Goal: Task Accomplishment & Management: Manage account settings

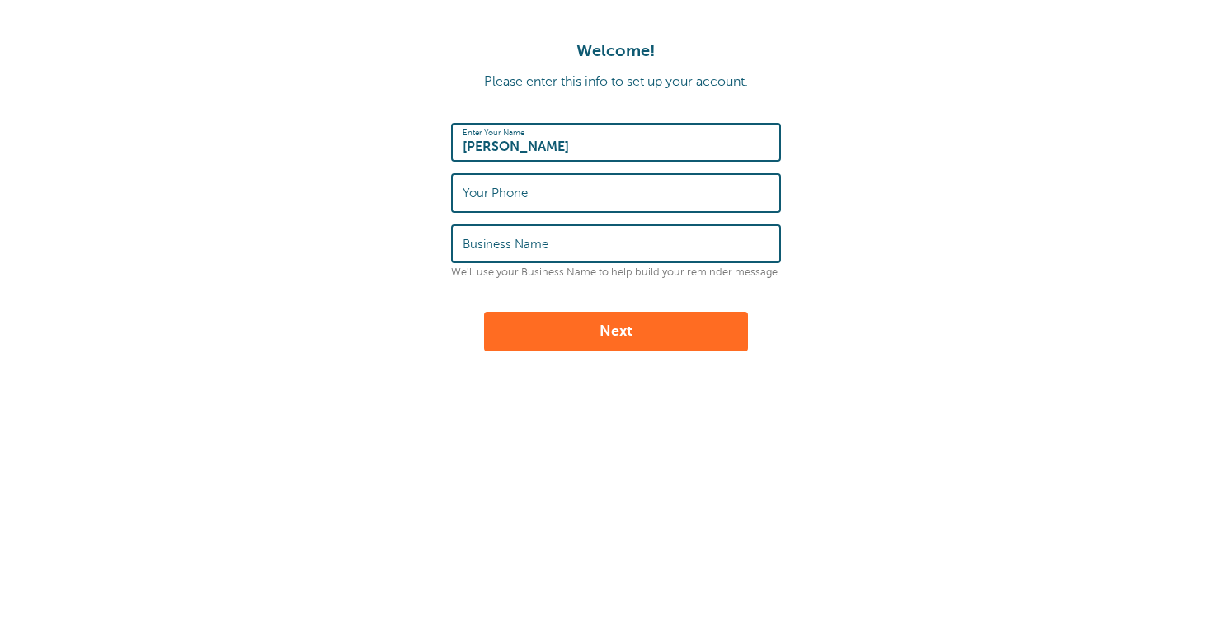
click at [556, 254] on input "Business Name" at bounding box center [616, 243] width 307 height 35
type input "Kelly Professional Services, LLC"
click at [534, 200] on input "Your Phone" at bounding box center [616, 192] width 307 height 35
type input "2482890607"
click at [606, 337] on button "Next" at bounding box center [616, 332] width 264 height 40
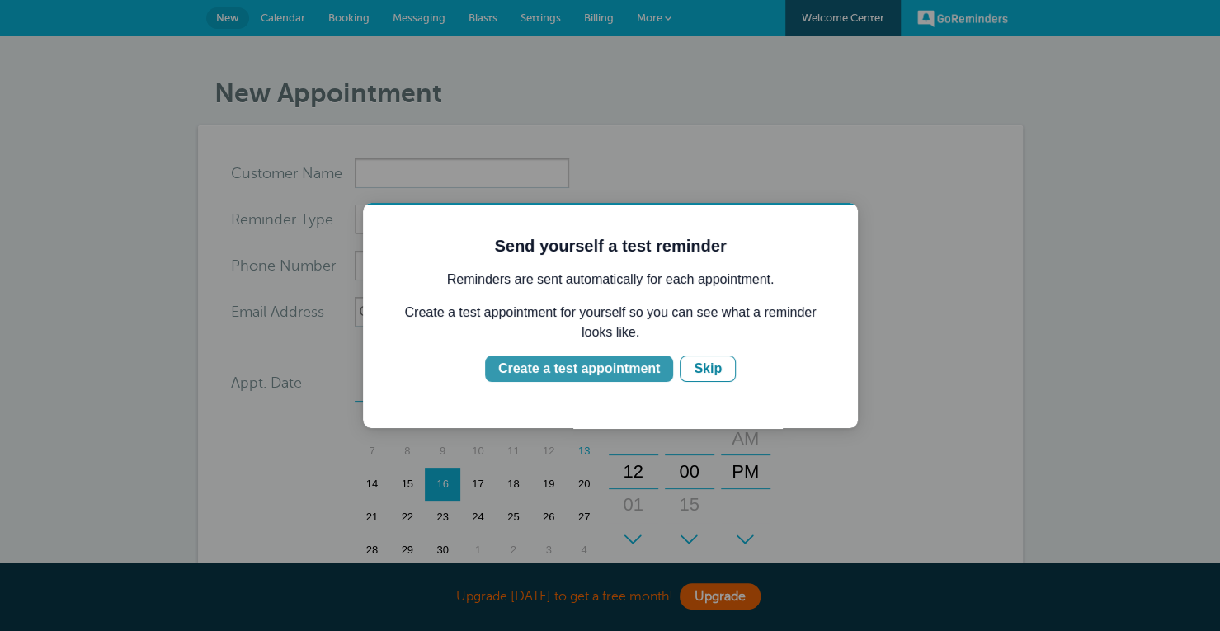
click at [643, 379] on button "Create a test appointment" at bounding box center [579, 368] width 188 height 26
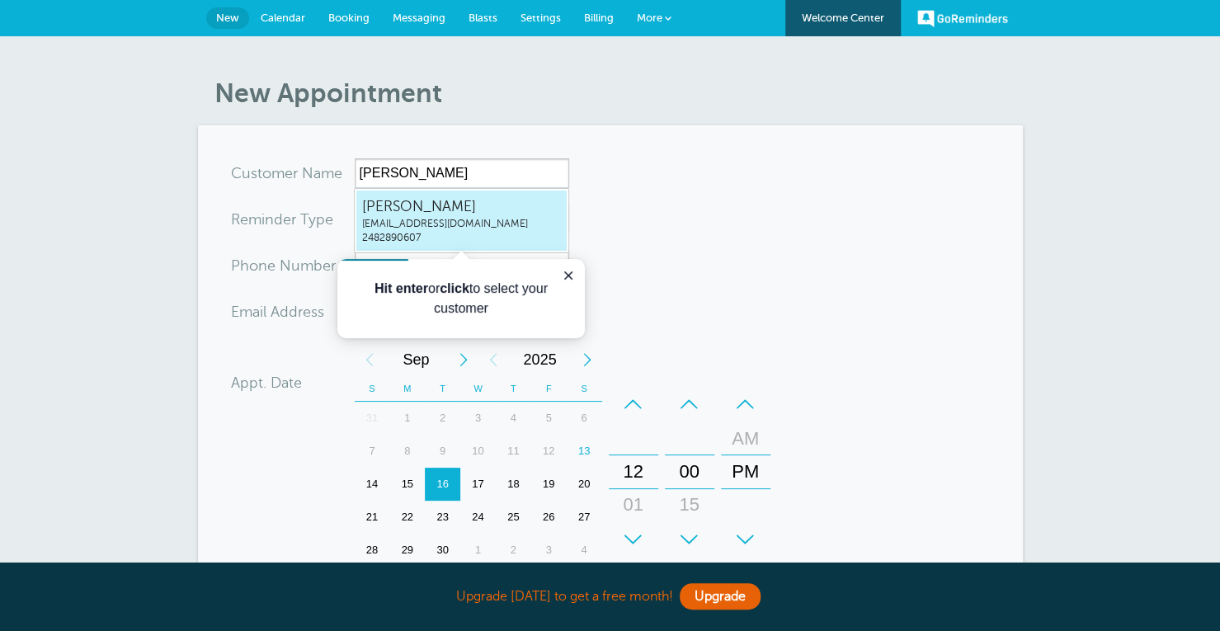
type input "KellyBlakesleekellyservicesmichigan@gmail.com2482890607"
type input "[PERSON_NAME]"
type input "2482890607"
type input "kellyservicesmichigan@gmail.com"
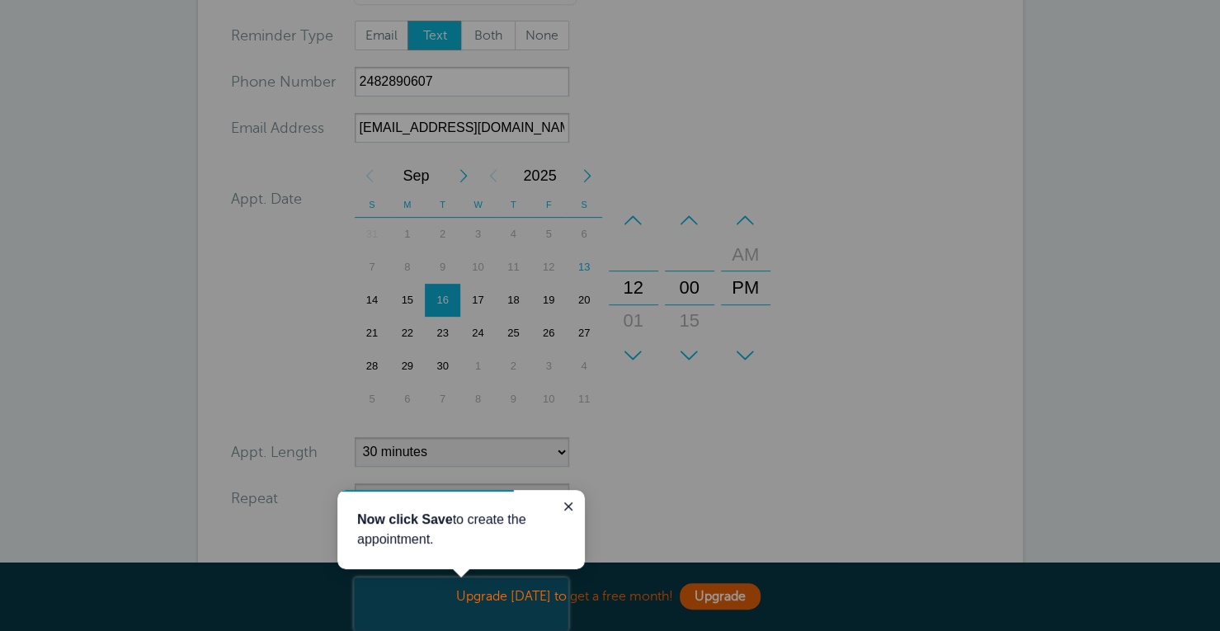
scroll to position [190, 0]
click at [635, 457] on div at bounding box center [894, 316] width 652 height 633
click at [567, 498] on button "Close guide" at bounding box center [568, 506] width 20 height 20
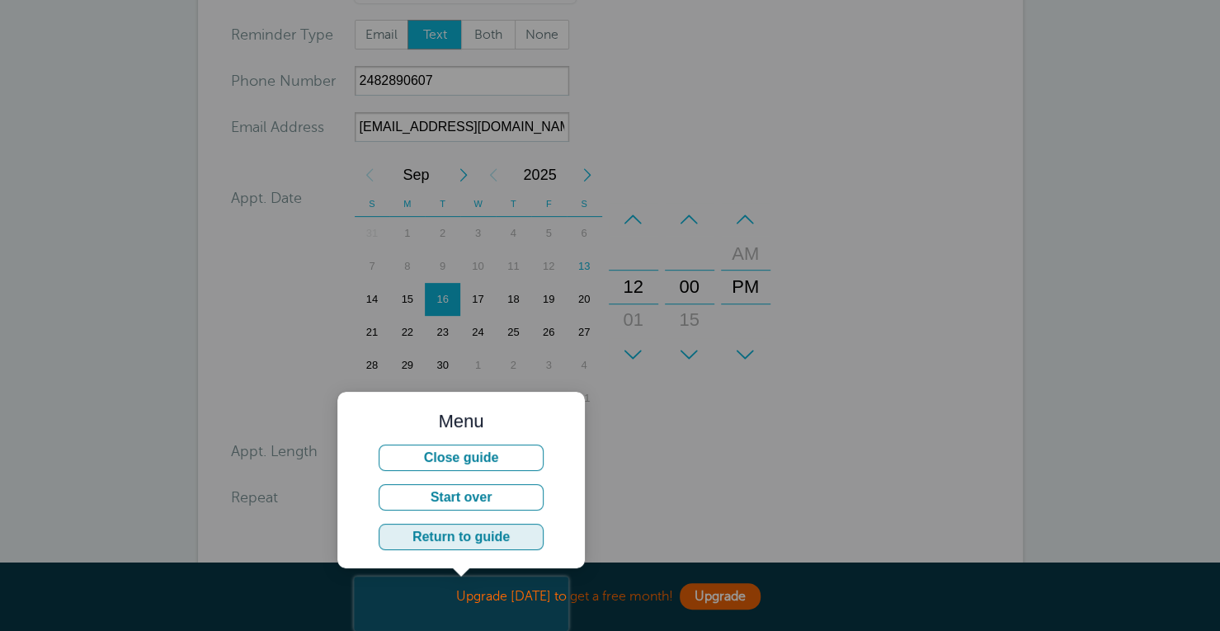
click at [497, 536] on button "Return to guide" at bounding box center [461, 537] width 165 height 26
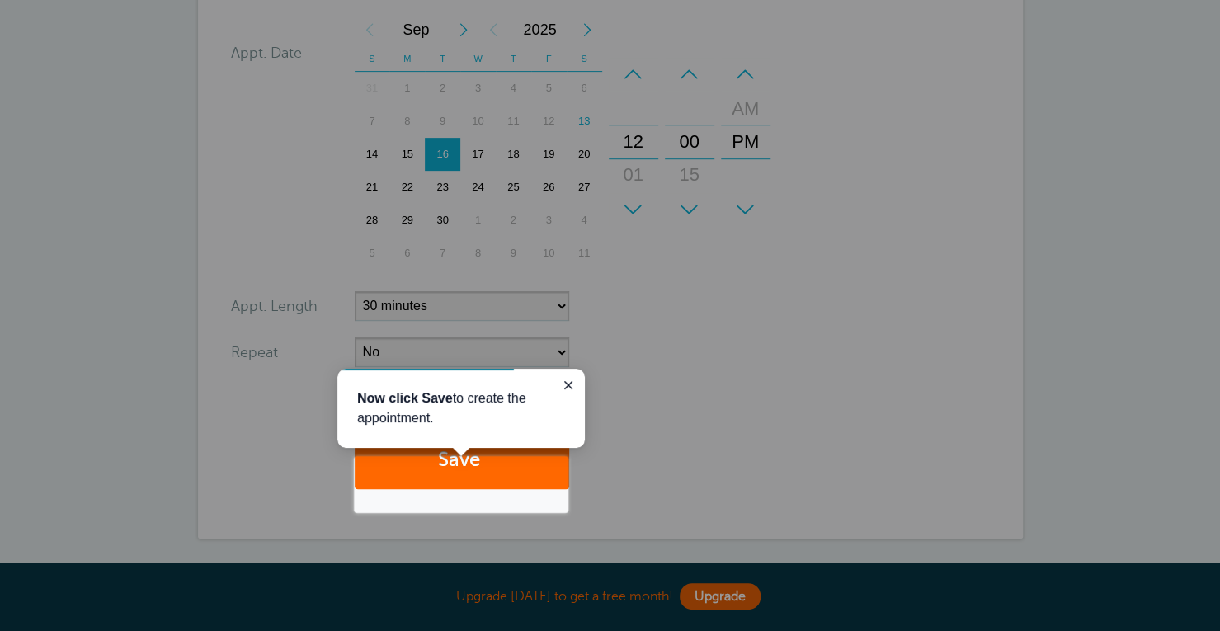
scroll to position [336, 0]
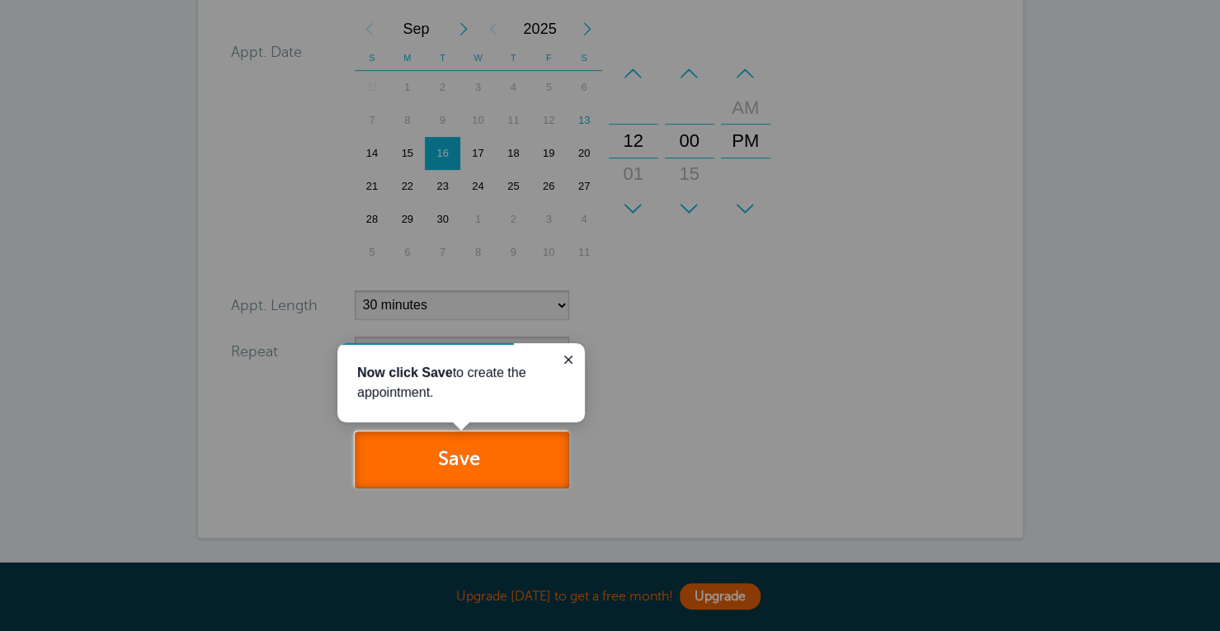
click at [481, 481] on button "Save" at bounding box center [462, 459] width 214 height 57
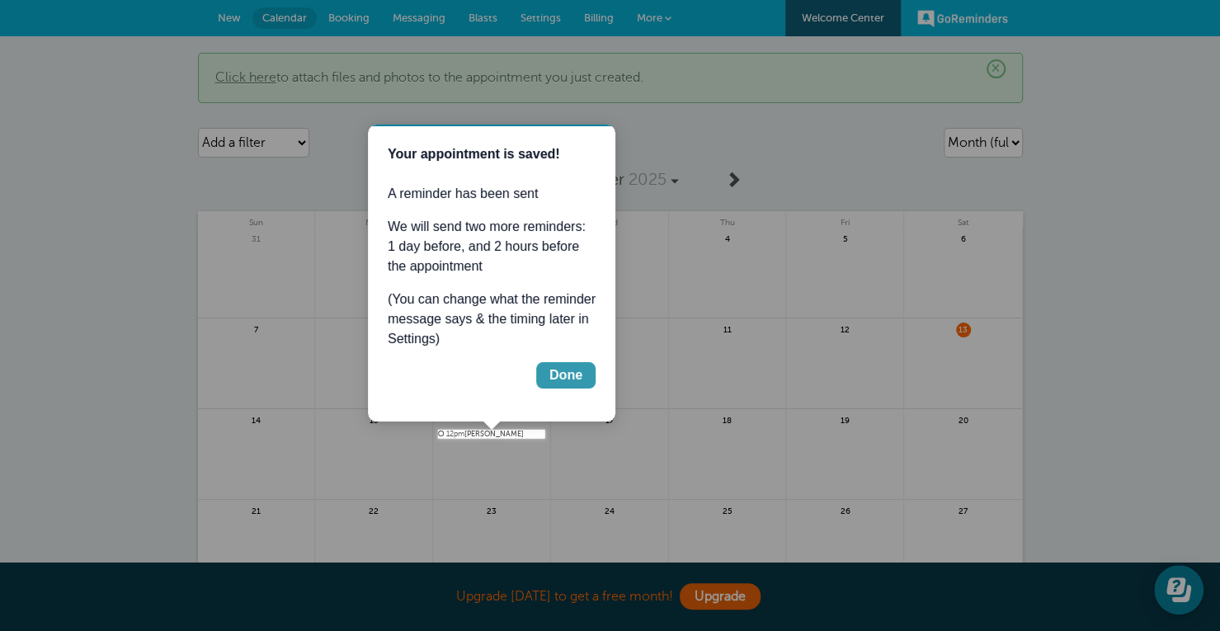
click at [553, 383] on div "Done" at bounding box center [565, 375] width 33 height 20
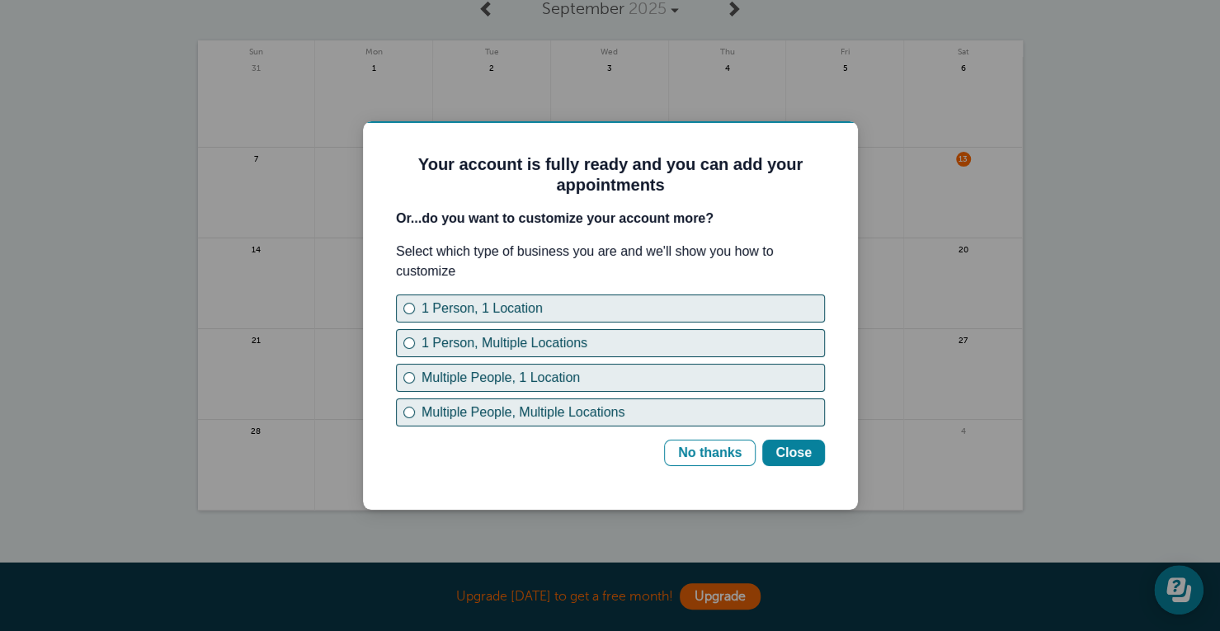
scroll to position [172, 0]
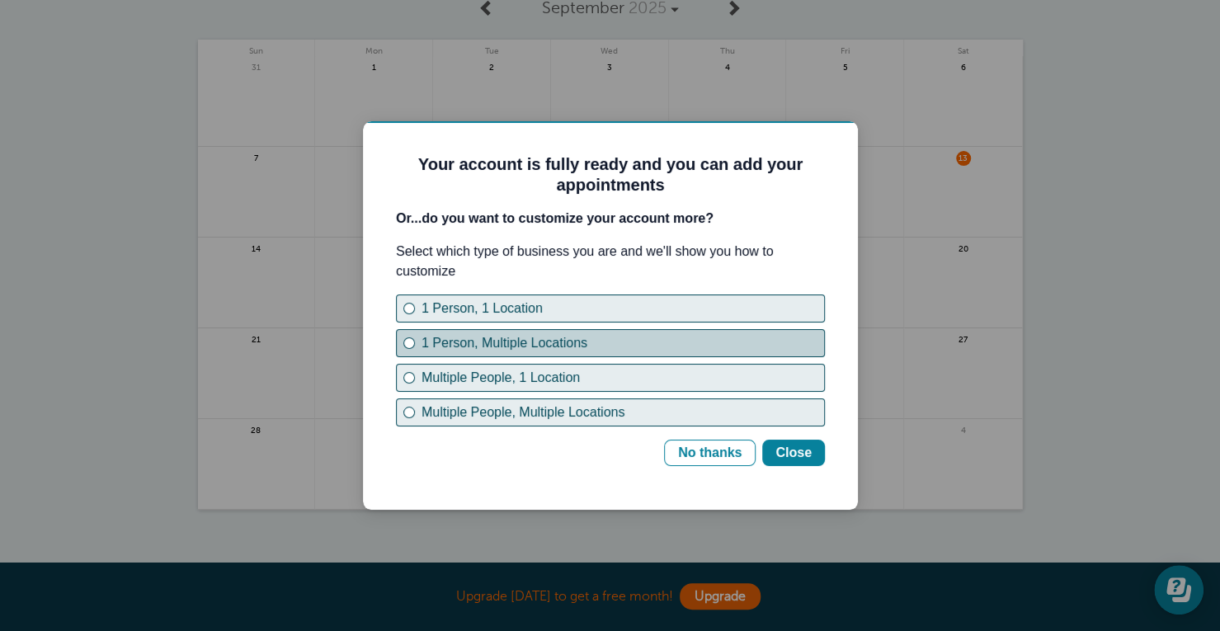
click at [539, 337] on div "1 Person, Multiple Locations" at bounding box center [622, 343] width 402 height 20
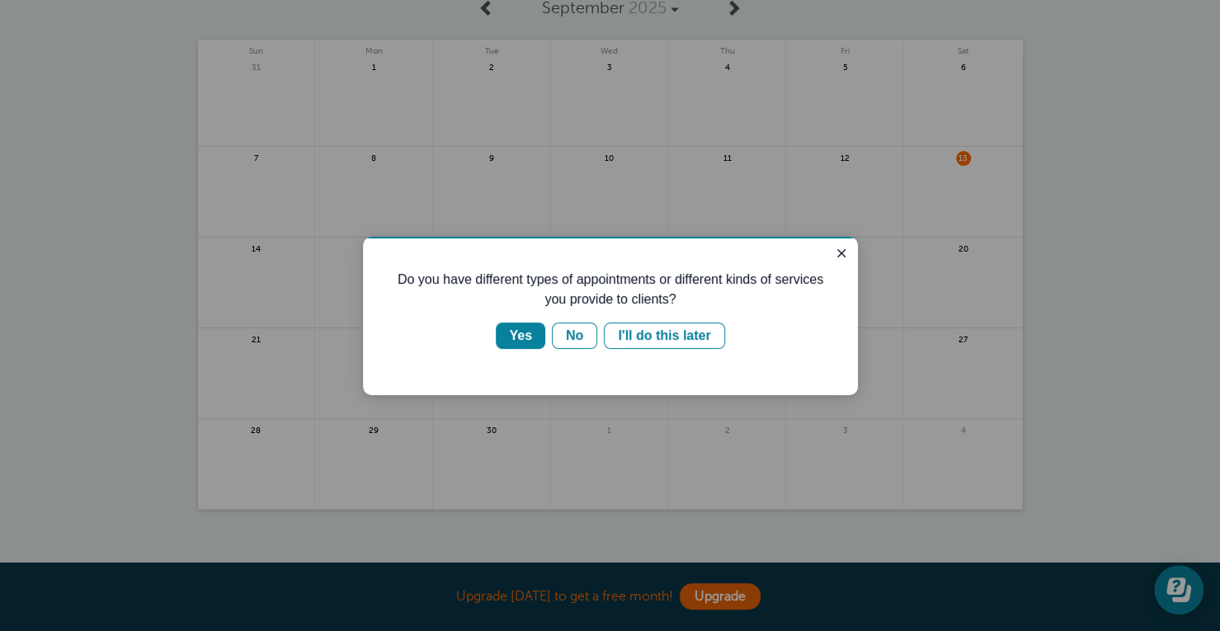
scroll to position [0, 0]
click at [528, 333] on div "Yes" at bounding box center [520, 336] width 23 height 20
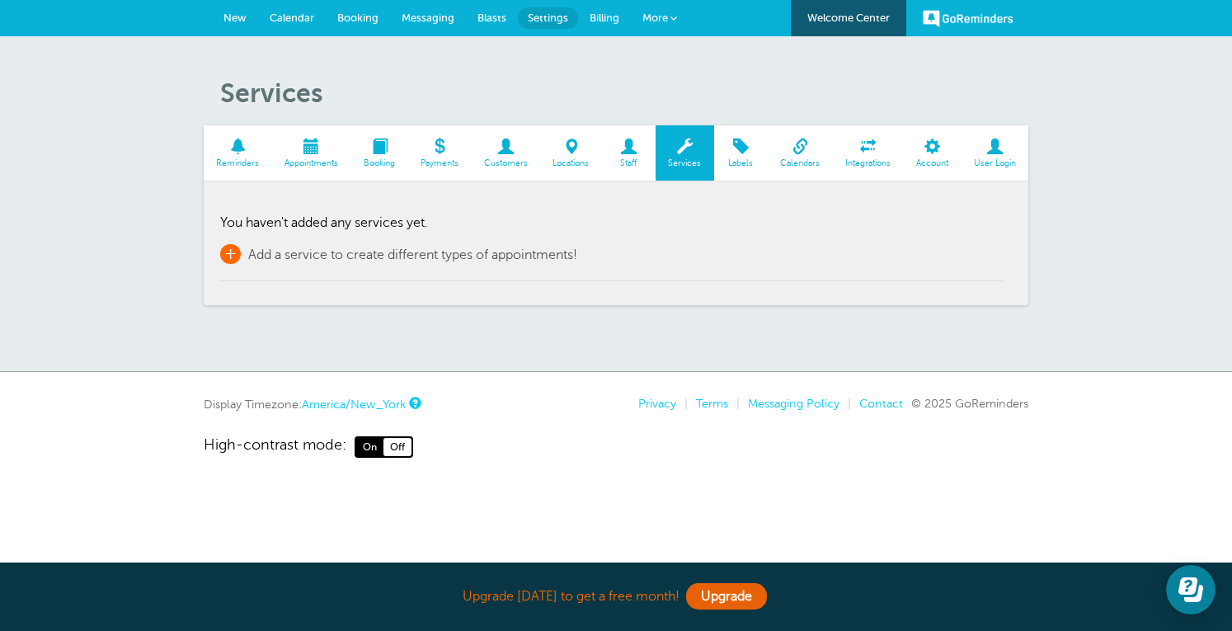
click at [249, 255] on span "Add a service to create different types of appointments!" at bounding box center [412, 254] width 329 height 15
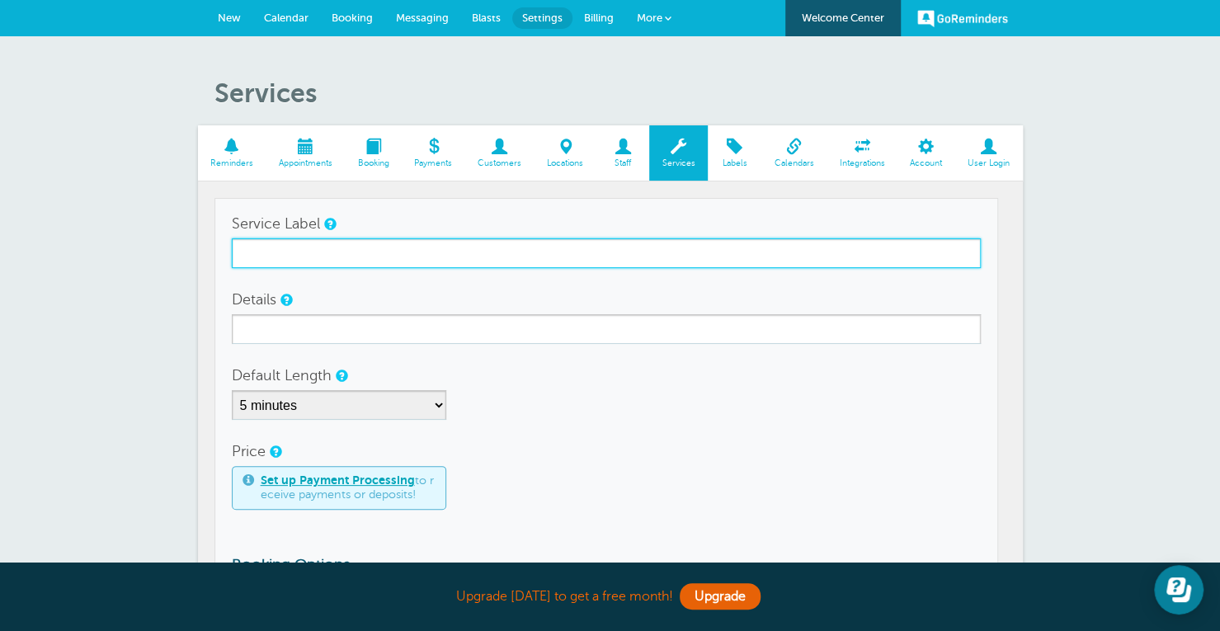
click at [249, 255] on input "Service Label" at bounding box center [606, 253] width 749 height 30
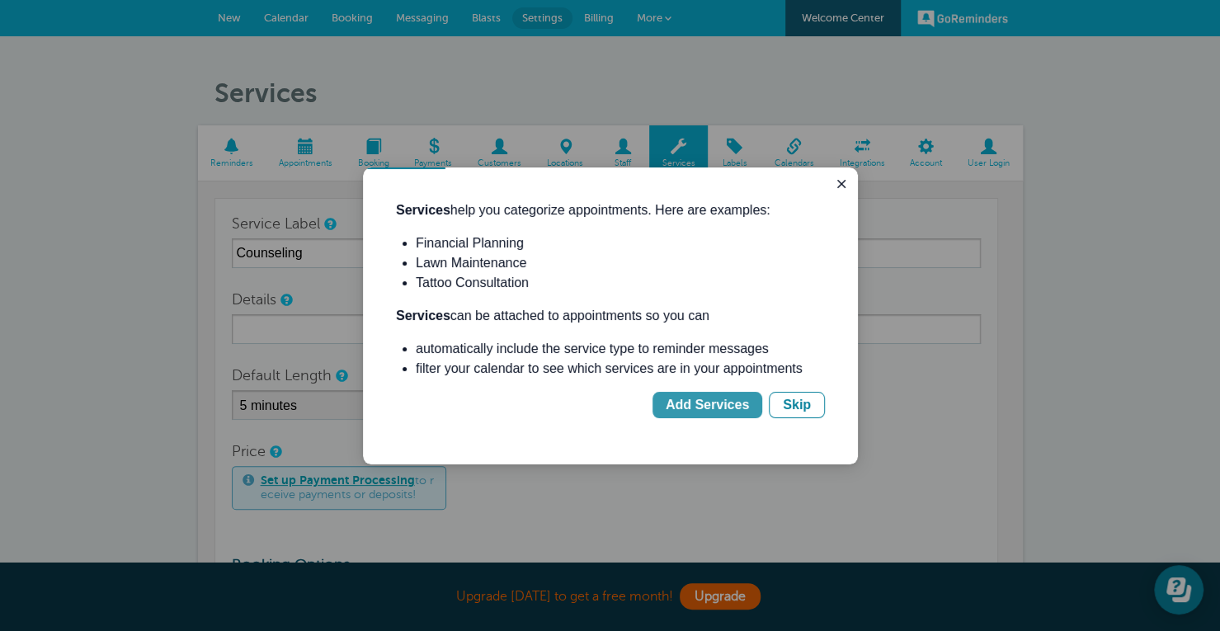
click at [721, 392] on button "Add Services" at bounding box center [707, 405] width 110 height 26
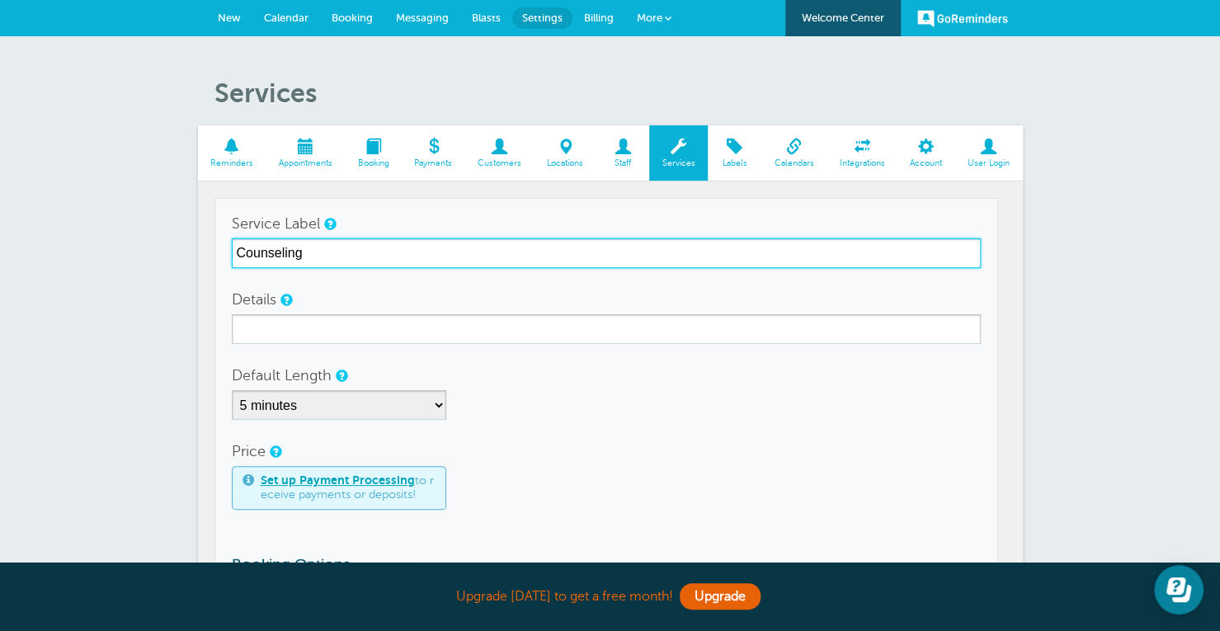
click at [411, 258] on input "Counseling" at bounding box center [606, 253] width 749 height 30
type input "Counseling Appointment"
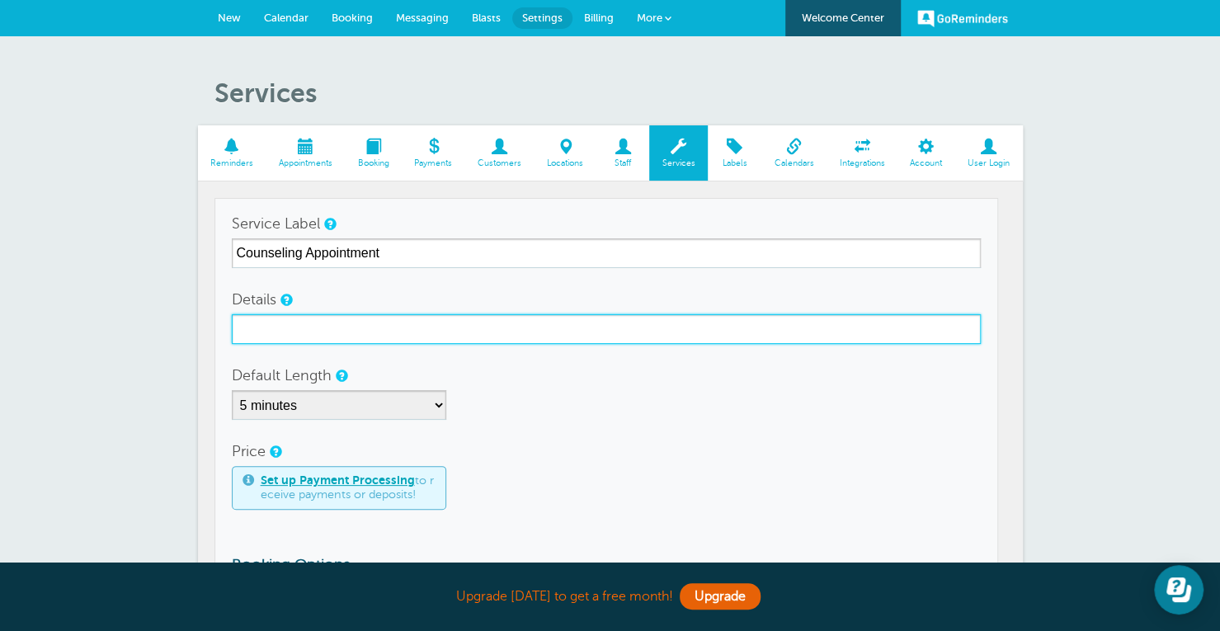
click at [360, 331] on input "Details" at bounding box center [606, 329] width 749 height 30
type input "Individual counseling with Kelly Blakeslee"
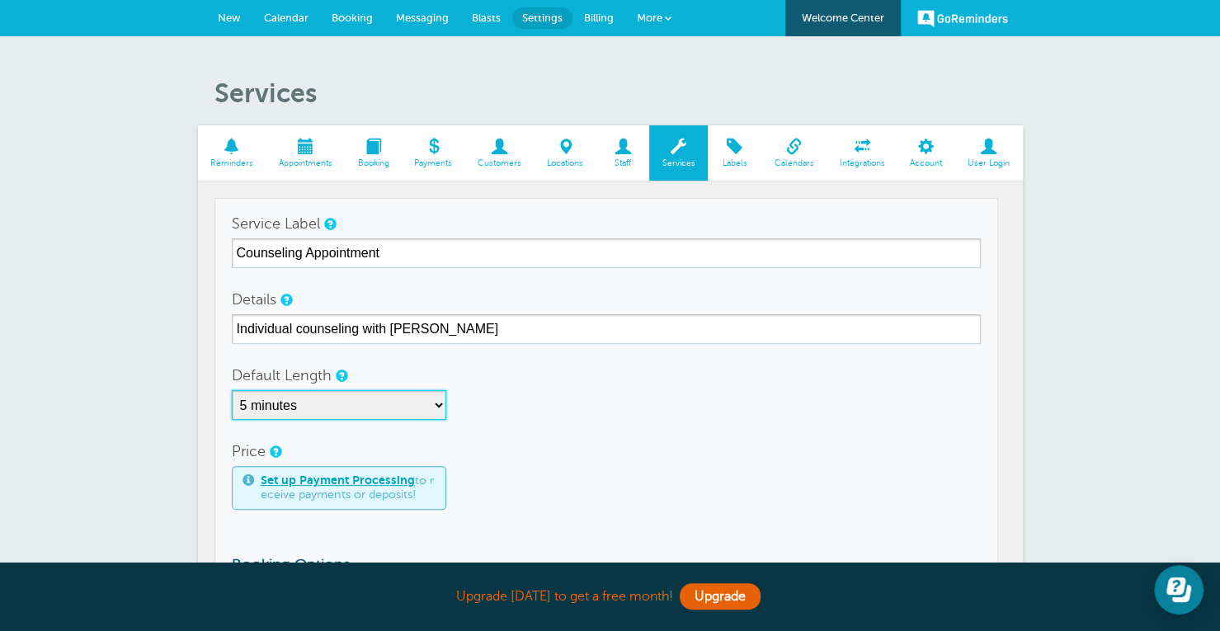
click at [347, 396] on select "5 minutes 10 minutes 15 minutes 20 minutes 25 minutes 30 minutes 35 minutes 40 …" at bounding box center [339, 405] width 214 height 30
select select "55"
click at [232, 390] on select "5 minutes 10 minutes 15 minutes 20 minutes 25 minutes 30 minutes 35 minutes 40 …" at bounding box center [339, 405] width 214 height 30
click at [520, 489] on div "Set up Payment Processing to receive payments or deposits!" at bounding box center [606, 488] width 749 height 44
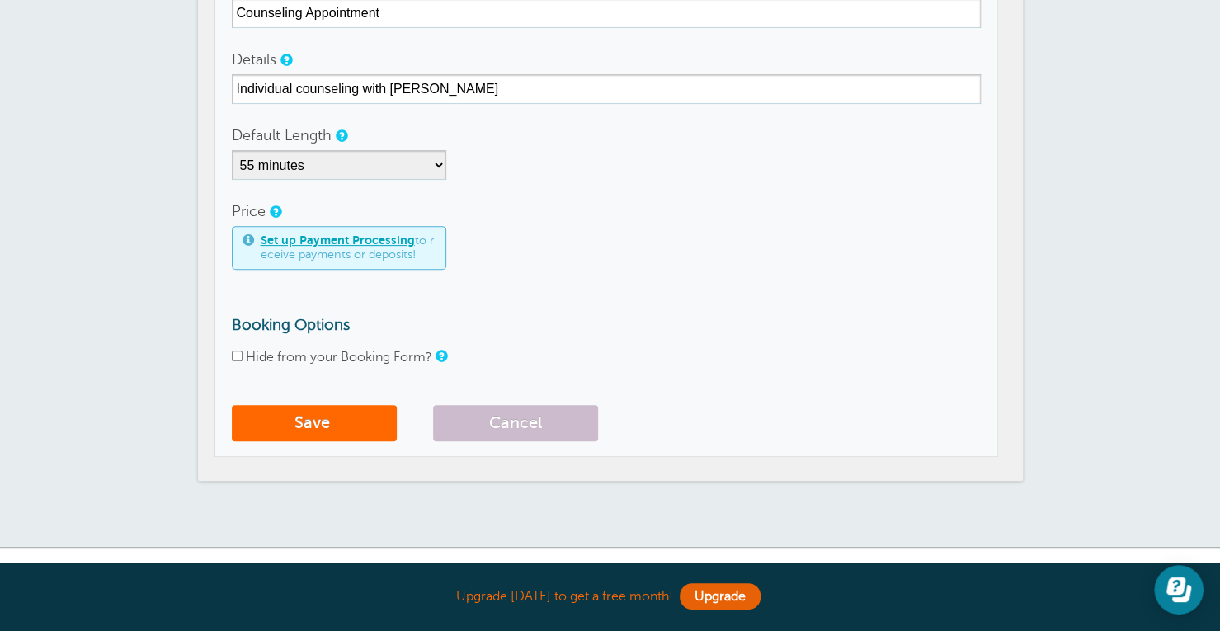
scroll to position [253, 0]
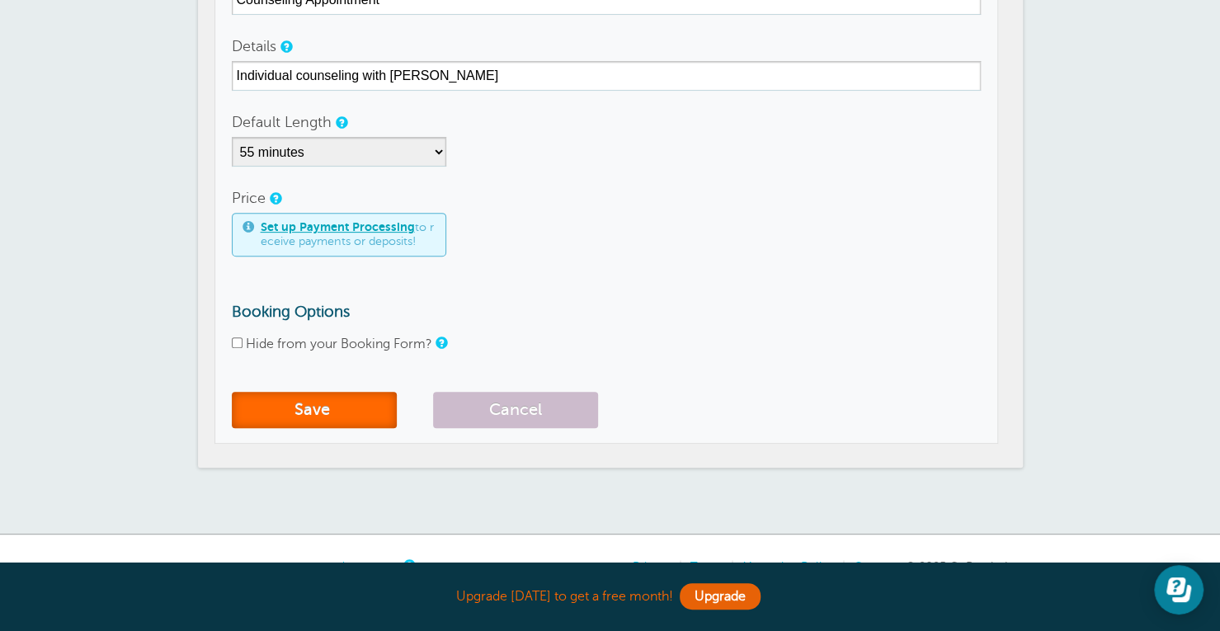
click at [302, 410] on button "Save" at bounding box center [314, 410] width 165 height 36
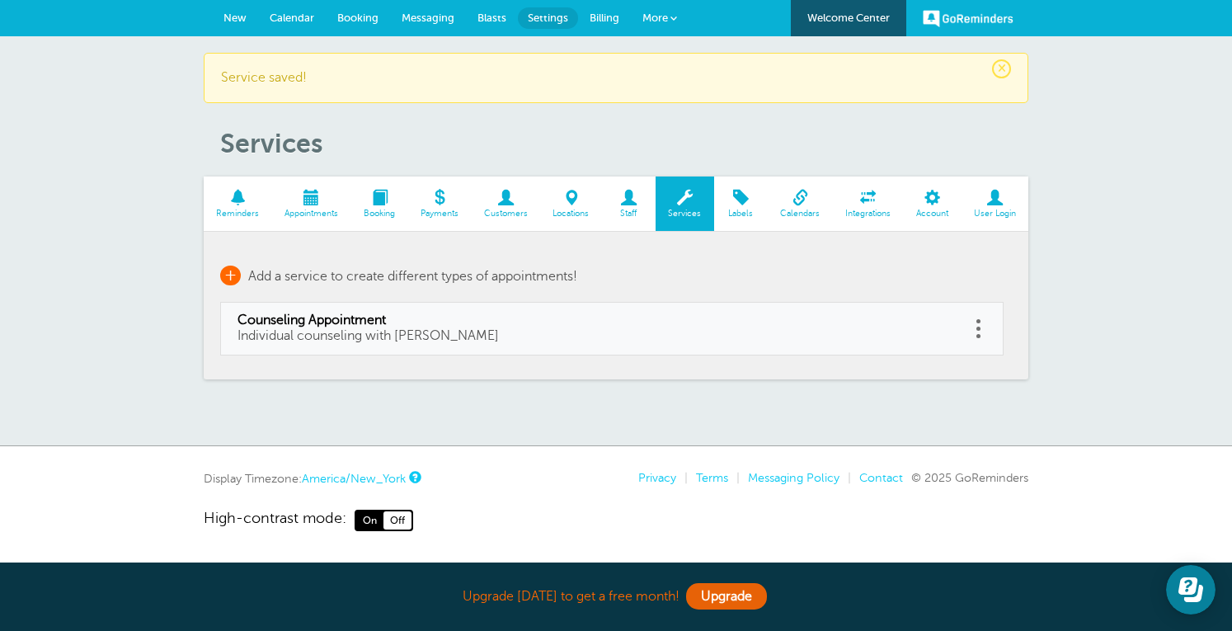
click at [227, 270] on span "+" at bounding box center [230, 276] width 21 height 20
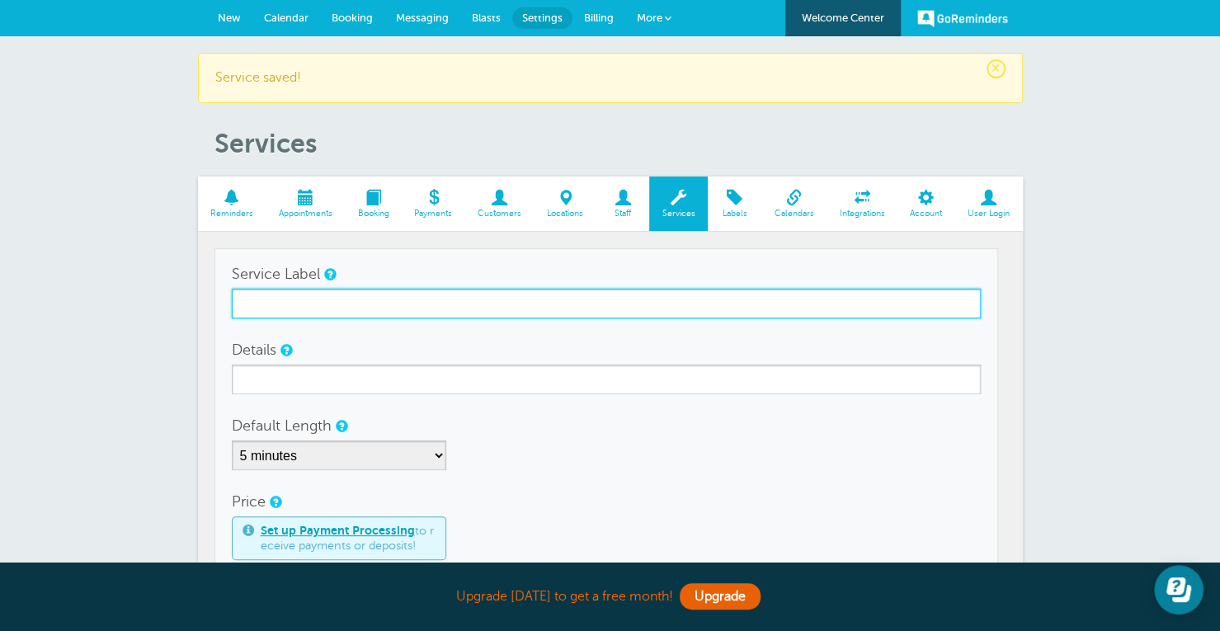
click at [272, 292] on input "Service Label" at bounding box center [606, 304] width 749 height 30
type input "Consulting & Planning"
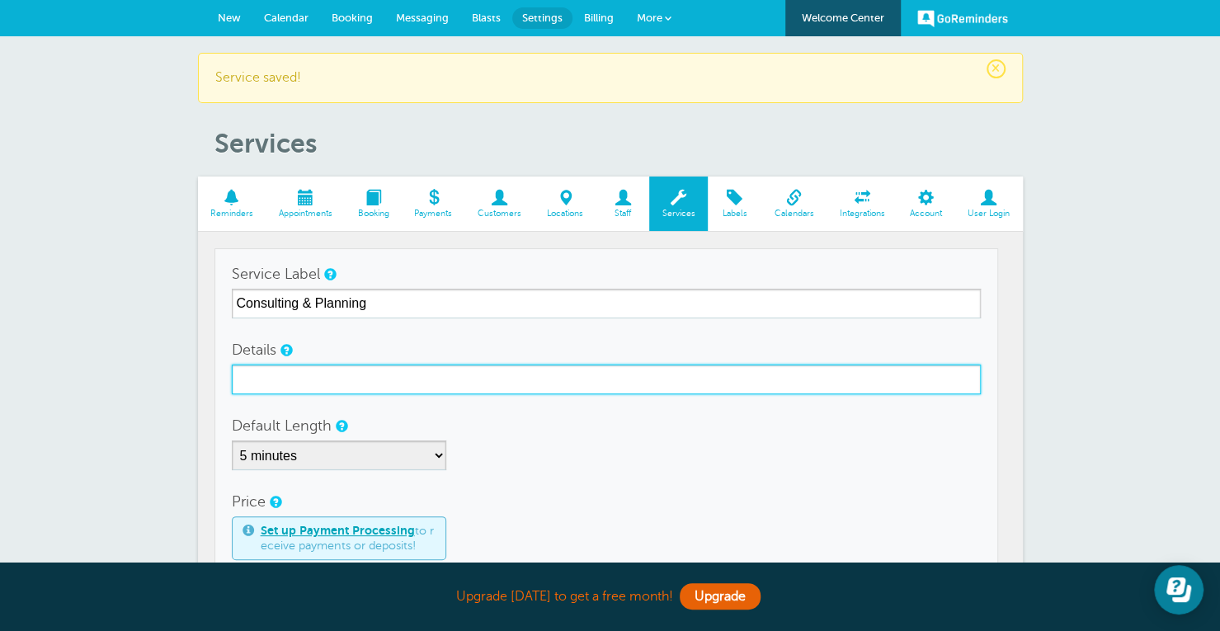
click at [318, 388] on input "Details" at bounding box center [606, 380] width 749 height 30
type input "Individual appointment with [PERSON_NAME]"
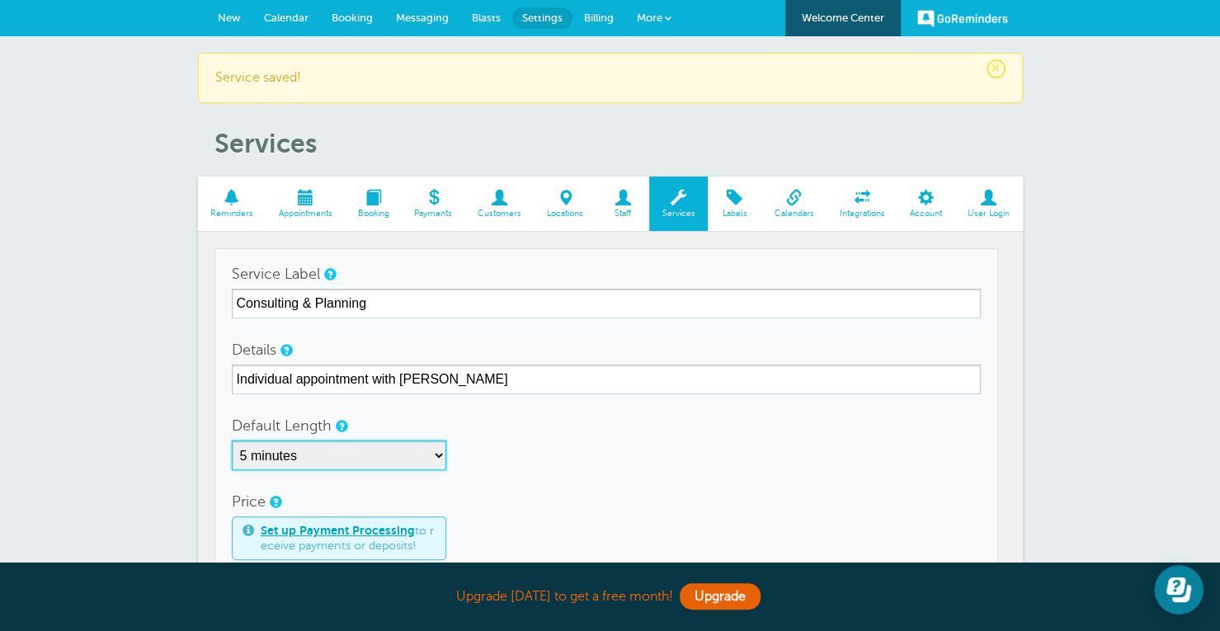
click at [337, 451] on select "5 minutes 10 minutes 15 minutes 20 minutes 25 minutes 30 minutes 35 minutes 40 …" at bounding box center [339, 455] width 214 height 30
select select "60"
click at [232, 440] on select "5 minutes 10 minutes 15 minutes 20 minutes 25 minutes 30 minutes 35 minutes 40 …" at bounding box center [339, 455] width 214 height 30
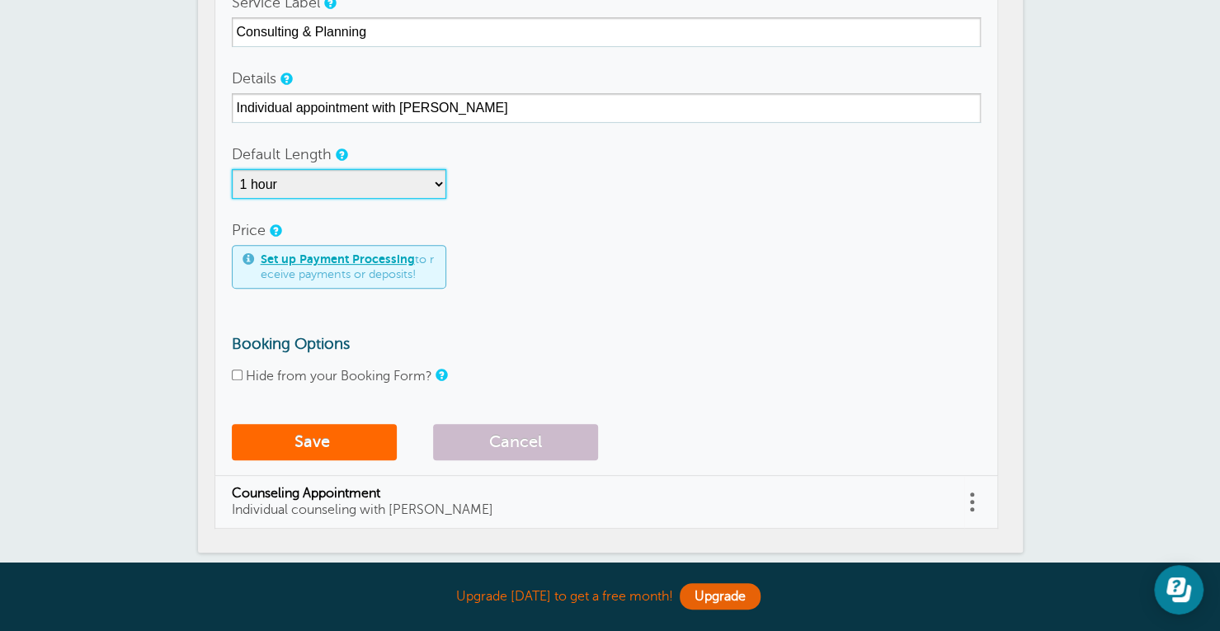
scroll to position [272, 0]
click at [299, 431] on button "Save" at bounding box center [314, 441] width 165 height 36
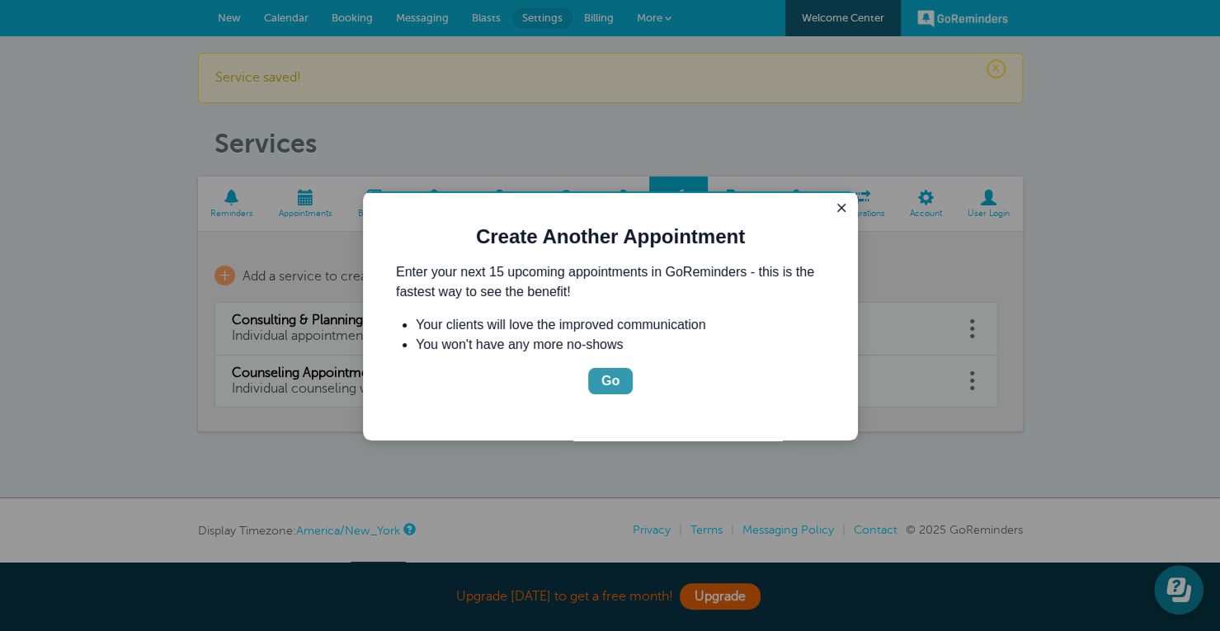
click at [600, 370] on button "Go" at bounding box center [610, 381] width 45 height 26
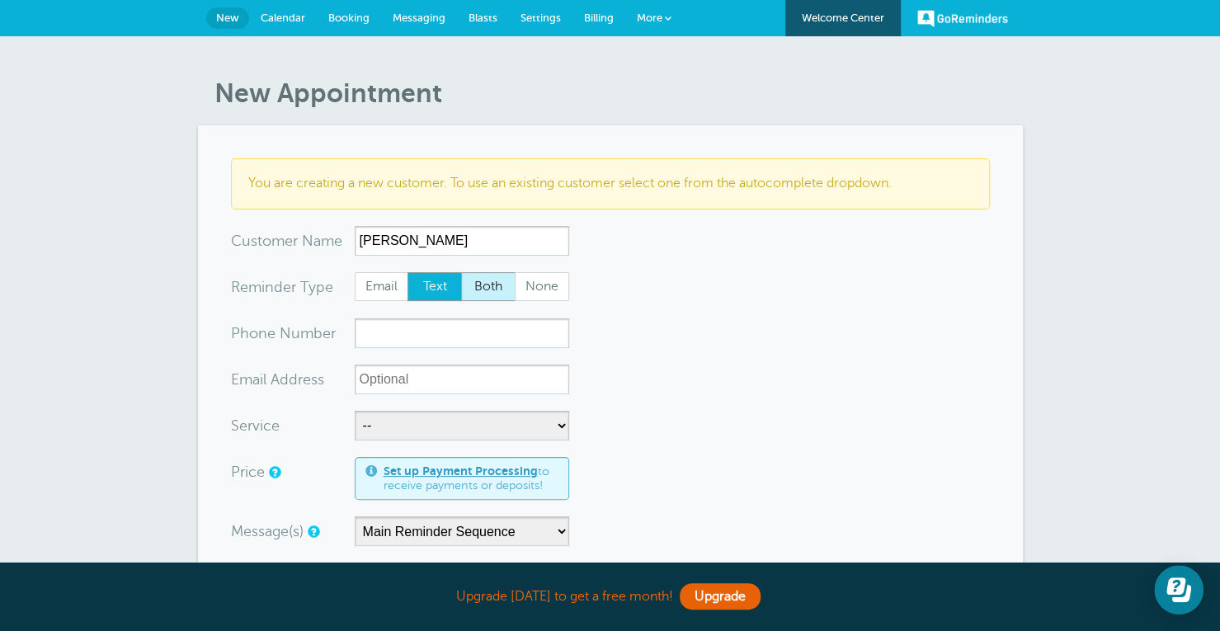
type input "Amanda Ross"
click at [475, 281] on span "Both" at bounding box center [488, 287] width 53 height 28
click at [461, 272] on input "Both" at bounding box center [460, 271] width 1 height 1
radio input "true"
click at [435, 293] on span "Text" at bounding box center [434, 287] width 53 height 28
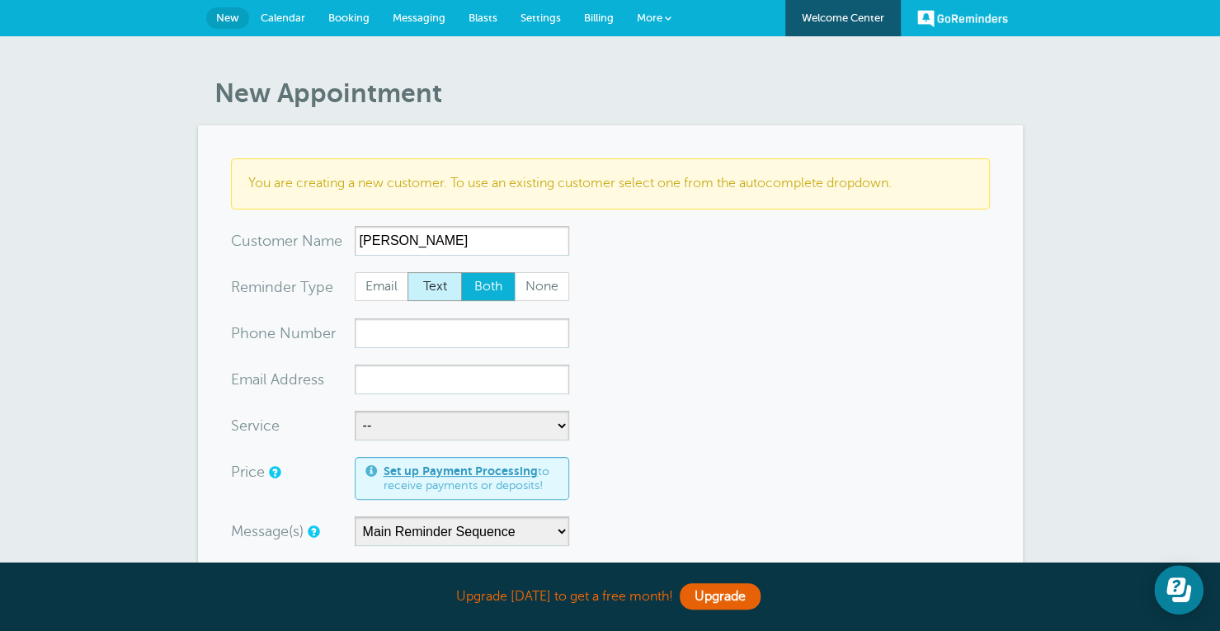
click at [407, 272] on input "Text" at bounding box center [407, 271] width 1 height 1
radio input "true"
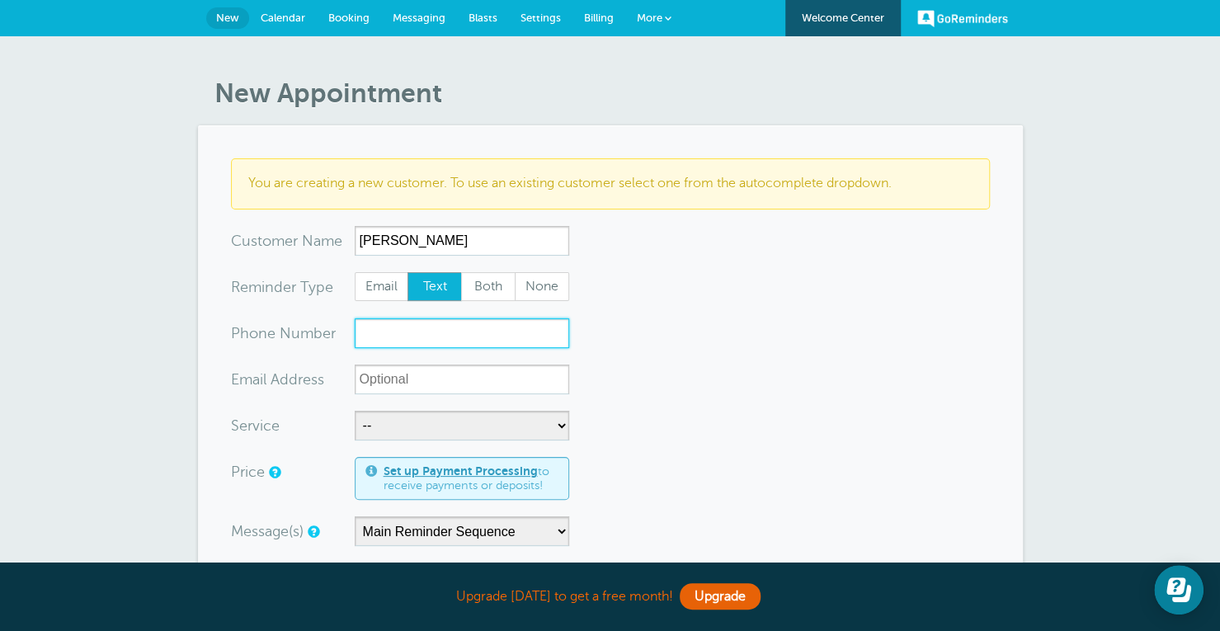
click at [431, 327] on input "xxx-no-autofill" at bounding box center [462, 333] width 214 height 30
paste input "313-379-1182"
type input "313-379-1182"
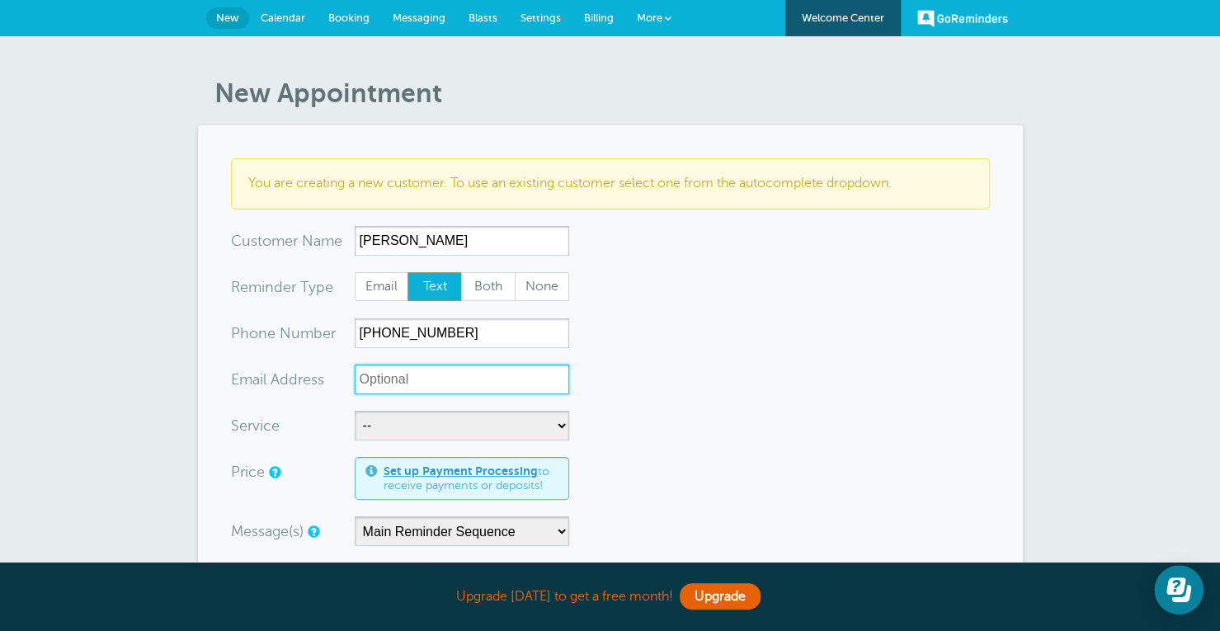
click at [422, 371] on input "xx-no-autofill" at bounding box center [462, 380] width 214 height 30
paste input "aelrossb44@gmail.com"
type input "aelrossb44@gmail.com"
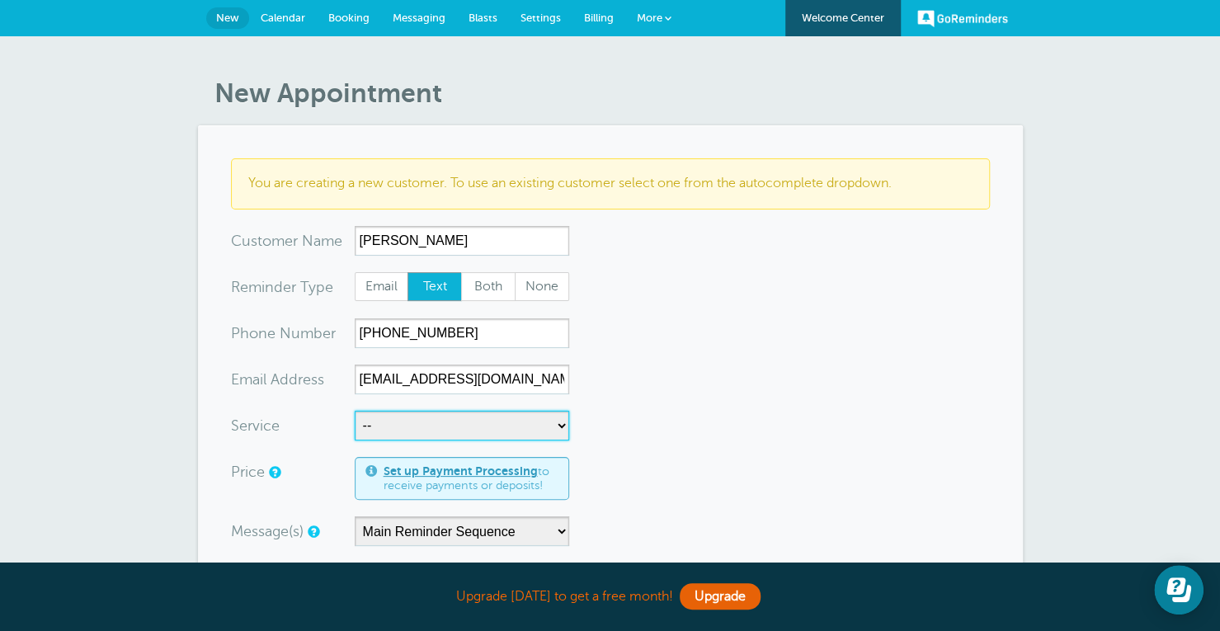
click at [439, 431] on select "-- Consulting & Planning Counseling Appointment" at bounding box center [462, 426] width 214 height 30
select select "28204"
click at [355, 411] on select "-- Consulting & Planning Counseling Appointment" at bounding box center [462, 426] width 214 height 30
select select "55"
click at [516, 417] on select "-- Consulting & Planning Counseling Appointment" at bounding box center [462, 426] width 214 height 30
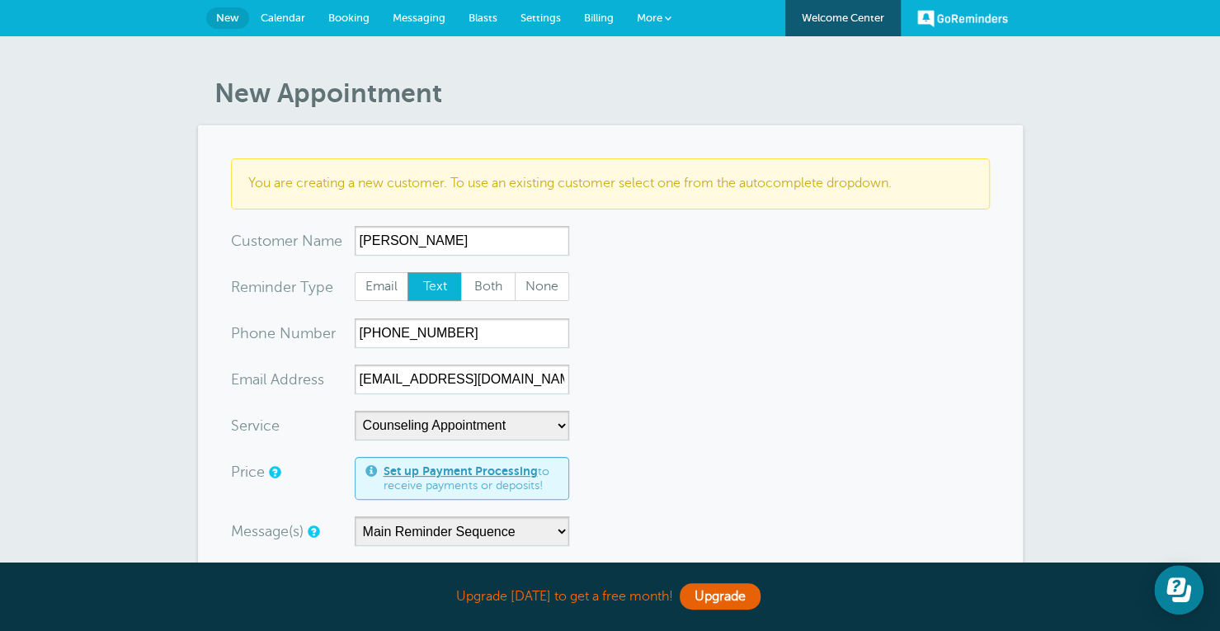
click at [620, 415] on form "You are creating a new customer. To use an existing customer select one from th…" at bounding box center [610, 622] width 759 height 928
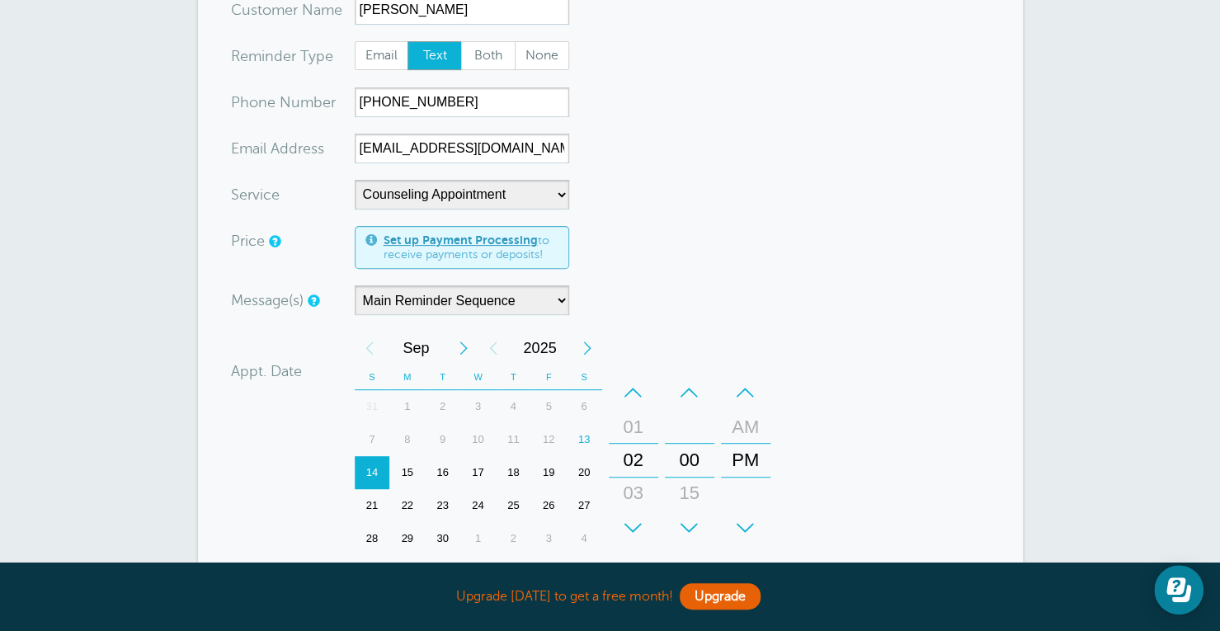
scroll to position [239, 0]
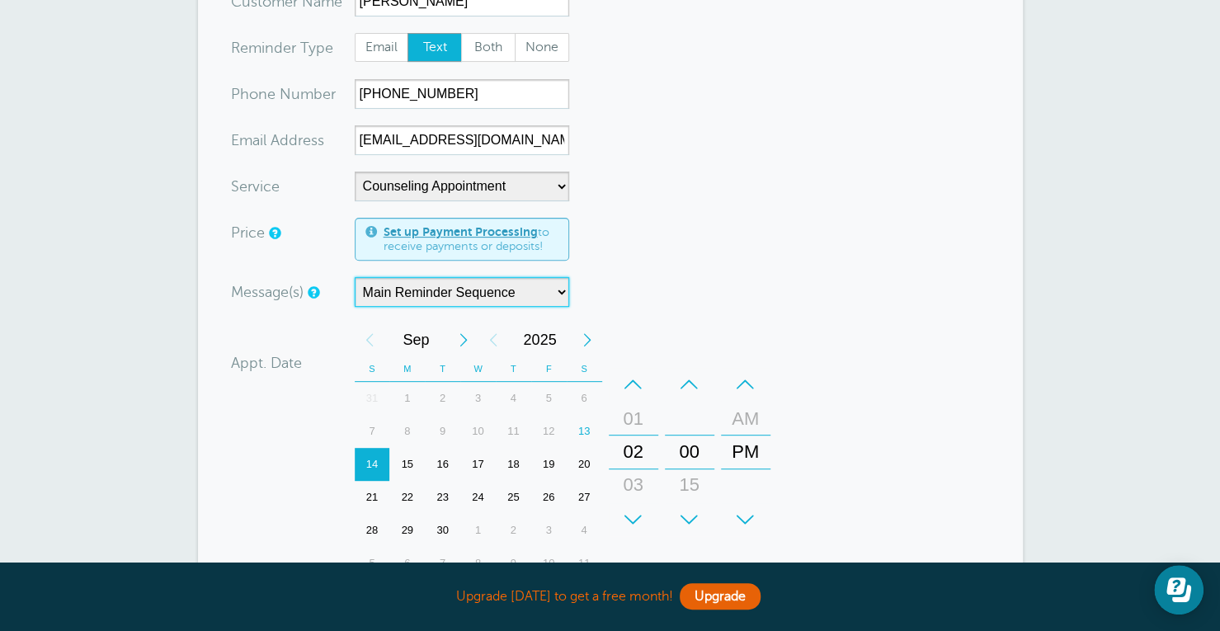
click at [480, 299] on select "Main Reminder Sequence" at bounding box center [462, 292] width 214 height 30
click at [612, 285] on div "Message(s) Main Reminder Sequence Custom Message Start with First Reminder Seco…" at bounding box center [499, 292] width 536 height 30
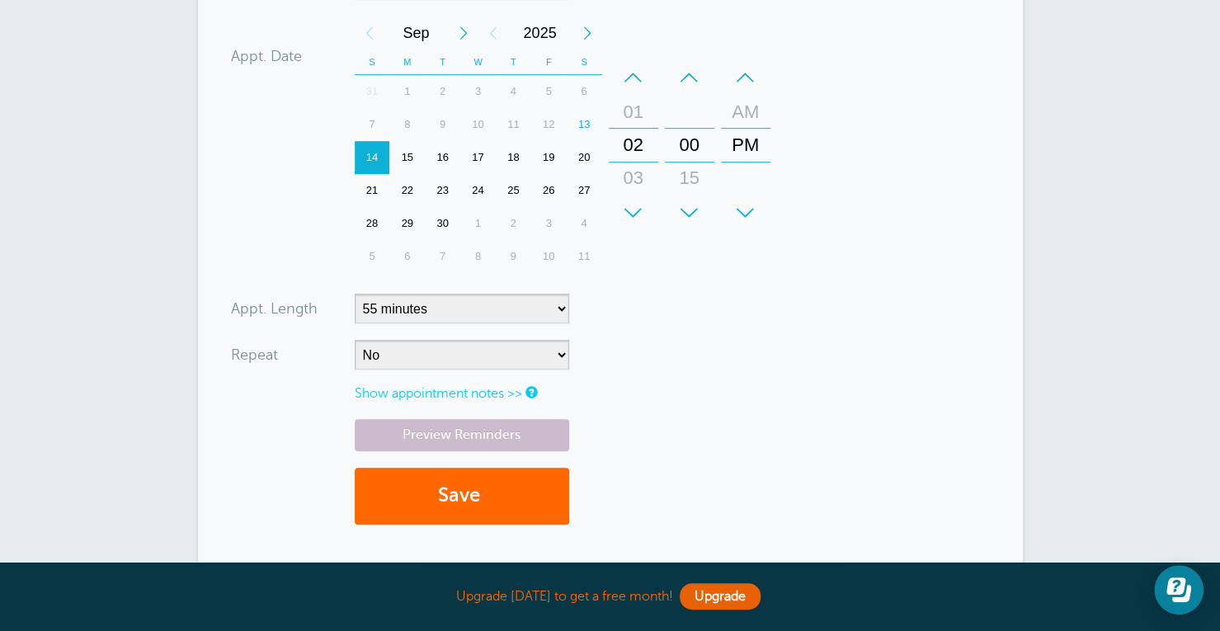
scroll to position [547, 0]
click at [421, 388] on link "Show appointment notes >>" at bounding box center [438, 392] width 167 height 15
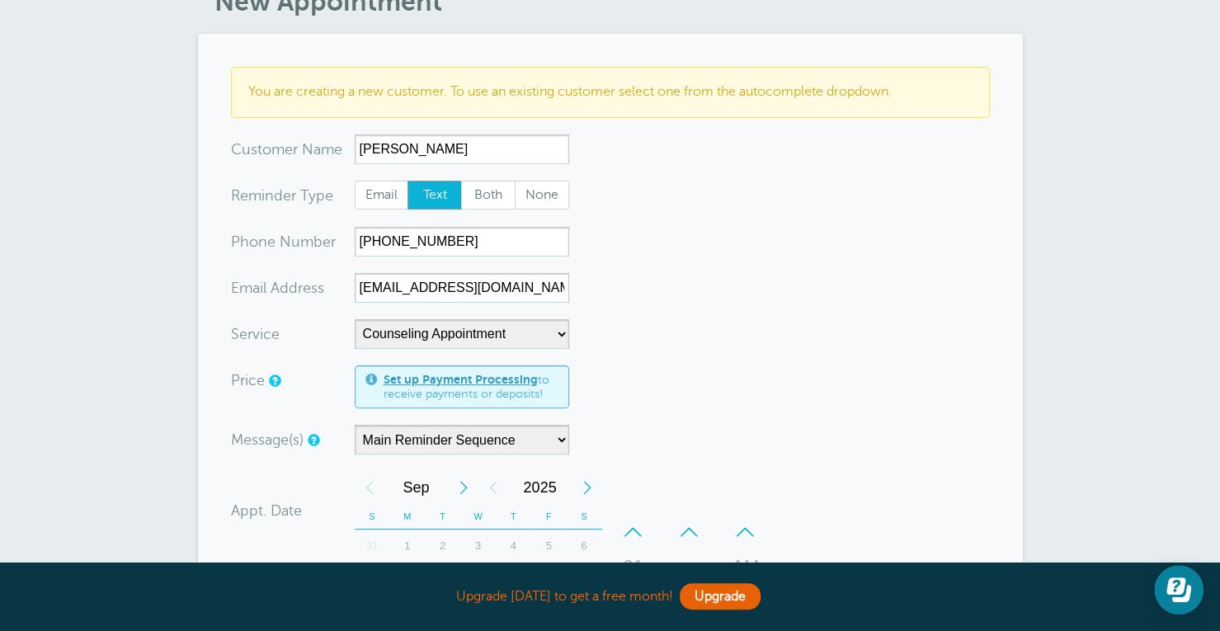
scroll to position [0, 0]
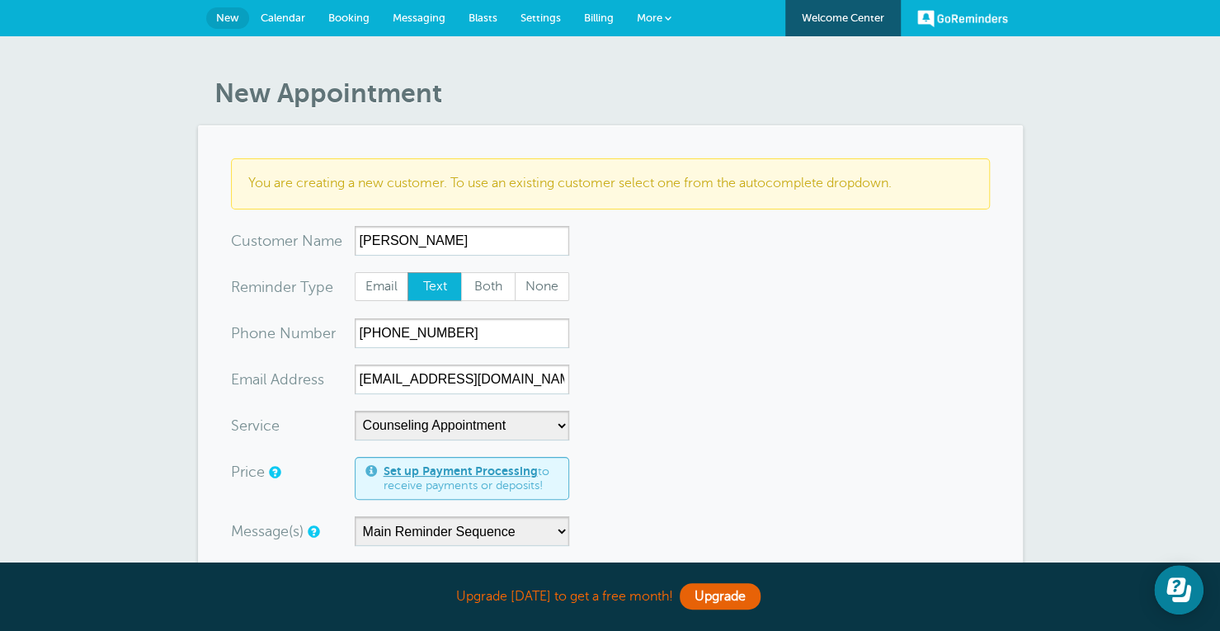
click at [290, 9] on link "Calendar" at bounding box center [283, 18] width 68 height 36
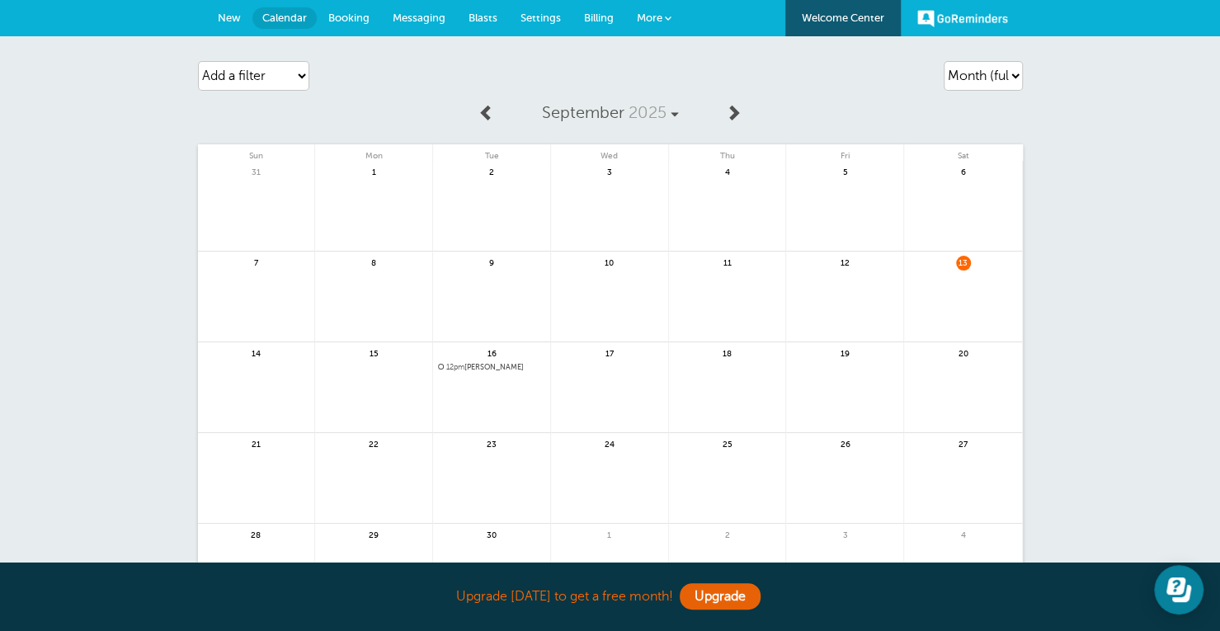
click at [352, 16] on span "Booking" at bounding box center [348, 18] width 41 height 12
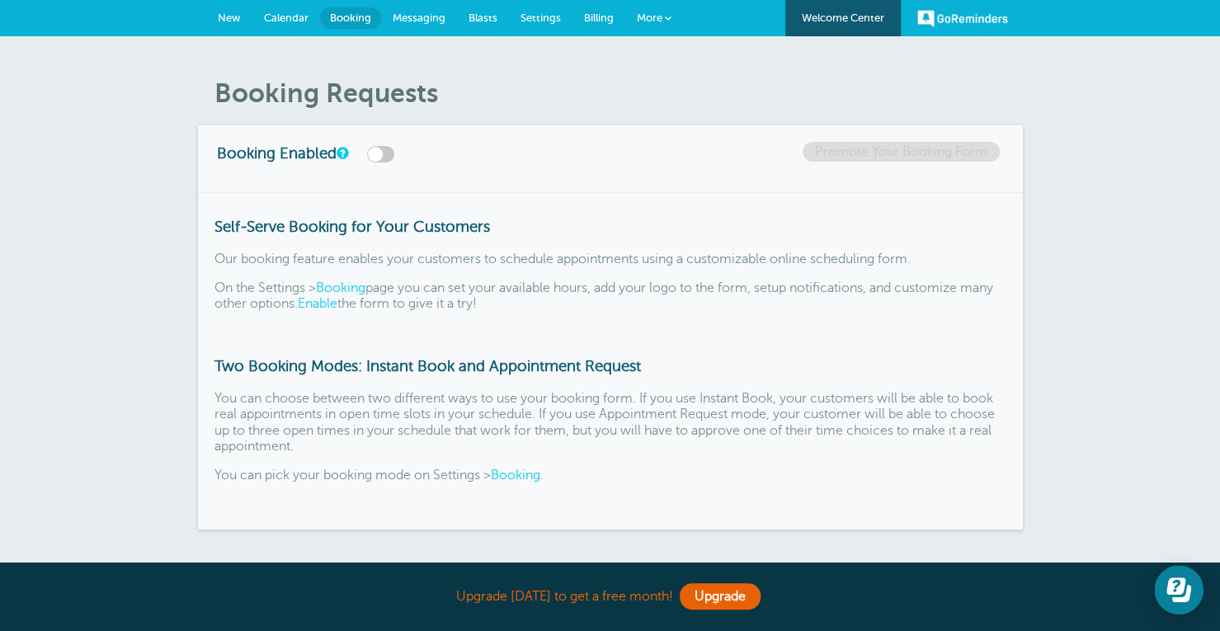
click at [310, 12] on link "Calendar" at bounding box center [286, 18] width 68 height 36
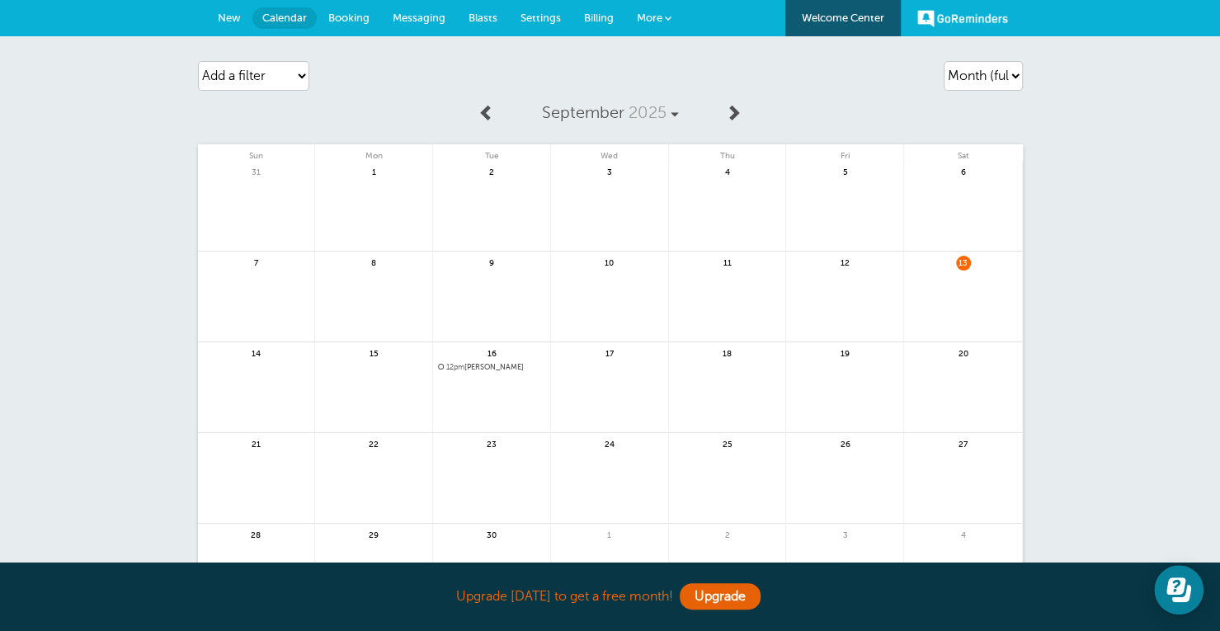
click at [524, 15] on span "Settings" at bounding box center [540, 18] width 40 height 12
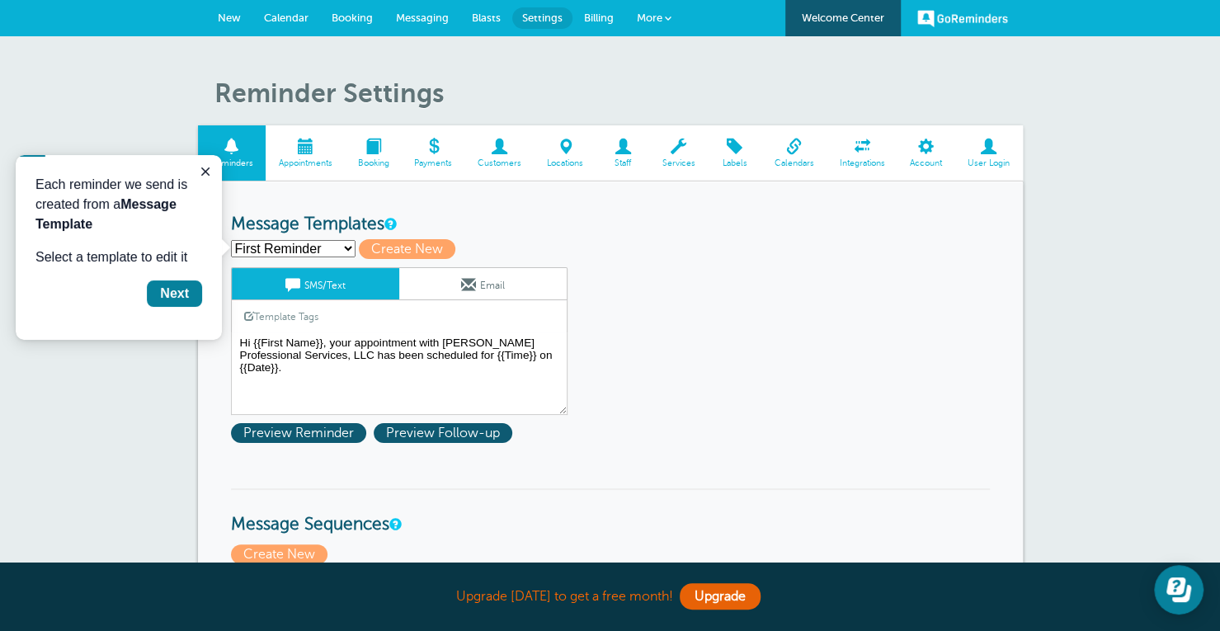
click at [594, 254] on div "First Reminder Second Reminder Third Reminder Create new... Create New" at bounding box center [610, 249] width 759 height 20
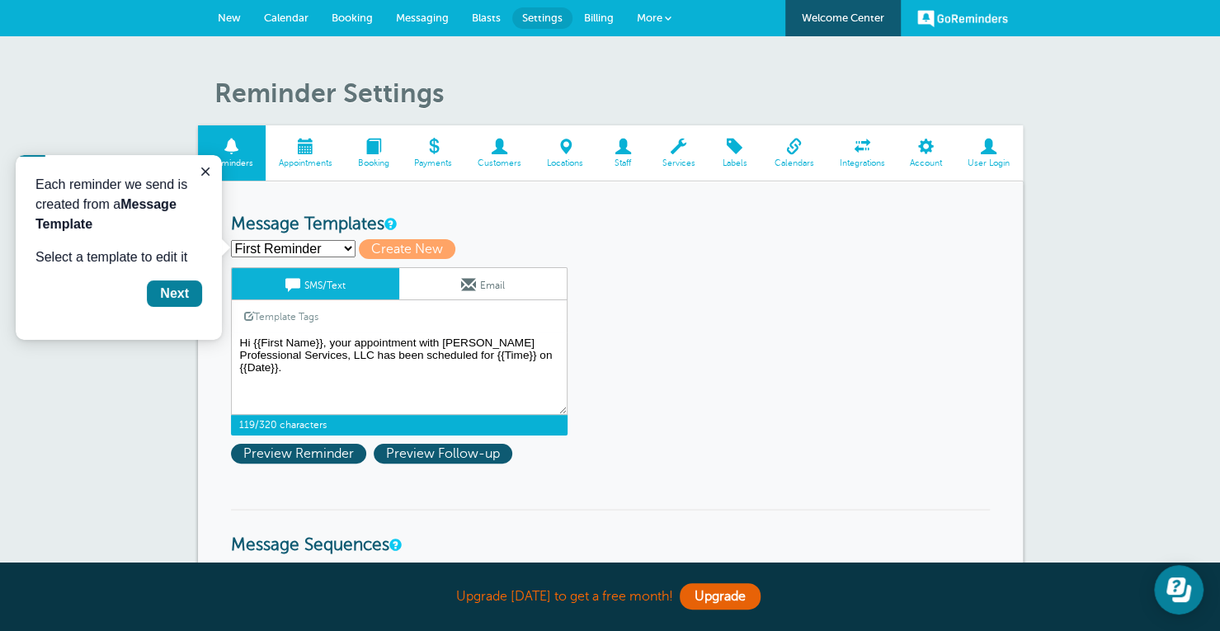
click at [445, 340] on textarea "Hi {{First Name}}, your appointment with [PERSON_NAME] Professional Services, L…" at bounding box center [399, 373] width 337 height 82
drag, startPoint x: 470, startPoint y: 338, endPoint x: 310, endPoint y: 358, distance: 161.2
click at [310, 358] on textarea "Hi {{First Name}}, your appointment with [PERSON_NAME] Professional Services, L…" at bounding box center [399, 373] width 337 height 82
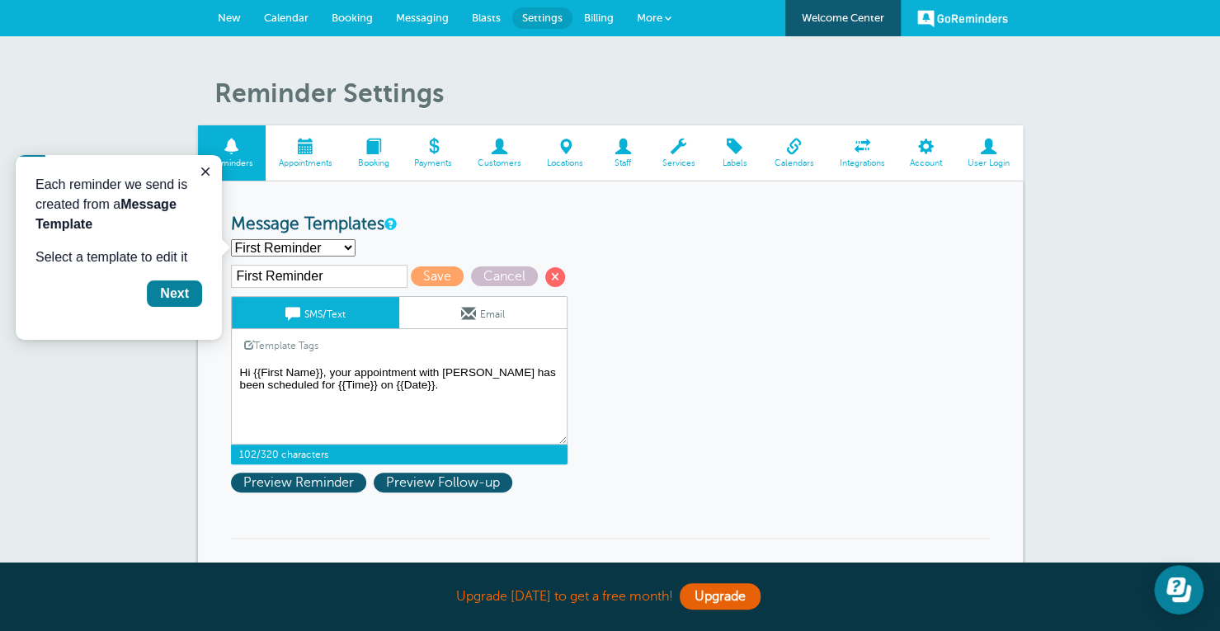
type textarea "Hi {{First Name}}, your appointment with [PERSON_NAME] has been scheduled for {…"
click at [516, 308] on link "Email" at bounding box center [482, 312] width 167 height 31
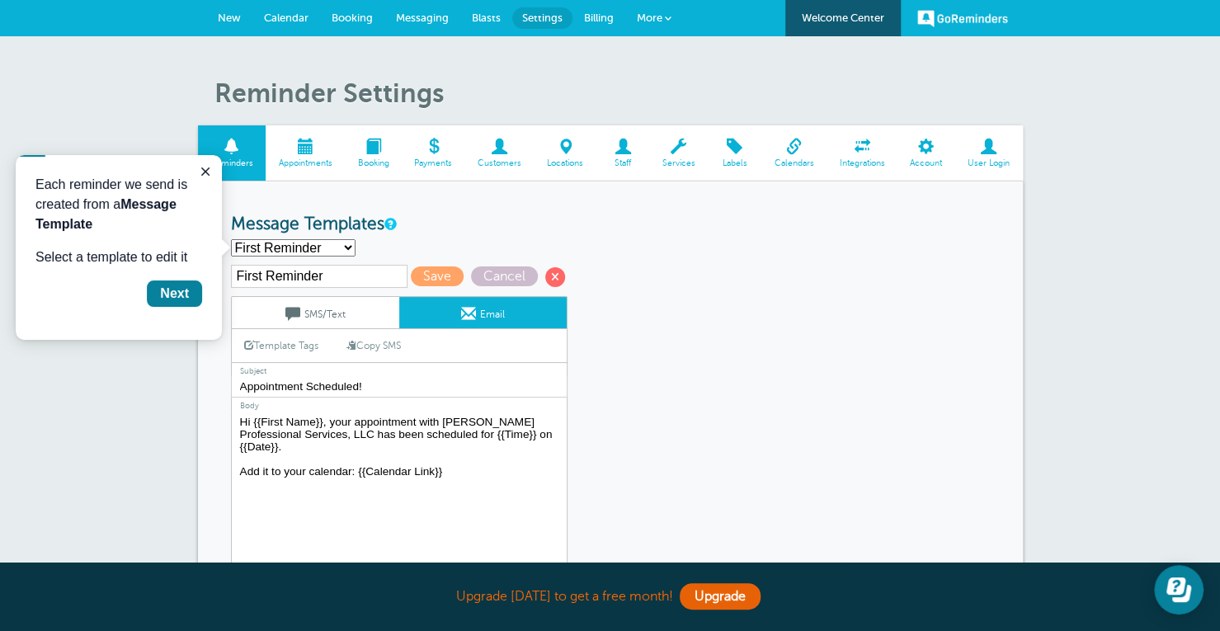
drag, startPoint x: 470, startPoint y: 415, endPoint x: 309, endPoint y: 431, distance: 161.6
click at [309, 431] on textarea "Hi {{First Name}}, your appointment with [PERSON_NAME] Professional Services, L…" at bounding box center [399, 515] width 337 height 206
type textarea "Hi {{First Name}}, your appointment with Kelly Blakeslee has been scheduled for…"
click at [427, 274] on span "Save" at bounding box center [437, 276] width 53 height 20
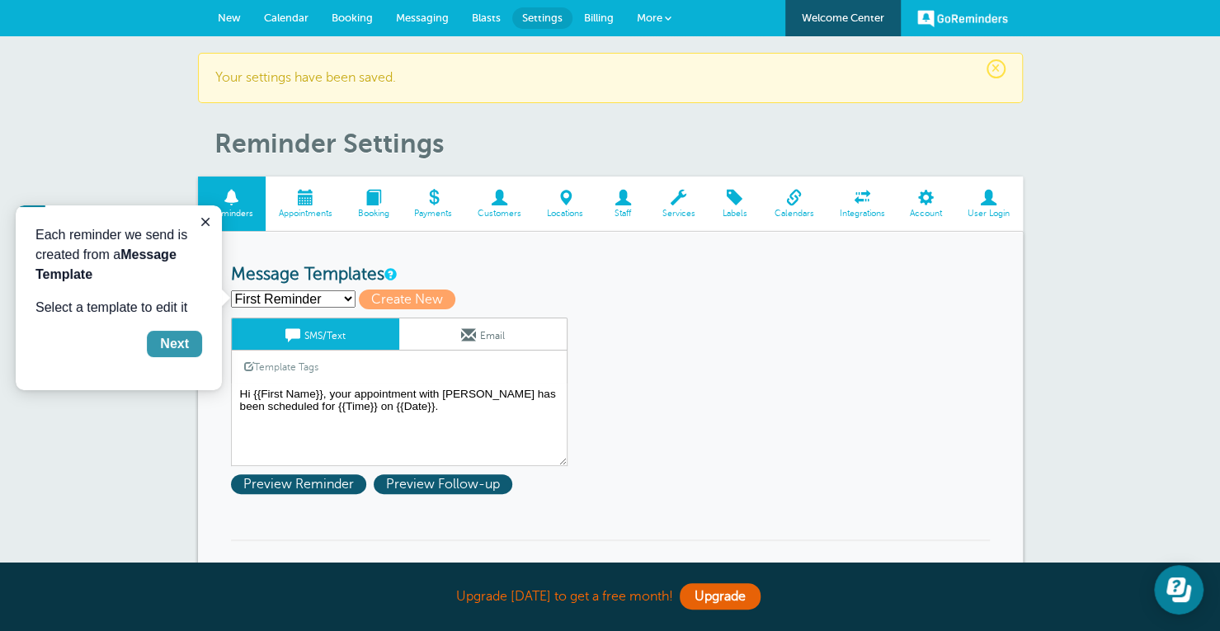
click at [178, 356] on button "Next" at bounding box center [174, 344] width 55 height 26
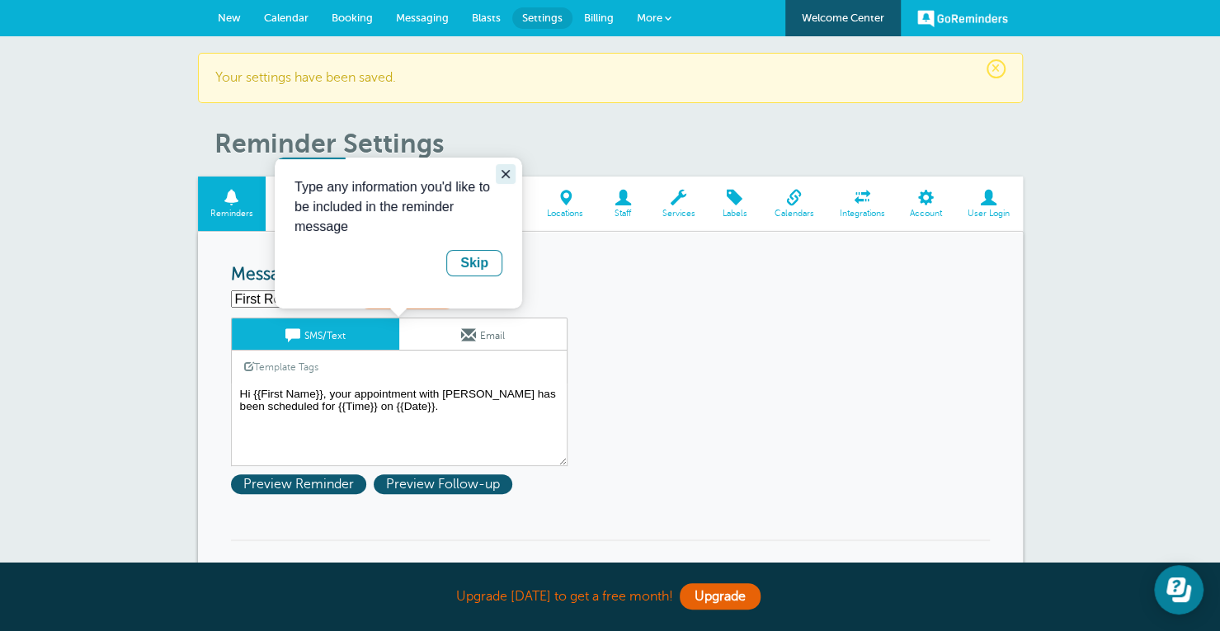
click at [507, 165] on button "Close guide" at bounding box center [506, 174] width 20 height 20
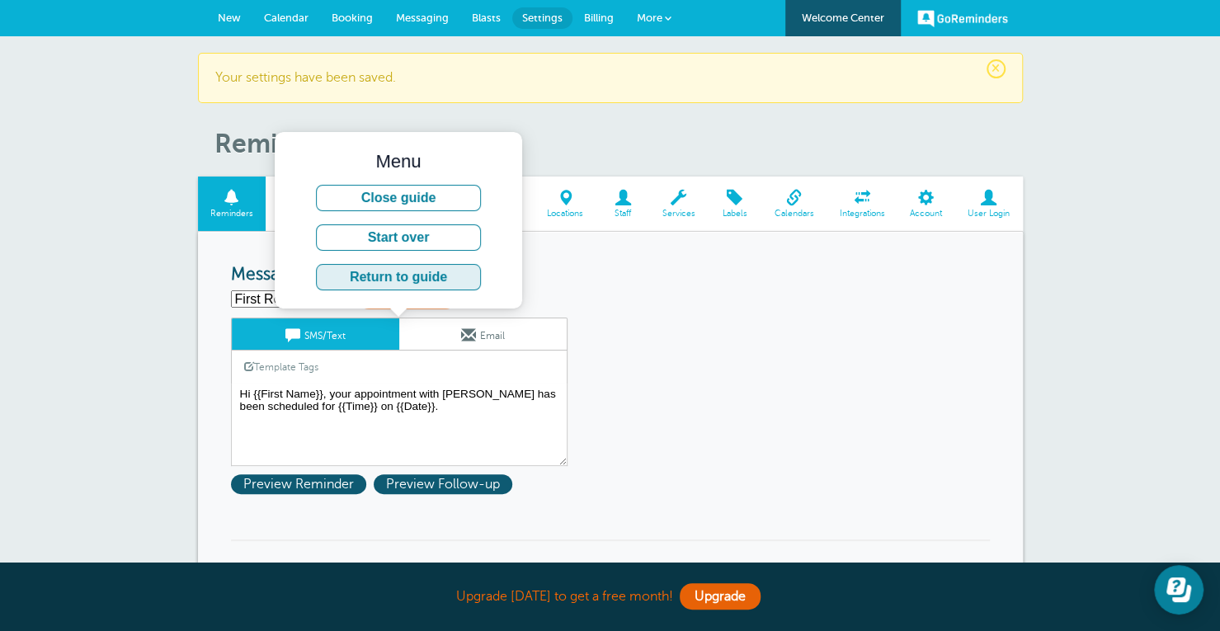
click at [420, 288] on button "Return to guide" at bounding box center [398, 277] width 165 height 26
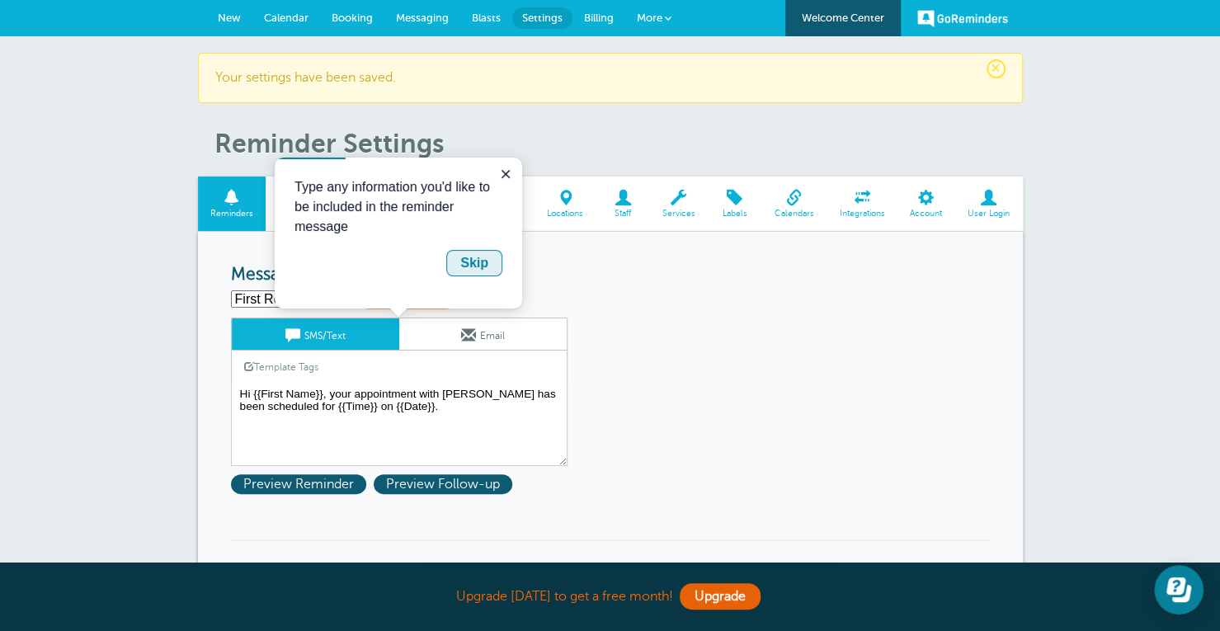
click at [473, 268] on div "Skip" at bounding box center [474, 263] width 28 height 20
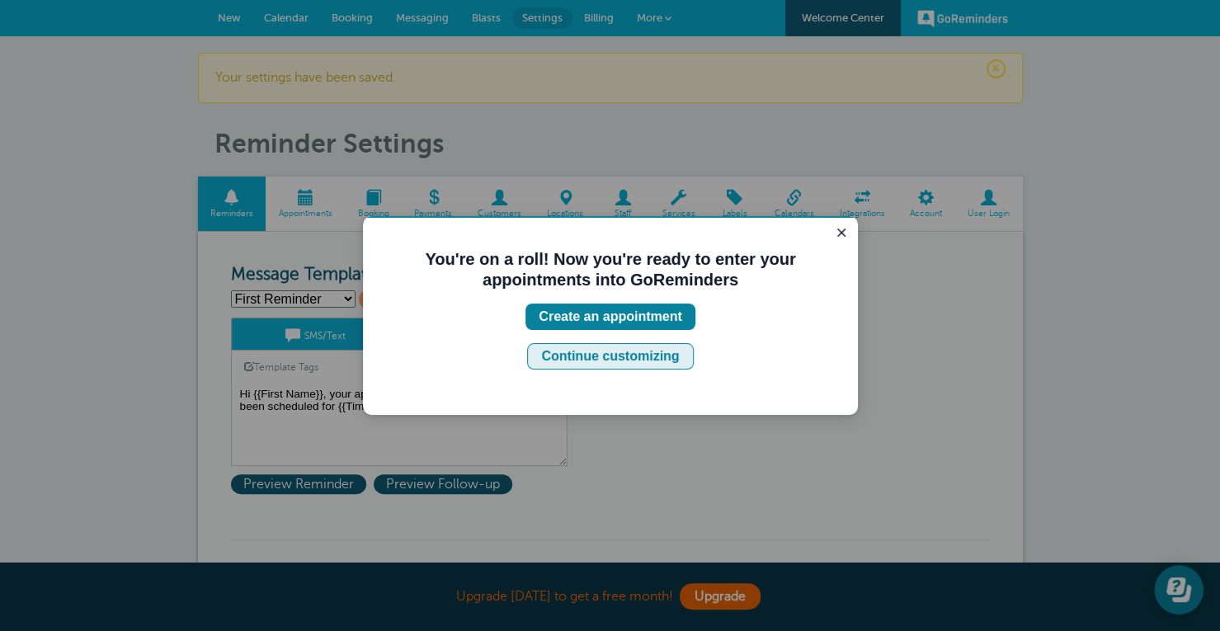
click at [599, 352] on div "Continue customizing" at bounding box center [610, 356] width 138 height 20
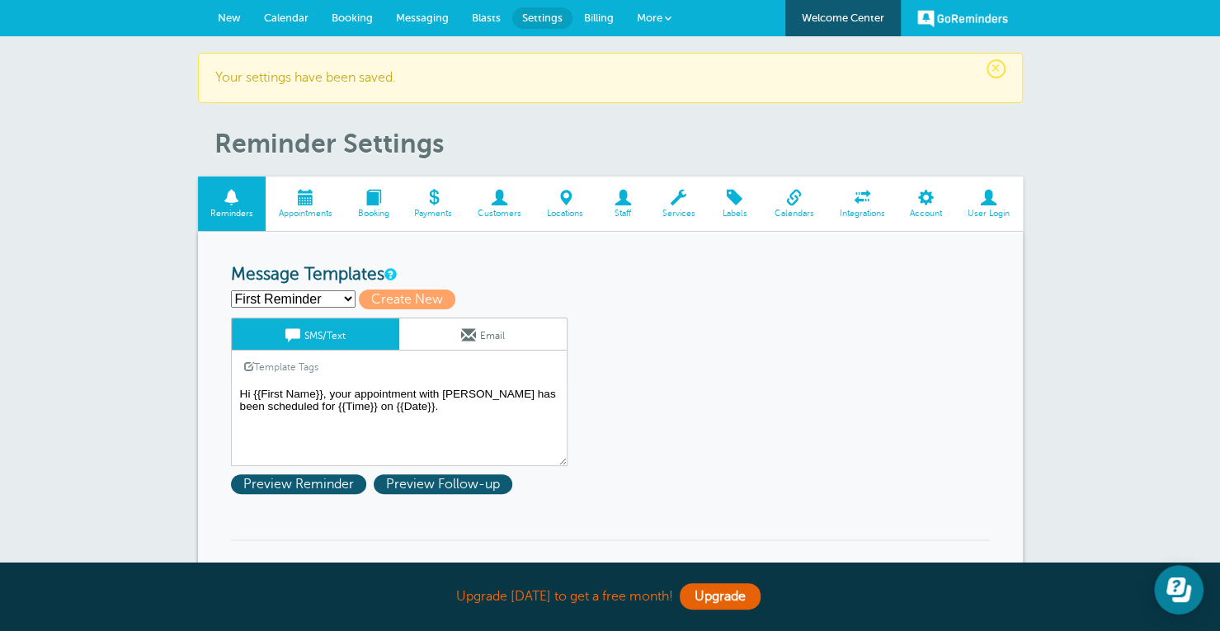
click at [337, 299] on select "First Reminder Second Reminder Third Reminder Create new..." at bounding box center [293, 298] width 125 height 17
select select "161650"
click at [231, 290] on select "First Reminder Second Reminder Third Reminder Create new..." at bounding box center [293, 298] width 125 height 17
type input "Second Reminder"
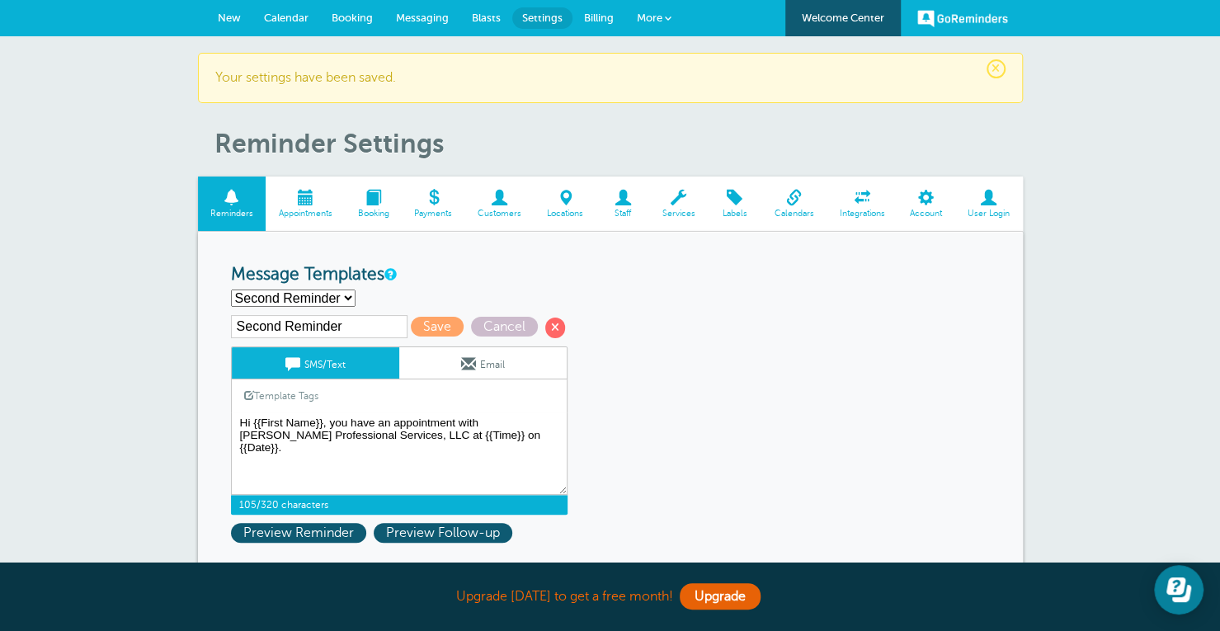
click at [264, 446] on textarea "Hi {{First Name}}, your appointment with [PERSON_NAME] has been scheduled for {…" at bounding box center [399, 453] width 337 height 82
drag, startPoint x: 371, startPoint y: 439, endPoint x: 224, endPoint y: 425, distance: 147.5
type textarea "Hi {{First Name}}, you have an appointment with [PERSON_NAME] at {{Time}} on {{…"
click at [440, 372] on link "Email" at bounding box center [482, 362] width 167 height 31
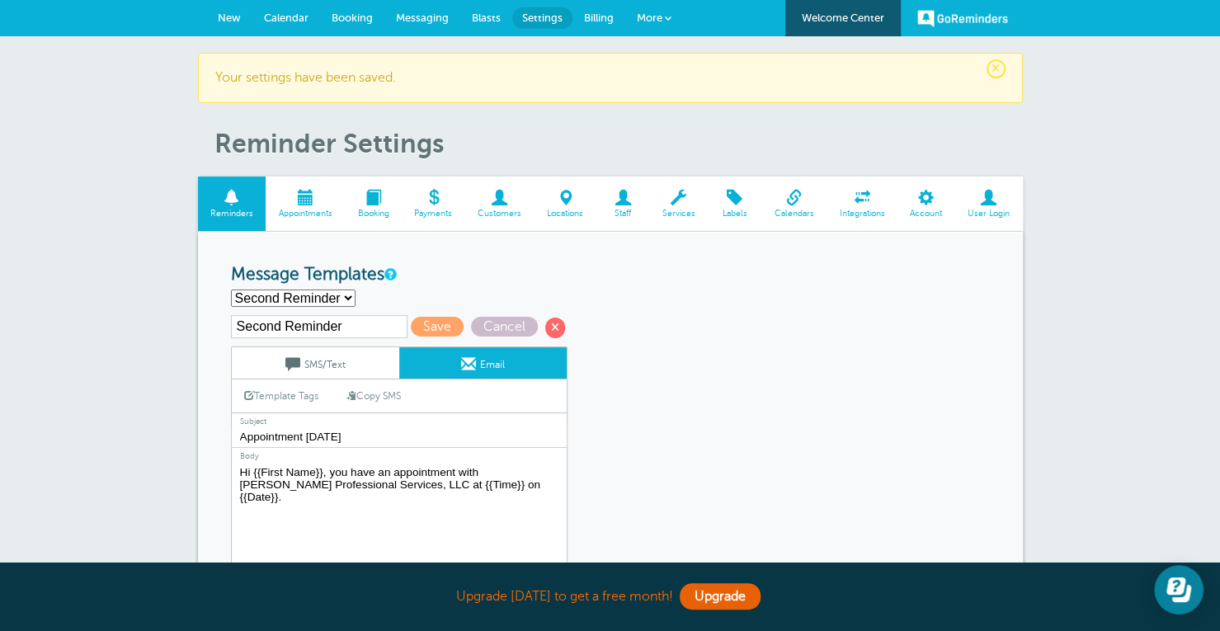
click at [279, 480] on textarea "Hi {{First Name}}, your appointment with [PERSON_NAME] has been scheduled for {…" at bounding box center [399, 565] width 337 height 206
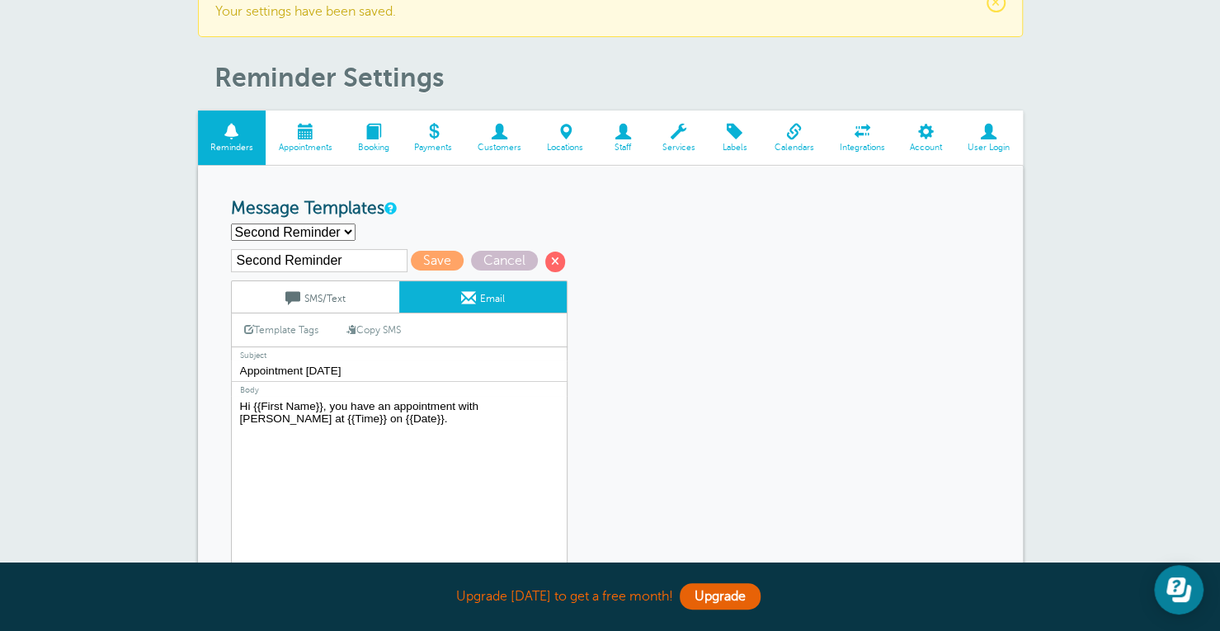
scroll to position [67, 0]
type textarea "Hi {{First Name}}, you have an appointment with Kelly Blakeslee at {{Time}} on …"
click at [437, 261] on span "Save" at bounding box center [437, 260] width 53 height 20
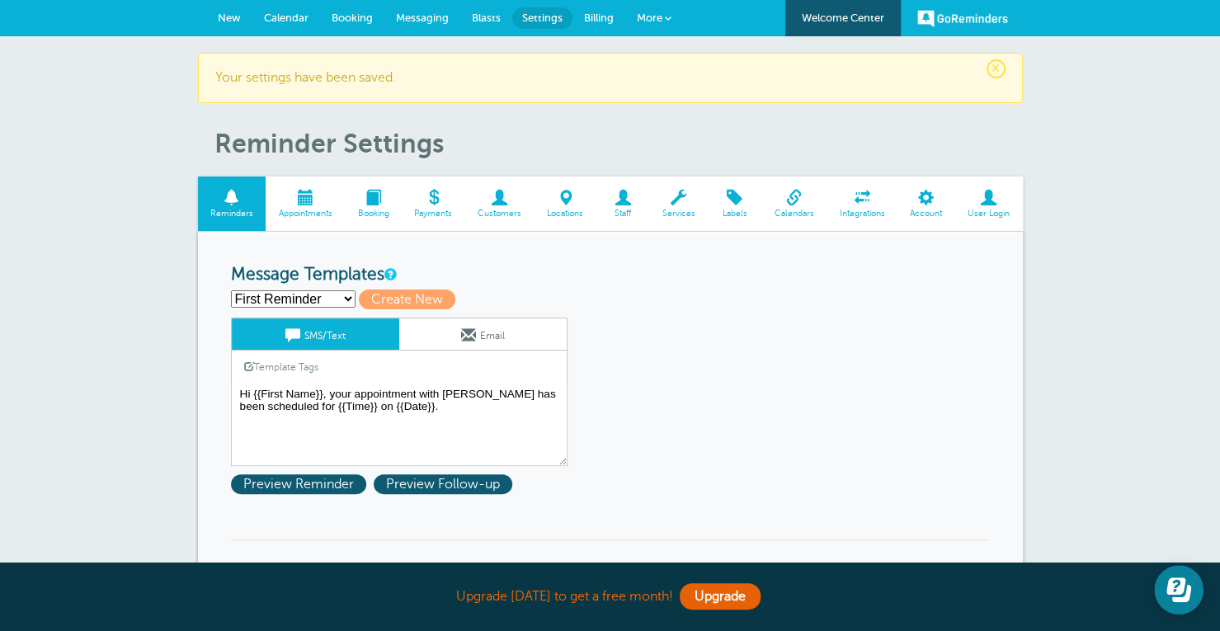
click at [288, 294] on select "First Reminder Second Reminder Third Reminder Create new..." at bounding box center [293, 298] width 125 height 17
select select "161651"
click at [231, 290] on select "First Reminder Second Reminder Third Reminder Create new..." at bounding box center [293, 298] width 125 height 17
type input "Third Reminder"
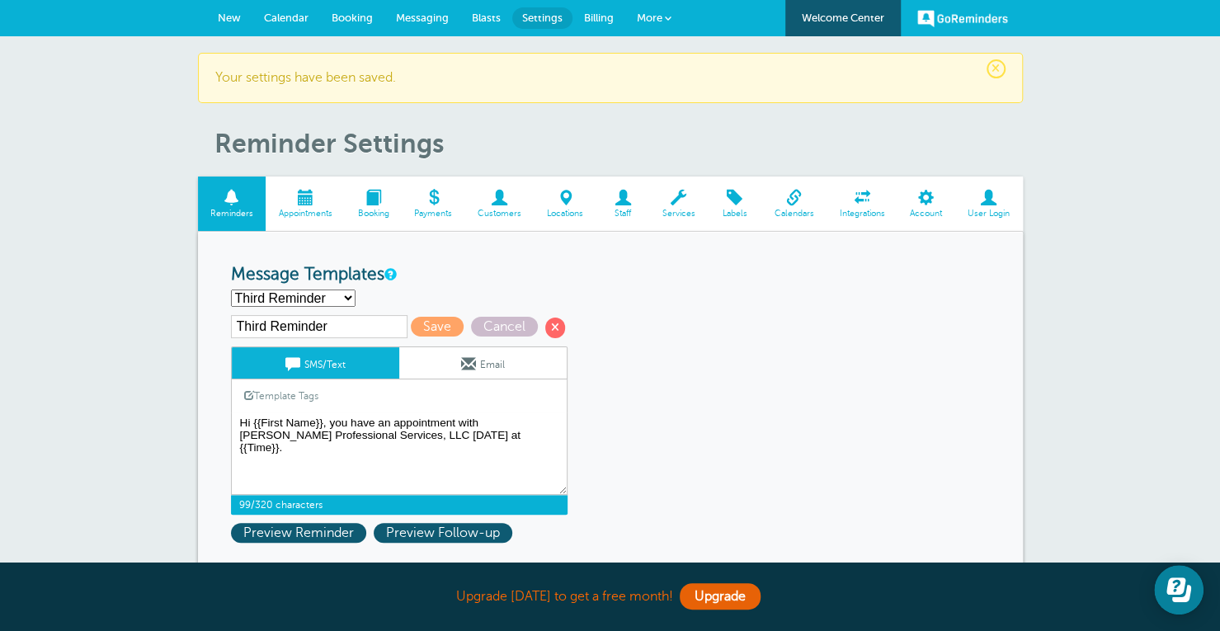
drag, startPoint x: 373, startPoint y: 435, endPoint x: 242, endPoint y: 433, distance: 131.1
click at [242, 433] on textarea "Hi {{First Name}}, your appointment with [PERSON_NAME] has been scheduled for {…" at bounding box center [399, 453] width 337 height 82
type textarea "Hi {{First Name}}, you have an appointment with [PERSON_NAME] [DATE] at {{Time}…"
click at [478, 353] on link "Email" at bounding box center [482, 362] width 167 height 31
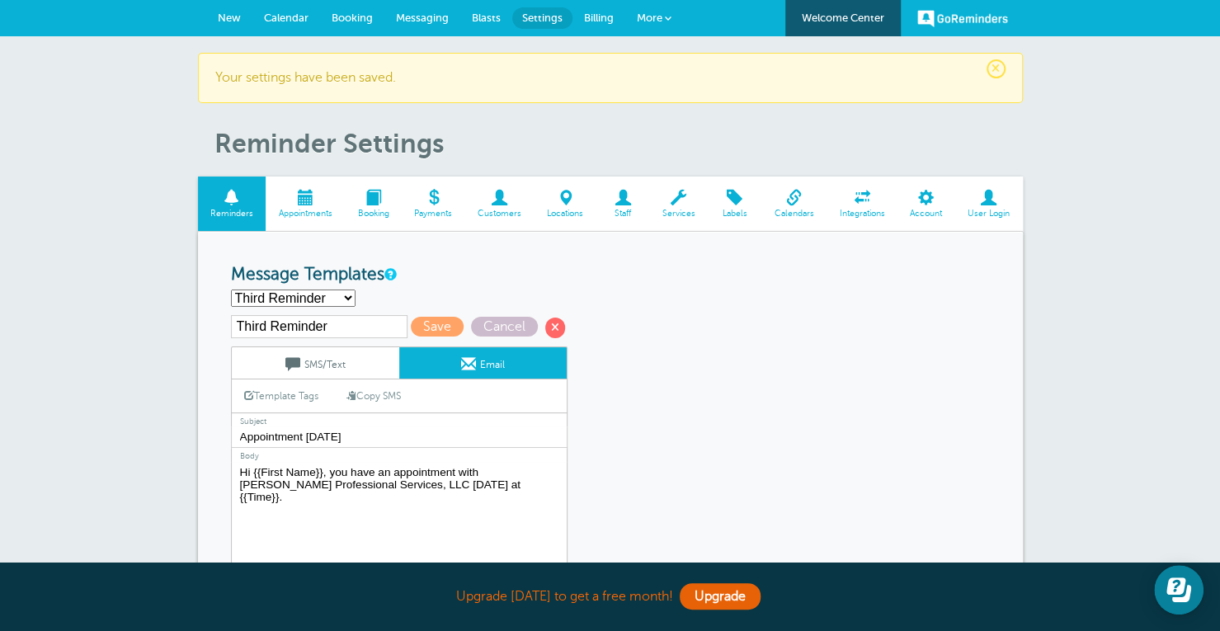
drag, startPoint x: 373, startPoint y: 482, endPoint x: 233, endPoint y: 487, distance: 139.5
click at [233, 487] on textarea "Hi {{First Name}}, your appointment with [PERSON_NAME] has been scheduled for {…" at bounding box center [399, 565] width 337 height 206
type textarea "Hi {{First Name}}, you have an appointment with [PERSON_NAME] [DATE] at {{Time}…"
click at [445, 335] on span "Save" at bounding box center [437, 327] width 53 height 20
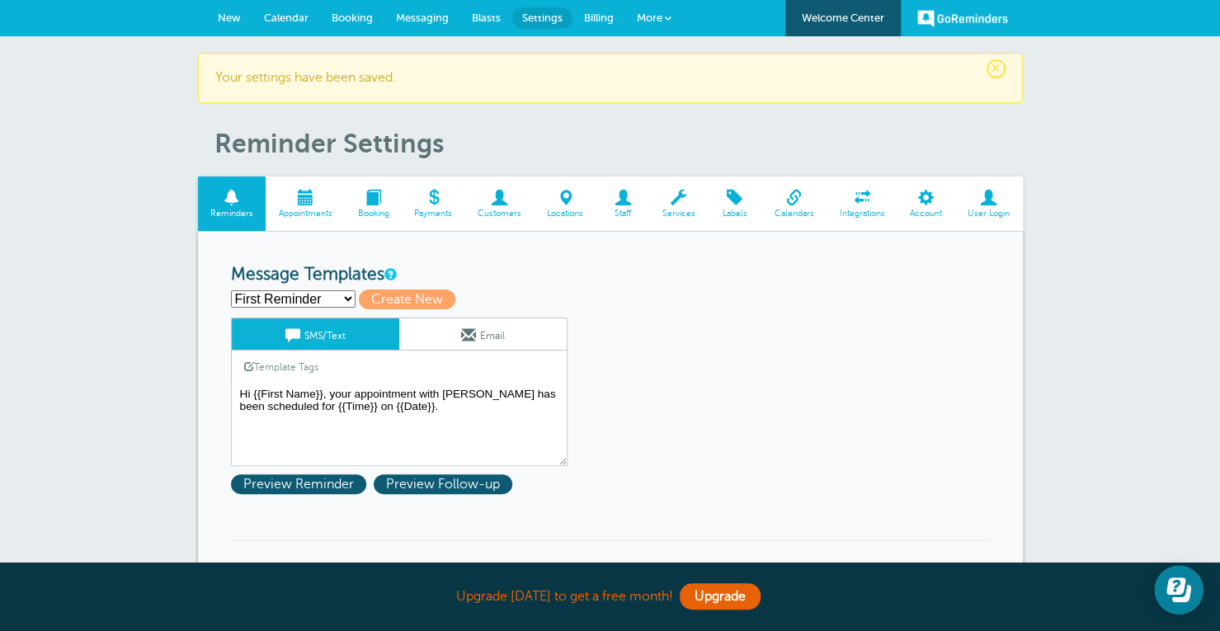
click at [331, 294] on select "First Reminder Second Reminder Third Reminder Create new..." at bounding box center [293, 298] width 125 height 17
click at [633, 272] on h3 "Message Templates" at bounding box center [610, 275] width 759 height 21
click at [322, 295] on select "First Reminder Second Reminder Third Reminder Create new..." at bounding box center [293, 298] width 125 height 17
select select "161651"
click at [231, 290] on select "First Reminder Second Reminder Third Reminder Create new..." at bounding box center [293, 298] width 125 height 17
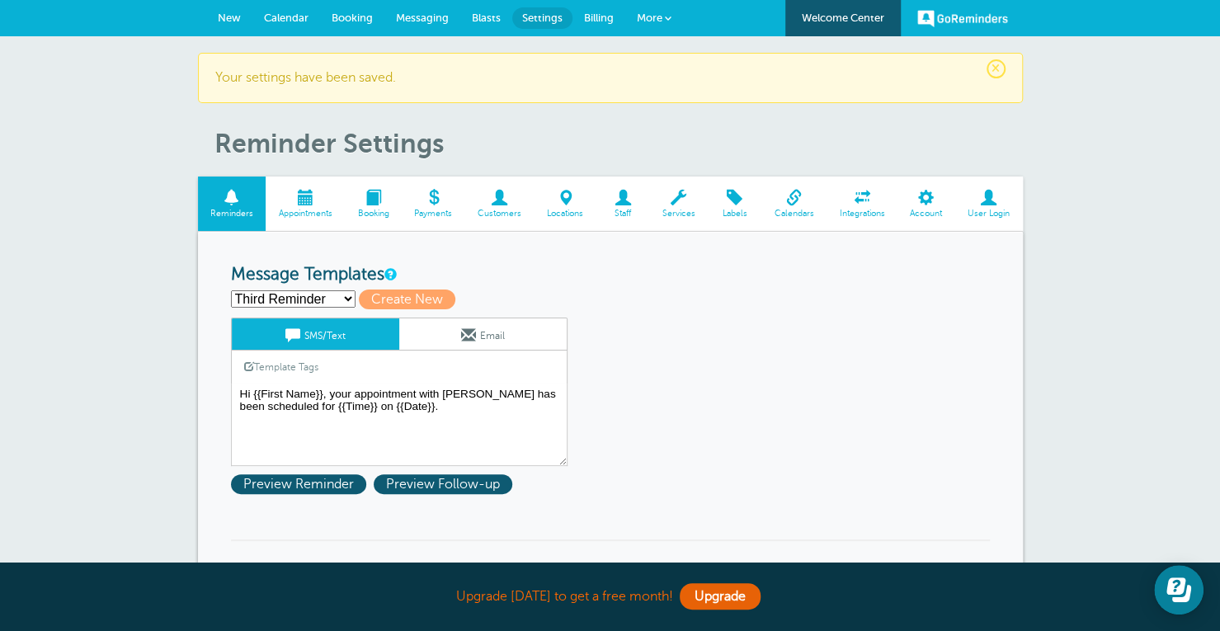
type input "Third Reminder"
type textarea "Hi {{First Name}}, you have an appointment with [PERSON_NAME] [DATE] at {{Time}…"
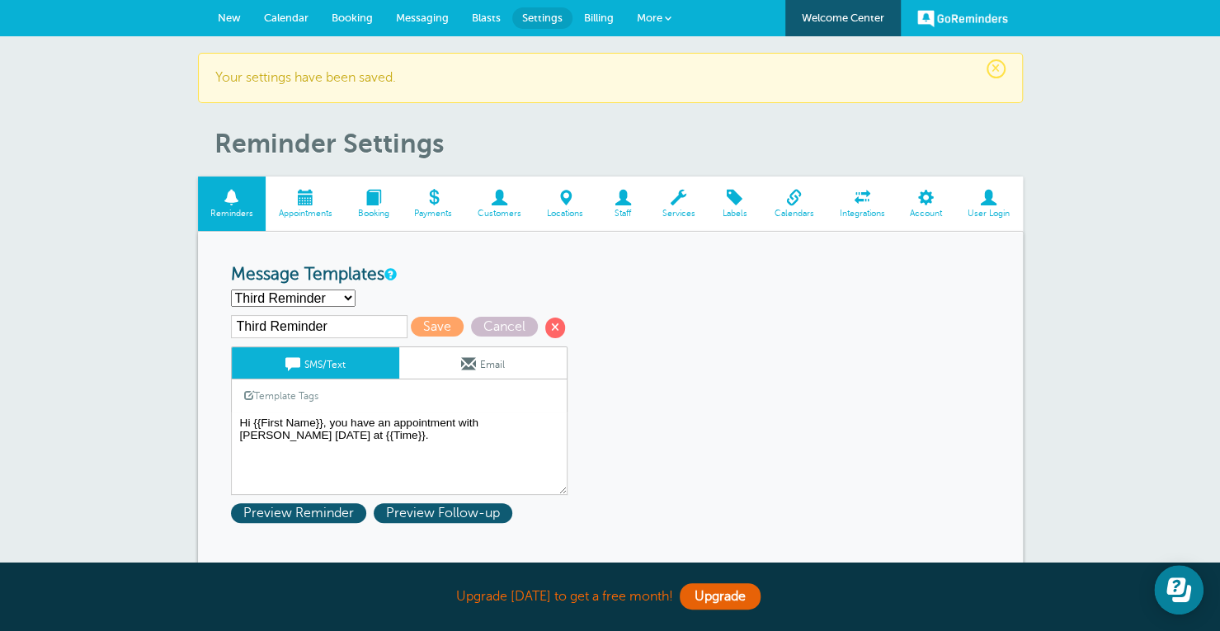
drag, startPoint x: 301, startPoint y: 251, endPoint x: 304, endPoint y: 237, distance: 14.2
click at [310, 214] on span "Appointments" at bounding box center [305, 214] width 63 height 10
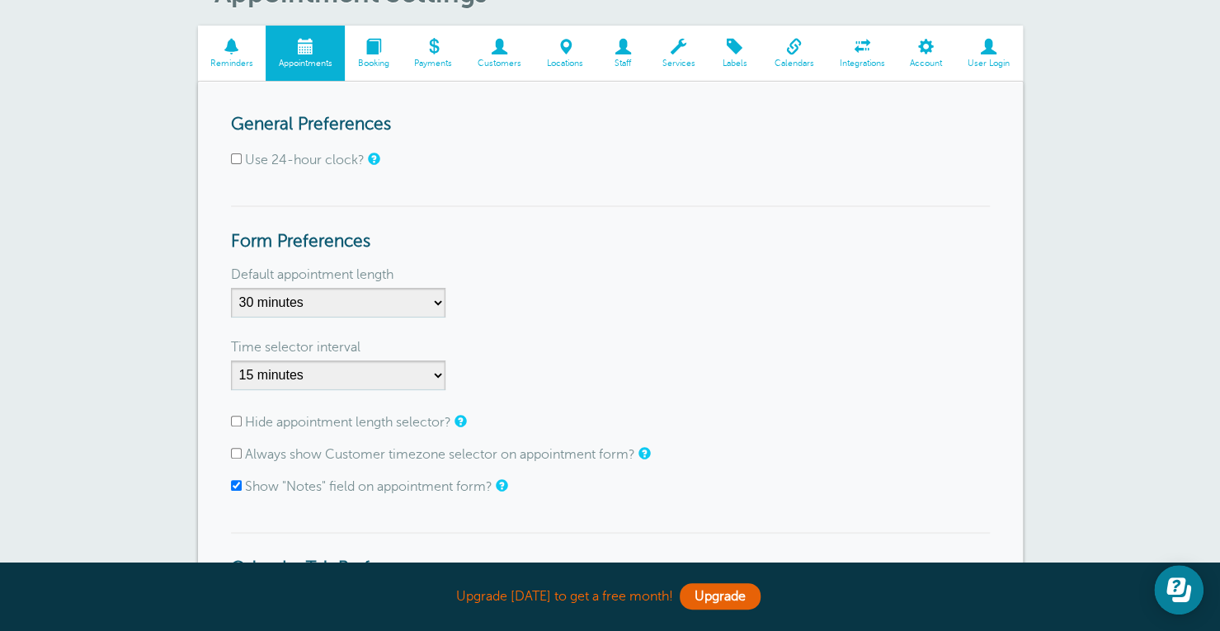
scroll to position [99, 0]
click at [371, 299] on select "5 minutes 10 minutes 15 minutes 20 minutes 25 minutes 30 minutes 35 minutes 40 …" at bounding box center [338, 304] width 214 height 30
click at [231, 289] on select "5 minutes 10 minutes 15 minutes 20 minutes 25 minutes 30 minutes 35 minutes 40 …" at bounding box center [338, 304] width 214 height 30
click at [548, 341] on div "Time selector interval" at bounding box center [610, 348] width 759 height 26
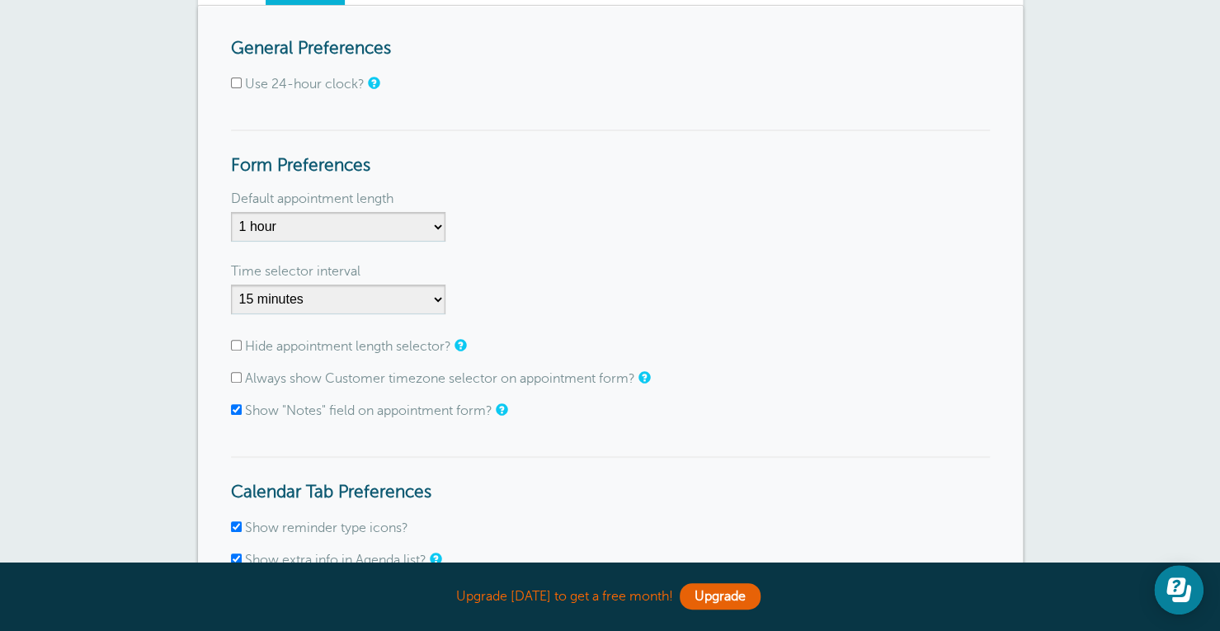
scroll to position [176, 0]
click at [341, 219] on select "5 minutes 10 minutes 15 minutes 20 minutes 25 minutes 30 minutes 35 minutes 40 …" at bounding box center [338, 226] width 214 height 30
select select "30"
click at [231, 211] on select "5 minutes 10 minutes 15 minutes 20 minutes 25 minutes 30 minutes 35 minutes 40 …" at bounding box center [338, 226] width 214 height 30
click at [473, 278] on div "Time selector interval" at bounding box center [610, 270] width 759 height 26
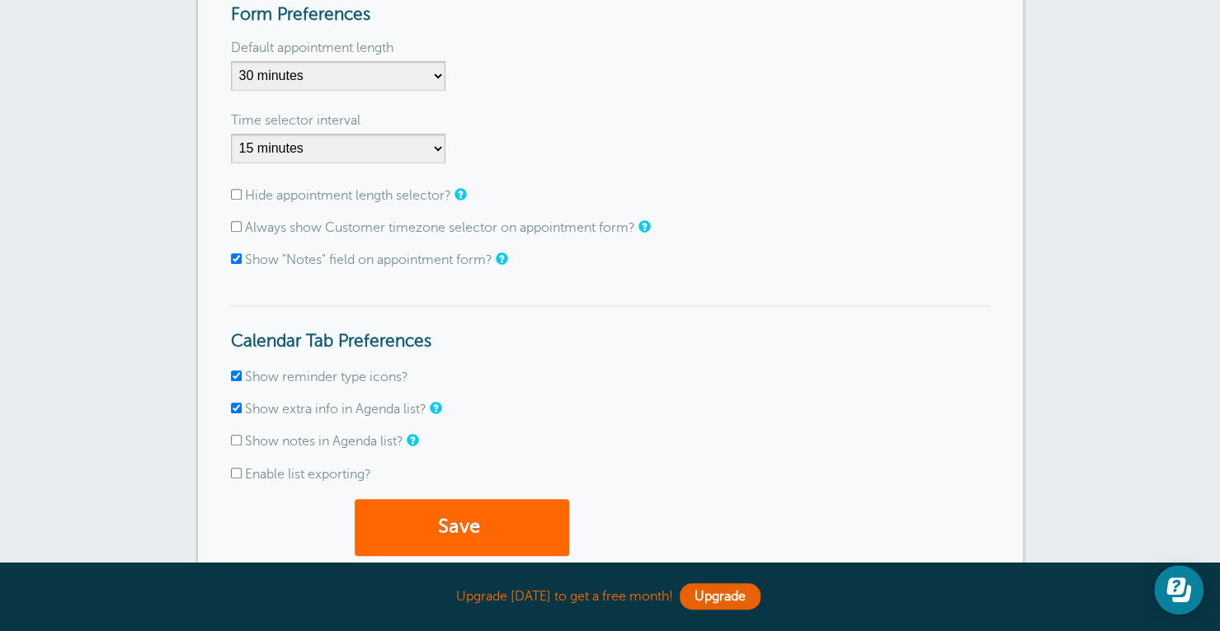
scroll to position [0, 0]
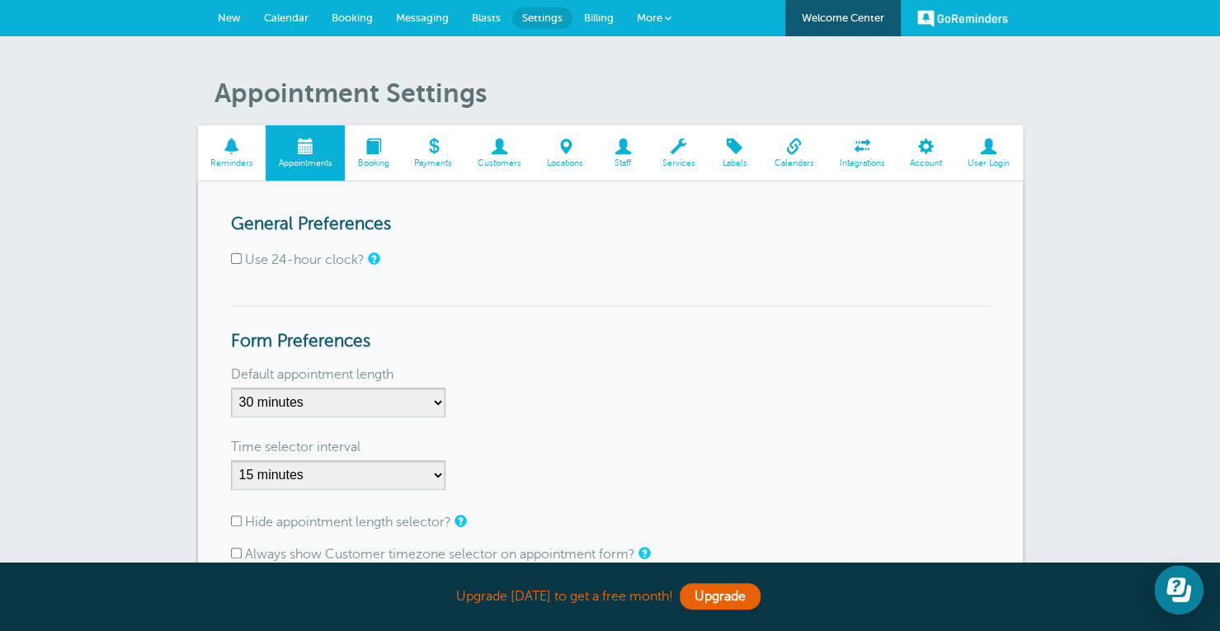
click at [373, 142] on span at bounding box center [373, 147] width 57 height 16
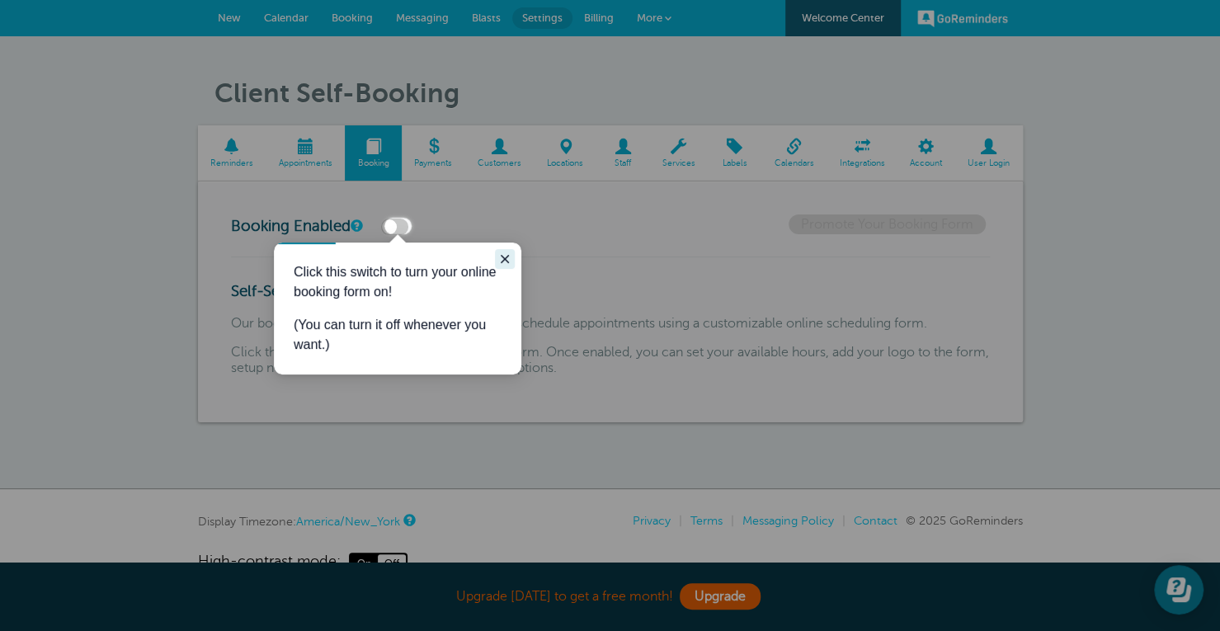
click at [508, 258] on icon "Close guide" at bounding box center [504, 258] width 13 height 13
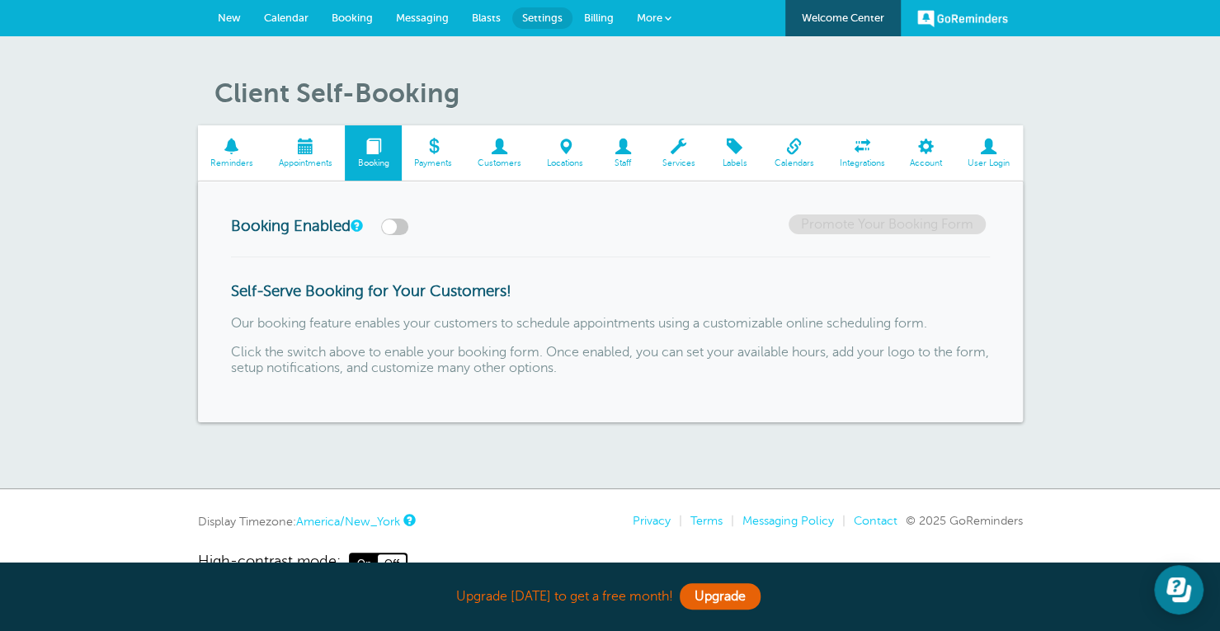
click at [793, 161] on span "Calendars" at bounding box center [794, 163] width 49 height 10
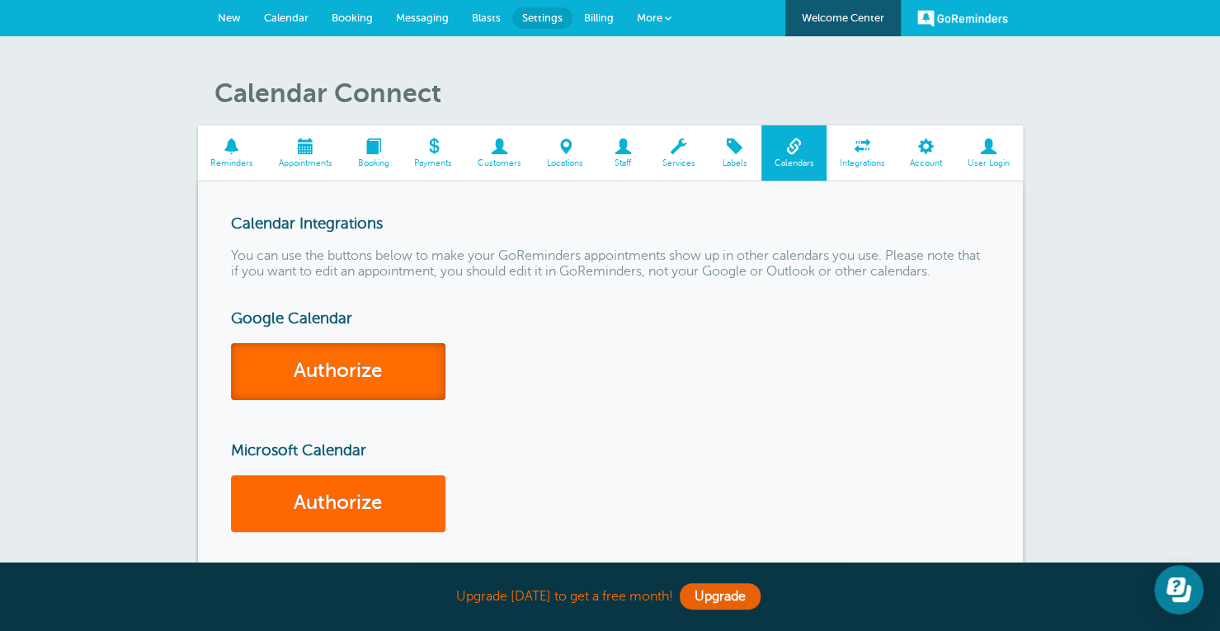
click at [386, 366] on link "Authorize" at bounding box center [338, 371] width 214 height 57
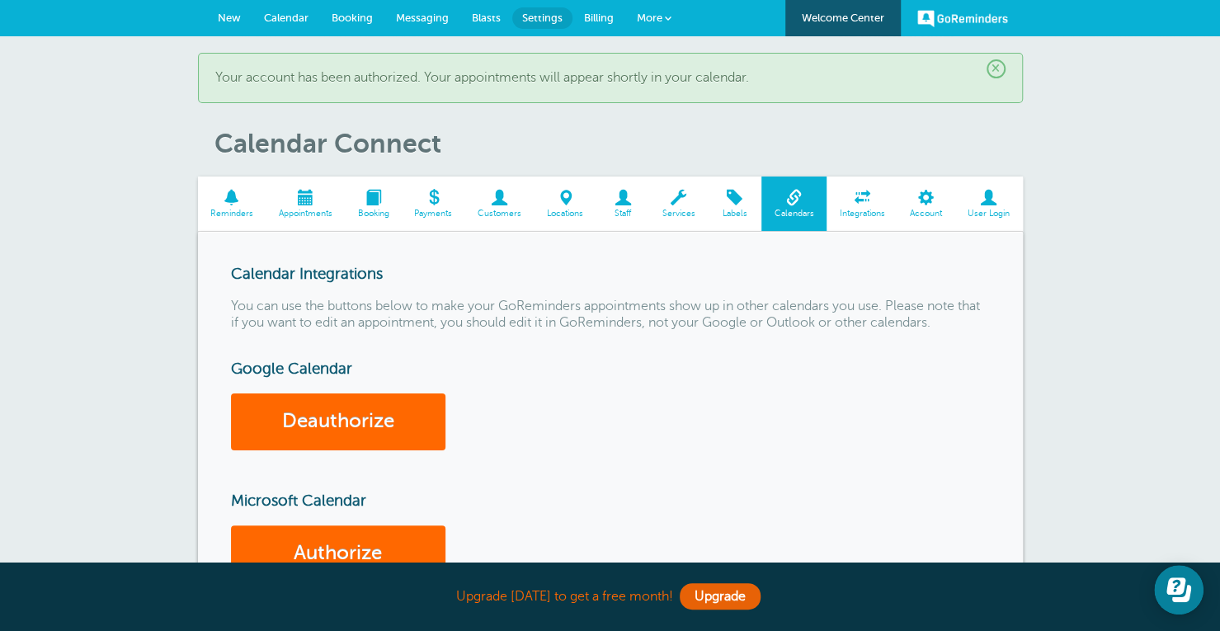
click at [604, 13] on span "Billing" at bounding box center [599, 18] width 30 height 12
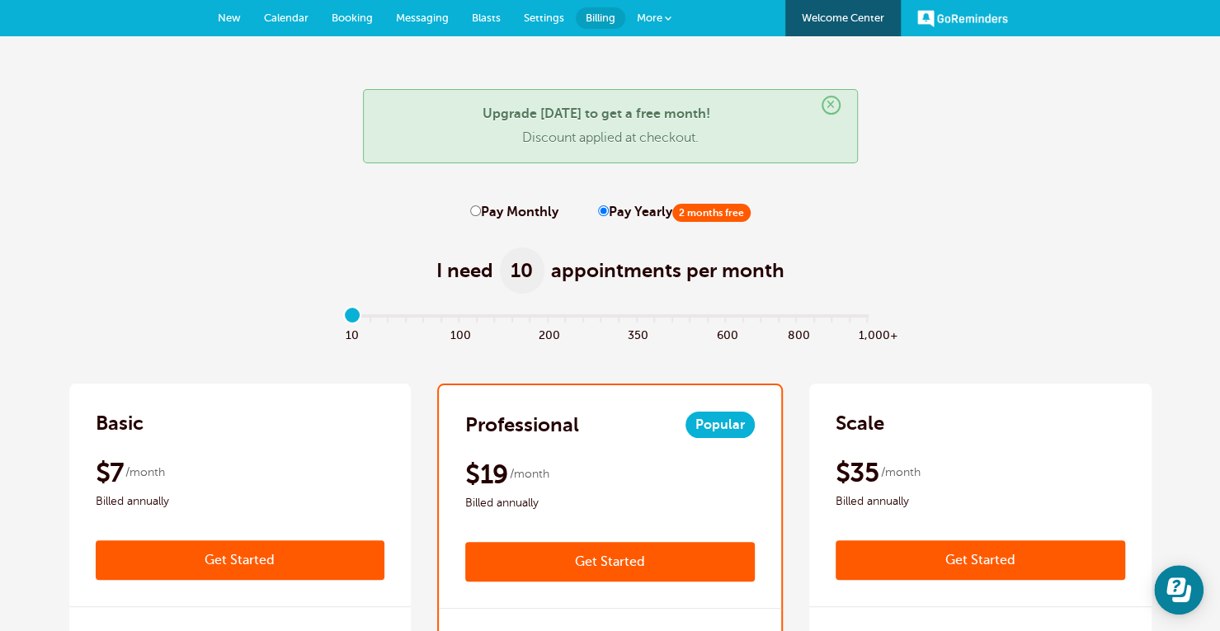
click at [661, 14] on span "More" at bounding box center [650, 18] width 26 height 12
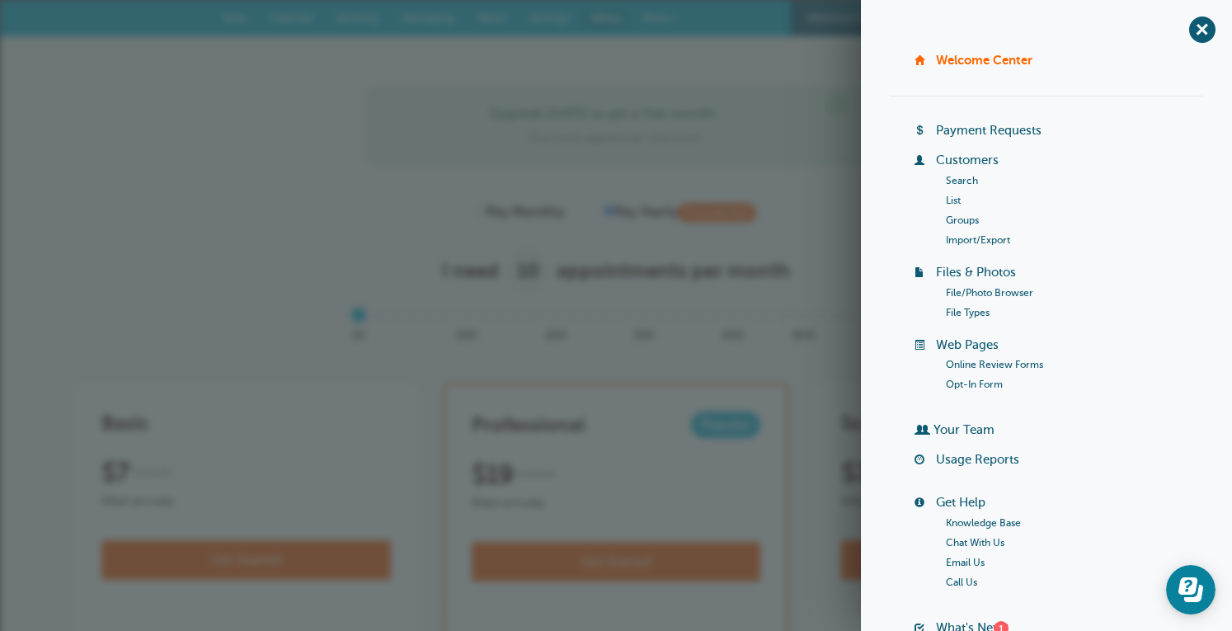
click at [950, 344] on link "Web Pages" at bounding box center [967, 344] width 63 height 13
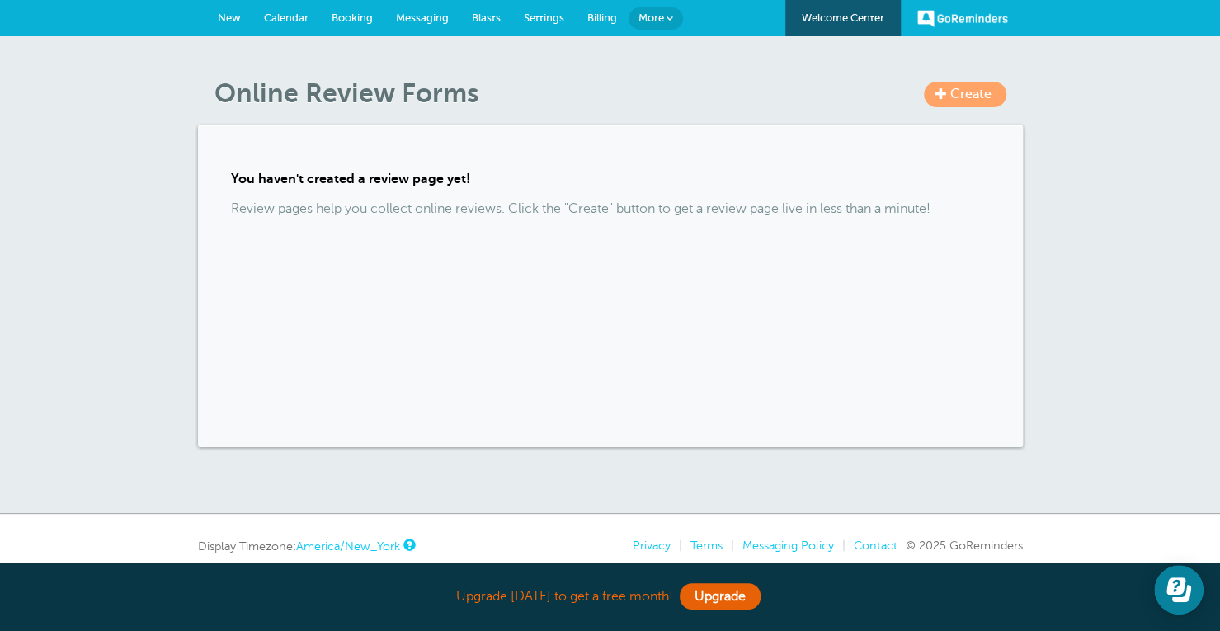
click at [491, 6] on link "Blasts" at bounding box center [486, 18] width 52 height 36
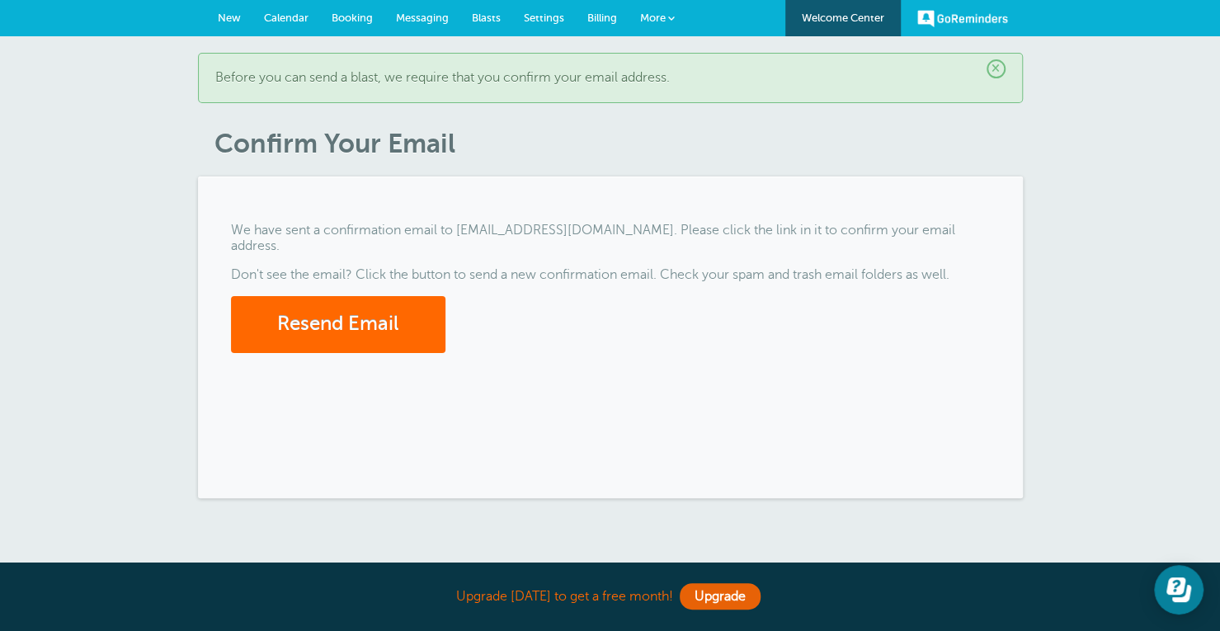
click at [236, 21] on span "New" at bounding box center [229, 18] width 23 height 12
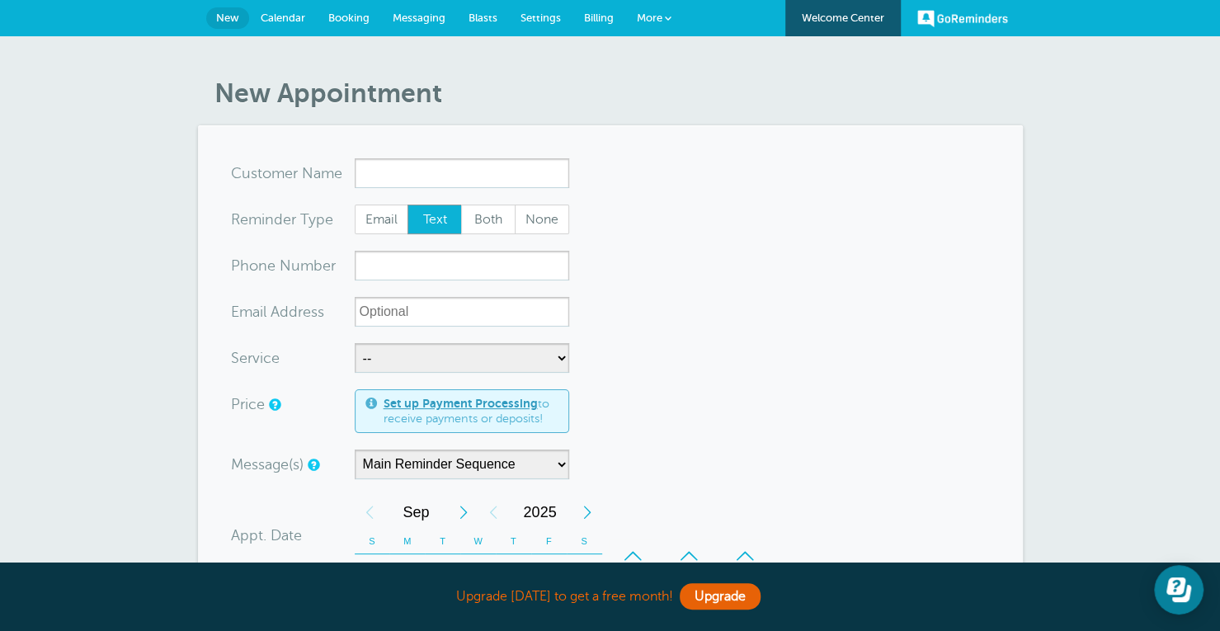
click at [317, 21] on link "Booking" at bounding box center [349, 18] width 64 height 36
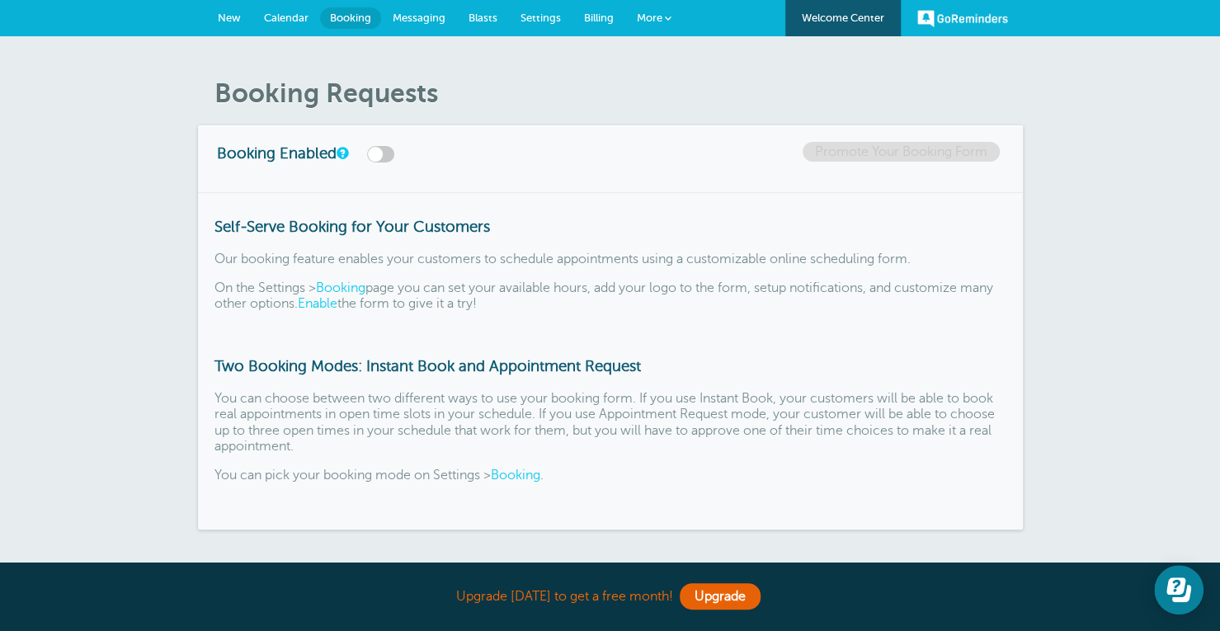
click at [292, 16] on span "Calendar" at bounding box center [286, 18] width 45 height 12
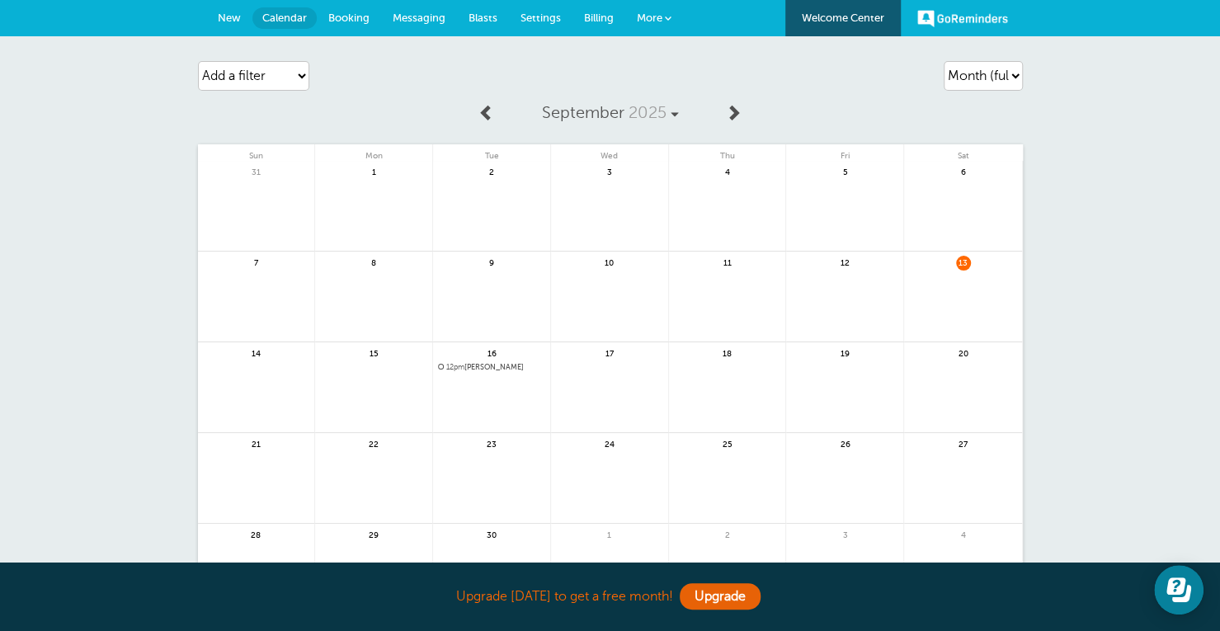
click at [231, 22] on span "New" at bounding box center [229, 18] width 23 height 12
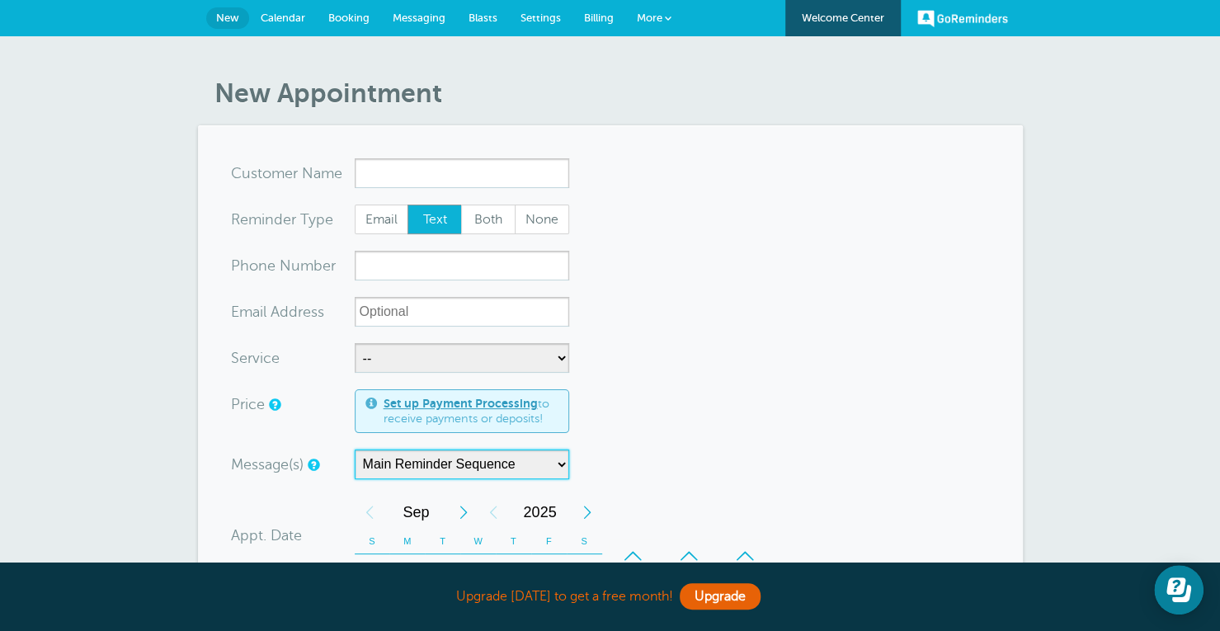
click at [523, 473] on select "Main Reminder Sequence" at bounding box center [462, 464] width 214 height 30
drag, startPoint x: 440, startPoint y: 153, endPoint x: 453, endPoint y: 169, distance: 20.5
click at [453, 169] on section "You are creating a new customer. To use an existing customer select one from th…" at bounding box center [610, 588] width 825 height 927
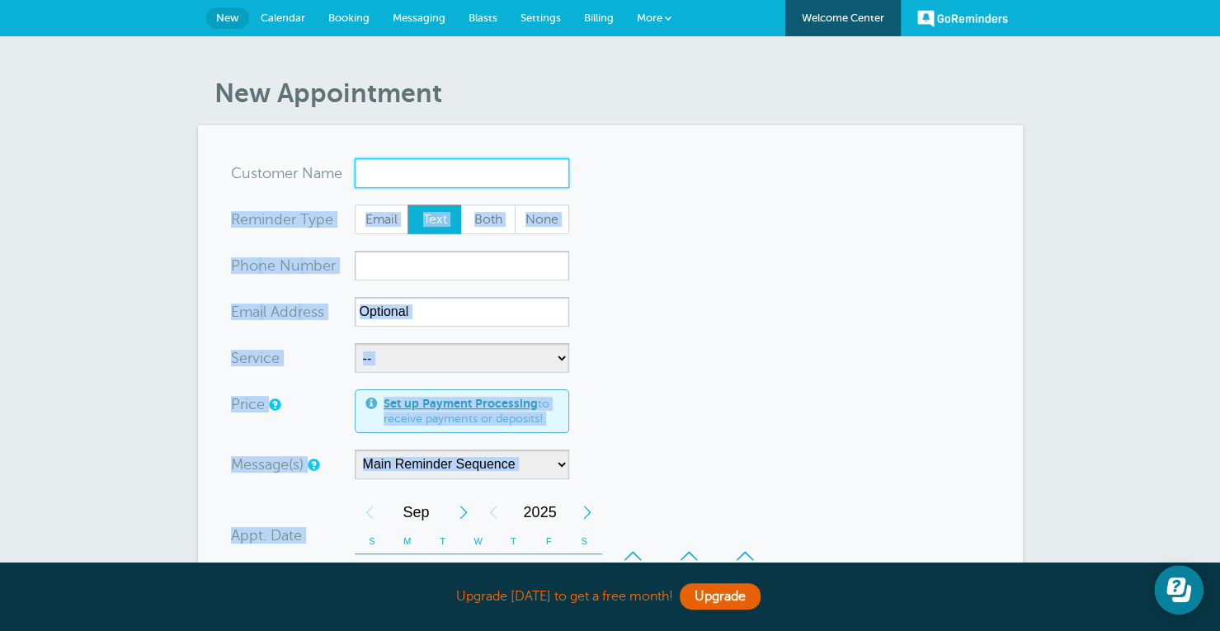
click at [453, 169] on input "x-no-autofill" at bounding box center [462, 173] width 214 height 30
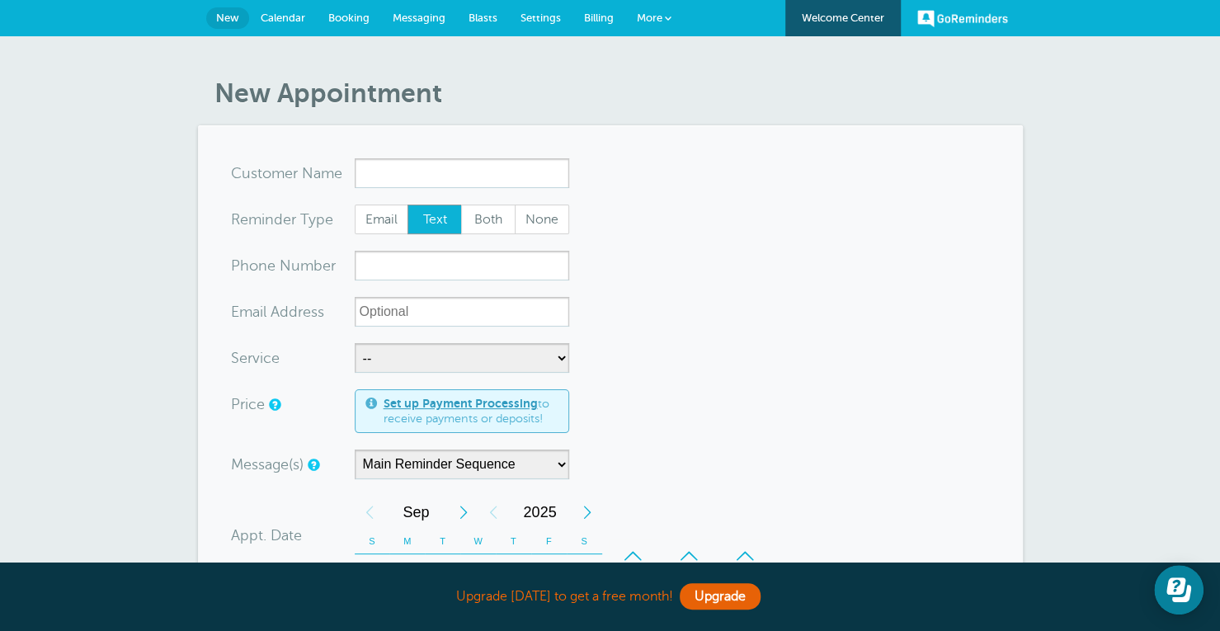
click at [596, 210] on form "You are creating a new customer. To use an existing customer select one from th…" at bounding box center [610, 588] width 759 height 861
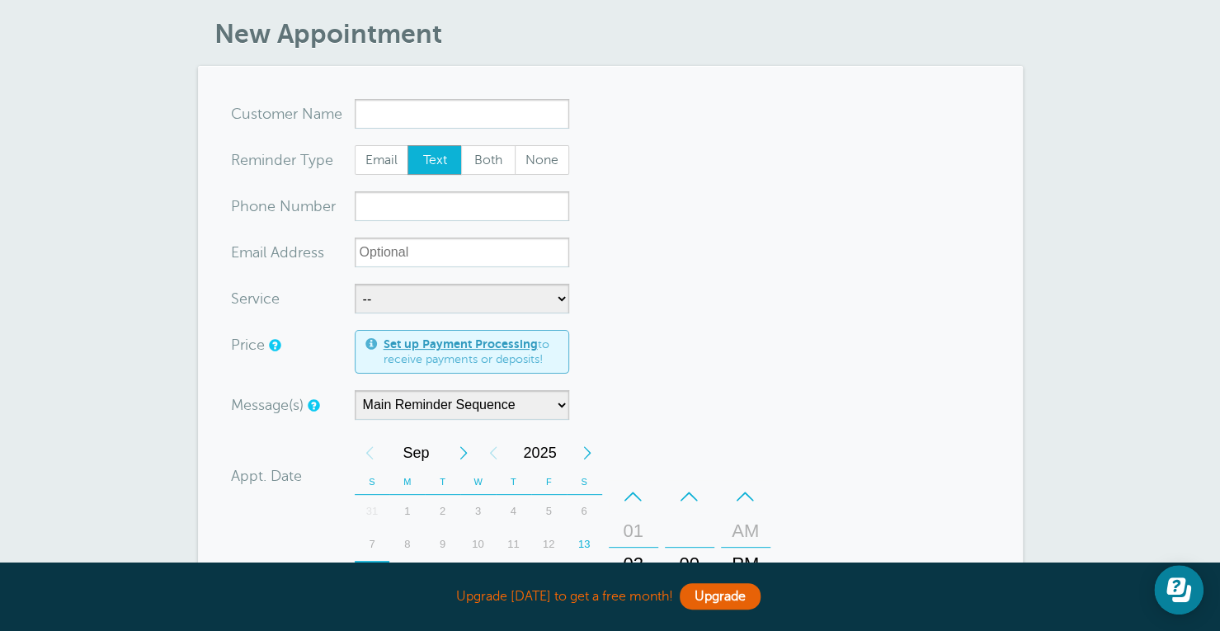
scroll to position [55, 0]
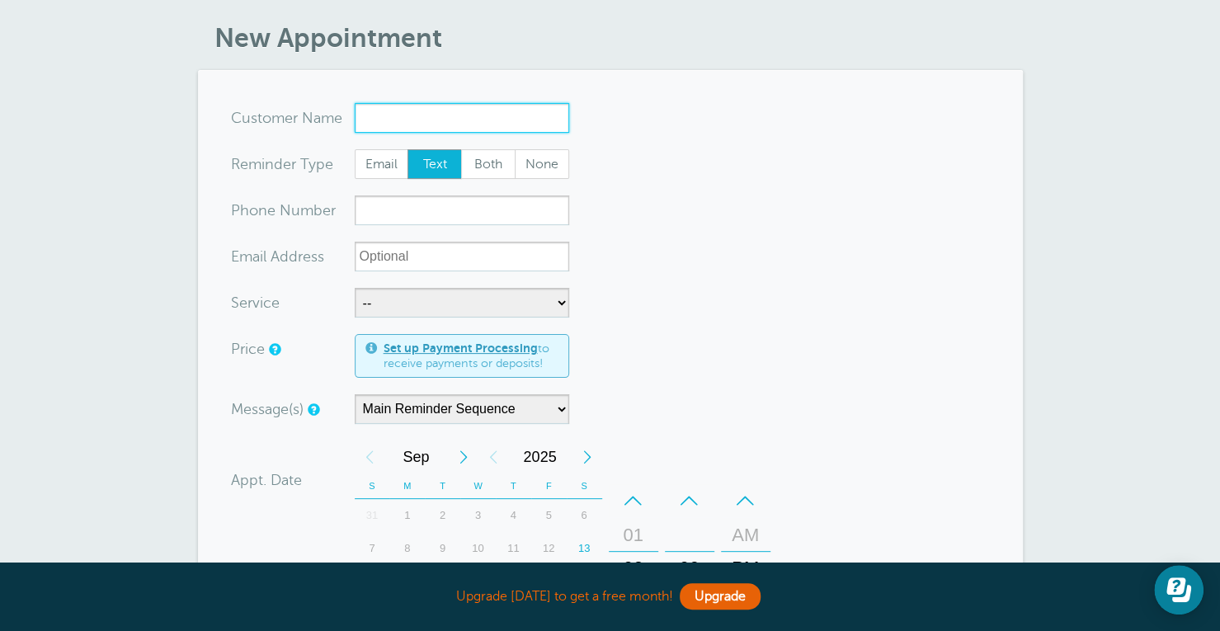
click at [398, 125] on input "x-no-autofill" at bounding box center [462, 118] width 214 height 30
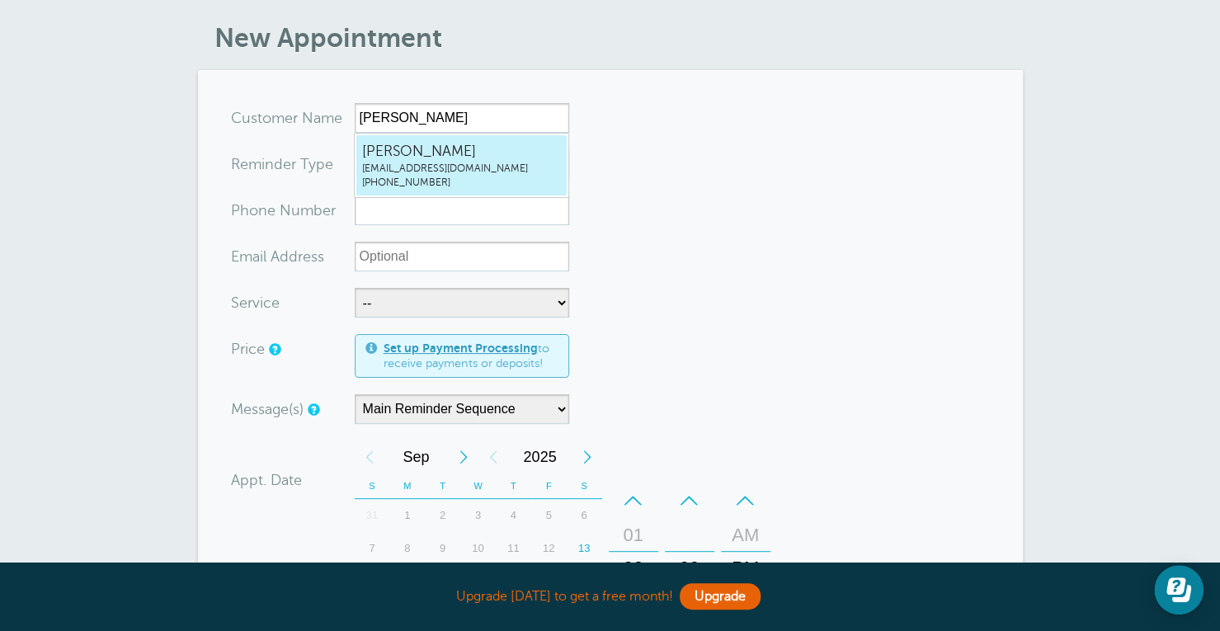
type input "[EMAIL_ADDRESS]"
type input "Kelly Blakeslee"
type input "(248) 289-0607"
type input "[EMAIL_ADDRESS][DOMAIN_NAME]"
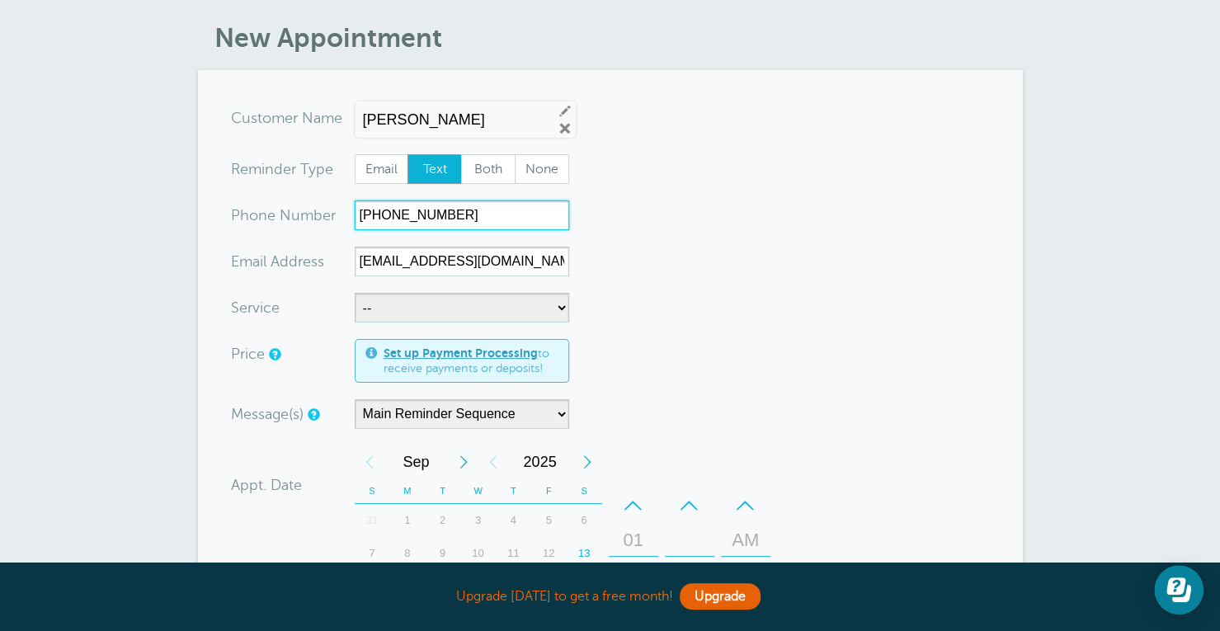
drag, startPoint x: 480, startPoint y: 218, endPoint x: 222, endPoint y: 217, distance: 258.2
click at [222, 217] on section "You are creating a new customer. To use an existing customer select one from th…" at bounding box center [610, 536] width 825 height 932
drag, startPoint x: 499, startPoint y: 210, endPoint x: 317, endPoint y: 209, distance: 182.3
click at [317, 209] on div "xxx-no-autofill Pho ne Nu mber (248) 289-0607" at bounding box center [400, 215] width 338 height 30
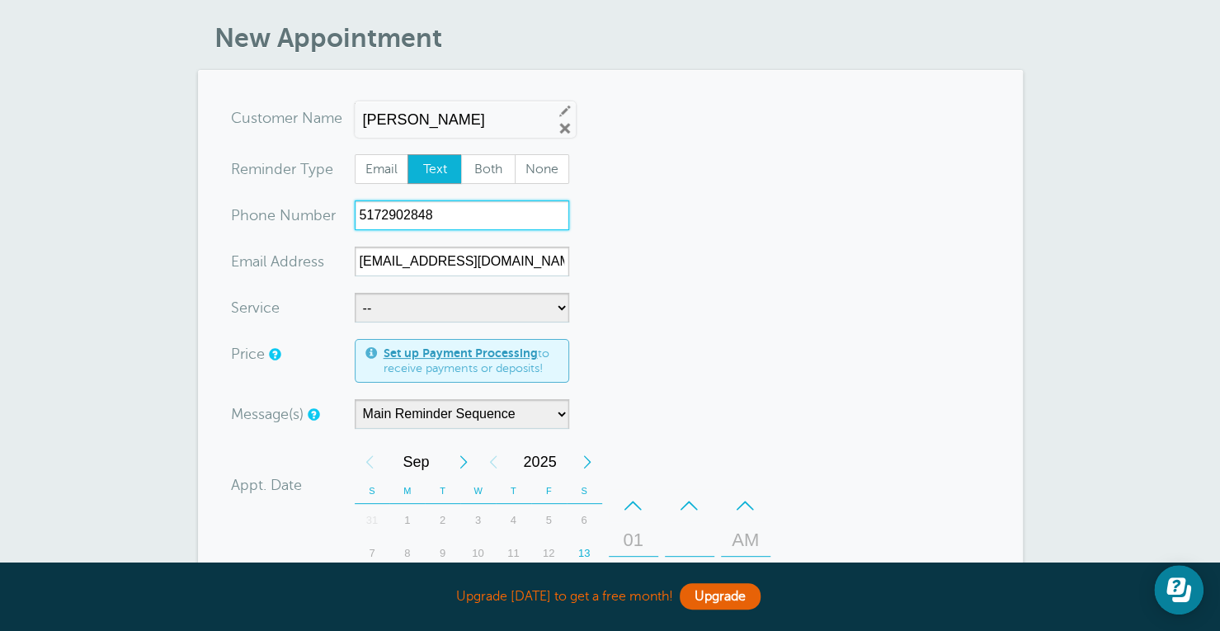
type input "5172902848"
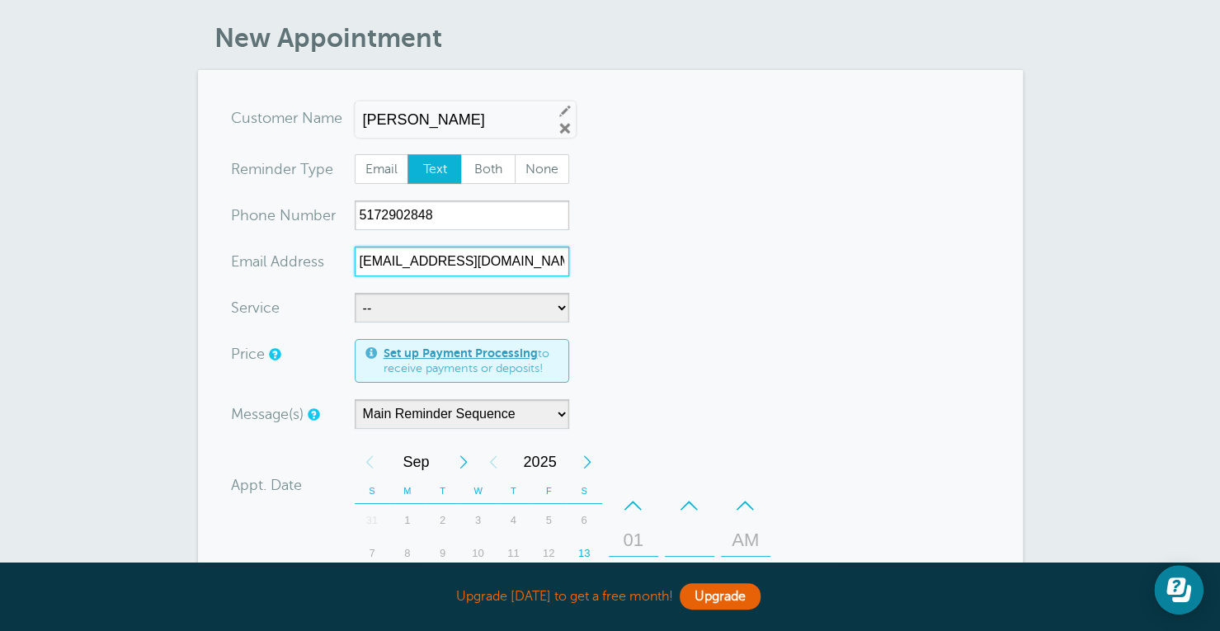
click at [412, 255] on input "[EMAIL_ADDRESS][DOMAIN_NAME]" at bounding box center [462, 262] width 214 height 30
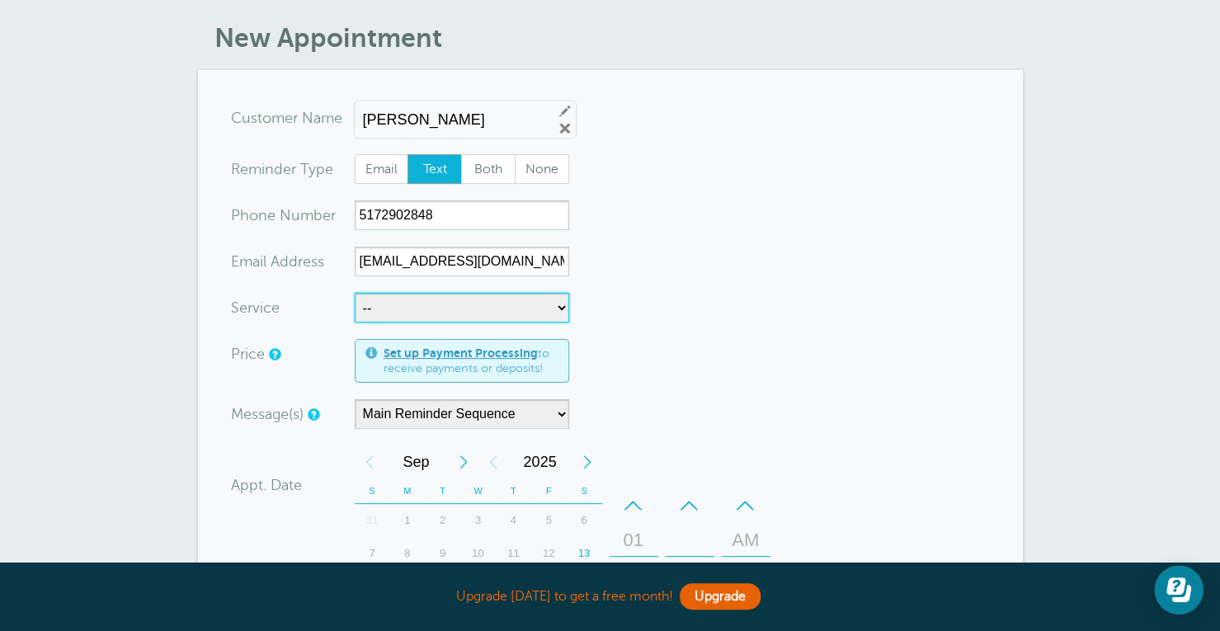
click at [442, 301] on select "-- Consulting & Planning Counseling Appointment" at bounding box center [462, 308] width 214 height 30
select select "28204"
click at [355, 293] on select "-- Consulting & Planning Counseling Appointment" at bounding box center [462, 308] width 214 height 30
select select "55"
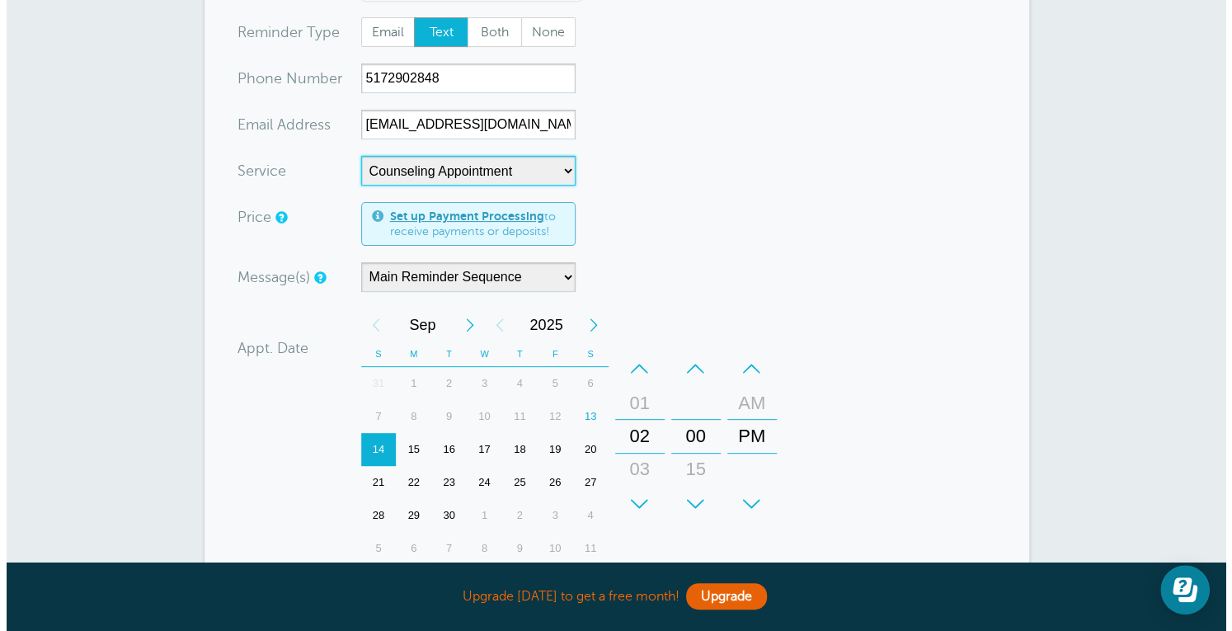
scroll to position [0, 0]
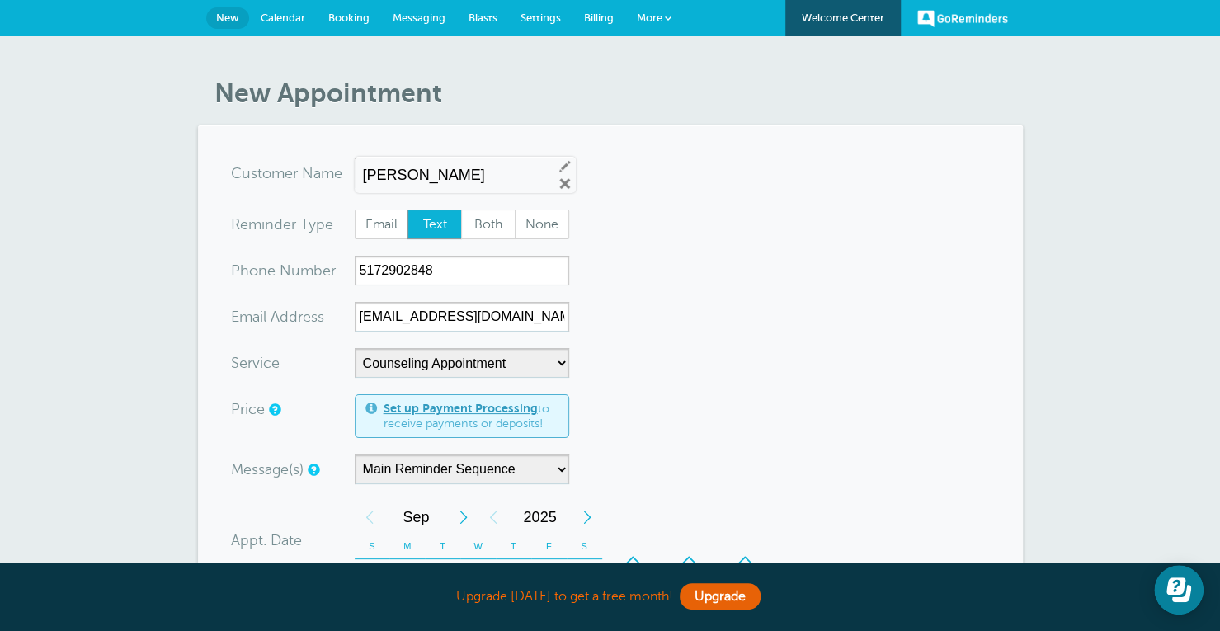
click at [647, 14] on span "More" at bounding box center [650, 18] width 26 height 12
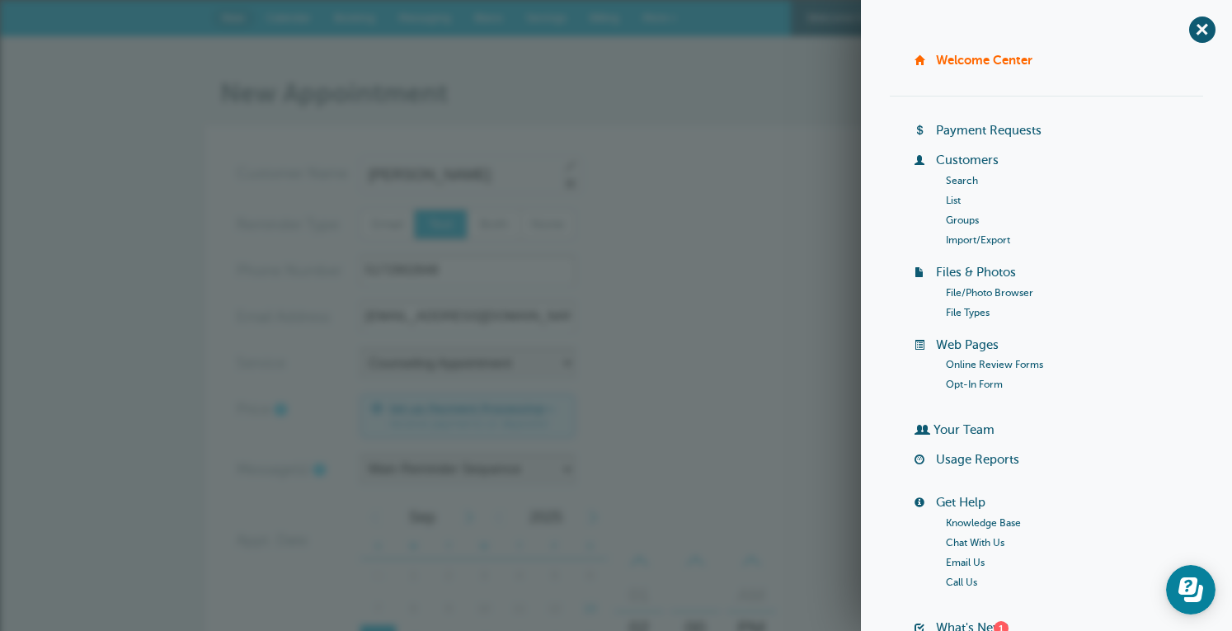
click at [625, 121] on article "New Appointment You are creating a new customer. To use an existing customer se…" at bounding box center [616, 568] width 825 height 980
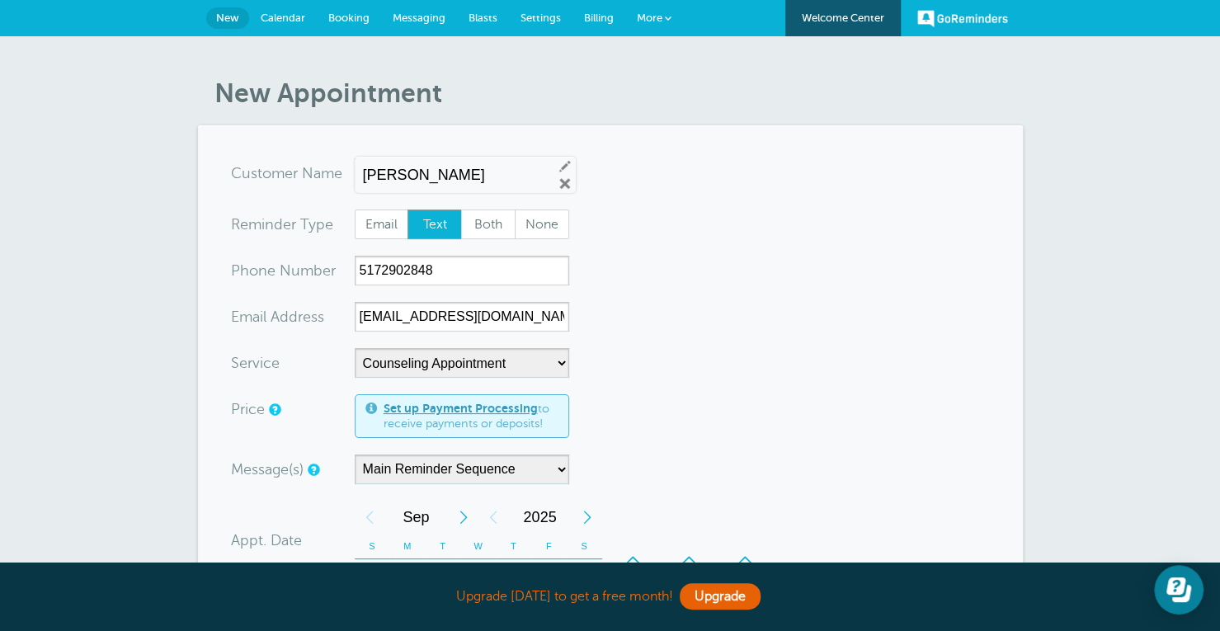
click at [541, 21] on span "Settings" at bounding box center [540, 18] width 40 height 12
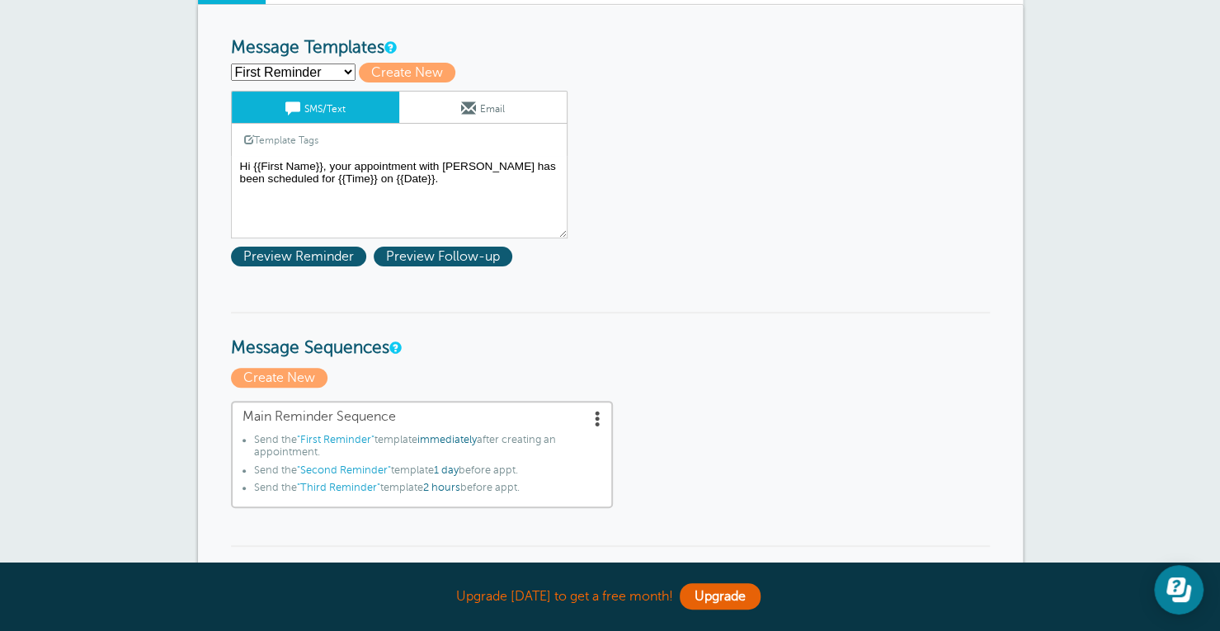
scroll to position [177, 0]
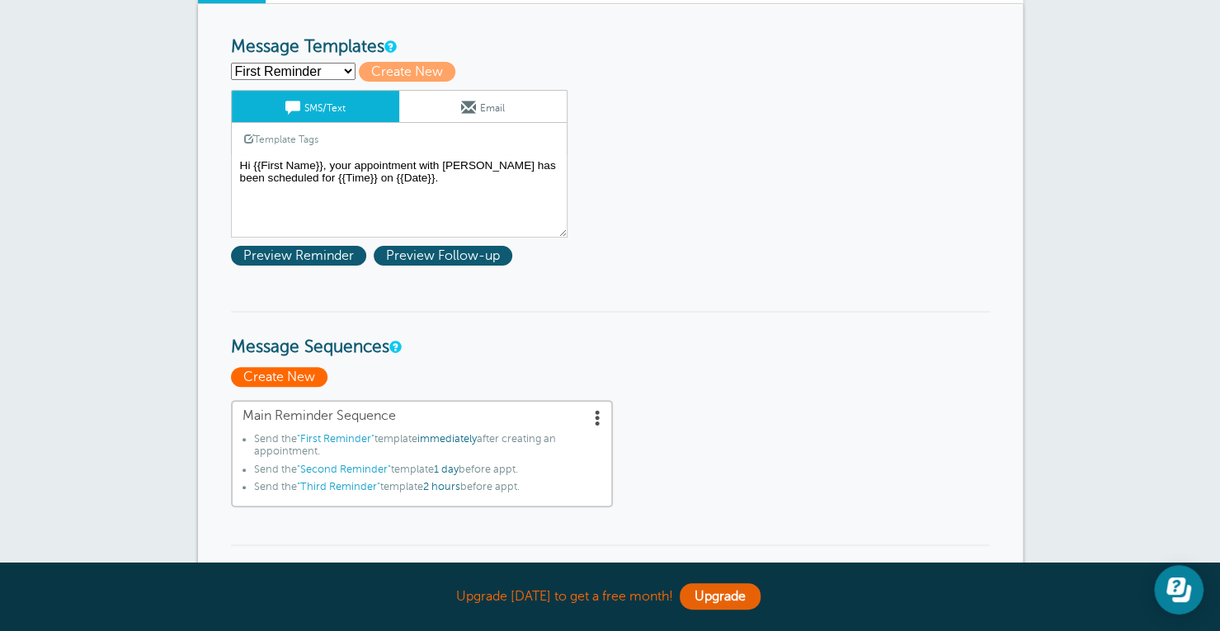
click at [305, 375] on span "Create New" at bounding box center [279, 377] width 96 height 20
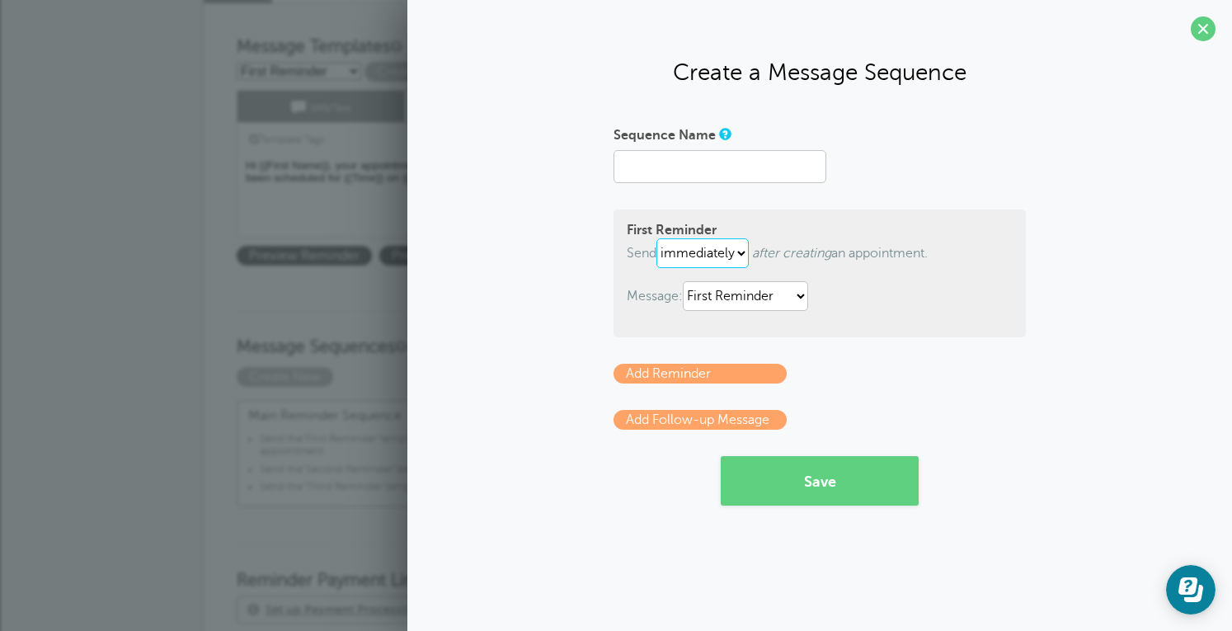
click at [726, 240] on select "immediately 1 2 3 4 5 6 7 8 9 10 11 12 13 14 15 16 17 18 19 20 21 22 23 24 25 2…" at bounding box center [703, 253] width 92 height 30
click at [728, 250] on select "immediately 1 2 3 4 5 6 7 8 9 10 11 12 13 14 15 16 17 18 19 20 21 22 23 24 25 2…" at bounding box center [703, 253] width 92 height 30
click at [660, 238] on select "immediately 1 2 3 4 5 6 7 8 9 10 11 12 13 14 15 16 17 18 19 20 21 22 23 24 25 2…" at bounding box center [703, 253] width 92 height 30
click at [666, 252] on select "immediately 1 2 3 4 5 6 7 8 9 10 11 12 13 14 15 16 17 18 19 20 21 22 23 24 25 2…" at bounding box center [675, 253] width 36 height 30
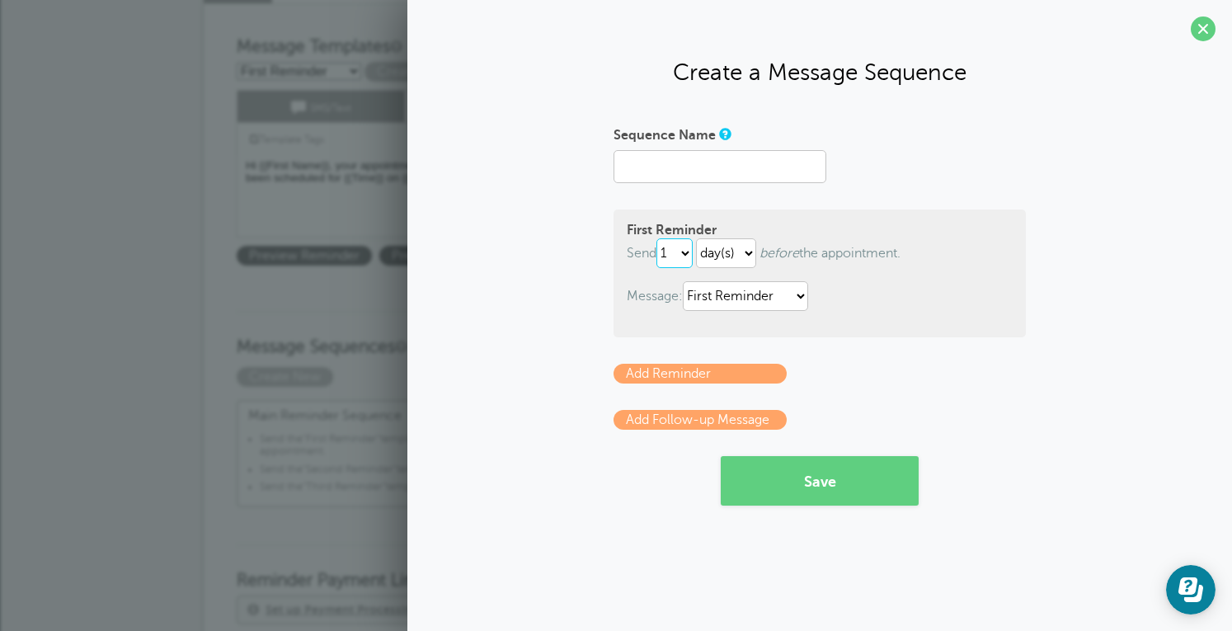
select select "0"
click at [660, 238] on select "immediately 1 2 3 4 5 6 7 8 9 10 11 12 13 14 15 16 17 18 19 20 21 22 23 24 25 2…" at bounding box center [675, 253] width 36 height 30
click at [723, 297] on select "First Reminder Second Reminder Third Reminder" at bounding box center [745, 296] width 125 height 30
click at [686, 281] on select "First Reminder Second Reminder Third Reminder" at bounding box center [745, 296] width 125 height 30
click at [990, 145] on div "Sequence Name" at bounding box center [820, 135] width 412 height 29
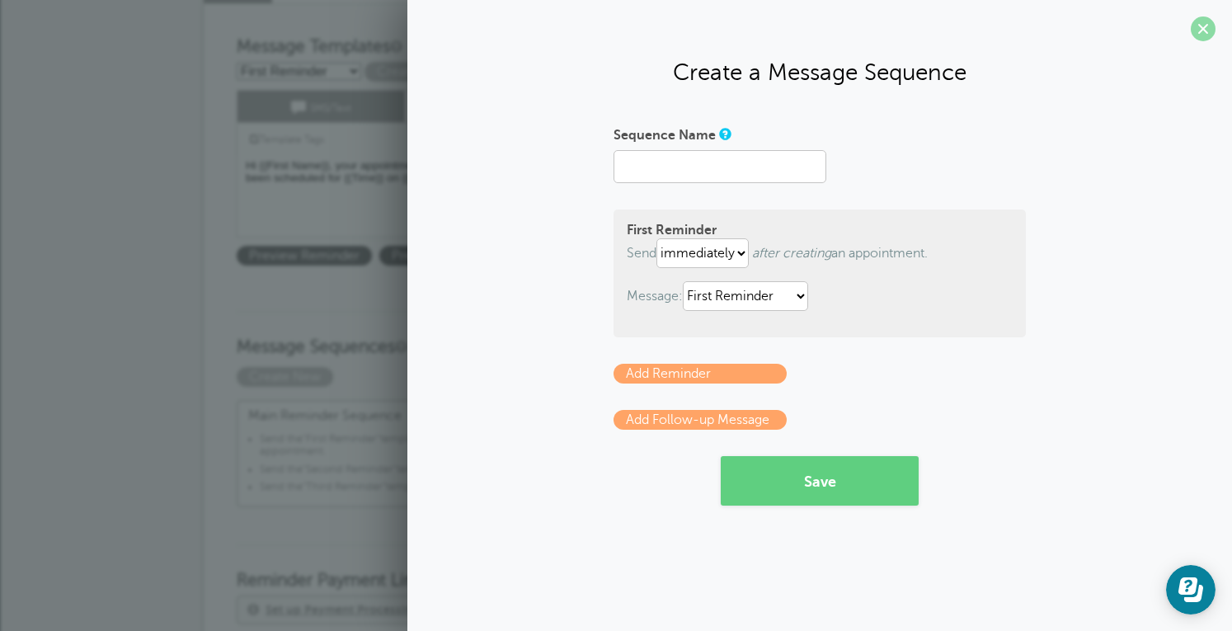
click at [1206, 31] on span at bounding box center [1203, 28] width 25 height 25
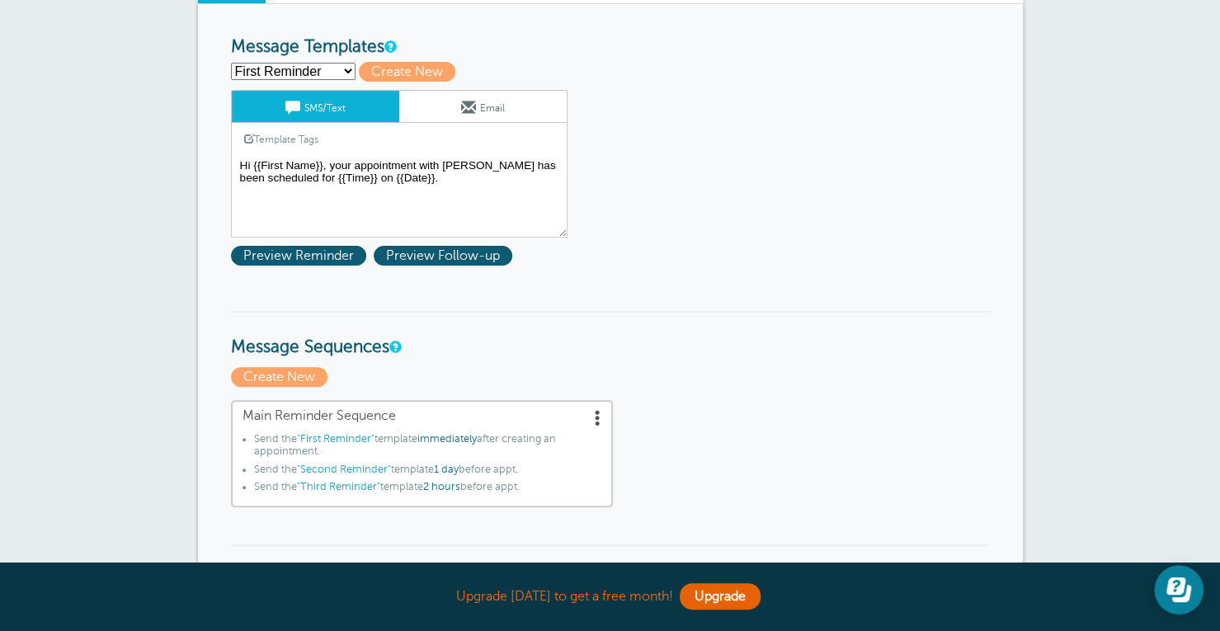
scroll to position [0, 0]
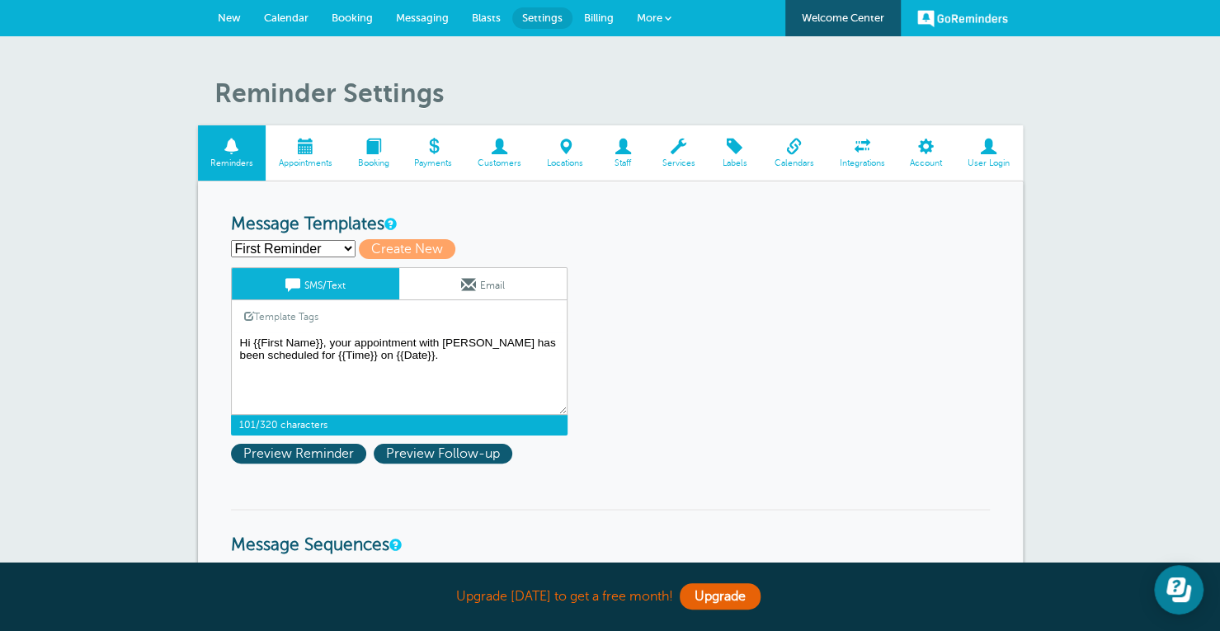
click at [450, 380] on textarea "Hi {{First Name}}, your appointment with [PERSON_NAME] has been scheduled for {…" at bounding box center [399, 373] width 337 height 82
click at [400, 251] on span "Create New" at bounding box center [407, 249] width 96 height 20
select select
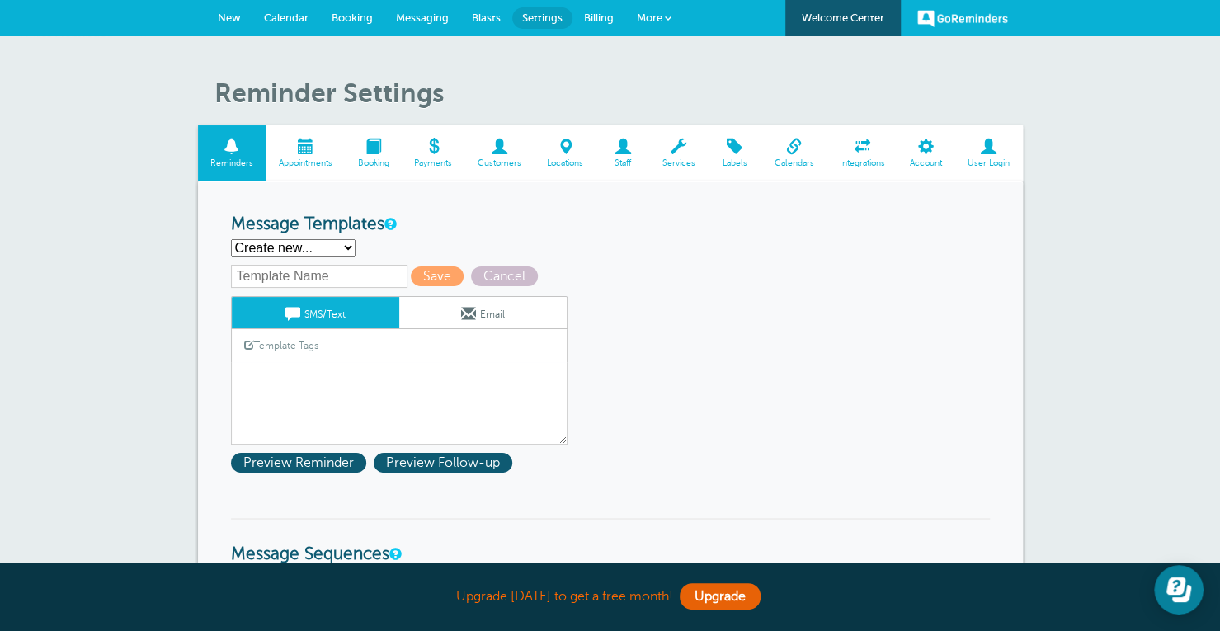
click at [379, 273] on input "text" at bounding box center [319, 276] width 176 height 23
type input "E"
type input "C"
type input "Reminder - Counseling"
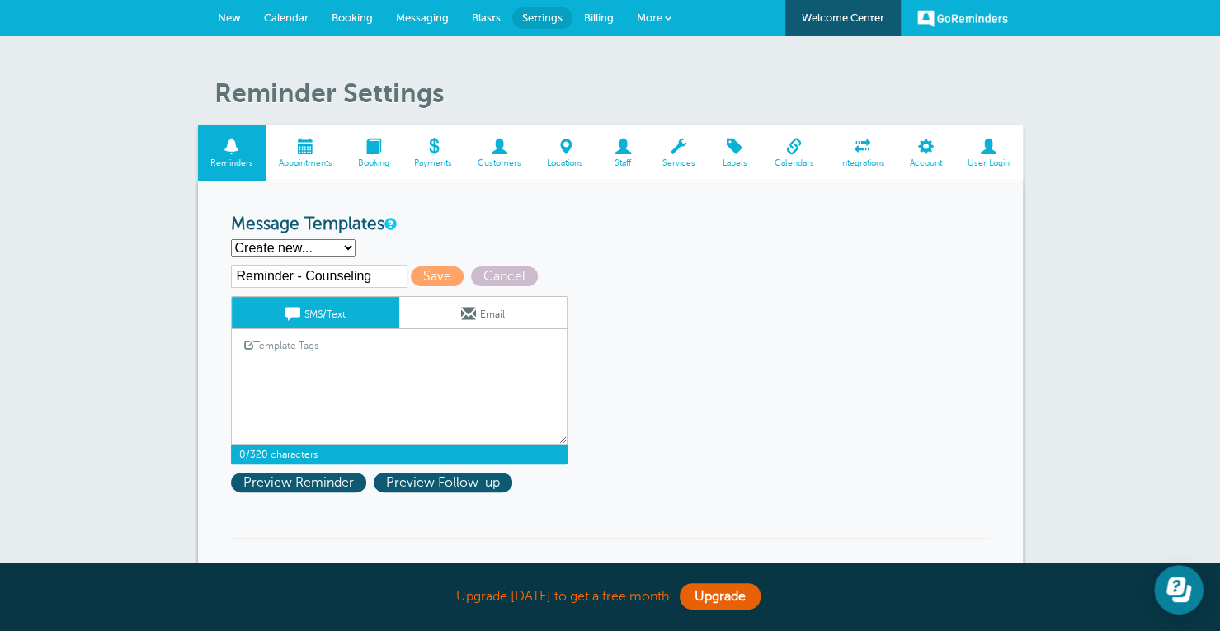
click at [362, 382] on textarea "Hi {{First Name}}, your appointment with [PERSON_NAME] has been scheduled for {…" at bounding box center [399, 403] width 337 height 82
click at [294, 243] on select "First Reminder Second Reminder Third Reminder Create new..." at bounding box center [293, 247] width 125 height 17
click at [424, 378] on textarea "Hi {{First Name}}, your appointment with [PERSON_NAME] has been scheduled for {…" at bounding box center [399, 403] width 337 height 82
click at [299, 344] on link "Template Tags" at bounding box center [281, 345] width 99 height 32
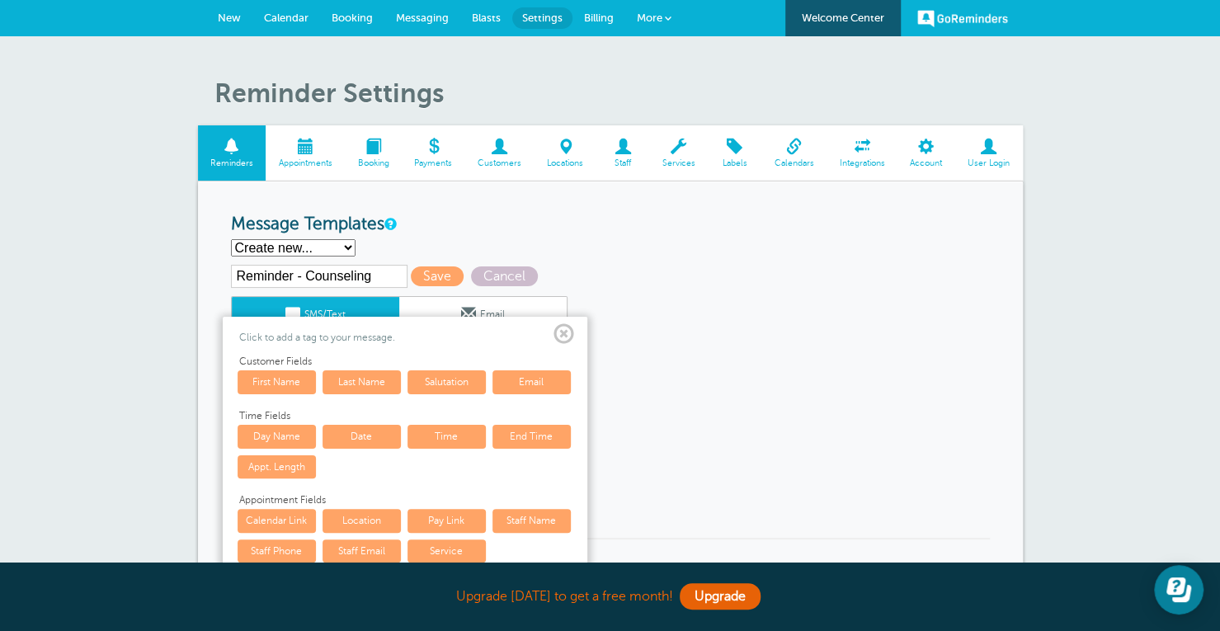
click at [567, 327] on span at bounding box center [563, 334] width 21 height 21
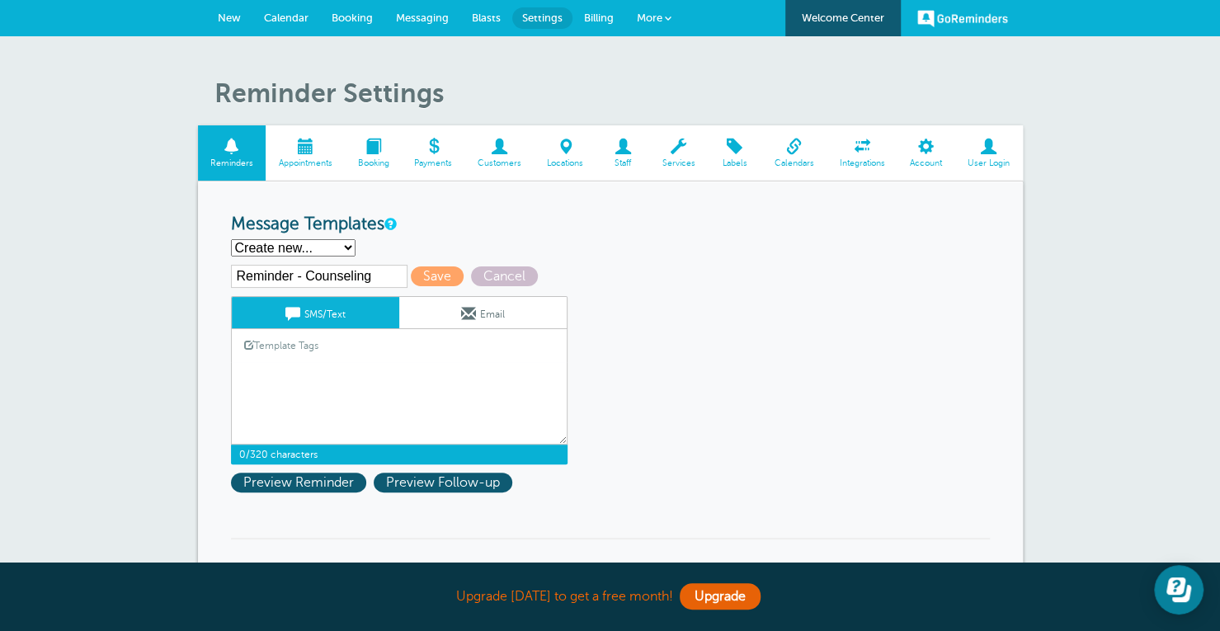
click at [353, 367] on textarea "Hi {{First Name}}, your appointment with [PERSON_NAME] has been scheduled for {…" at bounding box center [399, 403] width 337 height 82
click at [288, 348] on link "Template Tags" at bounding box center [281, 345] width 99 height 32
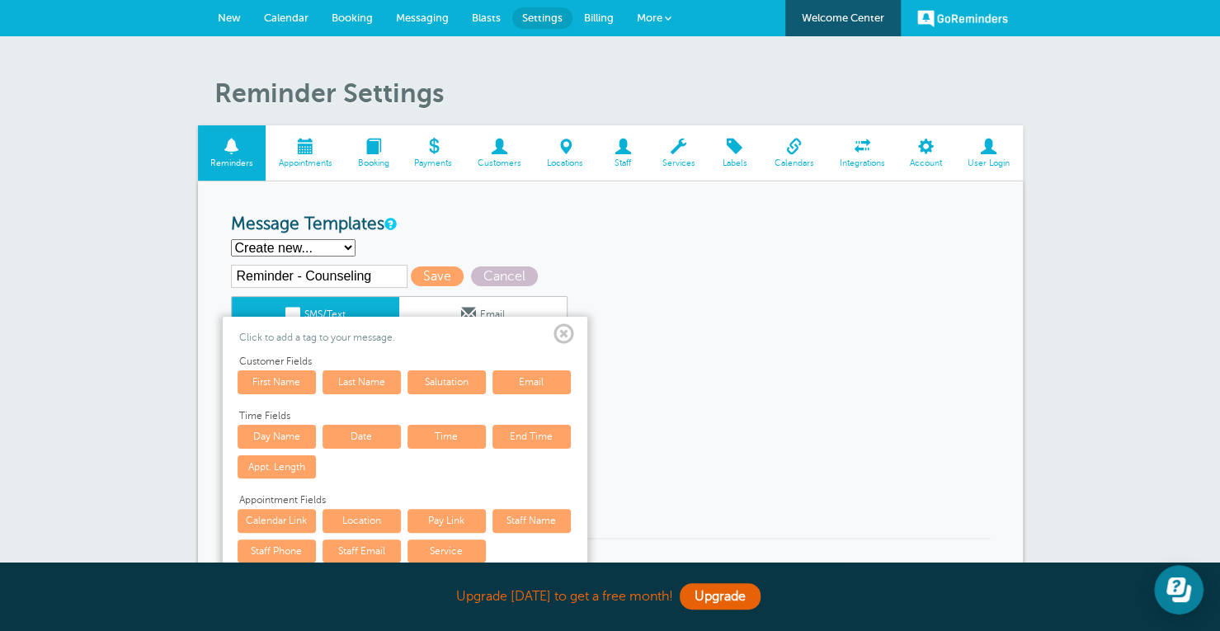
click at [292, 384] on link "First Name" at bounding box center [277, 381] width 78 height 23
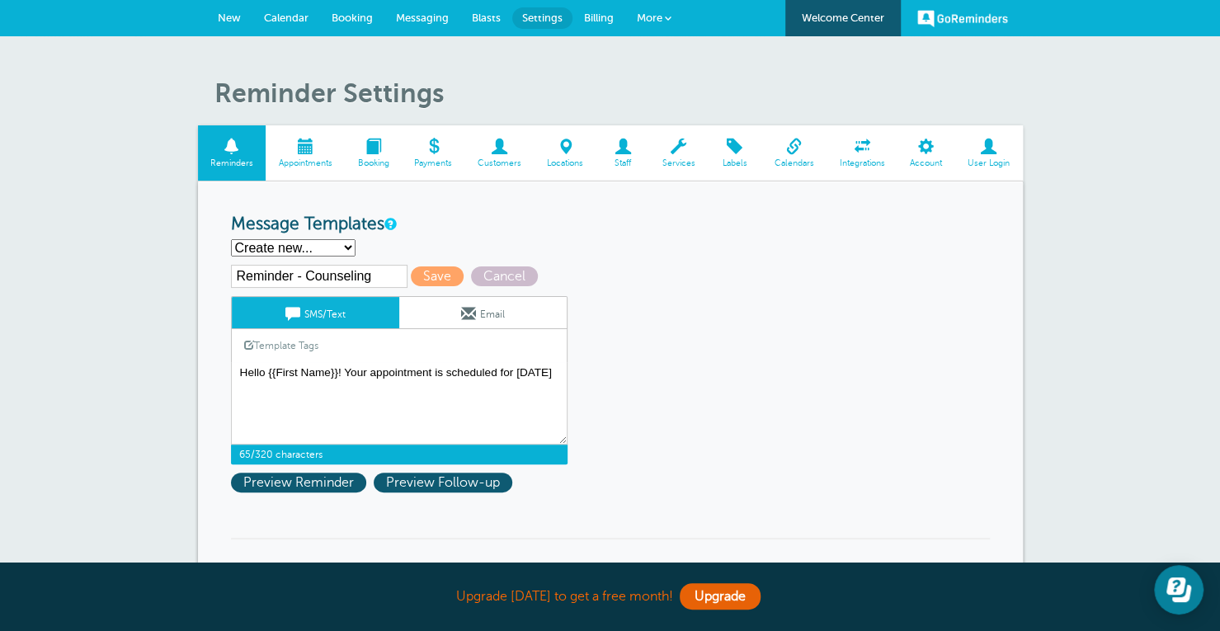
click at [289, 351] on link "Template Tags" at bounding box center [281, 345] width 99 height 32
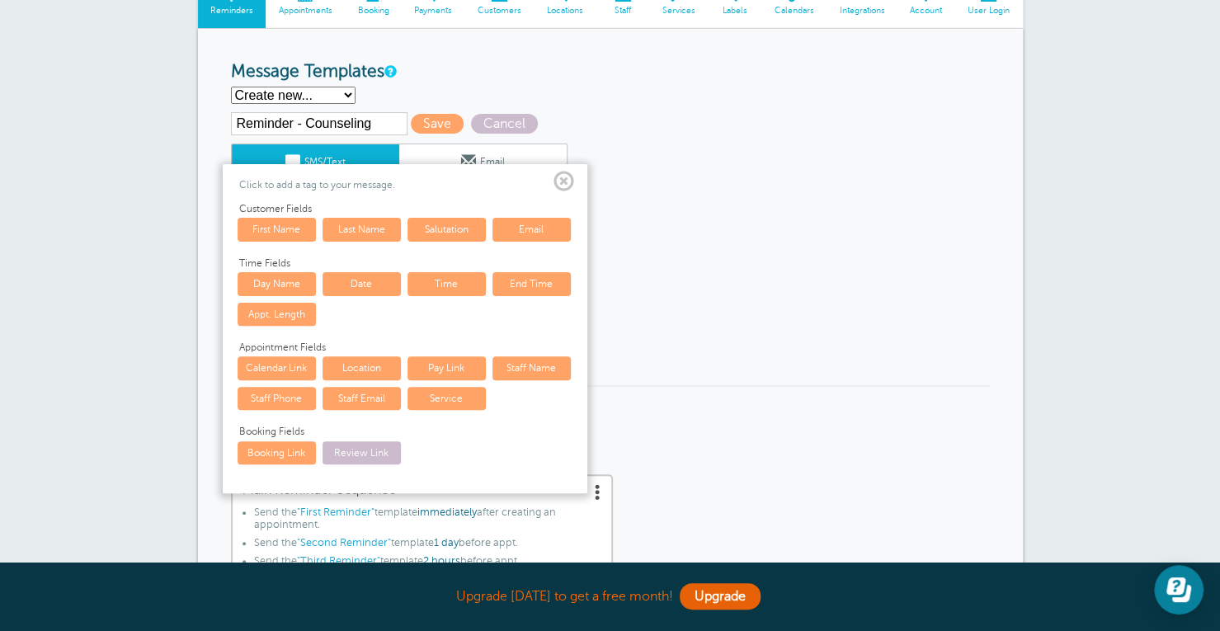
scroll to position [153, 0]
click at [343, 286] on link "Date" at bounding box center [361, 282] width 78 height 23
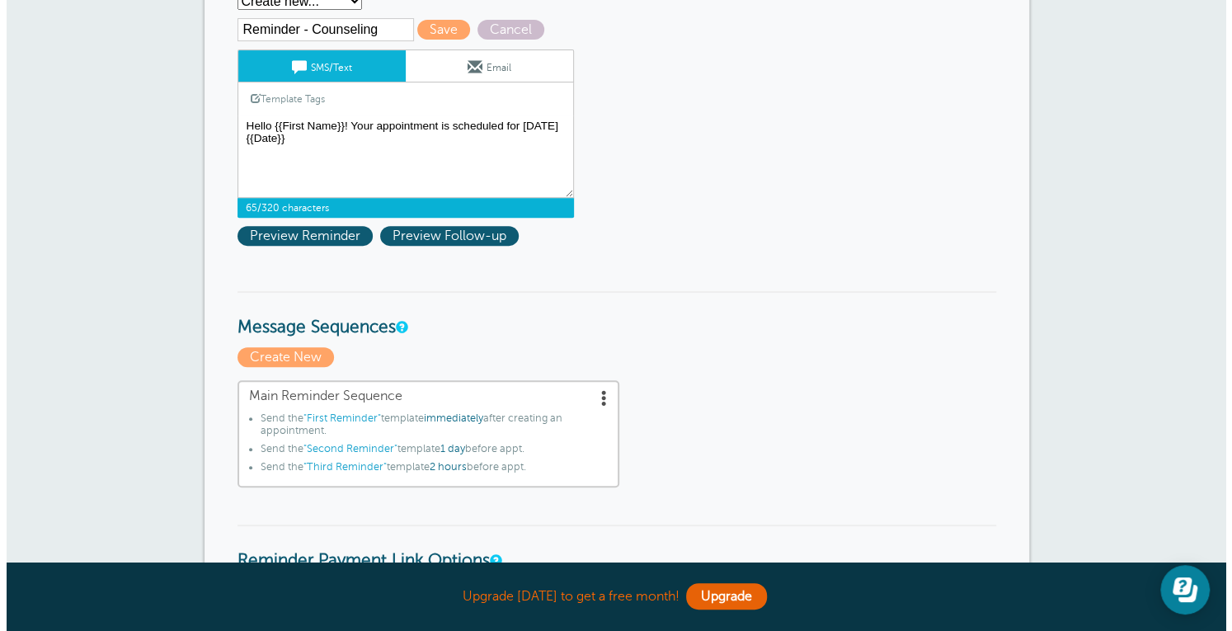
scroll to position [249, 0]
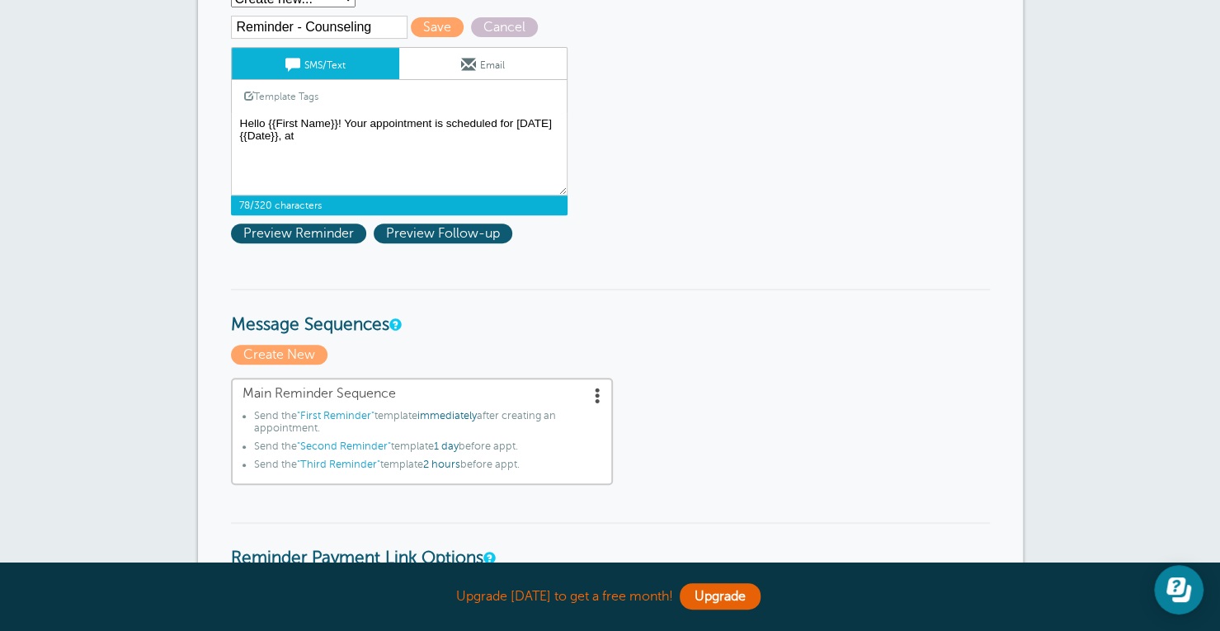
click at [295, 97] on link "Template Tags" at bounding box center [281, 96] width 99 height 32
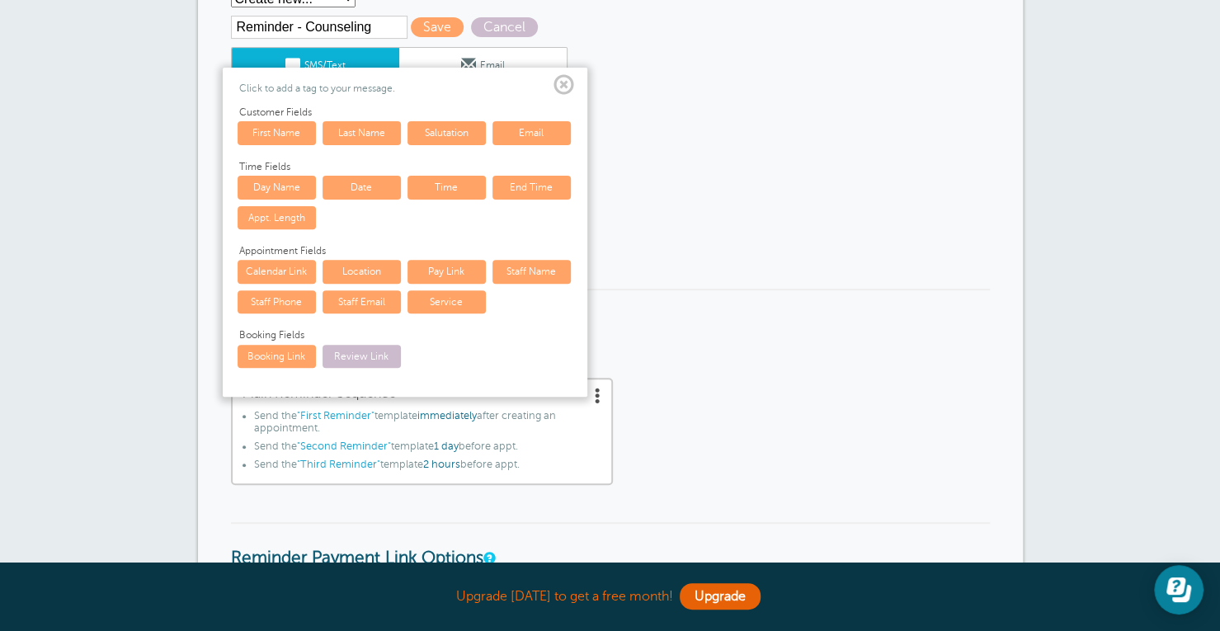
click at [468, 191] on link "Time" at bounding box center [446, 187] width 78 height 23
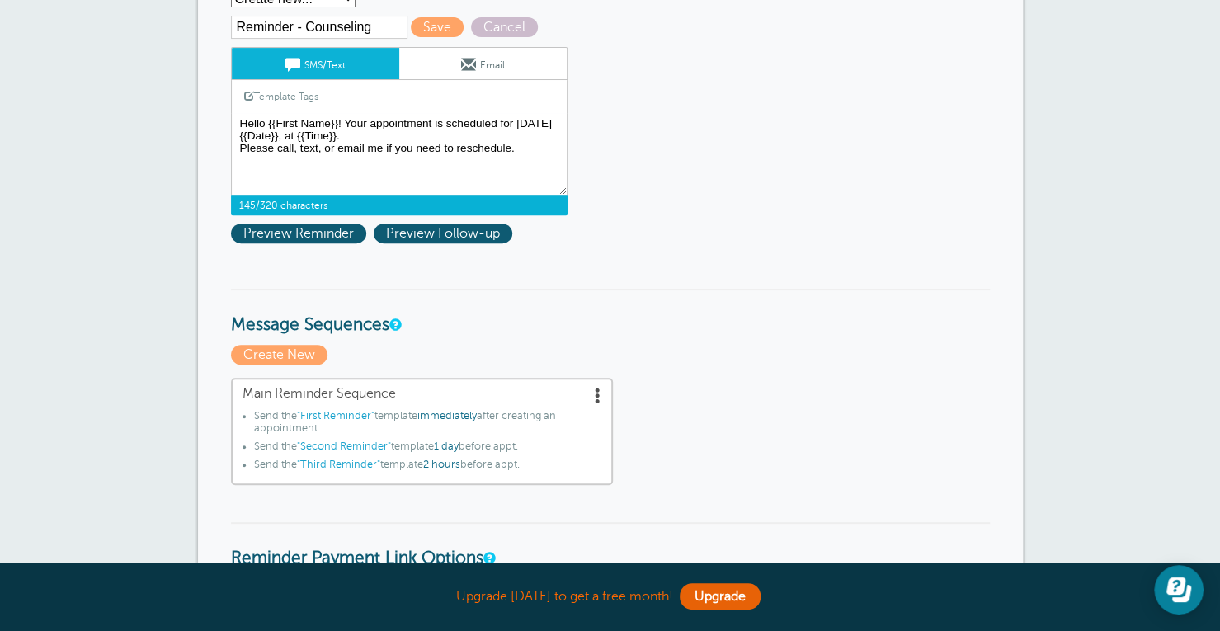
click at [367, 148] on textarea "Hi {{First Name}}, your appointment with Kelly Blakeslee has been scheduled for…" at bounding box center [399, 154] width 337 height 82
click at [386, 149] on textarea "Hi {{First Name}}, your appointment with Kelly Blakeslee has been scheduled for…" at bounding box center [399, 154] width 337 height 82
click at [552, 148] on textarea "Hi {{First Name}}, your appointment with Kelly Blakeslee has been scheduled for…" at bounding box center [399, 154] width 337 height 82
click at [239, 148] on textarea "Hi {{First Name}}, your appointment with Kelly Blakeslee has been scheduled for…" at bounding box center [399, 154] width 337 height 82
click at [409, 144] on textarea "Hi {{First Name}}, your appointment with Kelly Blakeslee has been scheduled for…" at bounding box center [399, 154] width 337 height 82
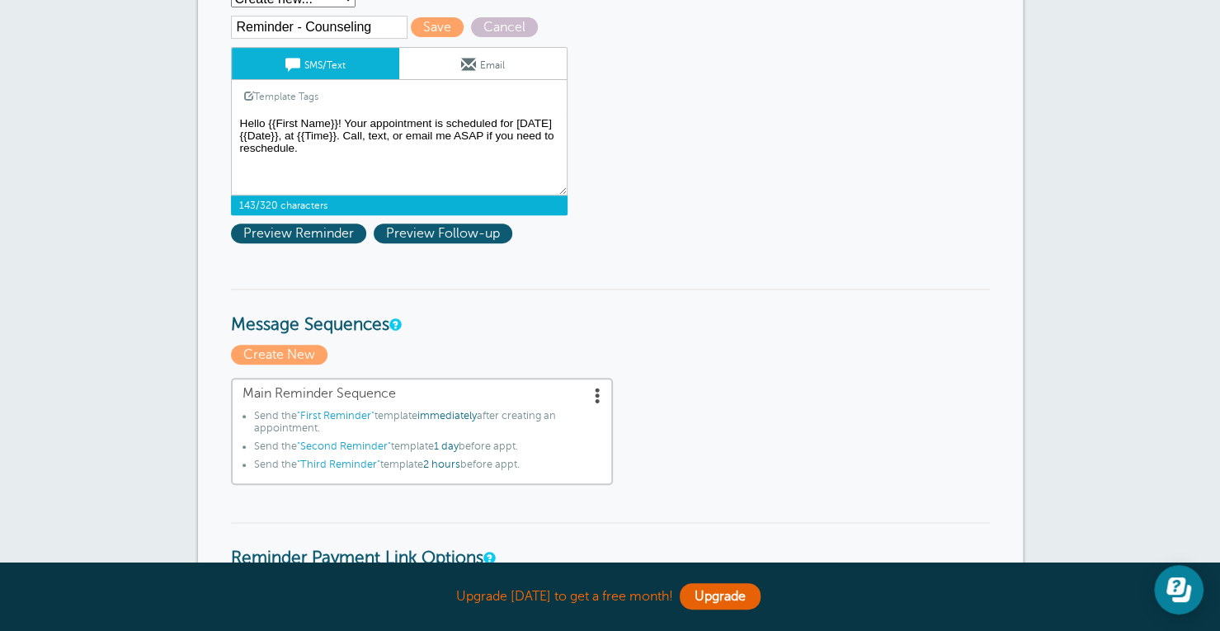
click at [419, 138] on textarea "Hi {{First Name}}, your appointment with Kelly Blakeslee has been scheduled for…" at bounding box center [399, 154] width 337 height 82
drag, startPoint x: 445, startPoint y: 135, endPoint x: 542, endPoint y: 139, distance: 96.6
click at [542, 139] on textarea "Hi {{First Name}}, your appointment with Kelly Blakeslee has been scheduled for…" at bounding box center [399, 154] width 337 height 82
click at [533, 145] on textarea "Hi {{First Name}}, your appointment with [PERSON_NAME] has been scheduled for {…" at bounding box center [399, 154] width 337 height 82
paste textarea "248.289.0607"
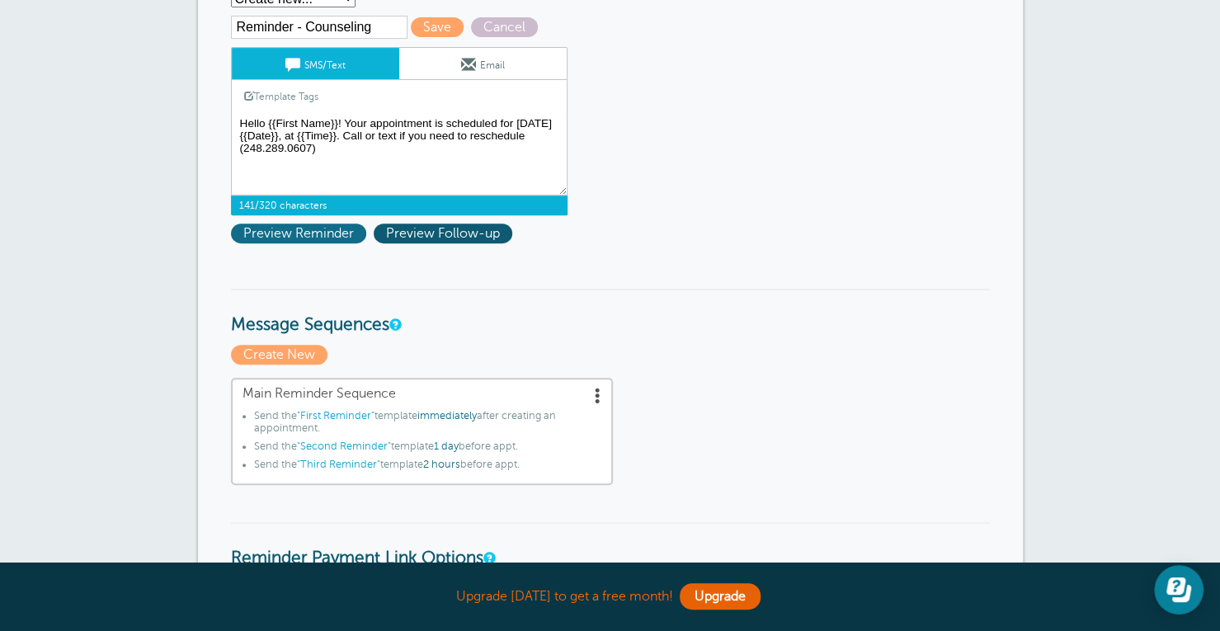
type textarea "Hello {{First Name}}! Your appointment is scheduled for tomorrow {{Date}}, at {…"
click at [292, 228] on span "Preview Reminder" at bounding box center [298, 234] width 135 height 20
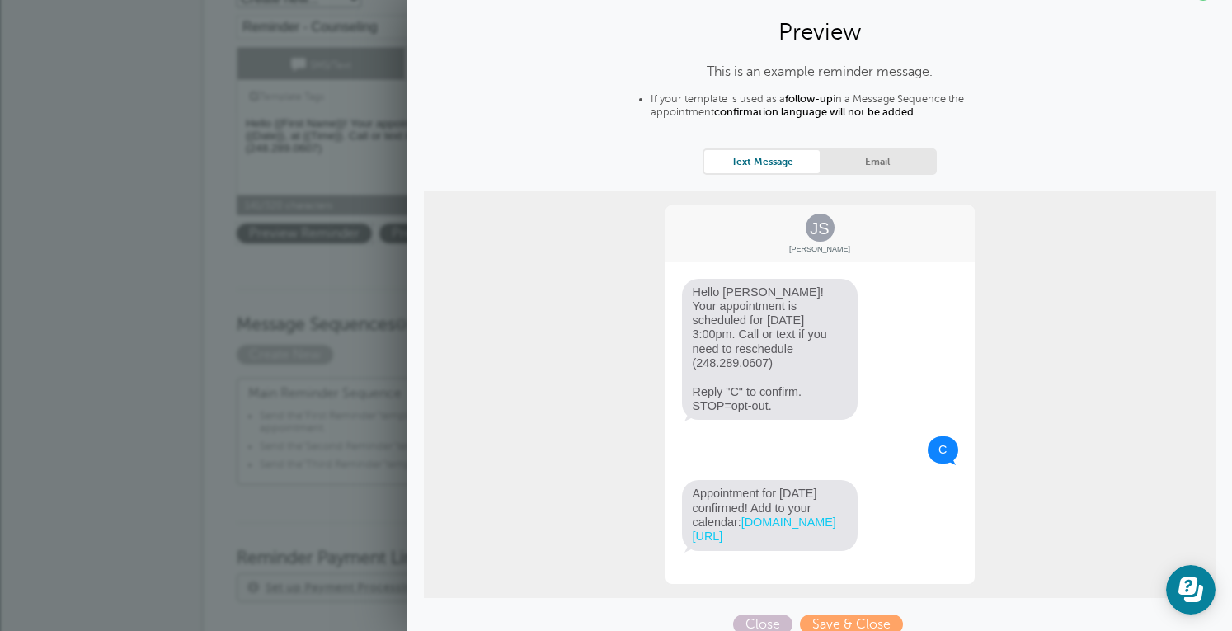
scroll to position [55, 0]
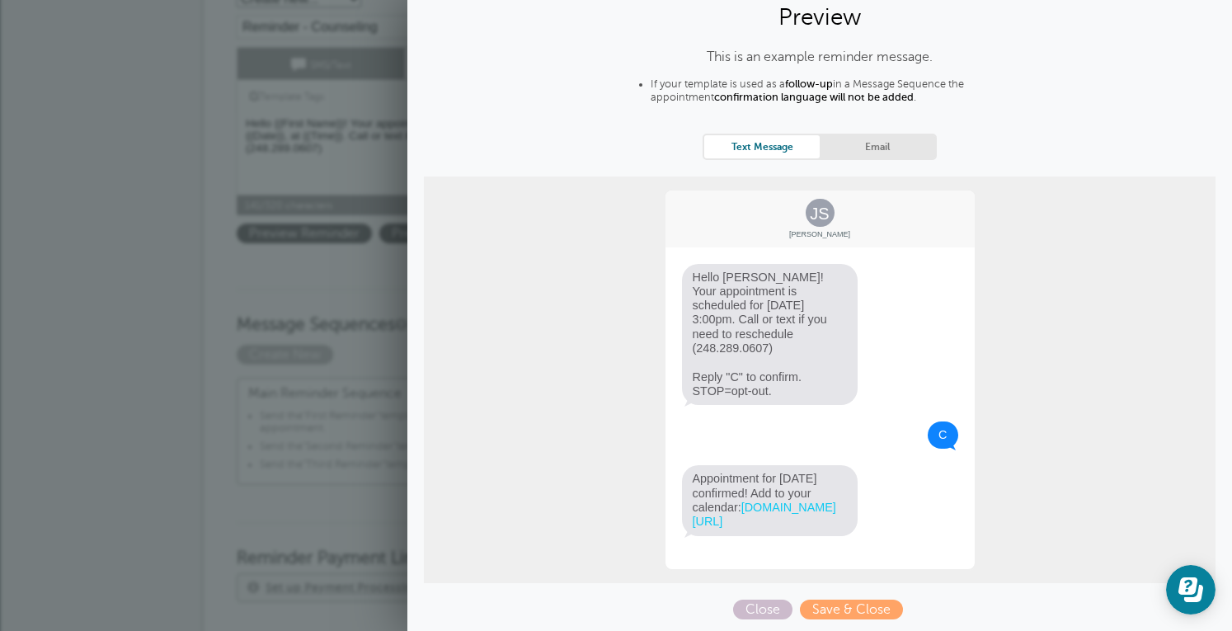
click at [885, 151] on link "Email" at bounding box center [877, 146] width 115 height 22
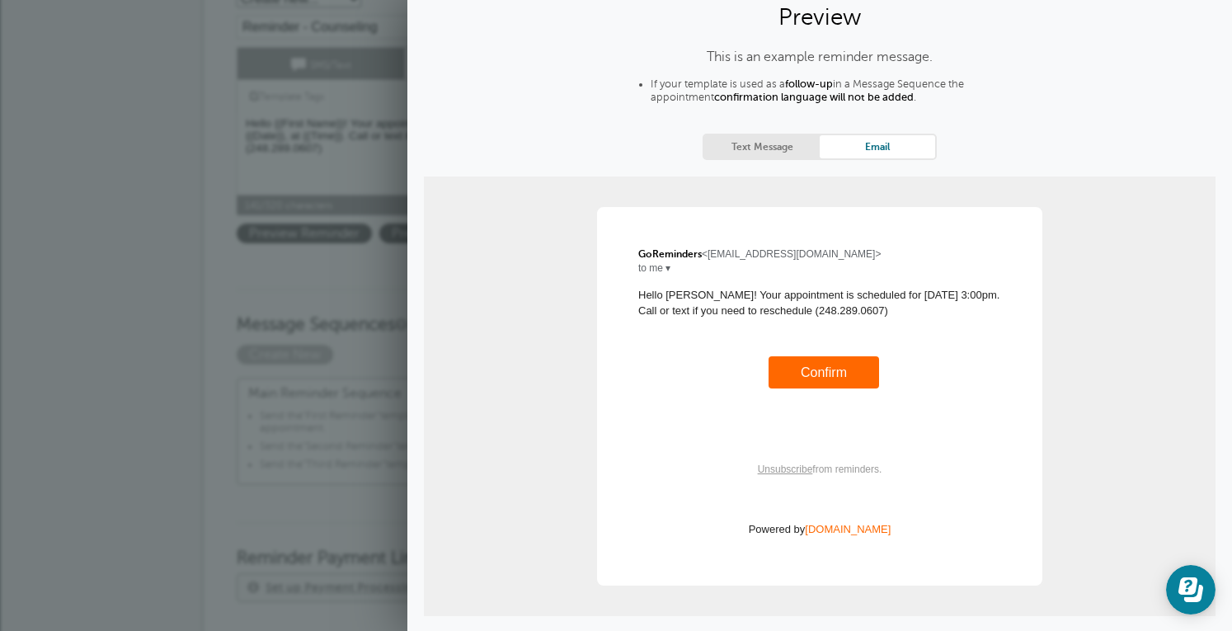
click at [812, 375] on link "Confirm" at bounding box center [824, 372] width 46 height 14
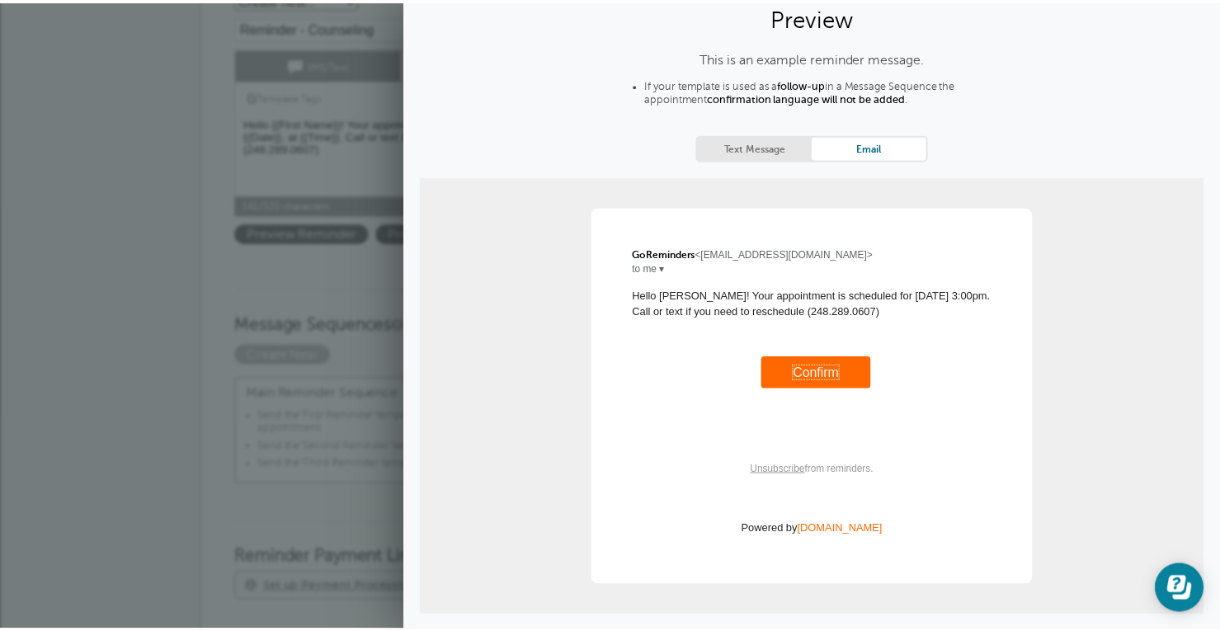
scroll to position [0, 0]
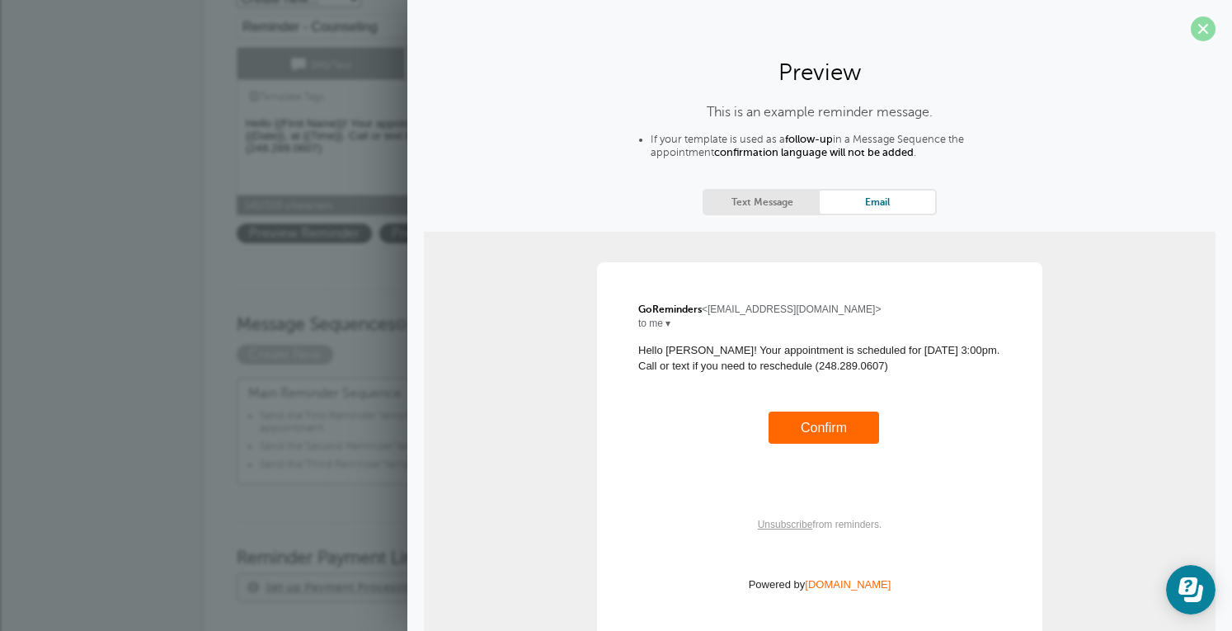
click at [1201, 26] on span at bounding box center [1203, 28] width 25 height 25
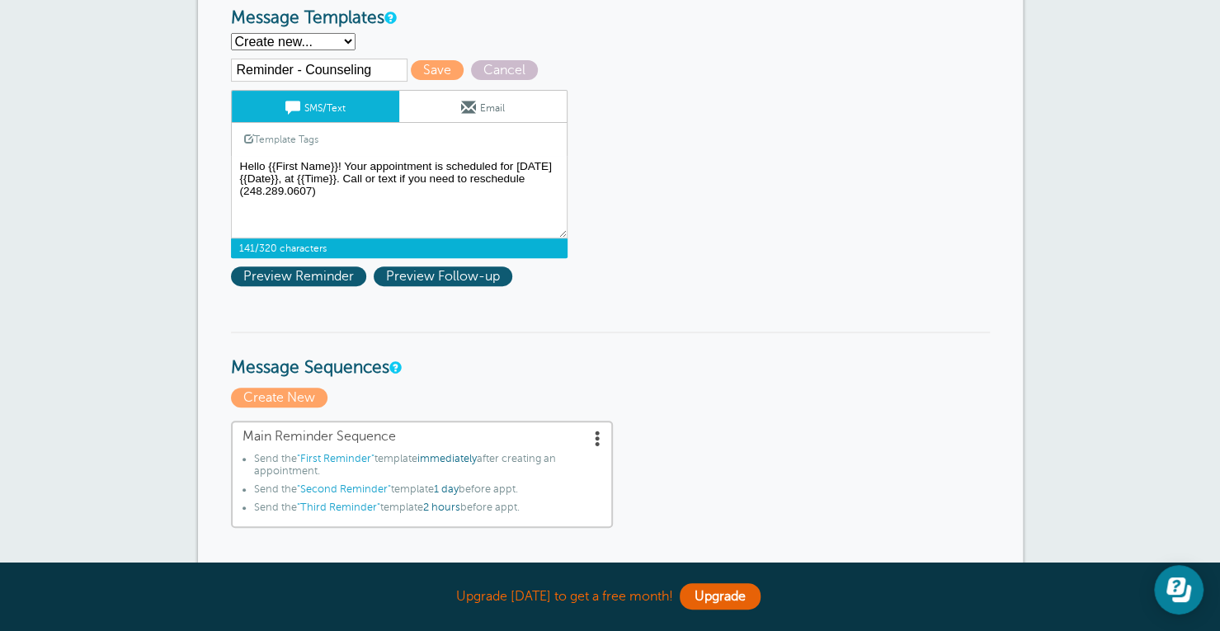
scroll to position [205, 0]
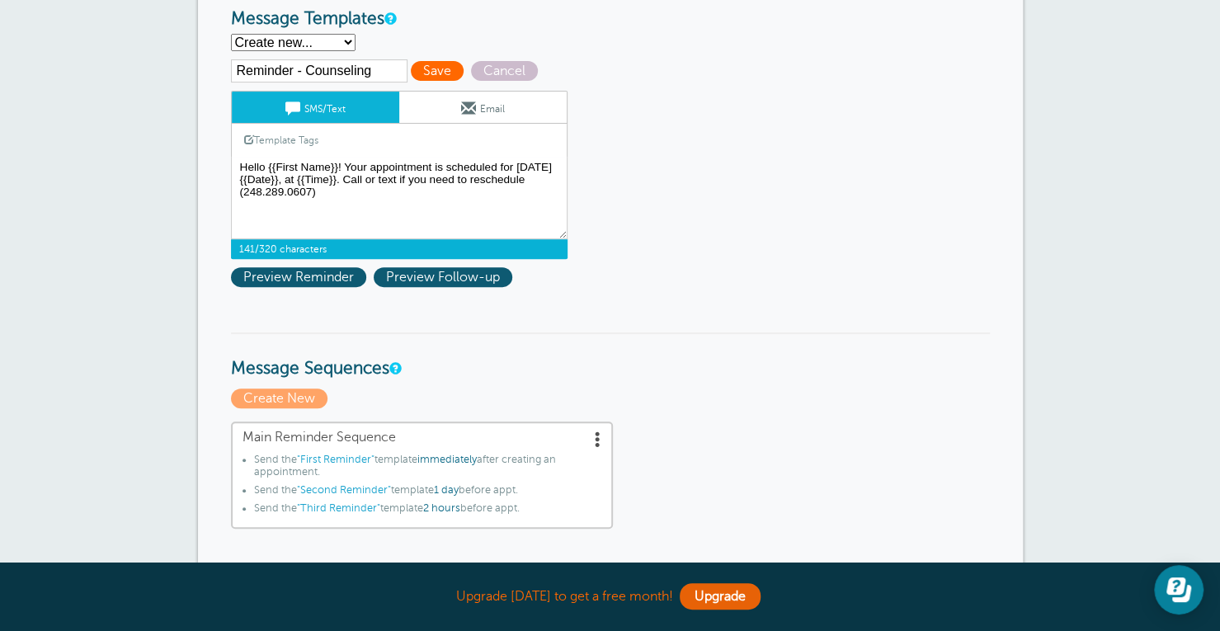
click at [433, 67] on span "Save" at bounding box center [437, 71] width 53 height 20
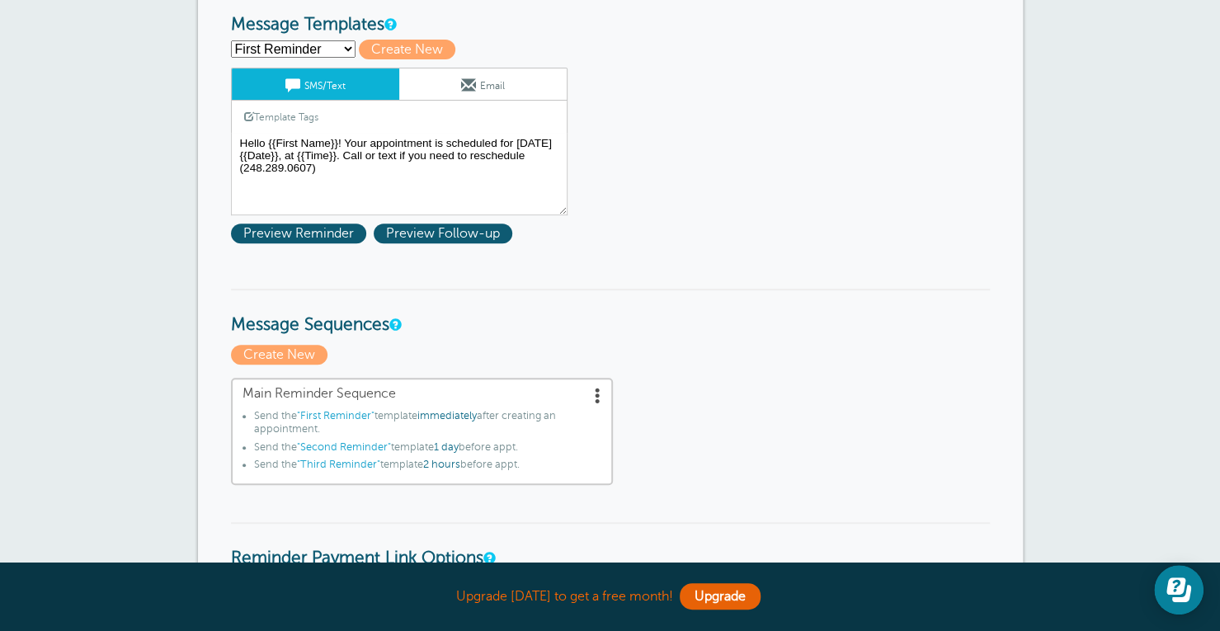
scroll to position [234, 0]
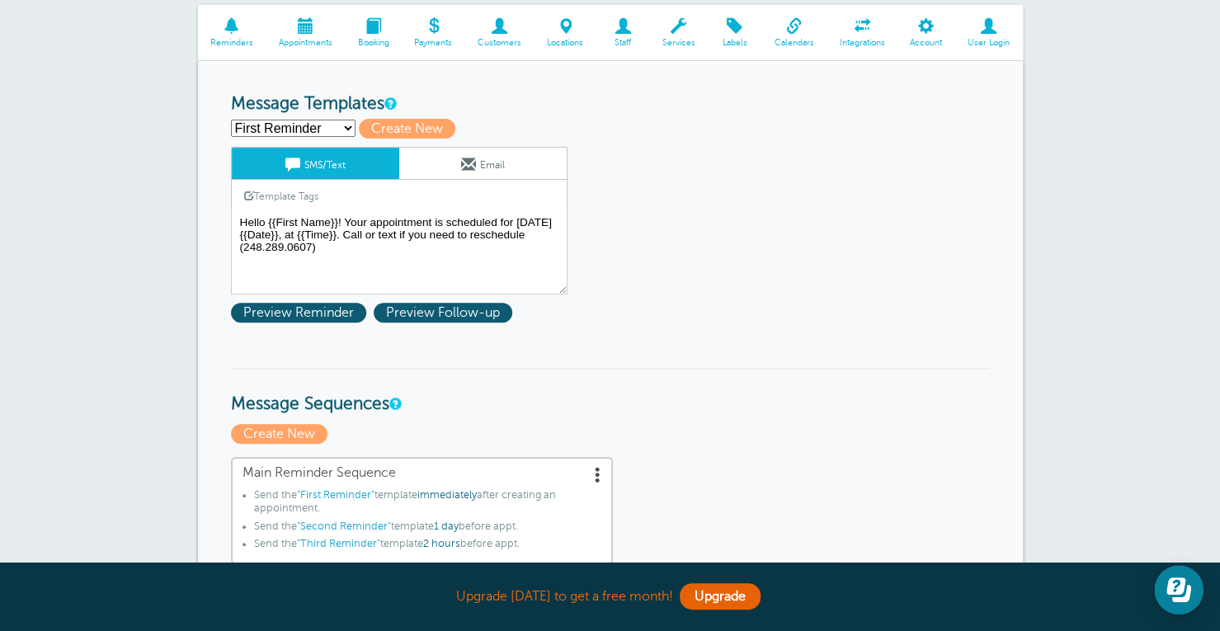
click at [320, 125] on select "First Reminder Second Reminder Third Reminder Create new..." at bounding box center [293, 128] width 125 height 17
click at [457, 164] on link "Email" at bounding box center [482, 163] width 167 height 31
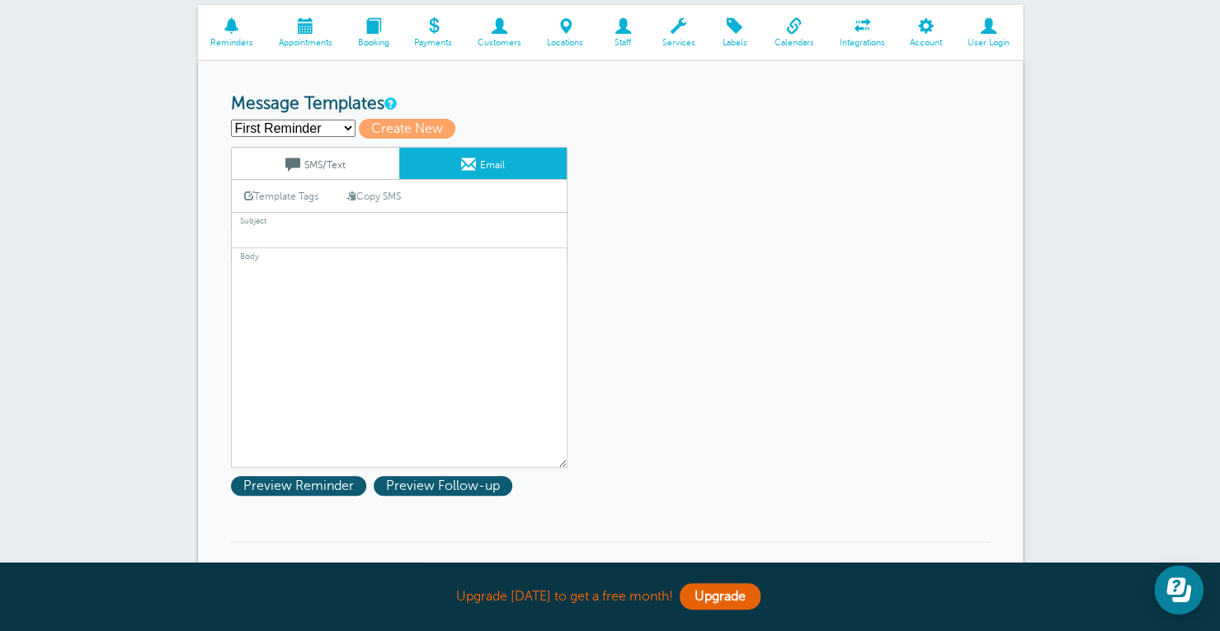
click at [363, 173] on link "SMS/Text" at bounding box center [315, 163] width 167 height 31
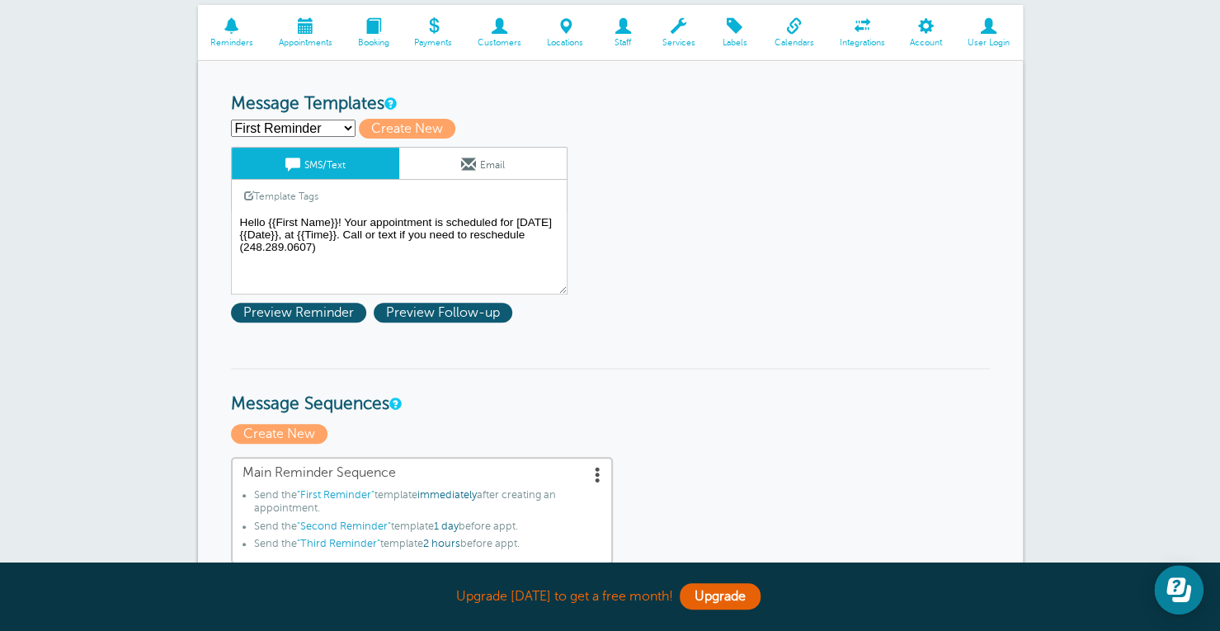
click at [308, 120] on select "First Reminder Second Reminder Third Reminder Create new..." at bounding box center [293, 128] width 125 height 17
select select "161650"
click at [231, 120] on select "First Reminder Second Reminder Third Reminder Create new..." at bounding box center [293, 128] width 125 height 17
type input "Second Reminder"
type textarea "Hi {{First Name}}, you have an appointment with Kelly Blakeslee at {{Time}} on …"
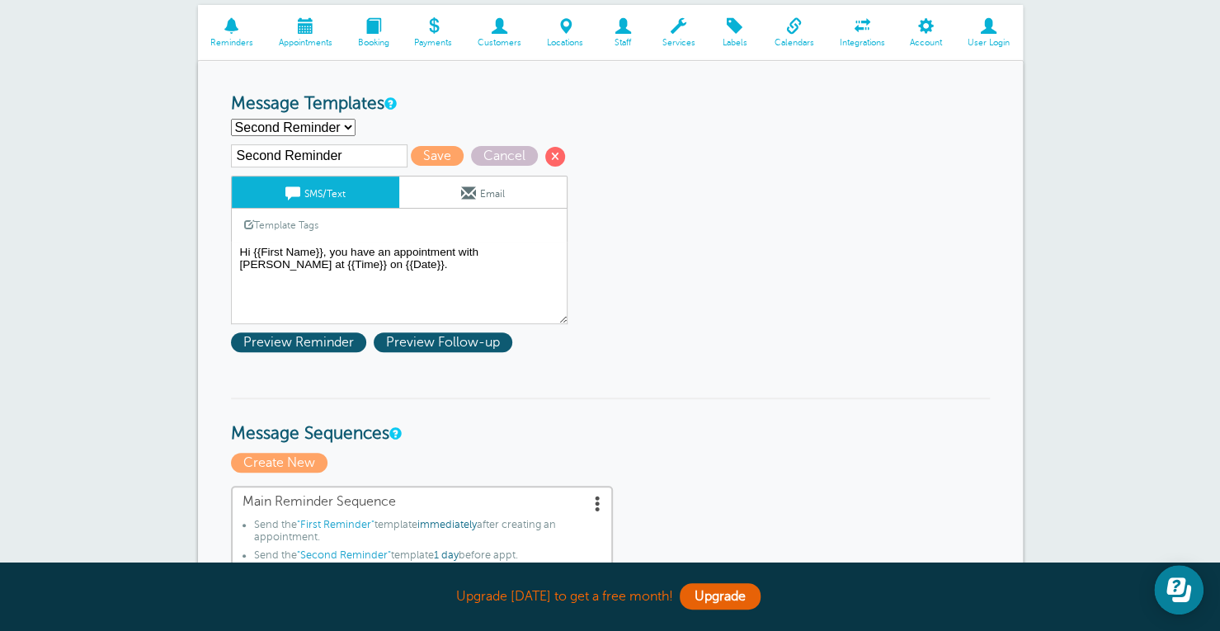
click at [304, 133] on select "First Reminder Second Reminder Third Reminder Create new..." at bounding box center [293, 127] width 125 height 17
select select "161648"
click at [231, 119] on select "First Reminder Second Reminder Third Reminder Create new..." at bounding box center [293, 127] width 125 height 17
type input "First Reminder"
type textarea "Hi {{First Name}}, your appointment with Kelly Blakeslee has been scheduled for…"
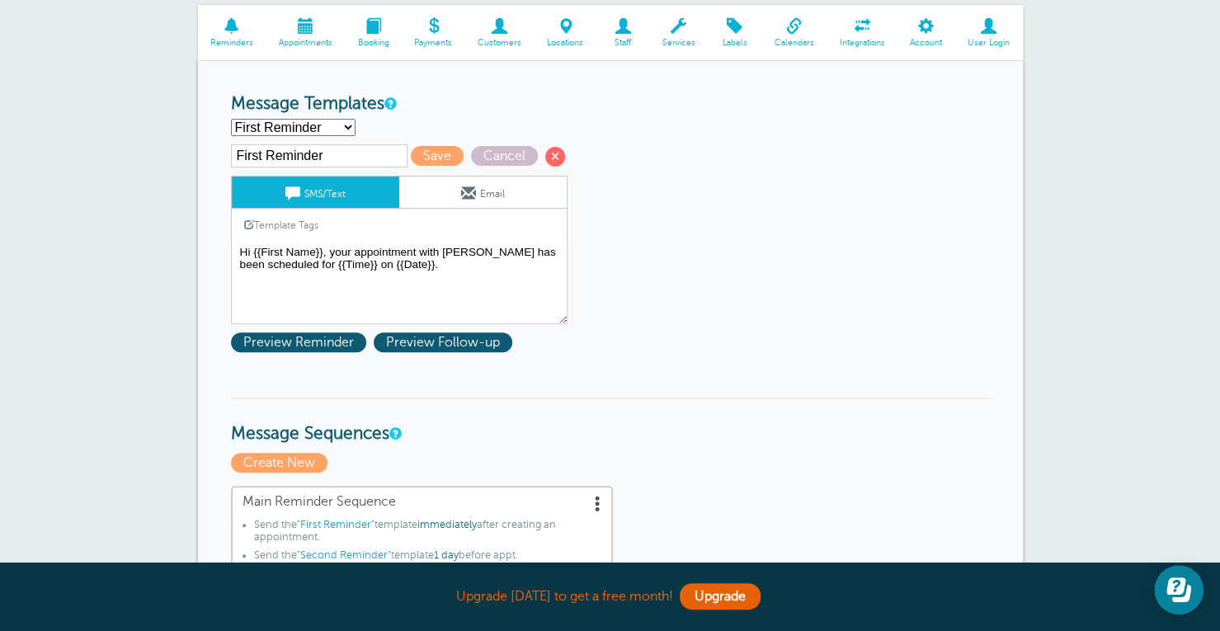
click at [317, 134] on select "First Reminder Second Reminder Third Reminder Create new..." at bounding box center [293, 127] width 125 height 17
select select "161651"
click at [231, 119] on select "First Reminder Second Reminder Third Reminder Create new..." at bounding box center [293, 127] width 125 height 17
type input "Third Reminder"
type textarea "Hi {{First Name}}, you have an appointment with Kelly Blakeslee today at {{Time…"
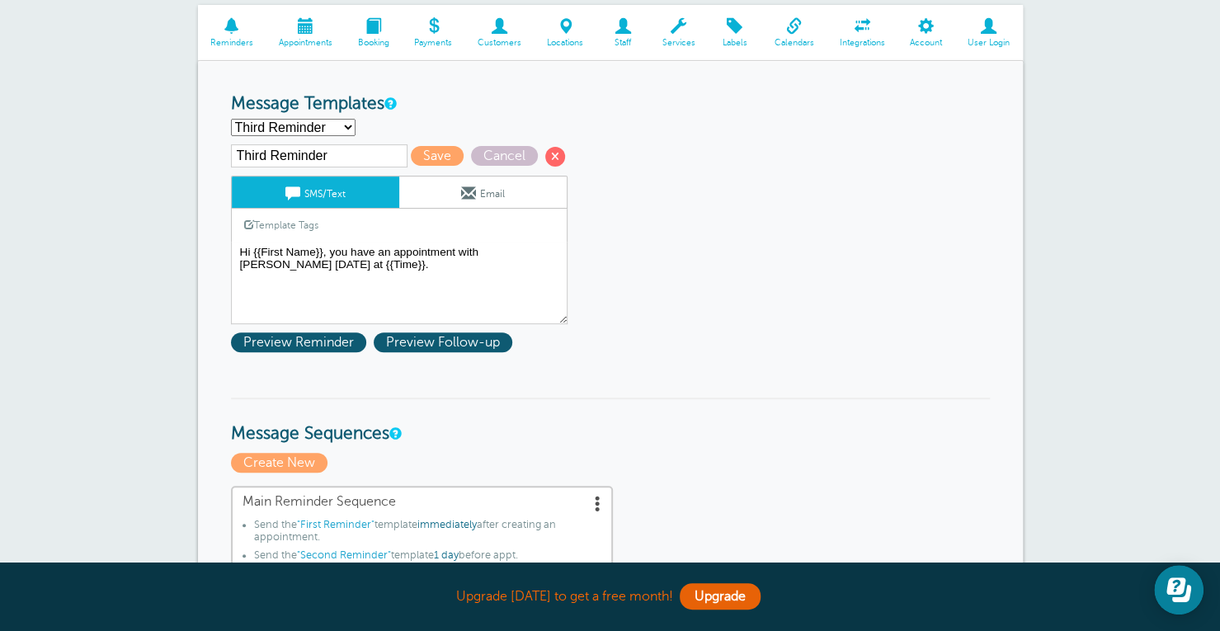
click at [308, 134] on select "First Reminder Second Reminder Third Reminder Create new..." at bounding box center [293, 127] width 125 height 17
click at [323, 159] on input "Third Reminder" at bounding box center [319, 155] width 176 height 23
click at [320, 133] on select "First Reminder Second Reminder Third Reminder Create new..." at bounding box center [293, 127] width 125 height 17
click at [556, 160] on span at bounding box center [555, 157] width 20 height 20
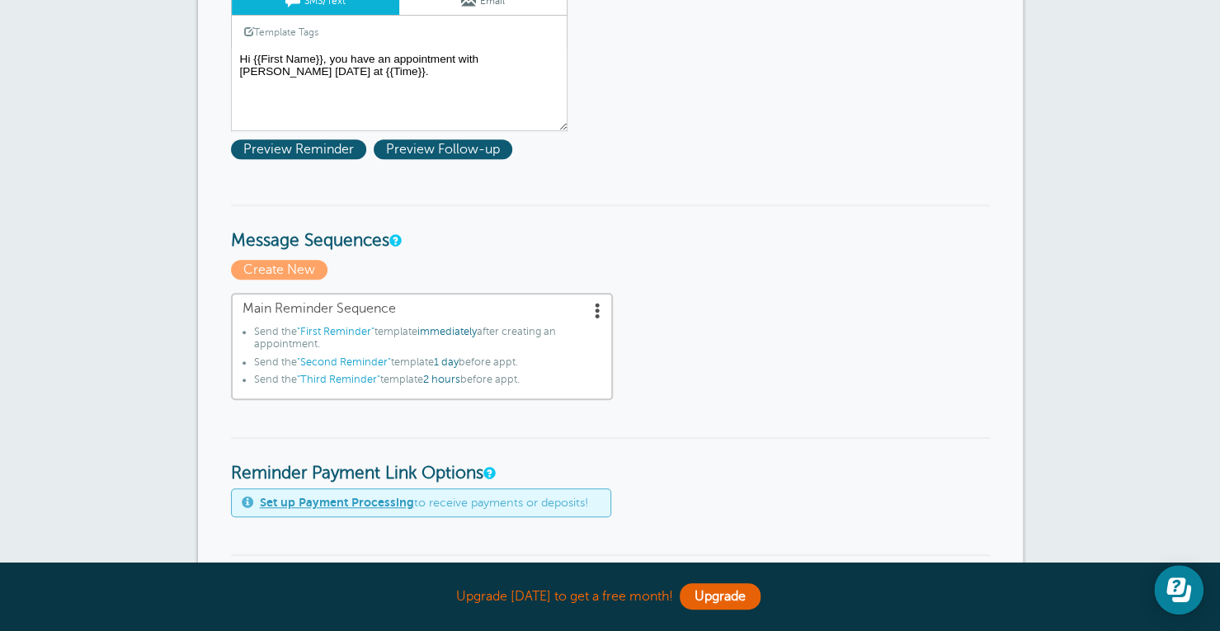
scroll to position [0, 0]
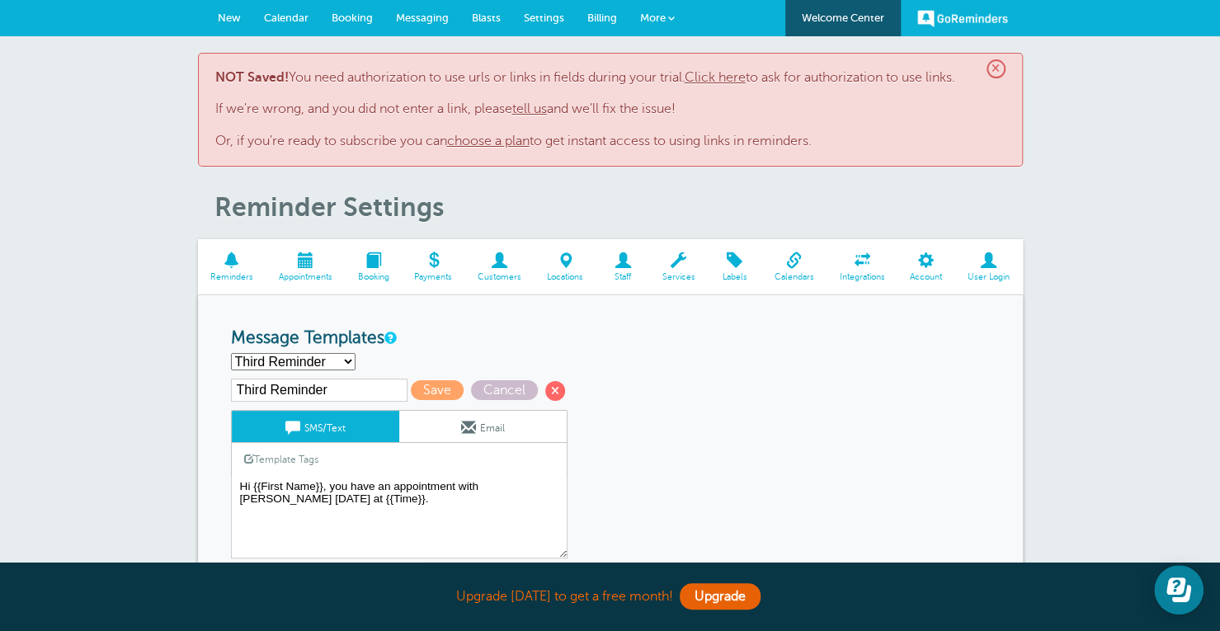
click at [292, 453] on link "Template Tags" at bounding box center [281, 459] width 99 height 32
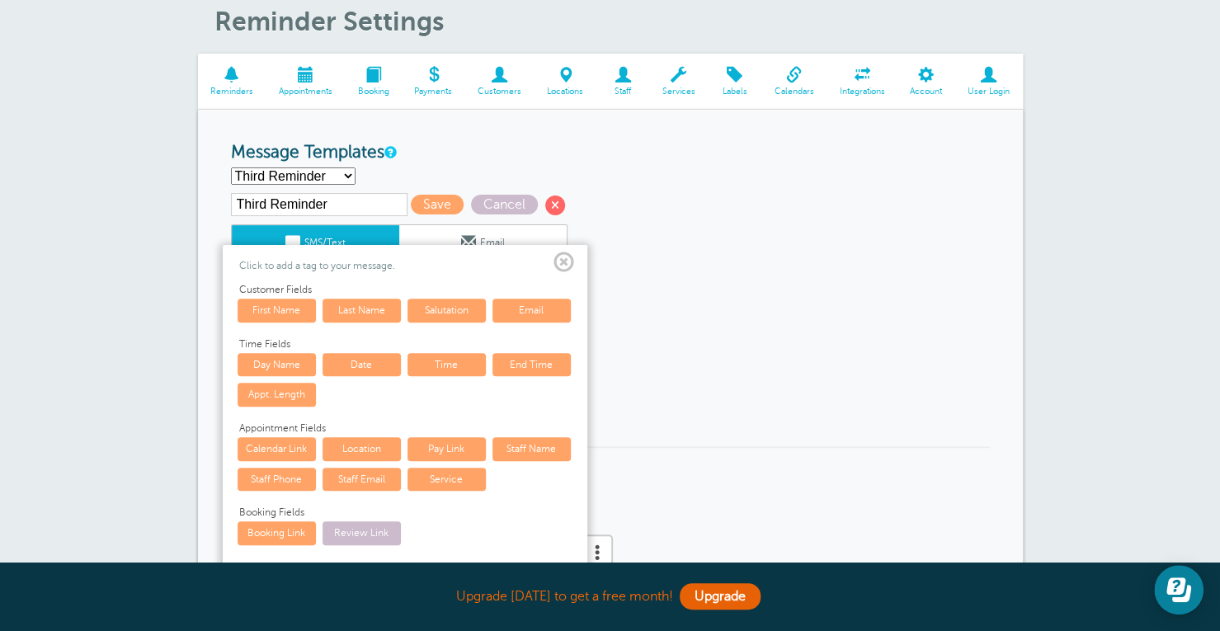
scroll to position [186, 0]
click at [558, 265] on span at bounding box center [563, 262] width 21 height 21
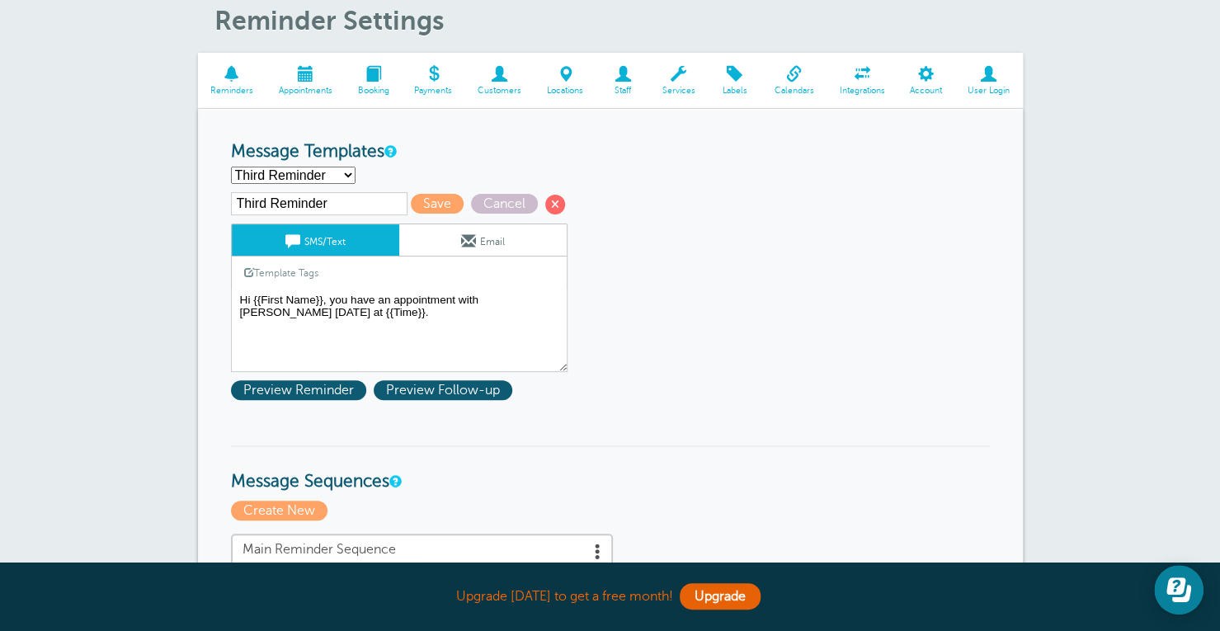
click at [854, 87] on span "Integrations" at bounding box center [862, 91] width 54 height 10
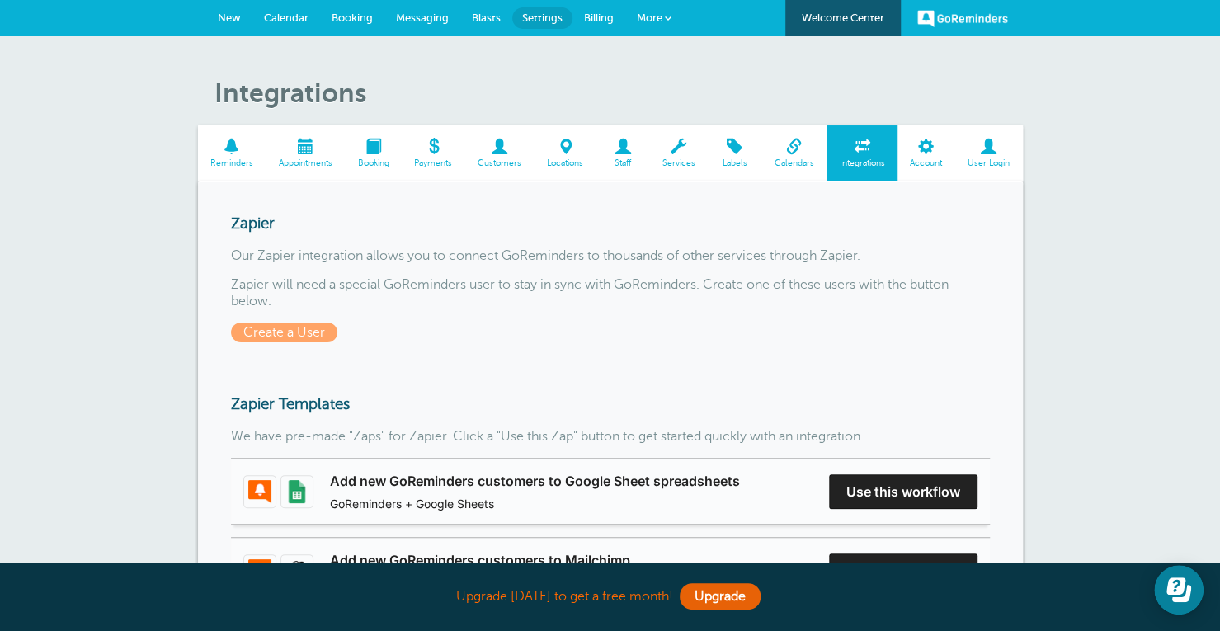
click at [994, 159] on span "User Login" at bounding box center [988, 163] width 51 height 10
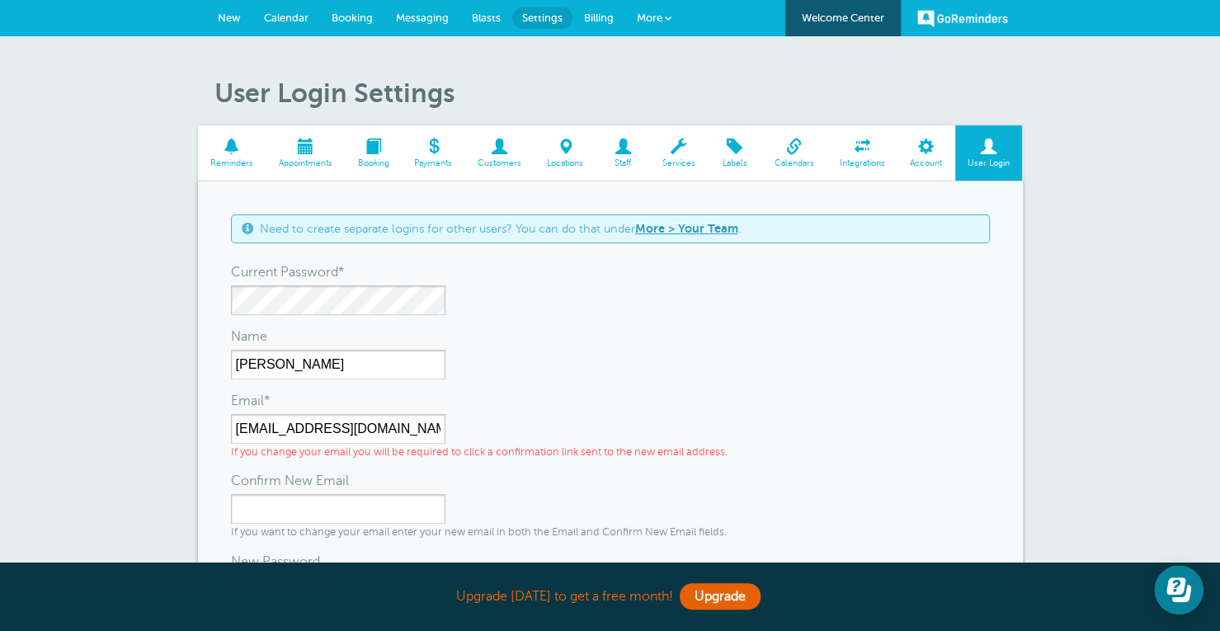
click at [246, 135] on link "Reminders" at bounding box center [232, 152] width 68 height 55
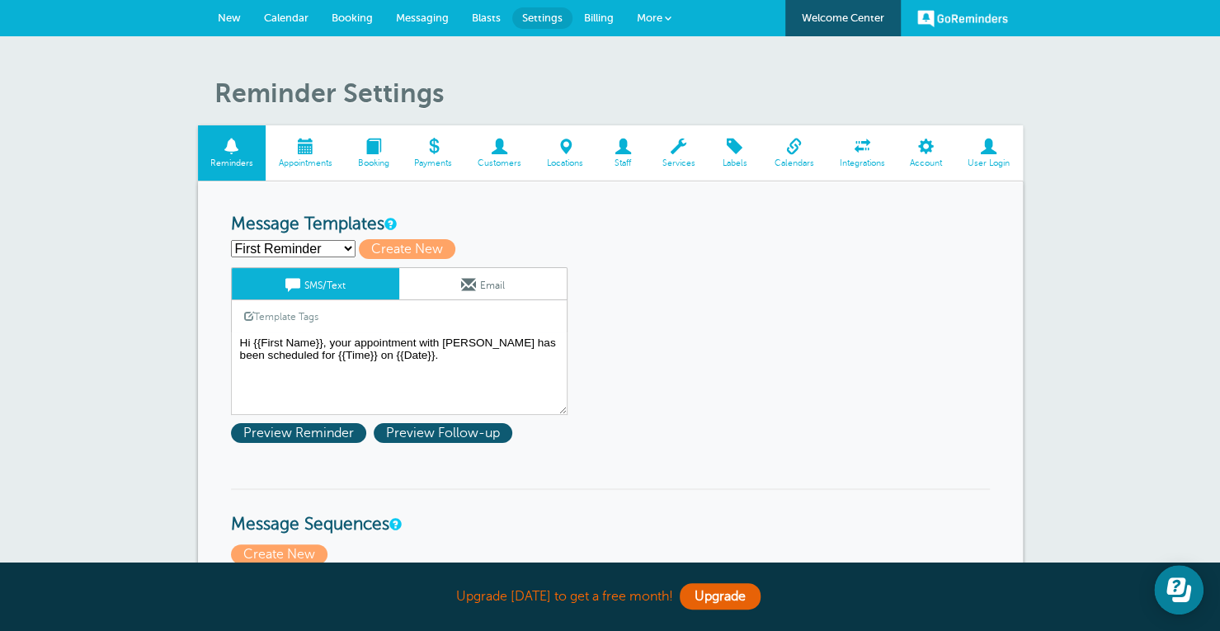
click at [291, 162] on span "Appointments" at bounding box center [305, 163] width 63 height 10
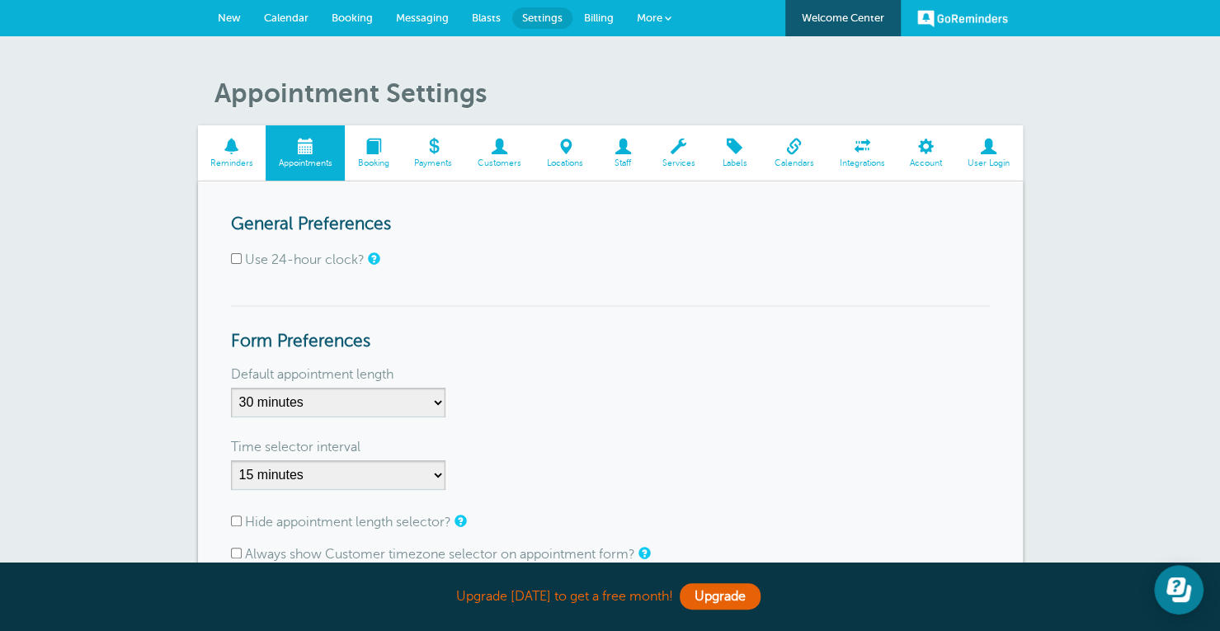
click at [355, 154] on link "Booking" at bounding box center [373, 152] width 57 height 55
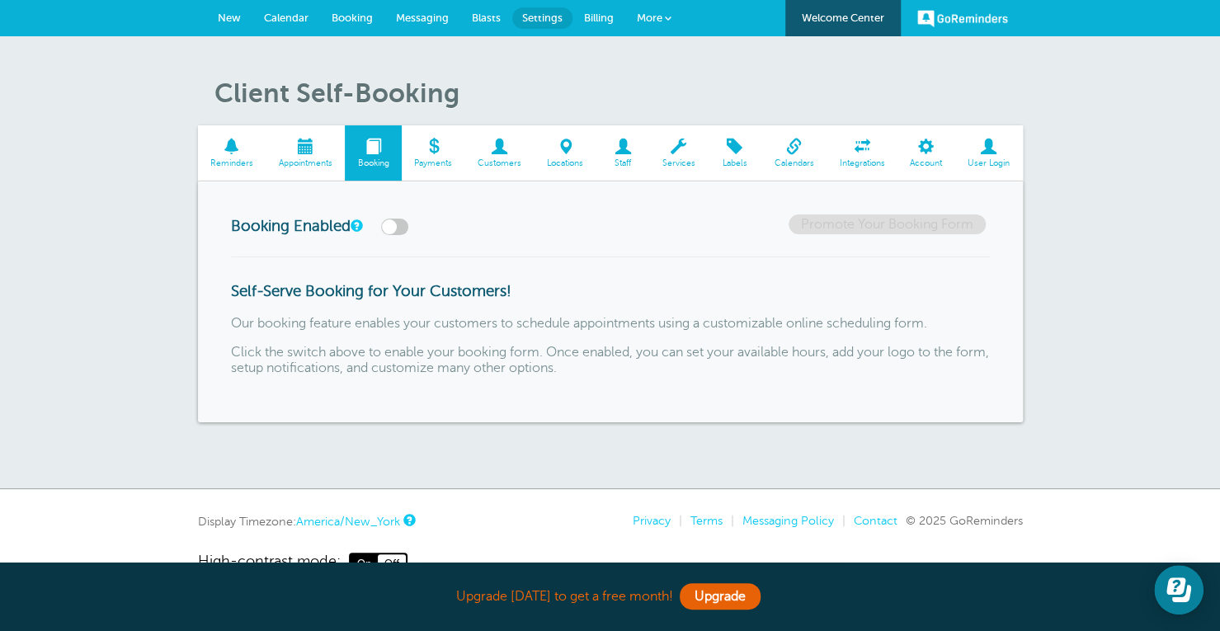
click at [276, 12] on span "Calendar" at bounding box center [286, 18] width 45 height 12
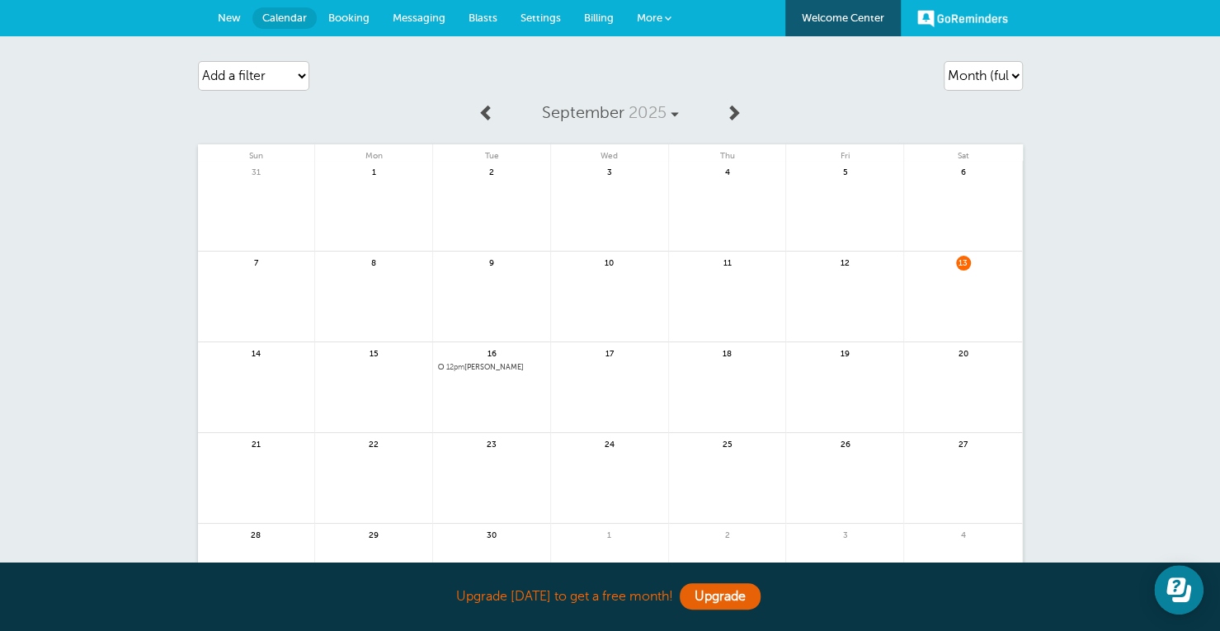
scroll to position [1, 0]
click at [394, 396] on link at bounding box center [373, 396] width 117 height 72
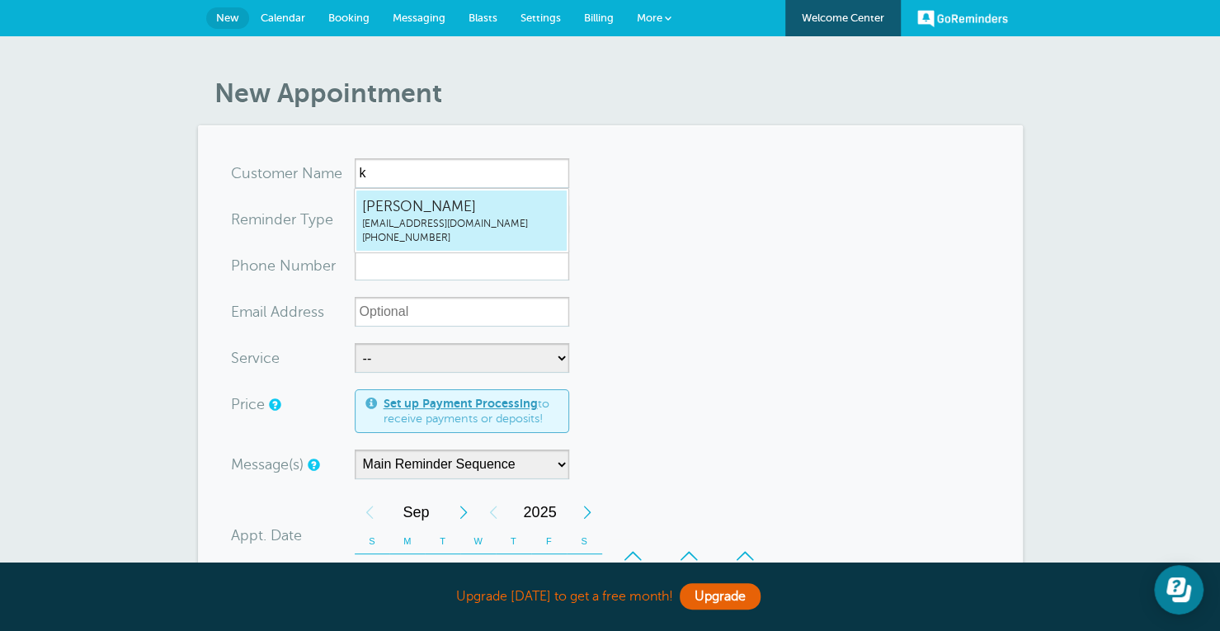
type input "KellyBlakesleekellyservicesmichigan@gmail.com2482890607"
type input "Kelly Blakeslee"
type input "(248) 289-0607"
type input "kellyservicesmichigan@gmail.com"
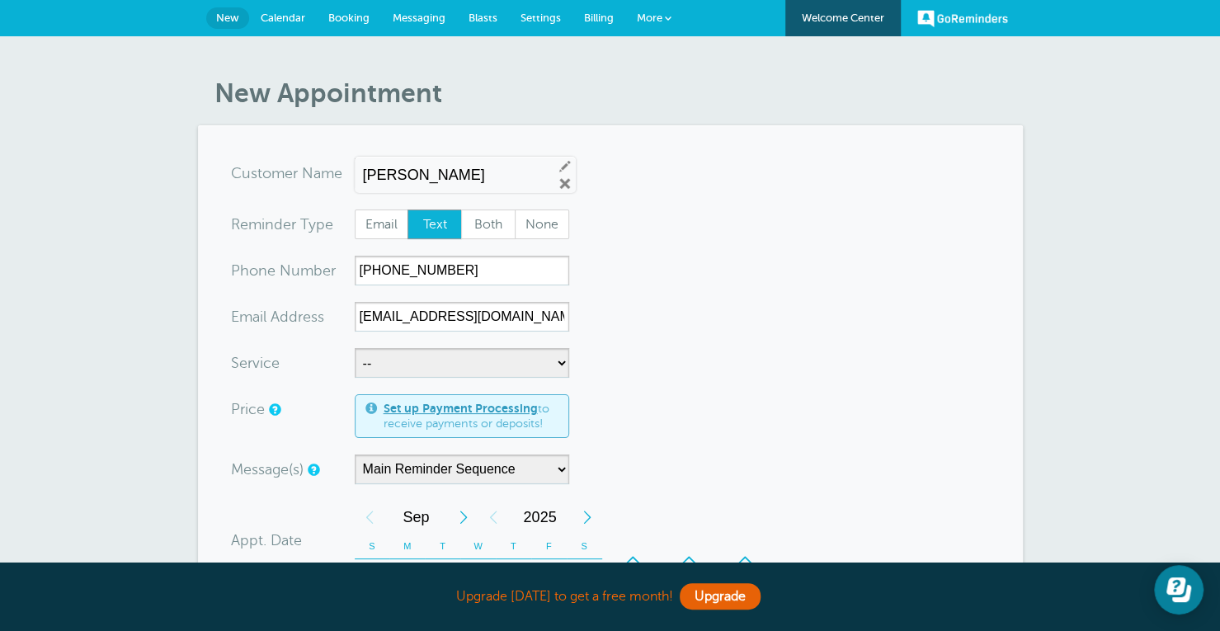
click at [436, 224] on span "Text" at bounding box center [434, 224] width 53 height 28
click at [407, 209] on input "Text" at bounding box center [407, 209] width 1 height 1
click at [426, 361] on select "-- Consulting & Planning Counseling Appointment" at bounding box center [462, 363] width 214 height 30
select select "28204"
click at [355, 348] on select "-- Consulting & Planning Counseling Appointment" at bounding box center [462, 363] width 214 height 30
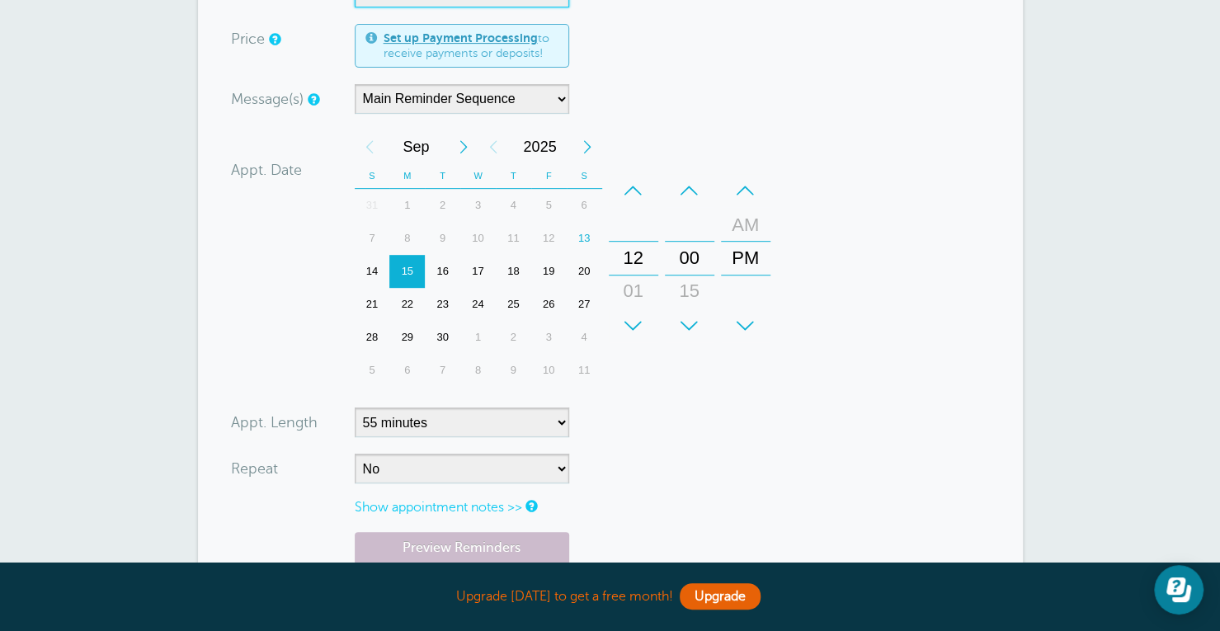
scroll to position [508, 0]
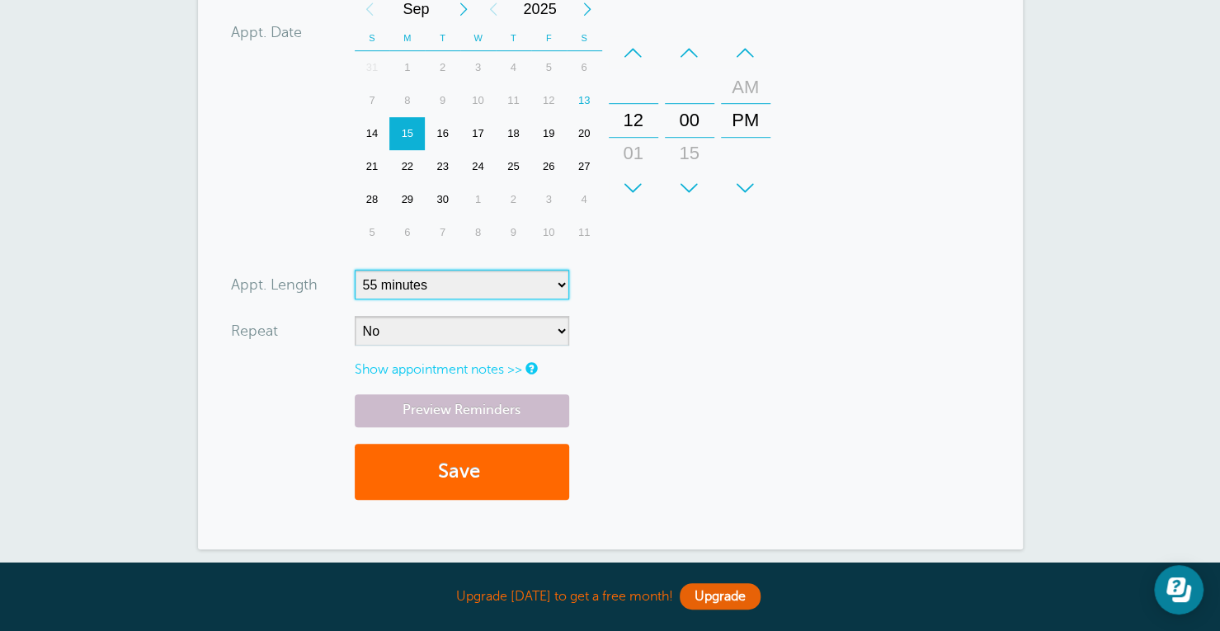
click at [524, 286] on select "5 minutes 10 minutes 15 minutes 20 minutes 25 minutes 30 minutes 35 minutes 40 …" at bounding box center [462, 285] width 214 height 30
select select "30"
click at [355, 270] on select "5 minutes 10 minutes 15 minutes 20 minutes 25 minutes 30 minutes 35 minutes 40 …" at bounding box center [462, 285] width 214 height 30
click at [455, 369] on link "Show appointment notes >>" at bounding box center [438, 369] width 167 height 15
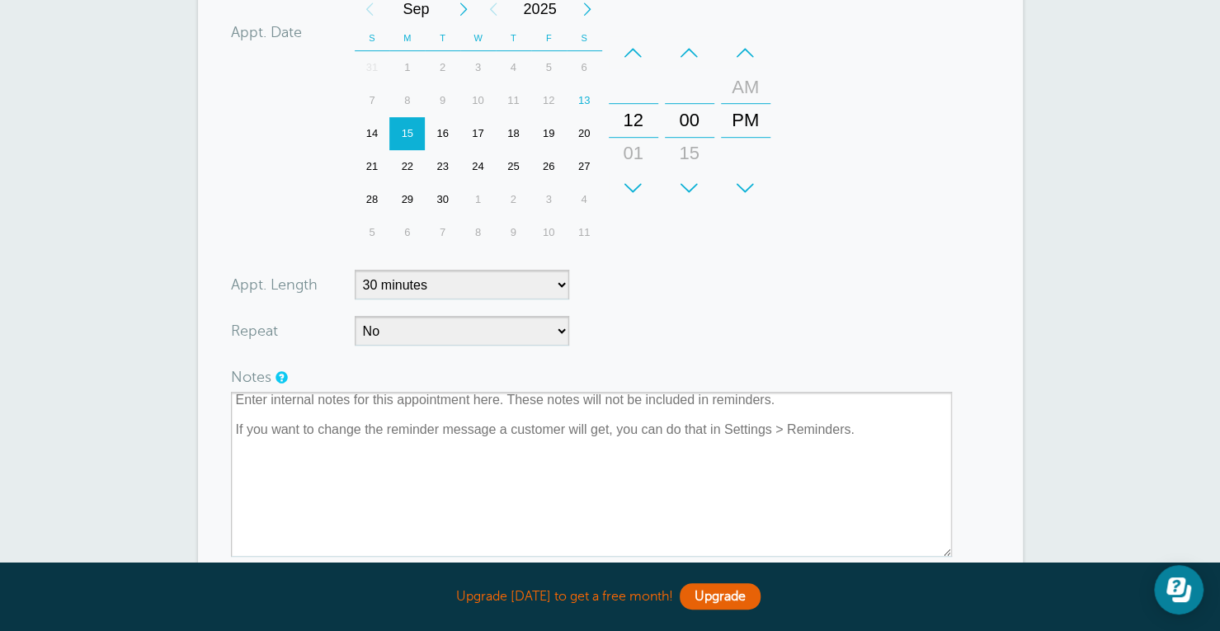
click at [692, 344] on form "You are creating a new customer. To use an existing customer select one from th…" at bounding box center [610, 172] width 759 height 1045
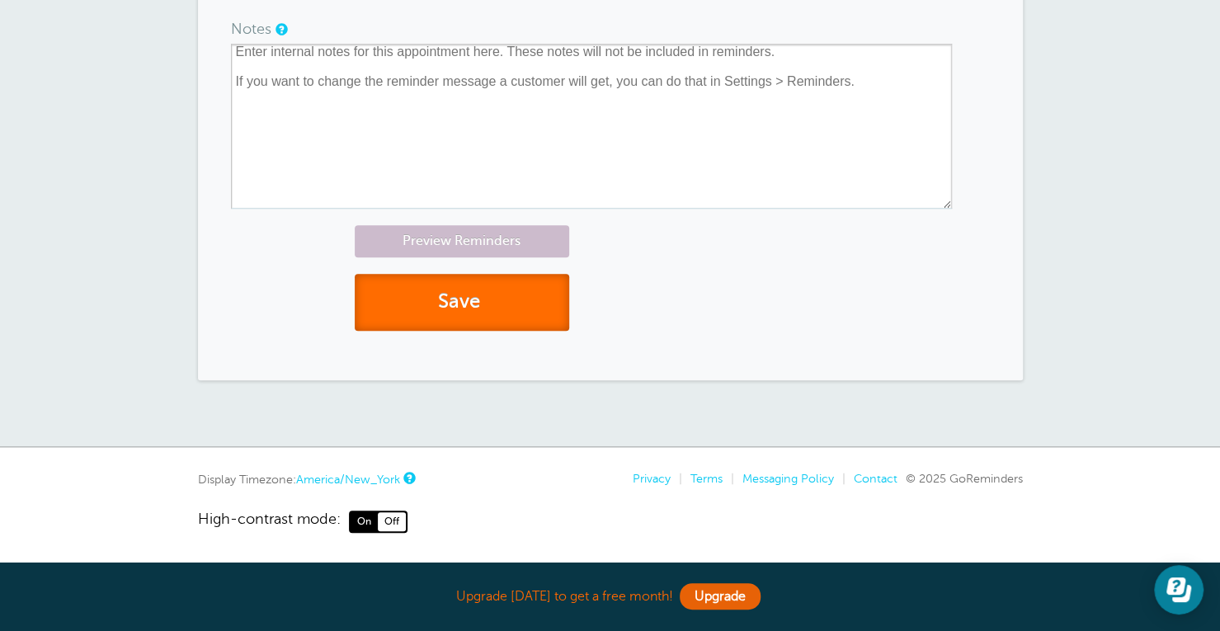
click at [469, 275] on button "Save" at bounding box center [462, 302] width 214 height 57
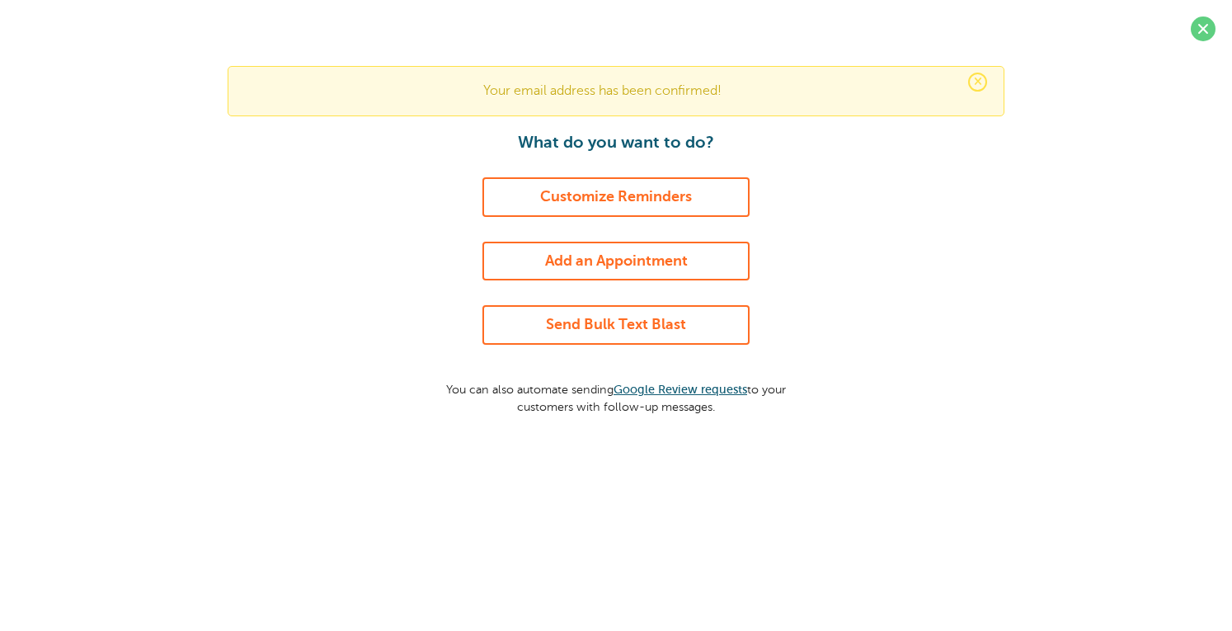
click at [620, 195] on link "Customize Reminders" at bounding box center [615, 197] width 267 height 40
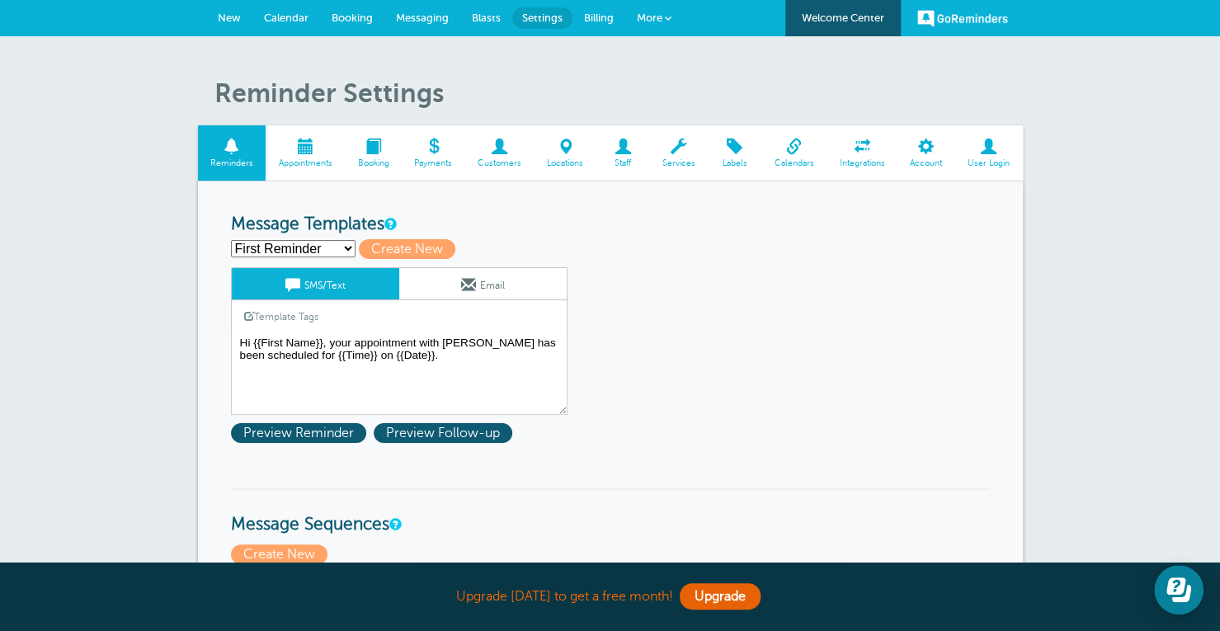
click at [660, 10] on link "More" at bounding box center [654, 18] width 58 height 37
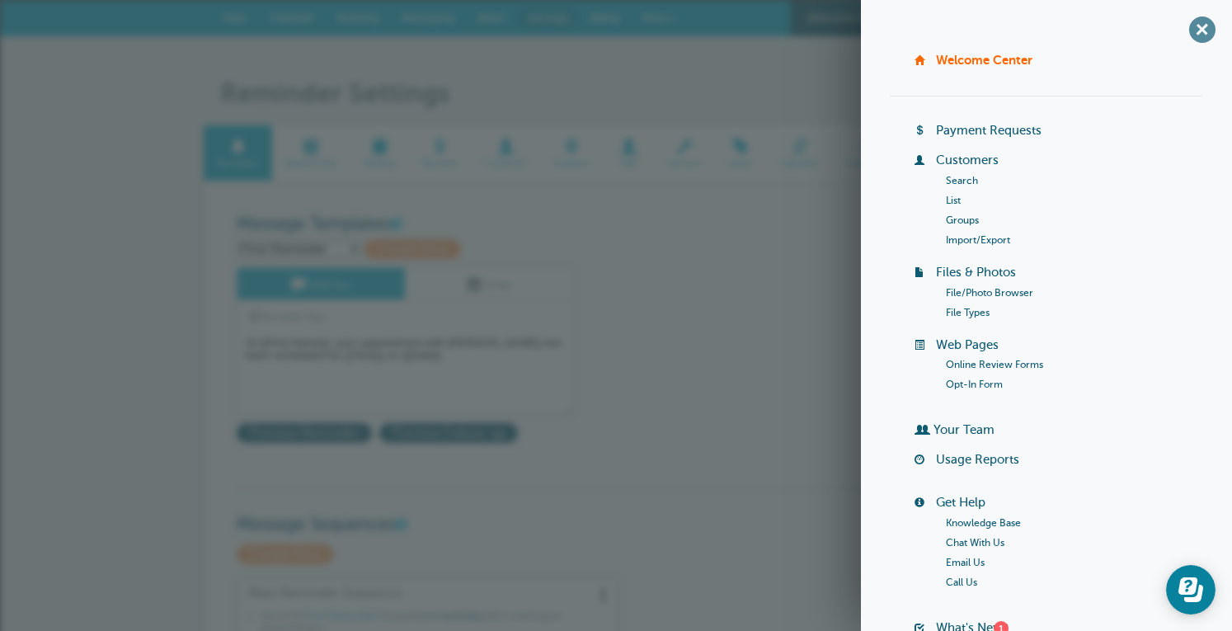
click at [1195, 34] on span "+" at bounding box center [1202, 29] width 37 height 37
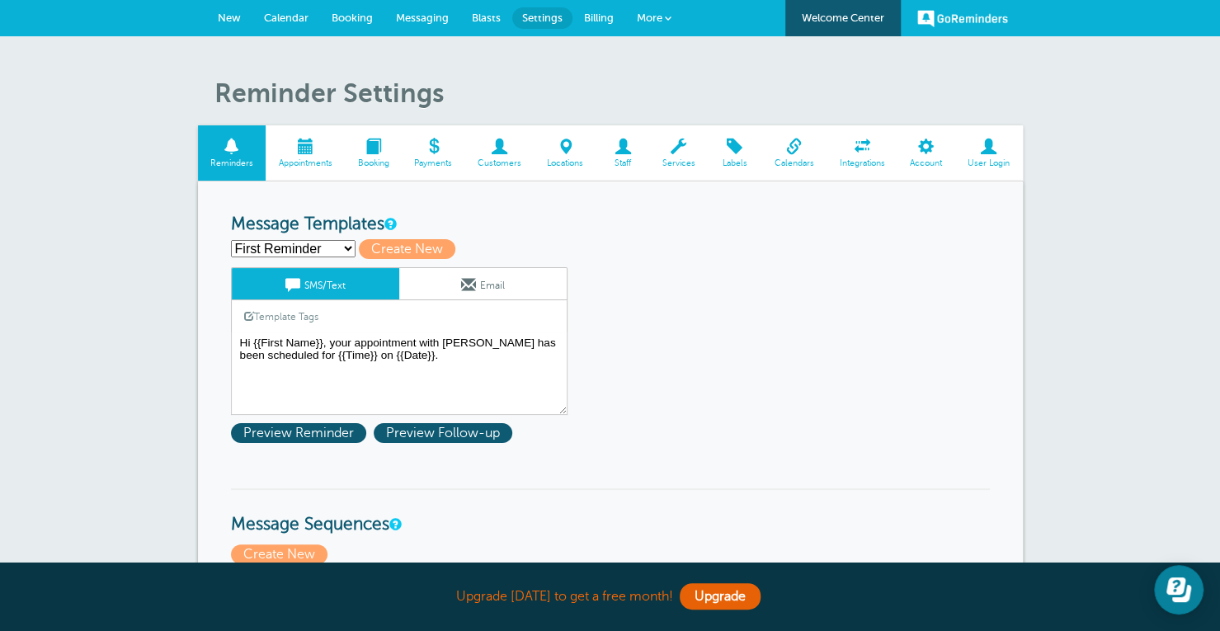
click at [386, 10] on link "Messaging" at bounding box center [422, 18] width 76 height 36
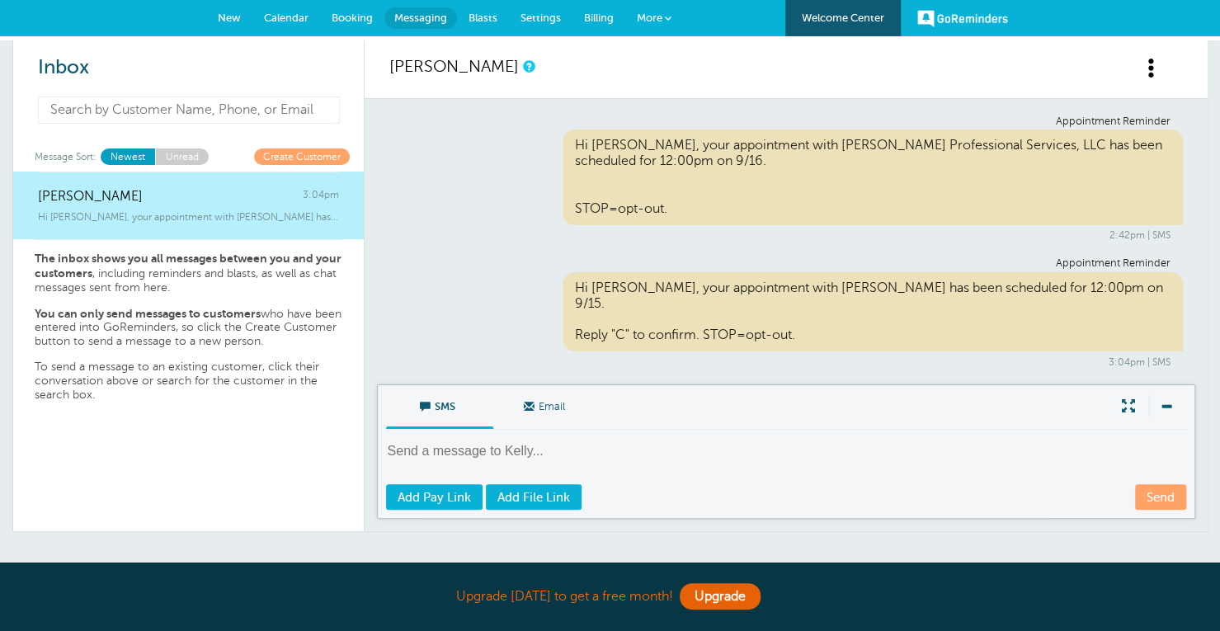
click at [252, 123] on input at bounding box center [189, 109] width 303 height 27
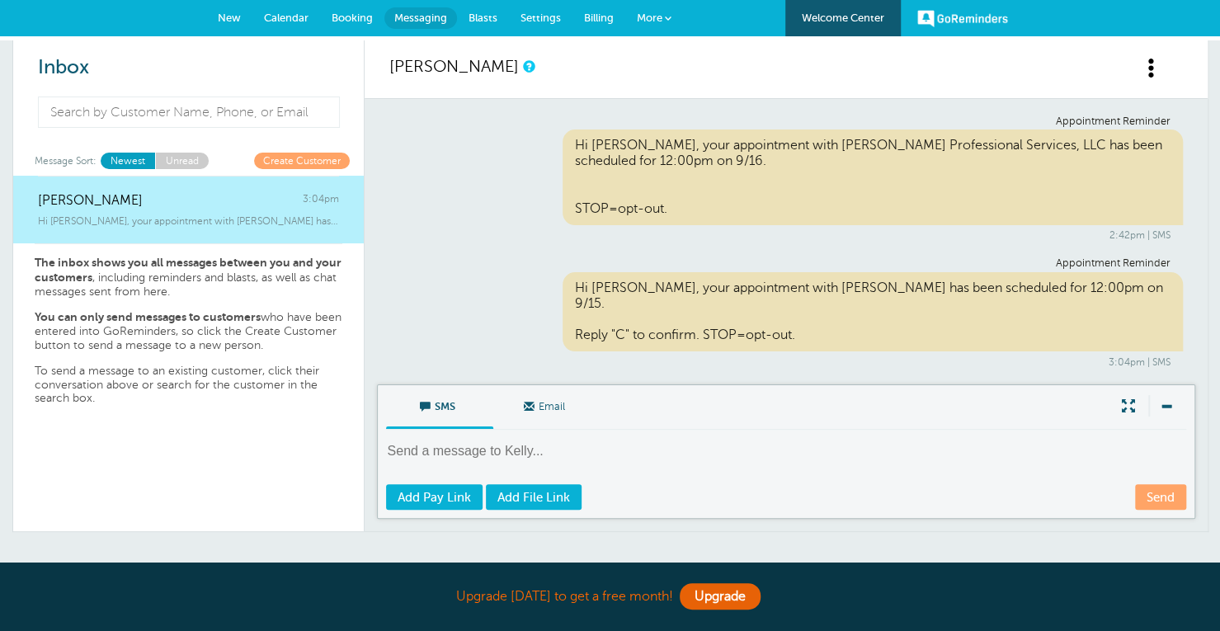
click at [996, 7] on link "GoReminders" at bounding box center [962, 18] width 91 height 36
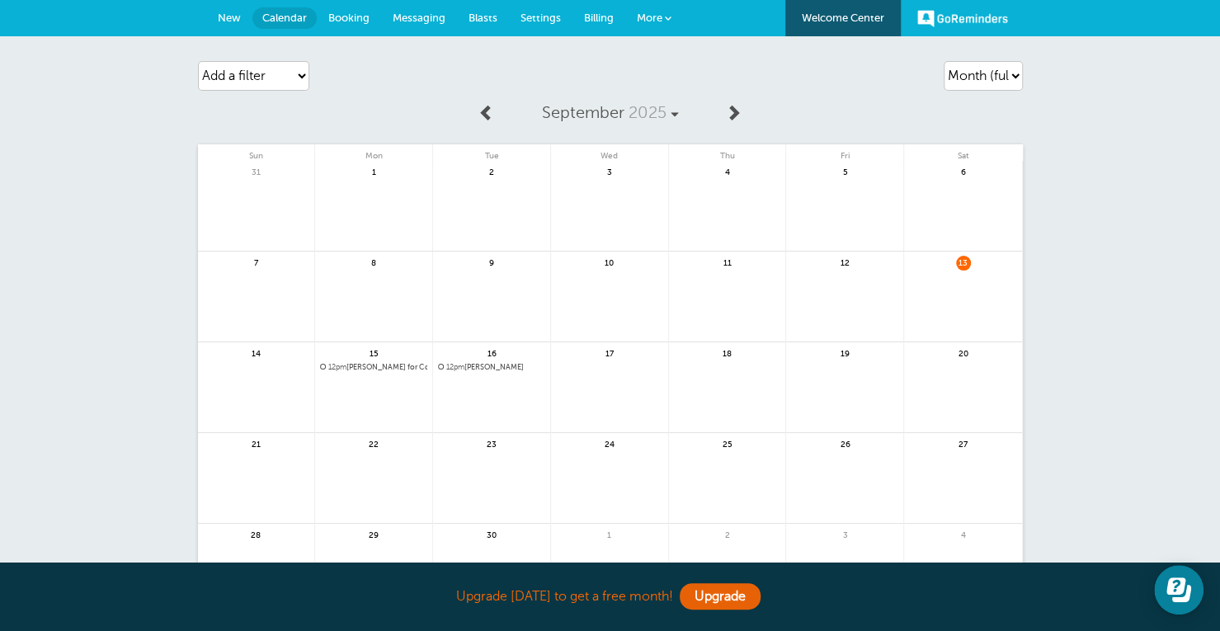
click at [219, 6] on link "New" at bounding box center [229, 18] width 46 height 36
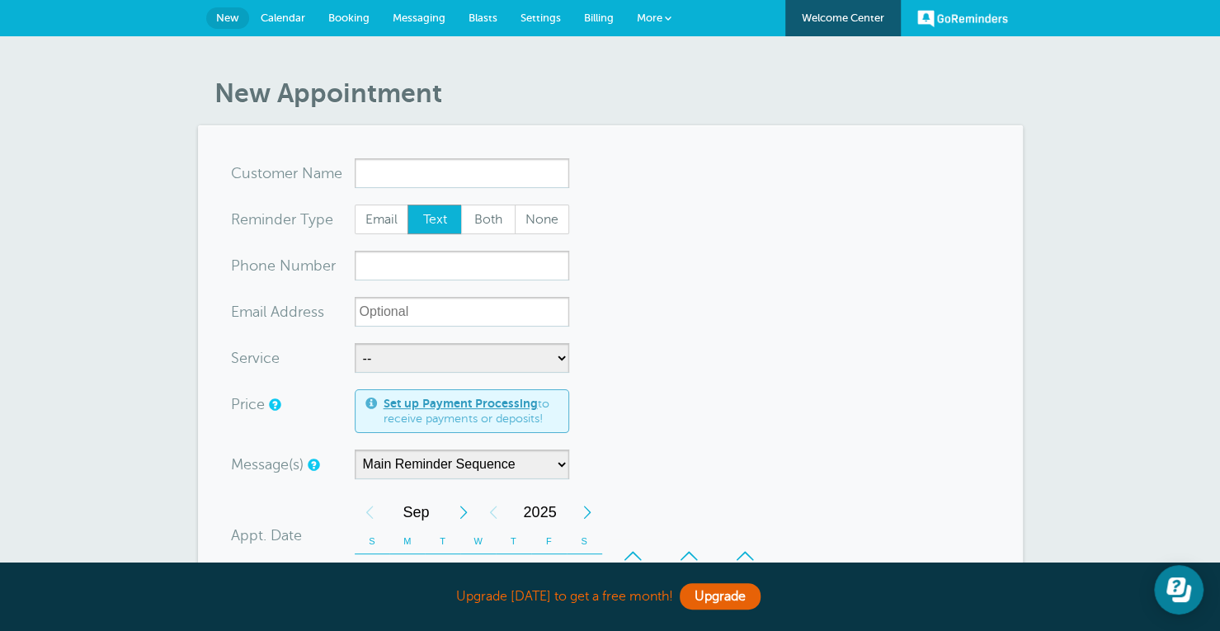
click at [964, 4] on link "GoReminders" at bounding box center [962, 18] width 91 height 36
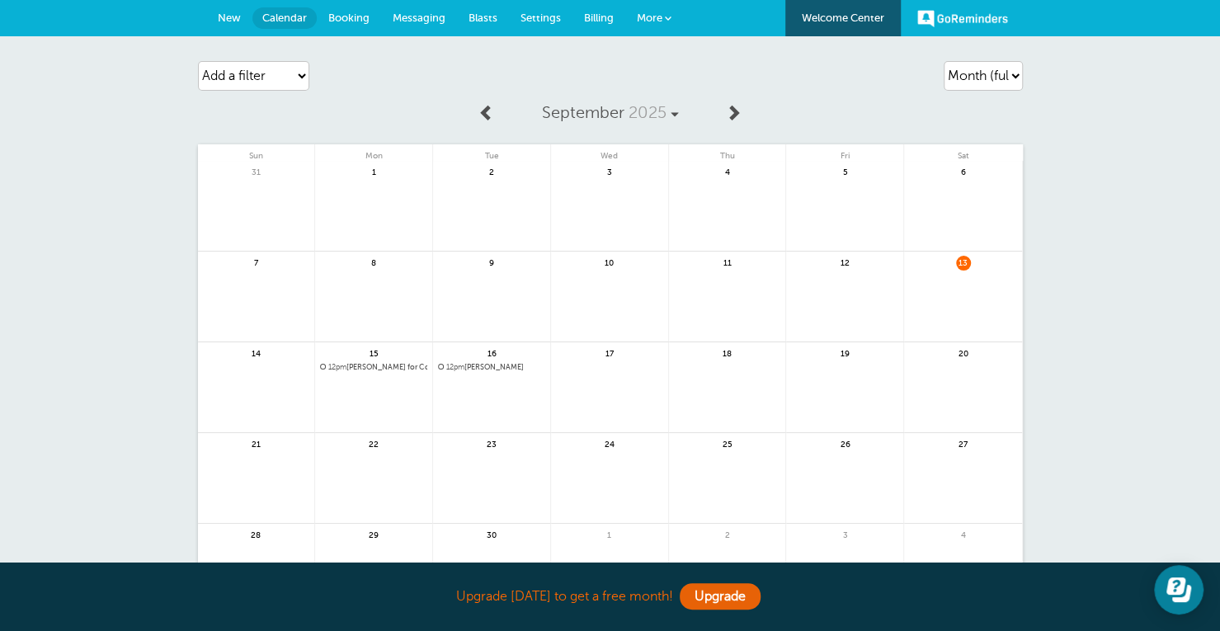
click at [229, 21] on span "New" at bounding box center [229, 18] width 23 height 12
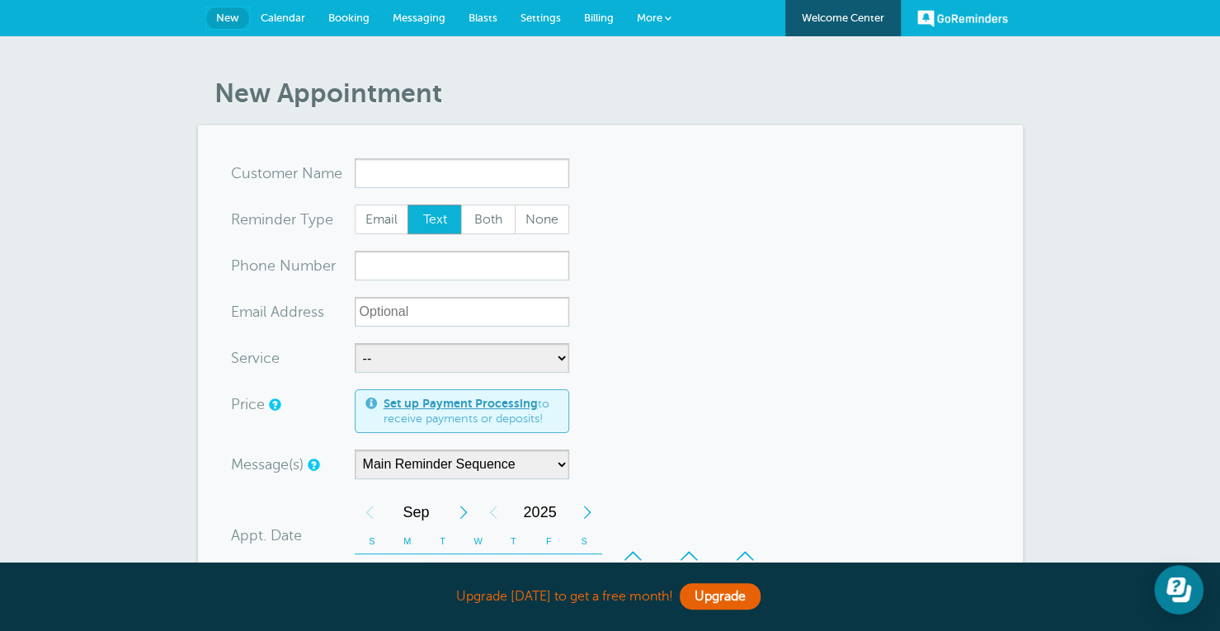
click at [229, 21] on span "New" at bounding box center [227, 18] width 23 height 12
click at [318, 17] on link "Booking" at bounding box center [349, 18] width 64 height 36
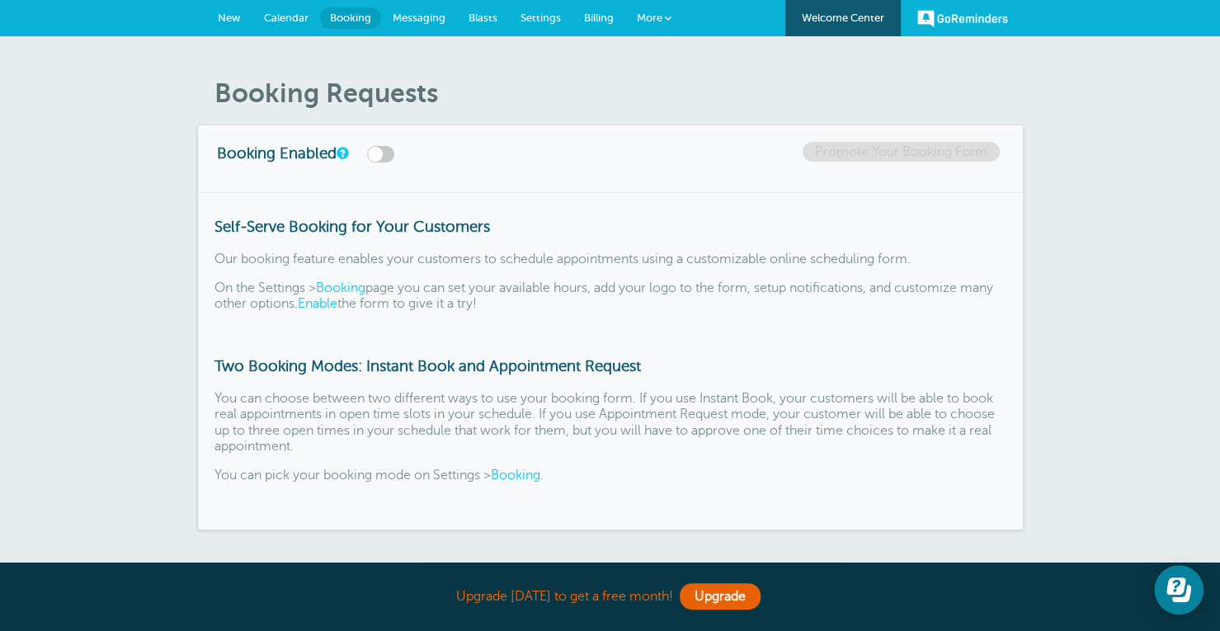
click at [671, 31] on link "More" at bounding box center [654, 18] width 58 height 37
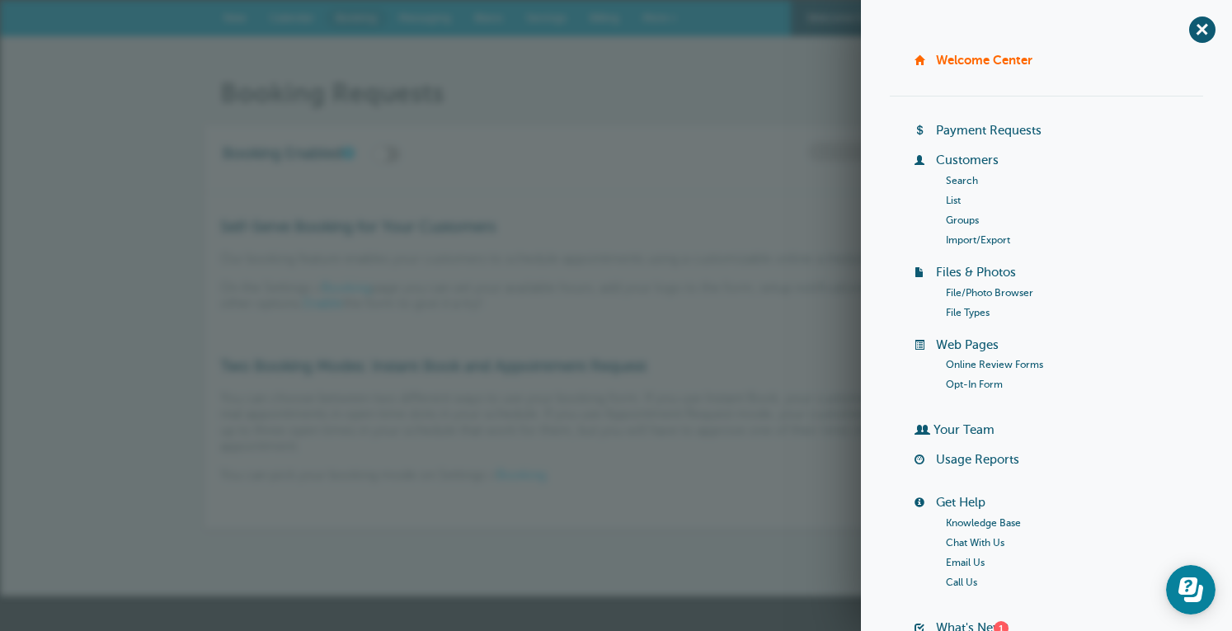
click at [985, 53] on link "Welcome Center" at bounding box center [984, 60] width 96 height 14
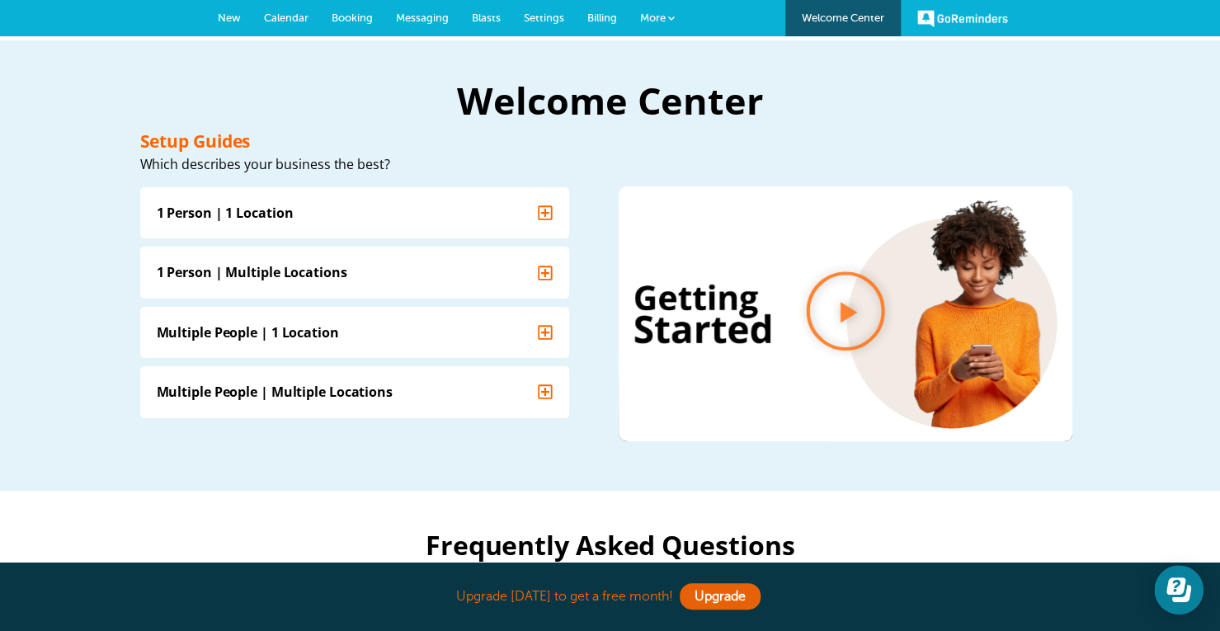
click at [672, 17] on span at bounding box center [671, 18] width 7 height 7
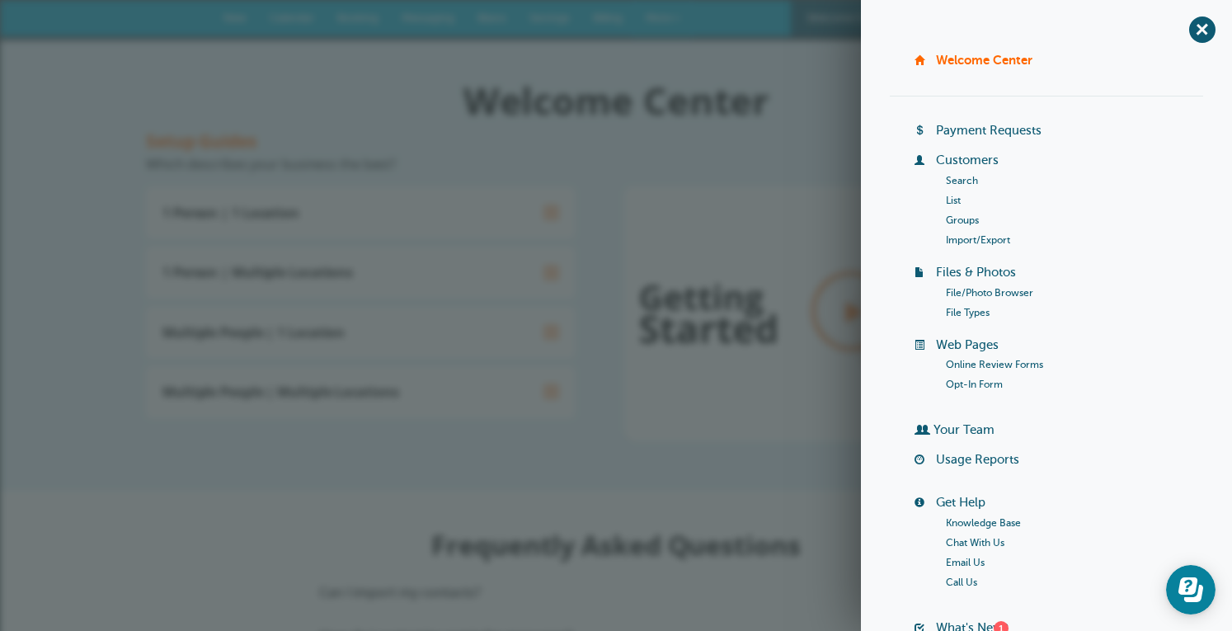
scroll to position [135, 0]
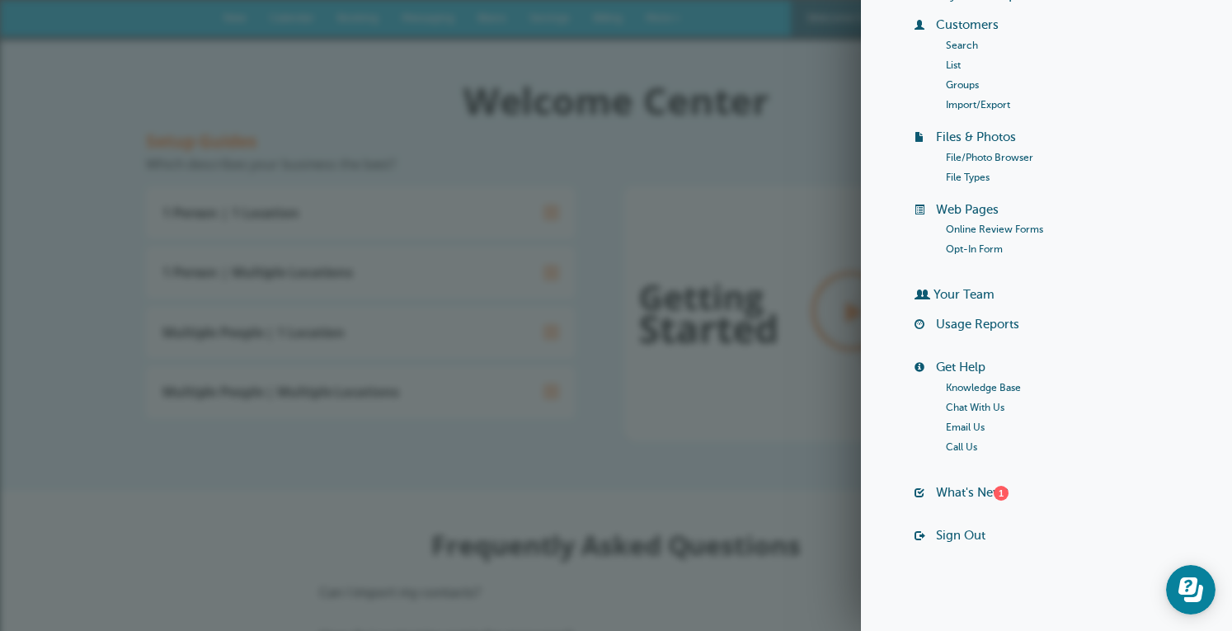
click at [946, 291] on link "Your Team" at bounding box center [964, 294] width 61 height 13
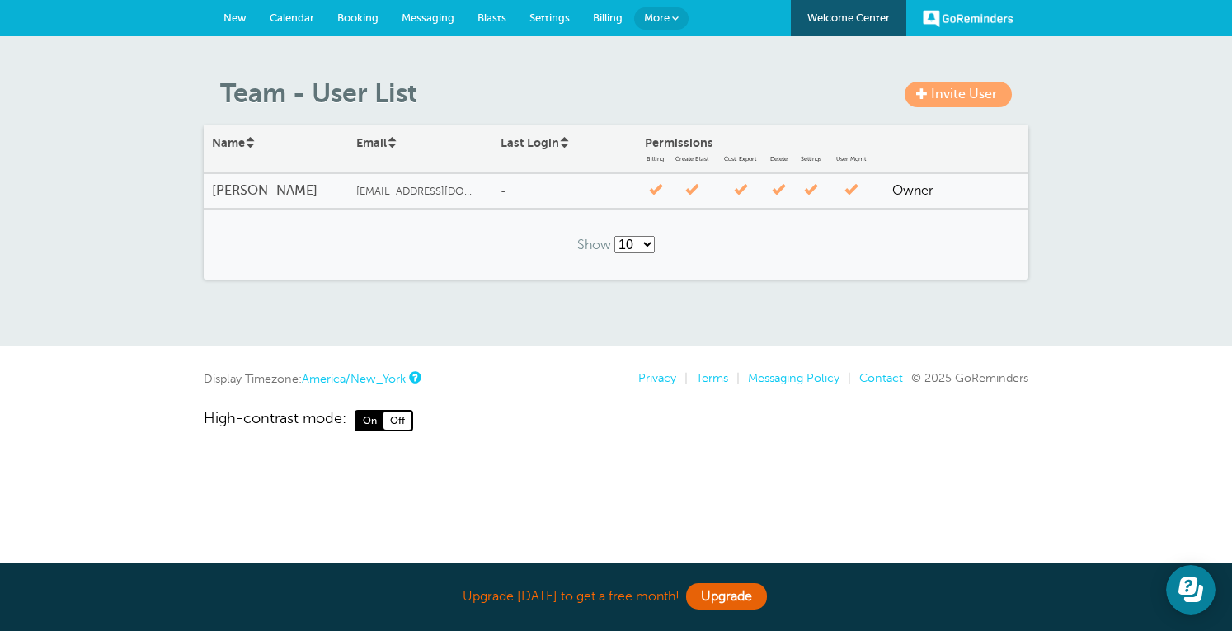
click at [662, 16] on span "More" at bounding box center [657, 18] width 26 height 12
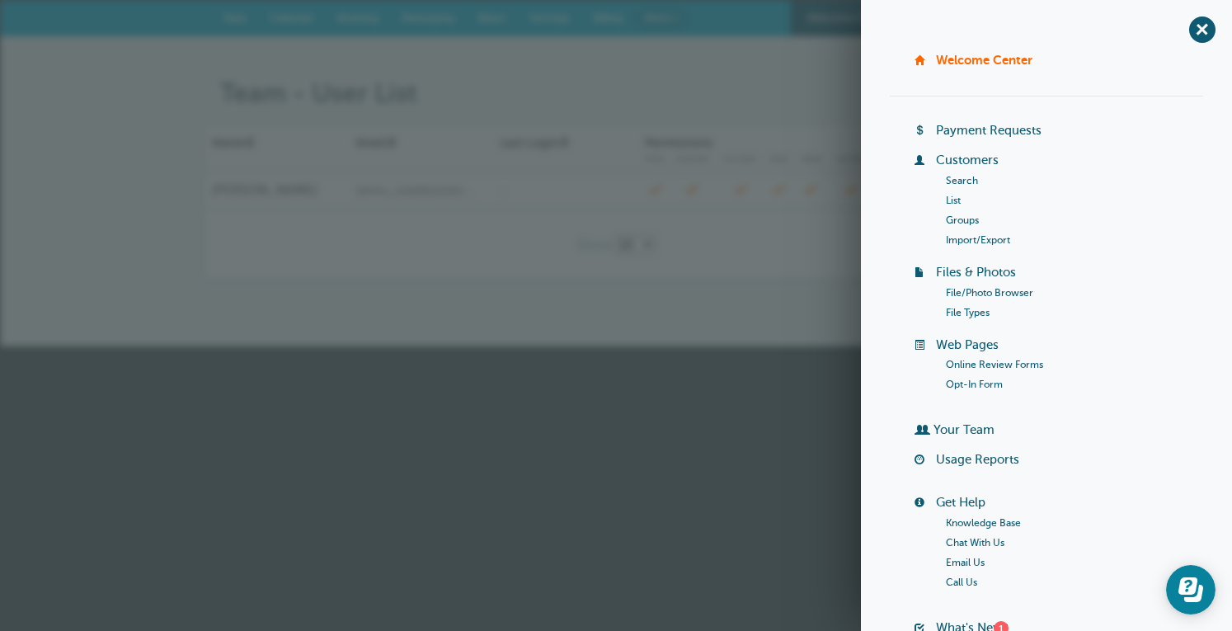
click at [959, 154] on link "Customers" at bounding box center [967, 159] width 63 height 13
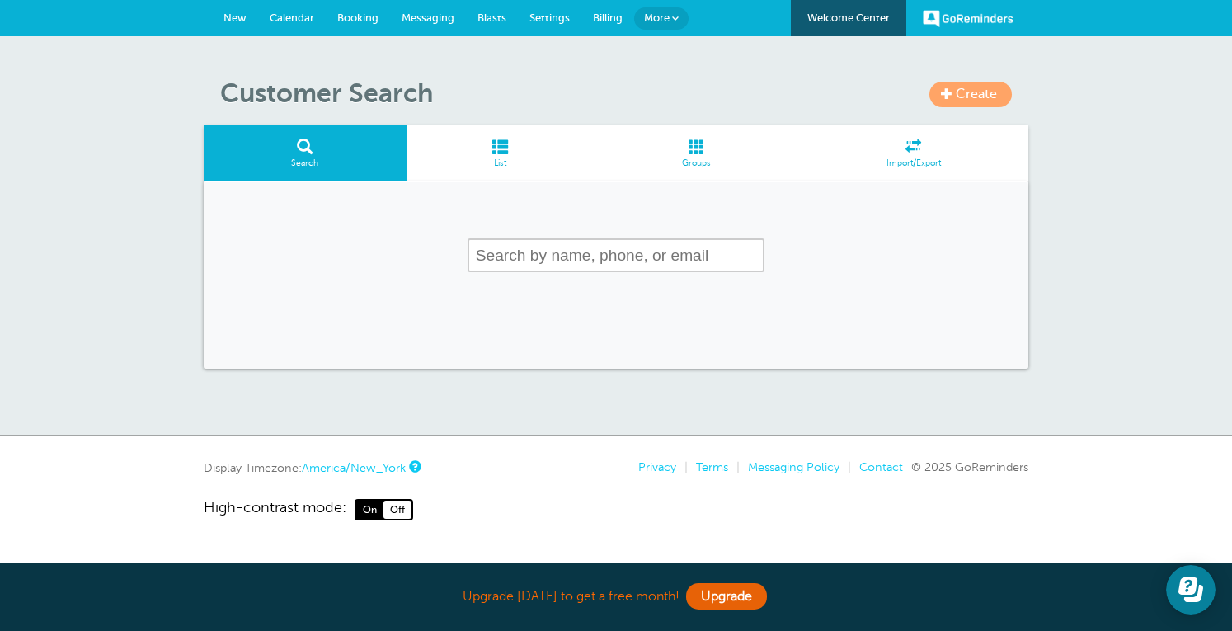
click at [477, 139] on span at bounding box center [501, 147] width 188 height 16
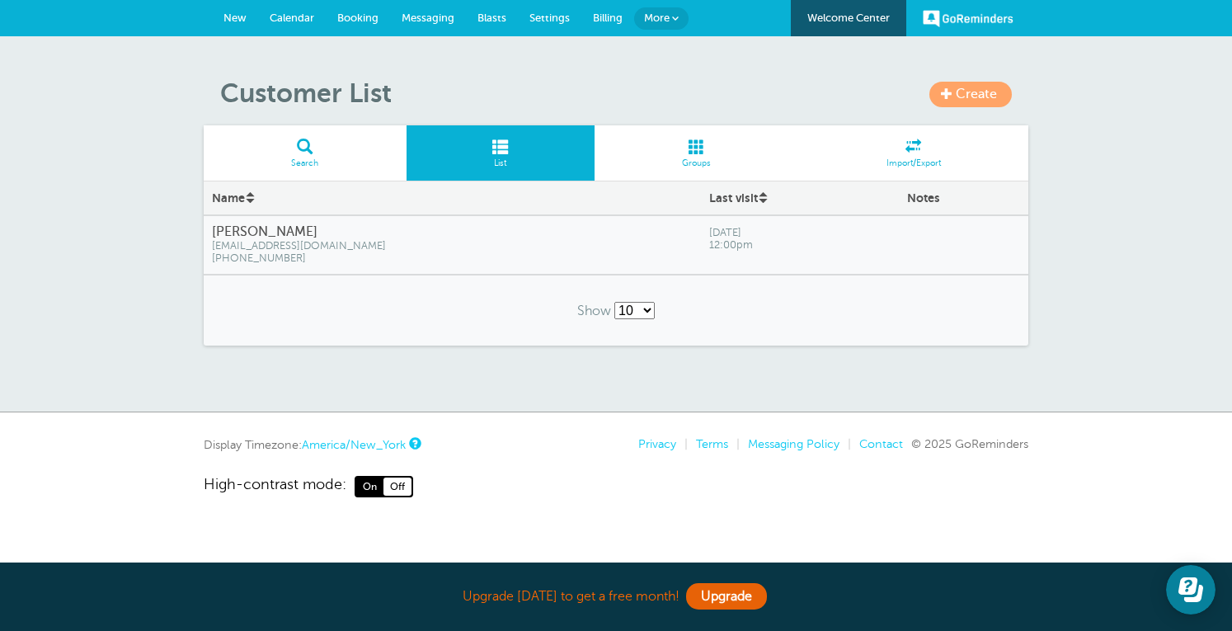
click at [721, 153] on span at bounding box center [697, 147] width 205 height 16
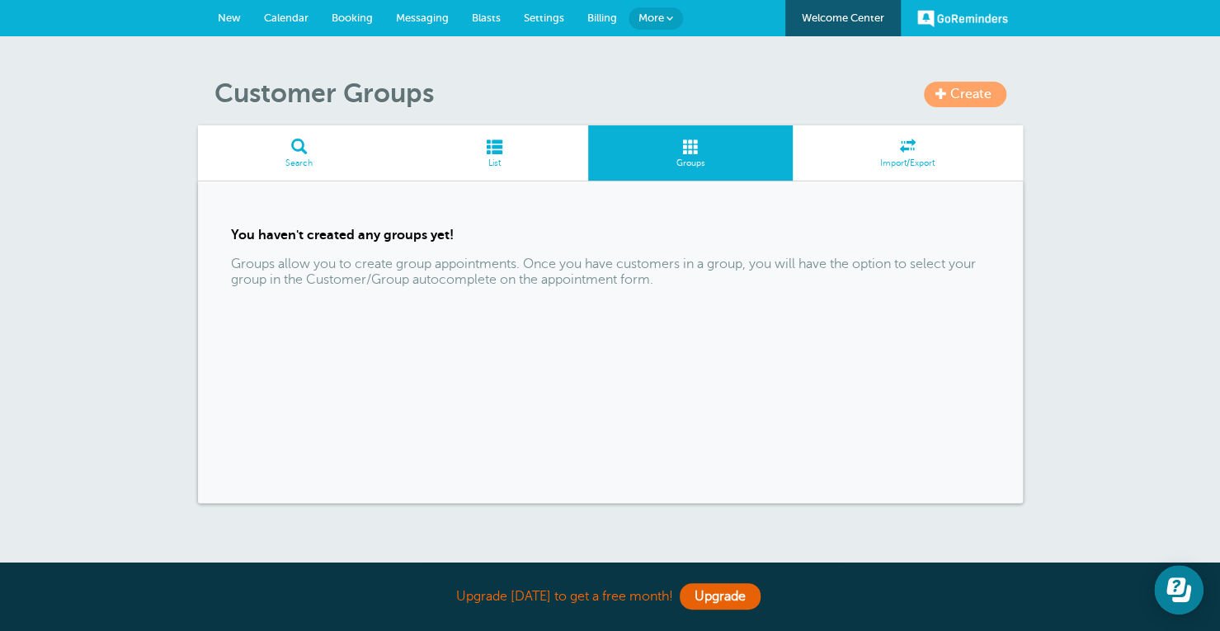
click at [973, 101] on link "Create" at bounding box center [965, 95] width 82 height 26
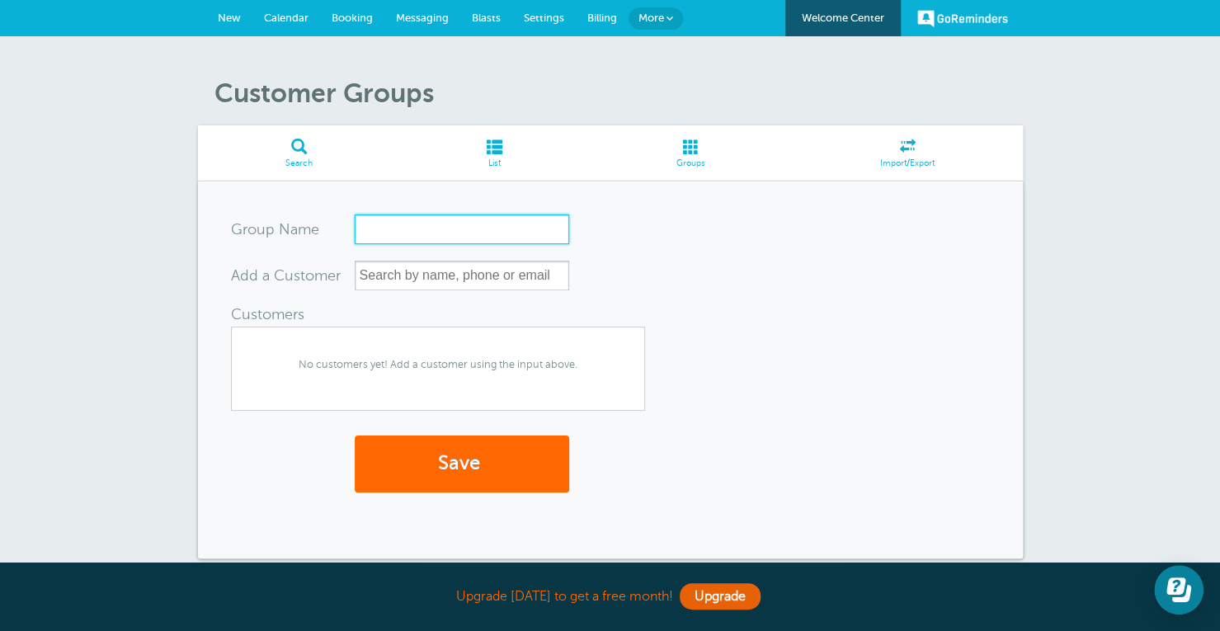
click at [445, 225] on input "Group Name" at bounding box center [462, 229] width 214 height 30
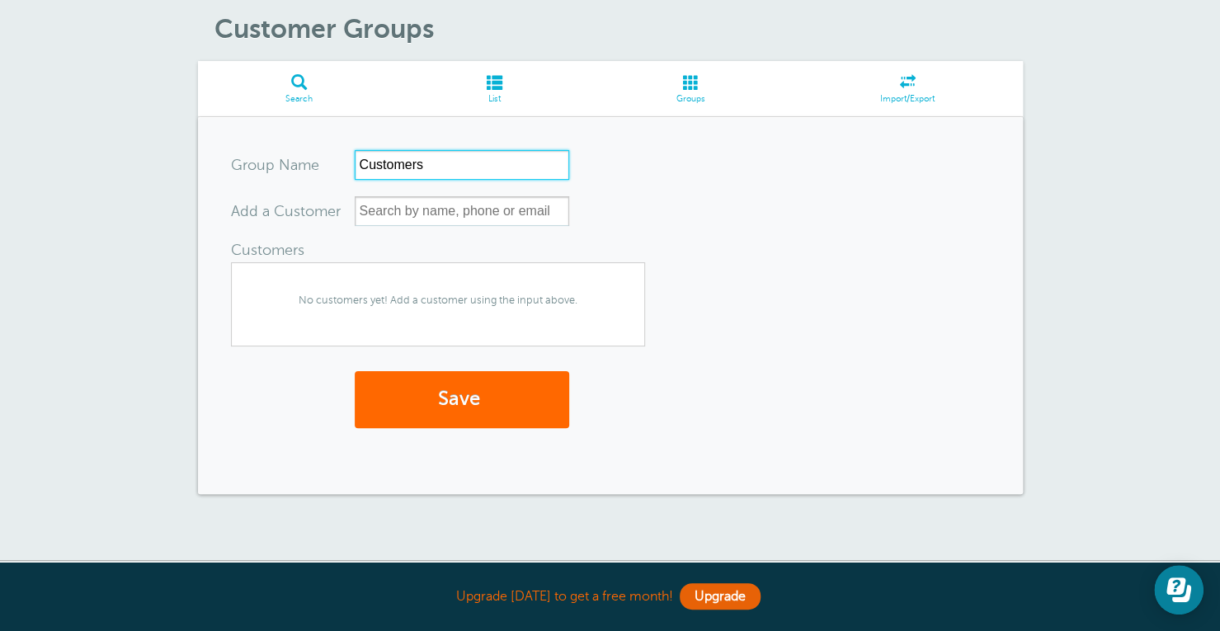
scroll to position [65, 0]
type input "Customers"
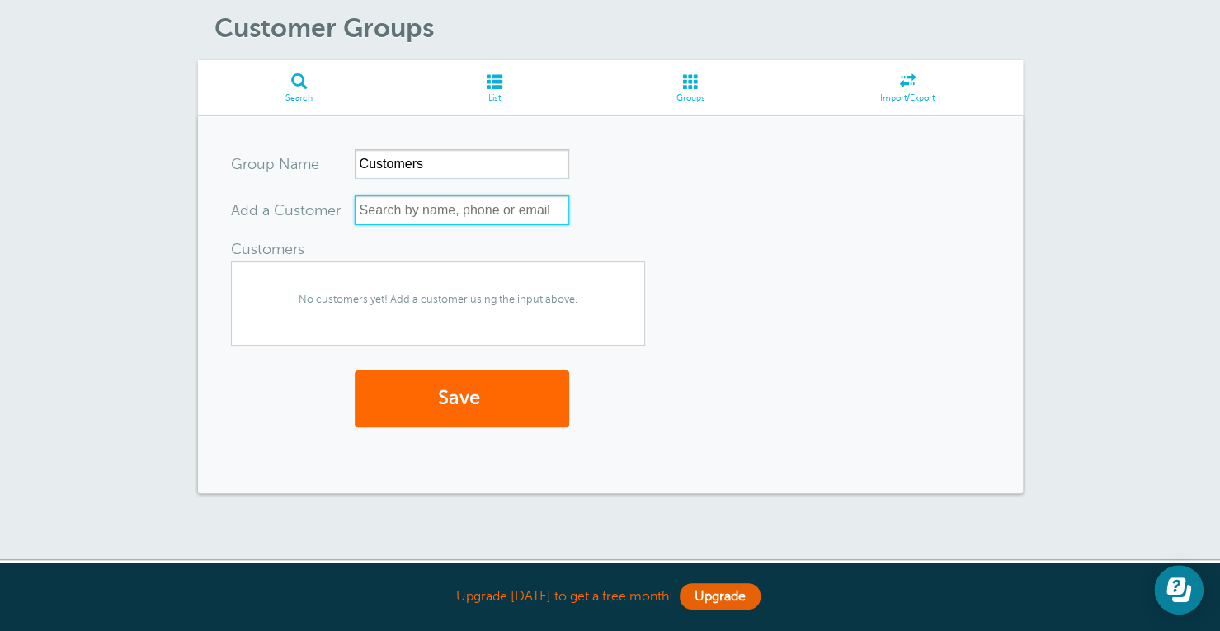
click at [442, 217] on input "text" at bounding box center [462, 210] width 214 height 30
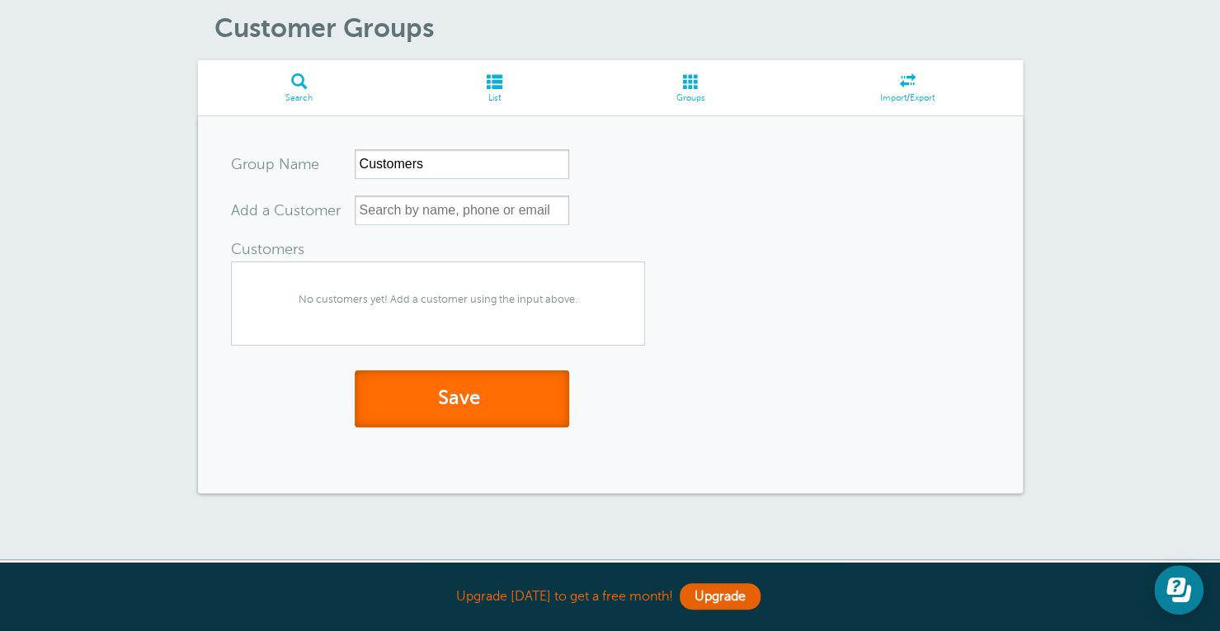
click at [492, 421] on button "Save" at bounding box center [462, 398] width 214 height 57
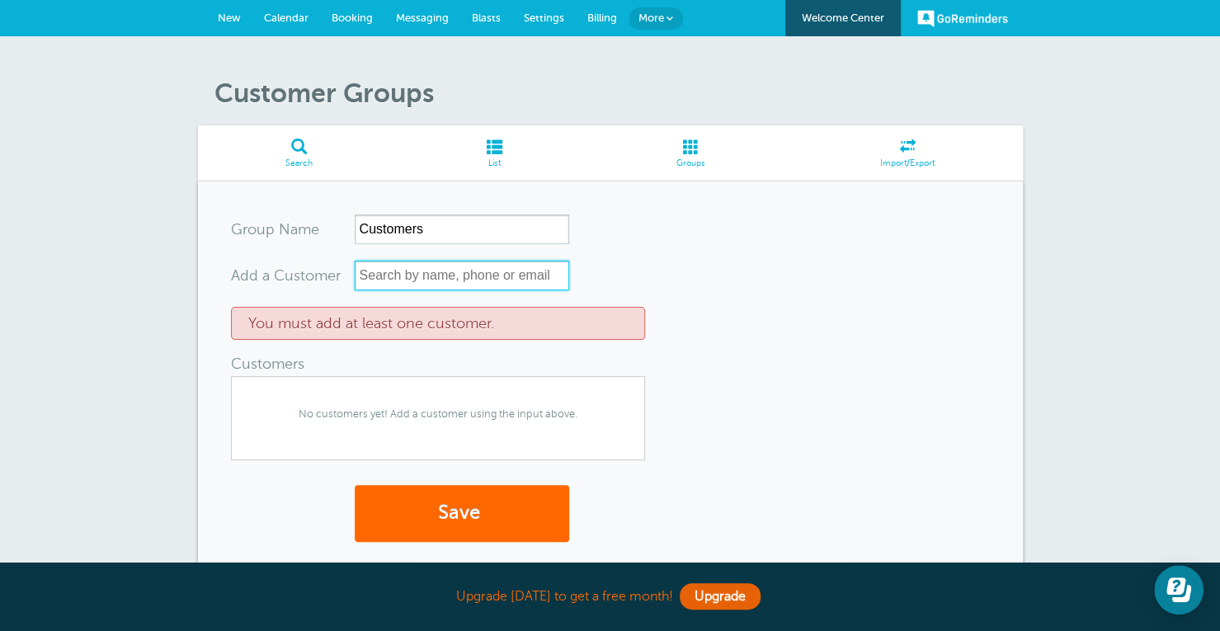
click at [427, 285] on input "text" at bounding box center [462, 276] width 214 height 30
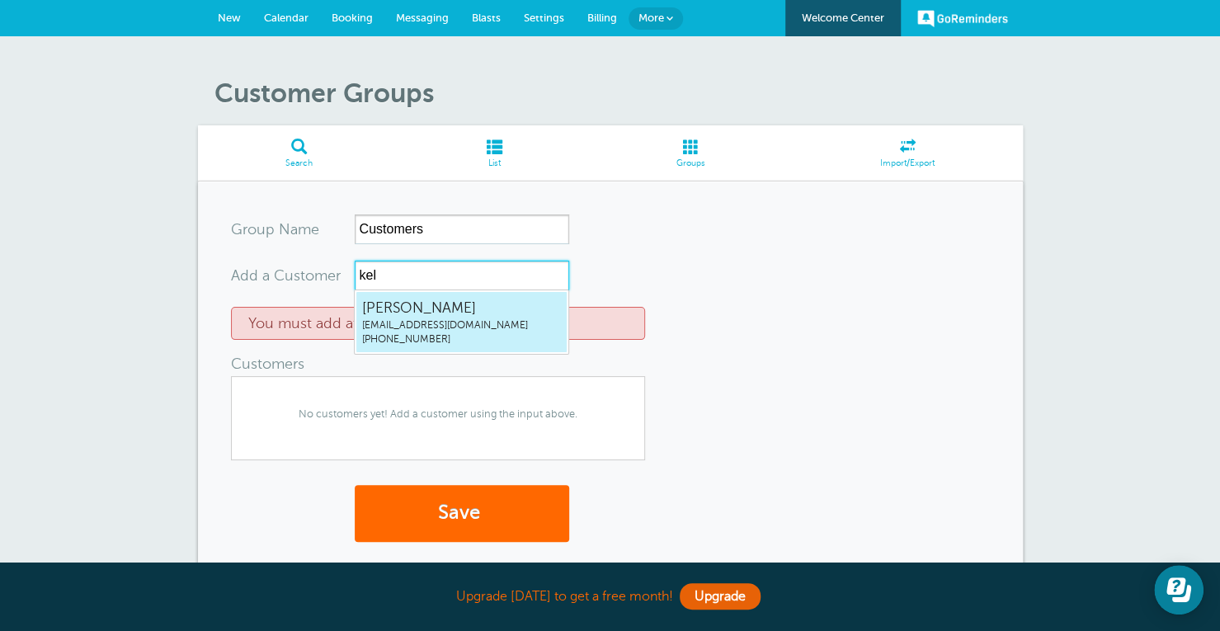
type input "[PERSON_NAME]"
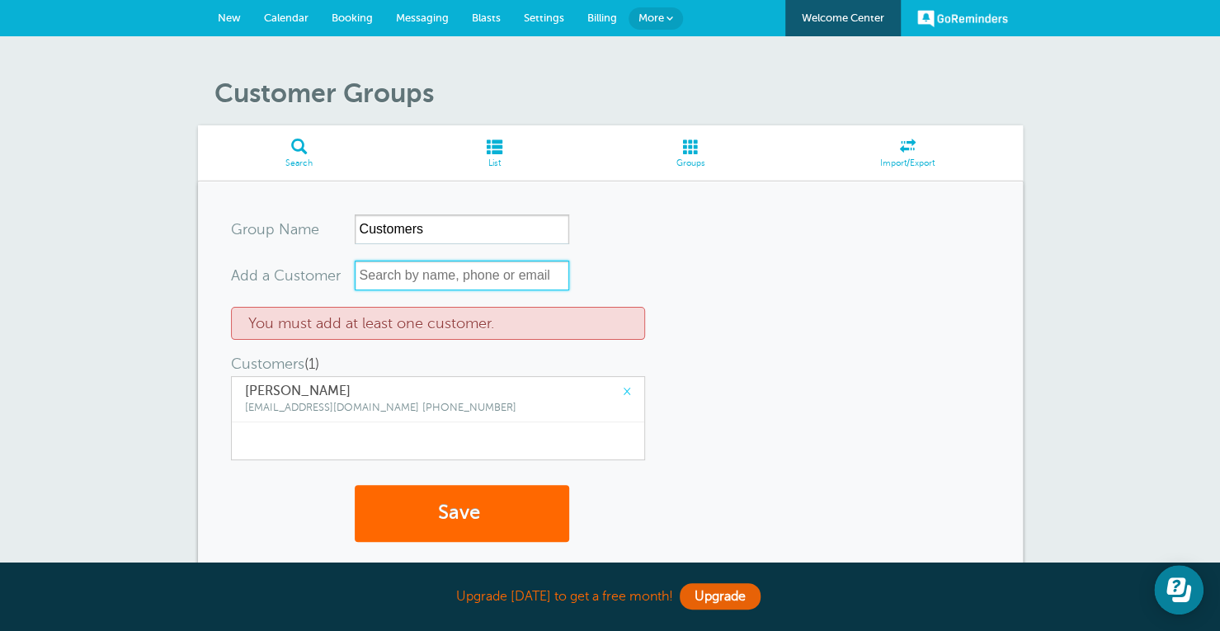
type input "k"
type input "[PERSON_NAME], [PHONE_NUMBER]"
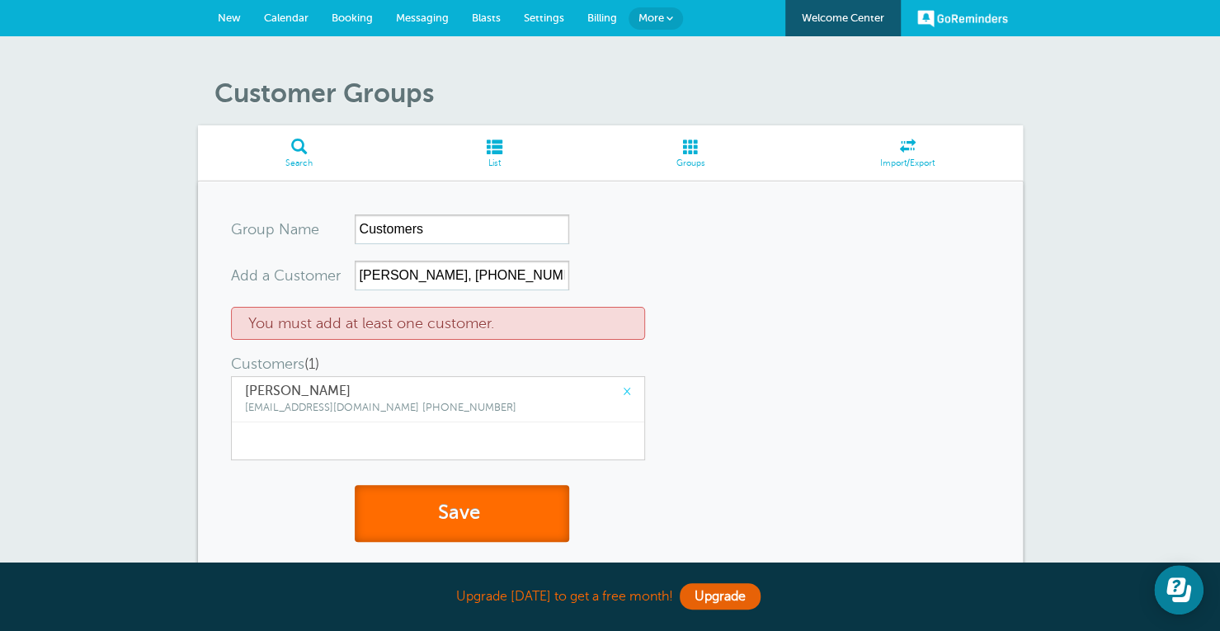
click at [460, 514] on button "Save" at bounding box center [462, 513] width 214 height 57
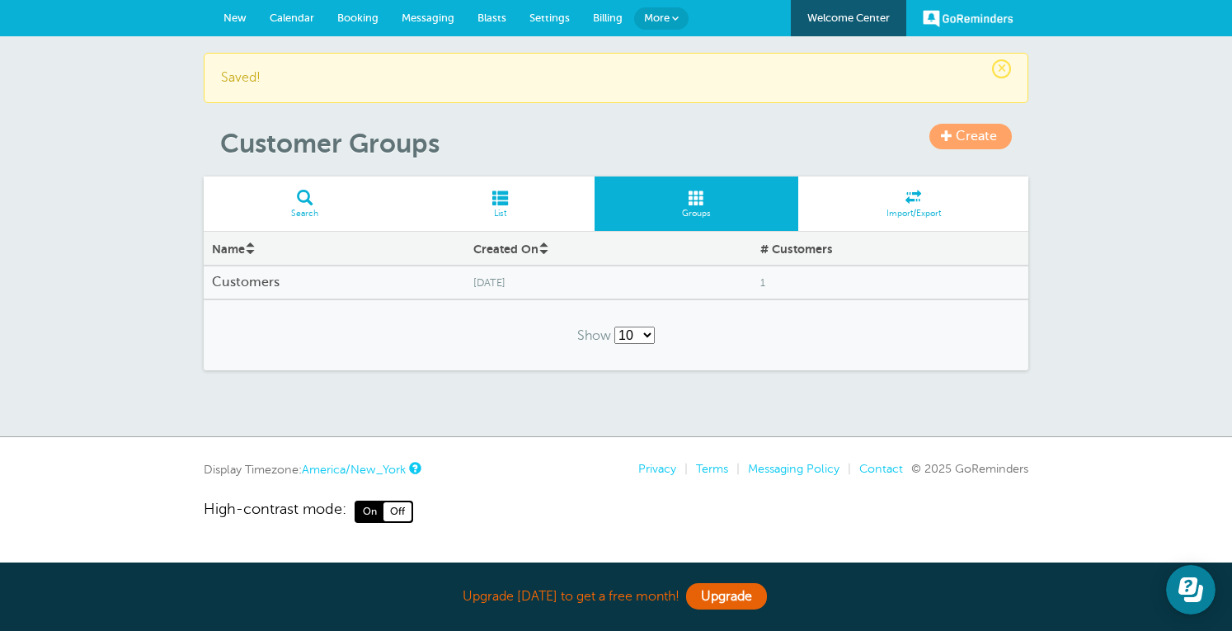
click at [257, 291] on div "Customers" at bounding box center [334, 282] width 261 height 32
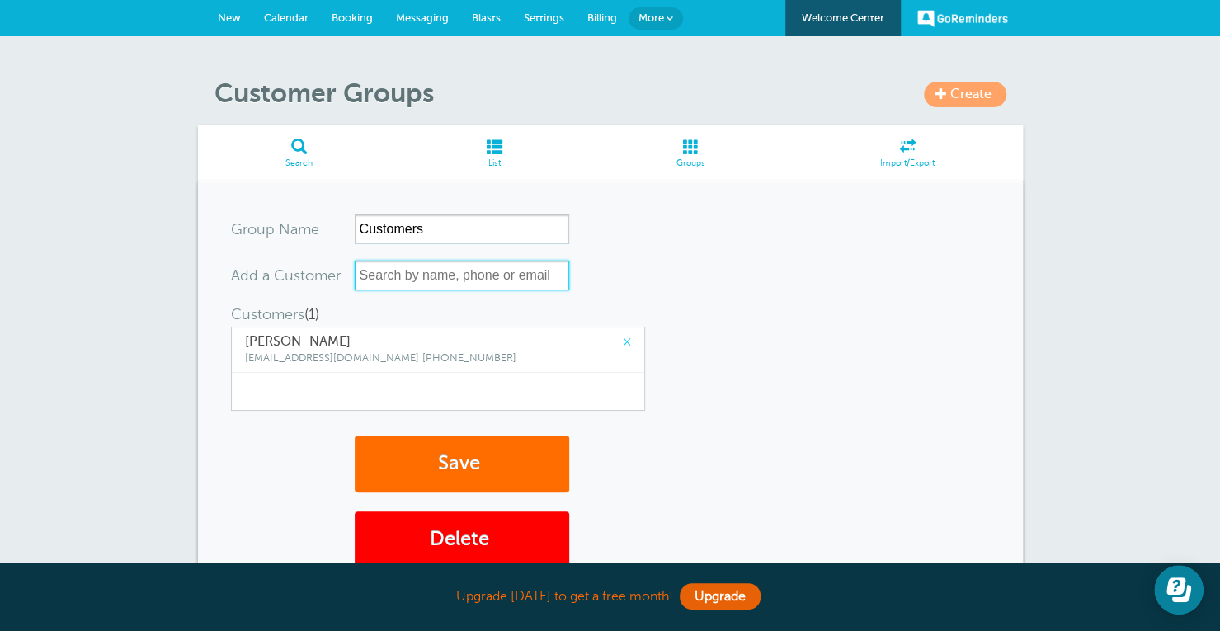
drag, startPoint x: 417, startPoint y: 281, endPoint x: 409, endPoint y: 461, distance: 180.0
click at [409, 461] on form "Group Name Customers Add a Customer Customers (1) (This group has the maximum o…" at bounding box center [610, 369] width 759 height 311
click at [531, 392] on div "× [PERSON_NAME] [EMAIL_ADDRESS][DOMAIN_NAME] [PHONE_NUMBER]" at bounding box center [438, 369] width 414 height 84
click at [480, 268] on input "text" at bounding box center [462, 276] width 214 height 30
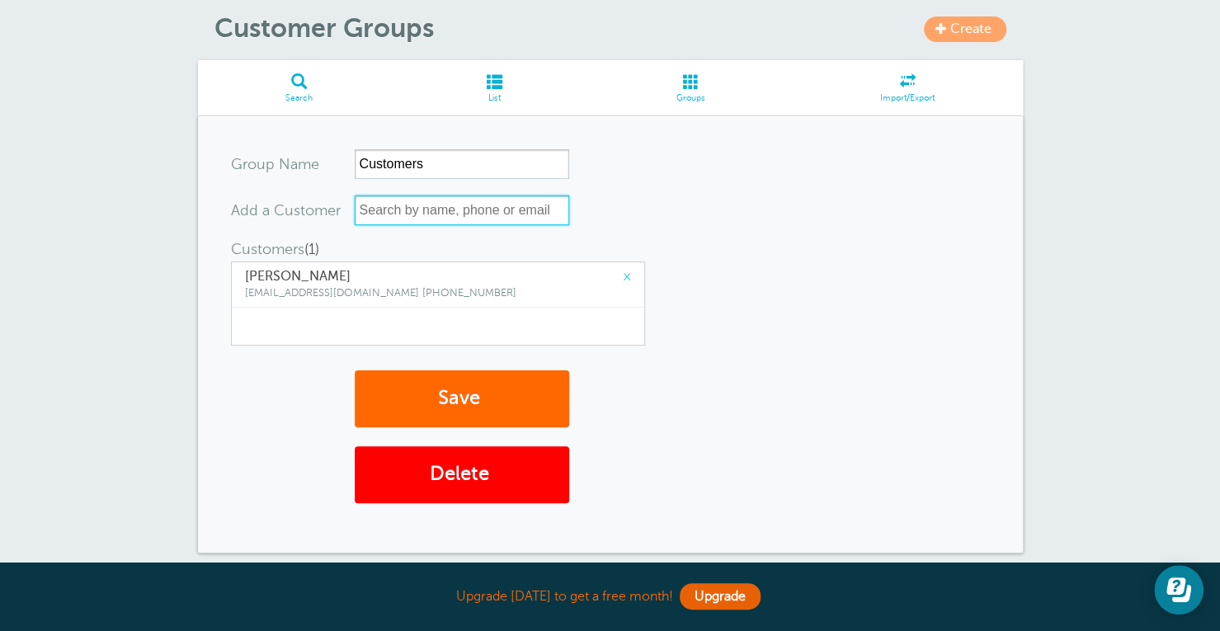
scroll to position [54, 0]
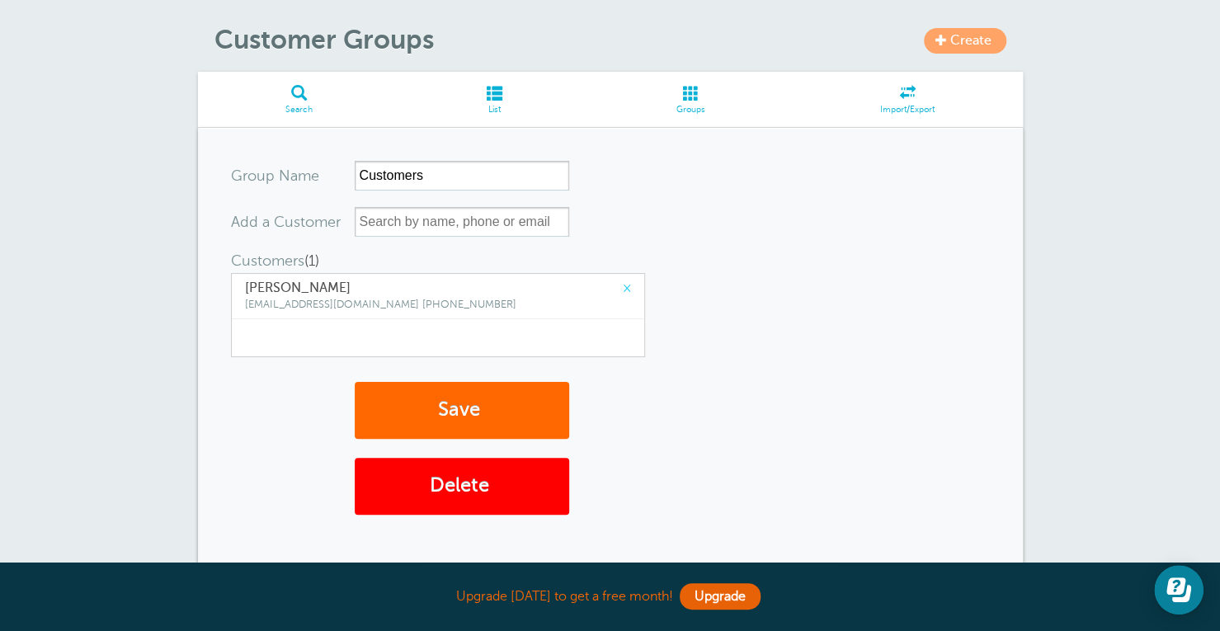
click at [911, 95] on span at bounding box center [908, 93] width 230 height 16
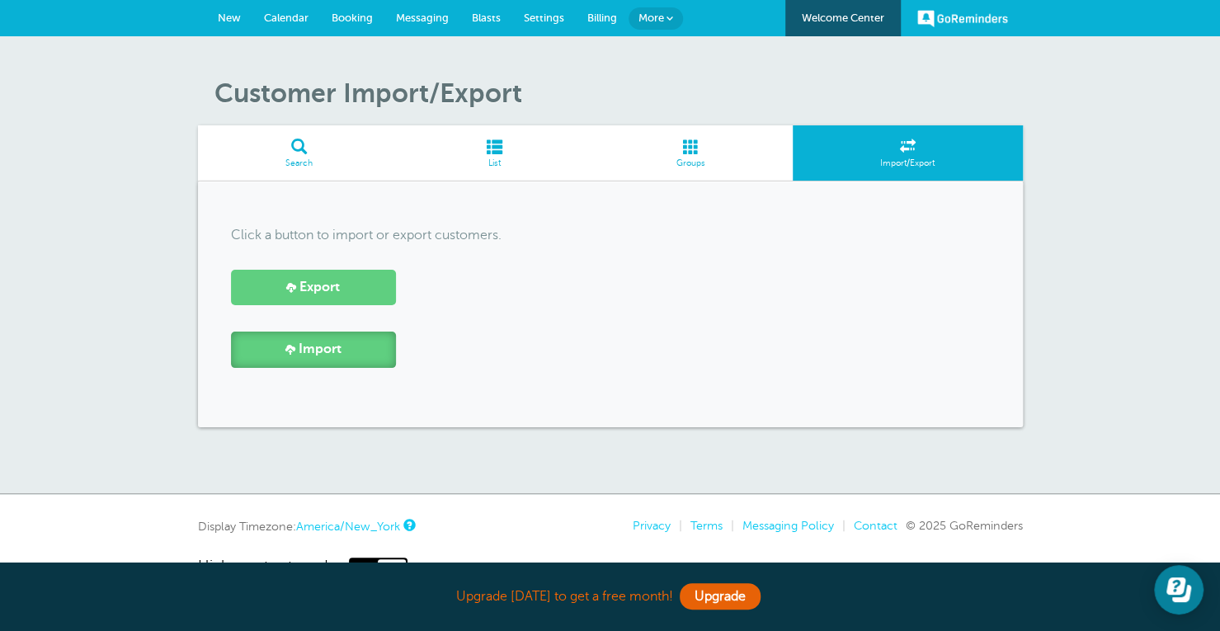
click at [338, 366] on link "Import" at bounding box center [313, 349] width 165 height 35
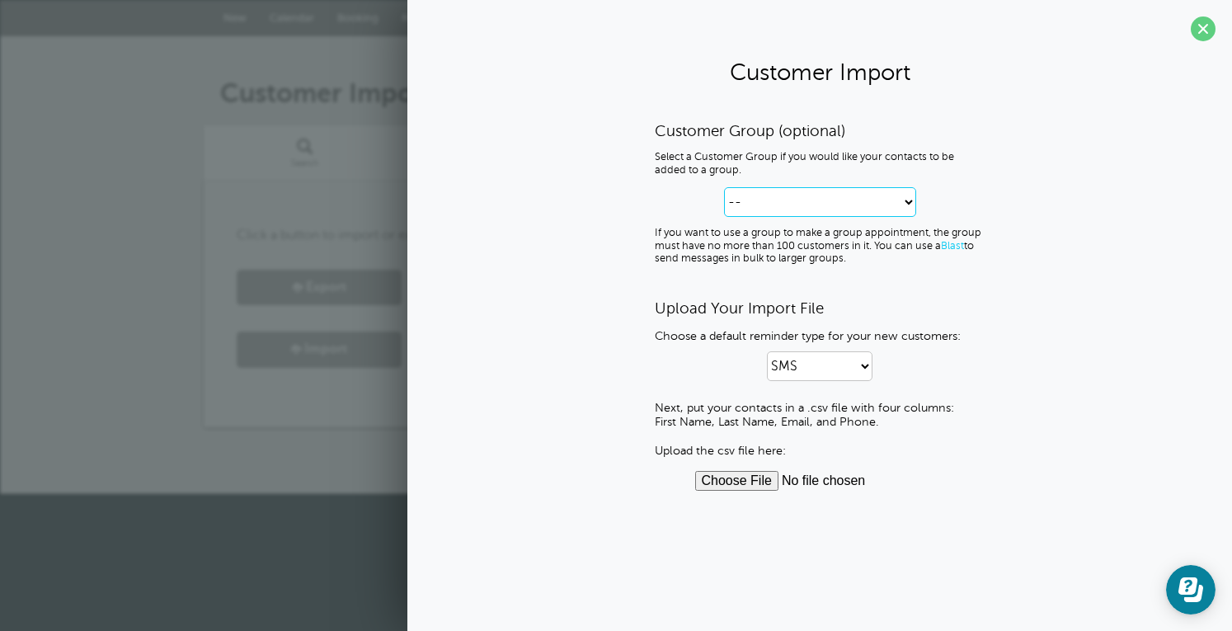
click at [864, 200] on select "-- Create new Customer Group Customers" at bounding box center [820, 202] width 192 height 30
click at [1077, 376] on div "Customer Group (optional) Select a Customer Group if you would like your contac…" at bounding box center [820, 305] width 792 height 369
click at [1207, 41] on section "Customer Import Customer Group (optional) Select a Customer Group if you would …" at bounding box center [819, 258] width 825 height 516
click at [1207, 37] on span at bounding box center [1203, 28] width 25 height 25
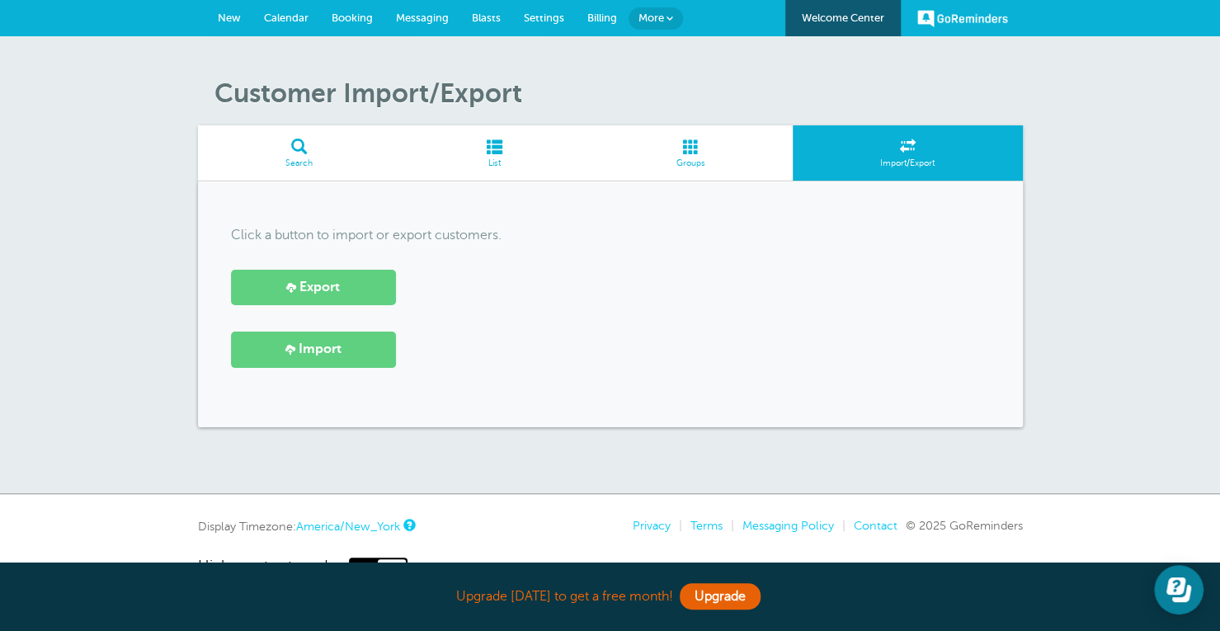
click at [468, 149] on span at bounding box center [494, 147] width 188 height 16
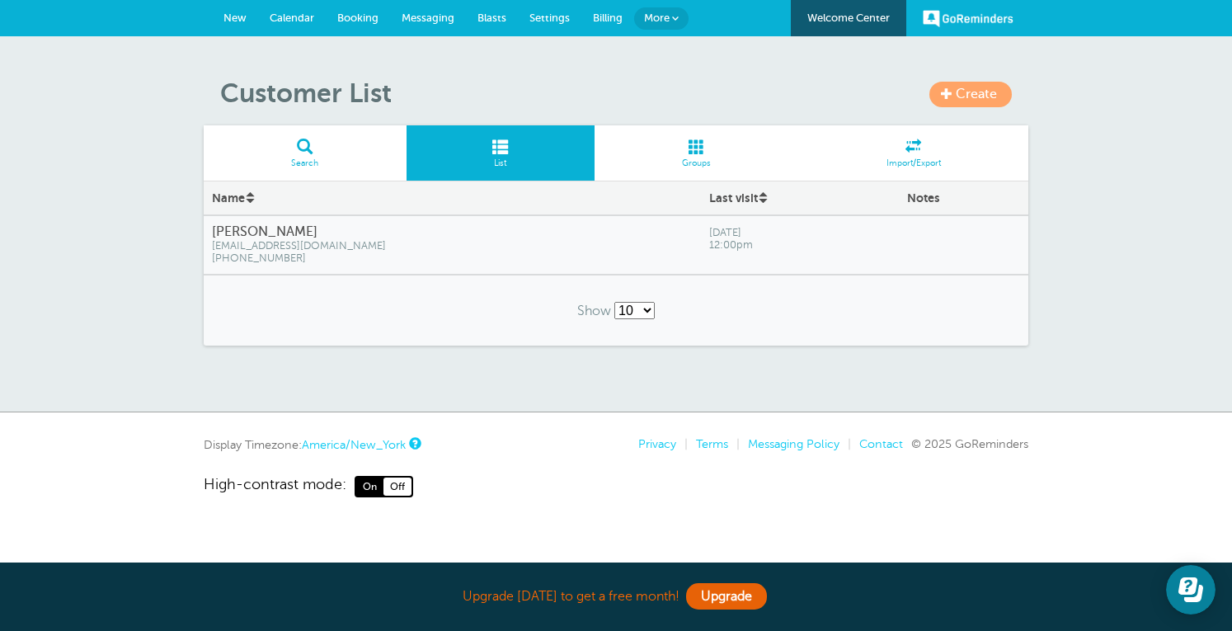
click at [331, 159] on span "Search" at bounding box center [305, 163] width 186 height 10
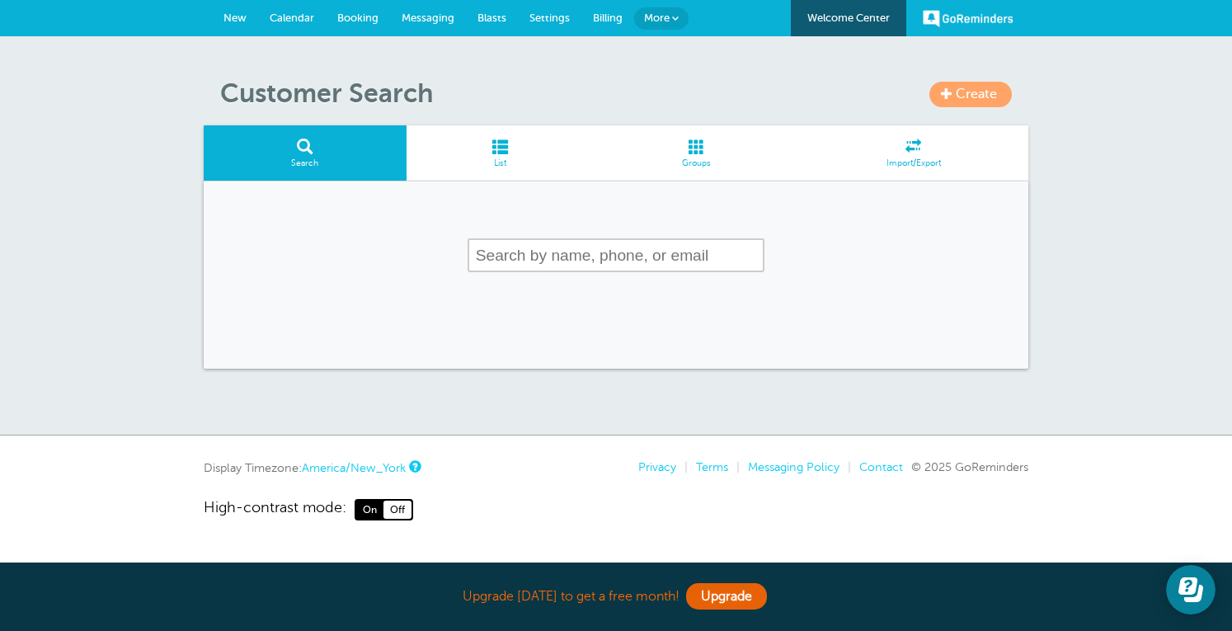
click at [374, 18] on span "Booking" at bounding box center [357, 18] width 41 height 12
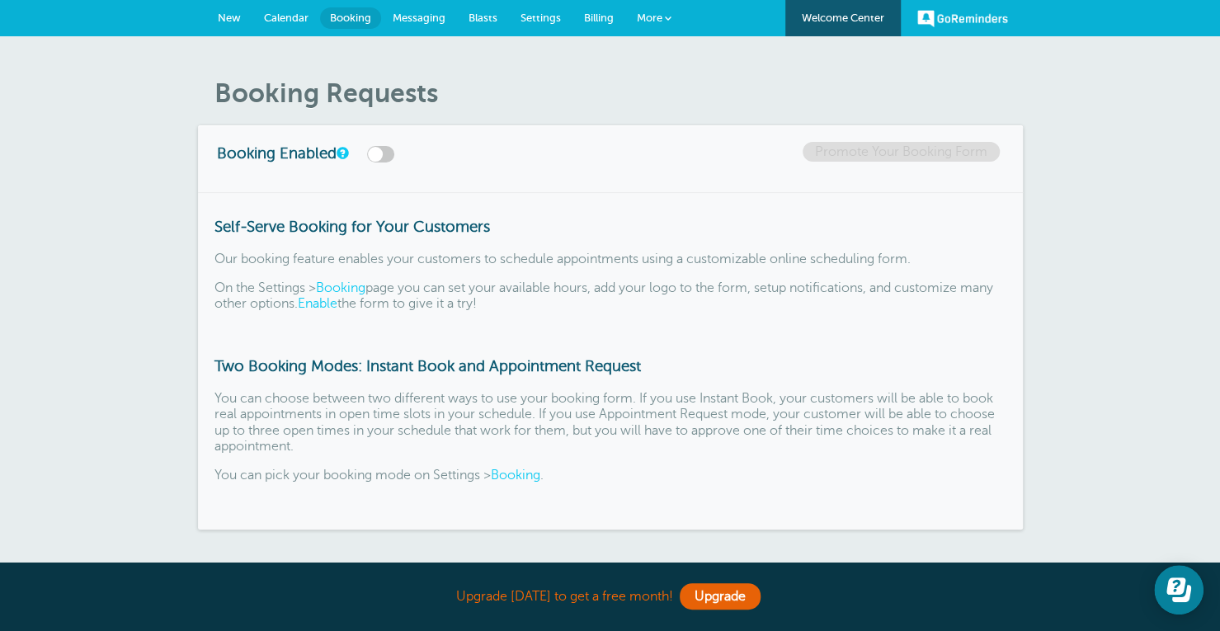
click at [286, 21] on span "Calendar" at bounding box center [286, 18] width 45 height 12
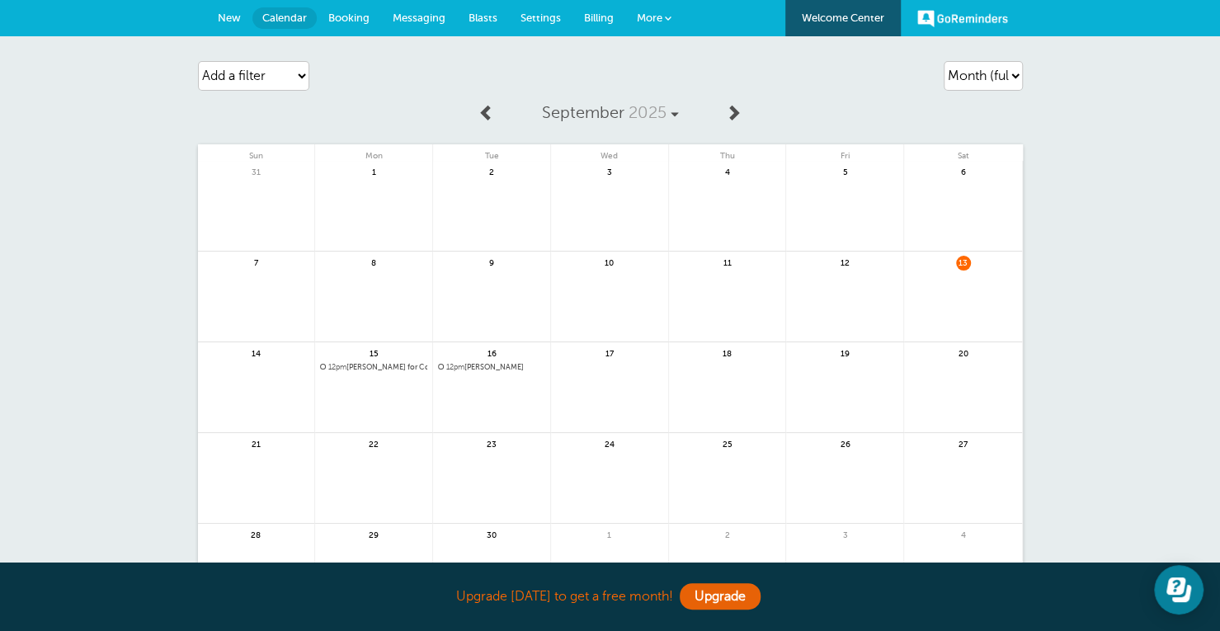
click at [661, 26] on link "More" at bounding box center [654, 18] width 58 height 37
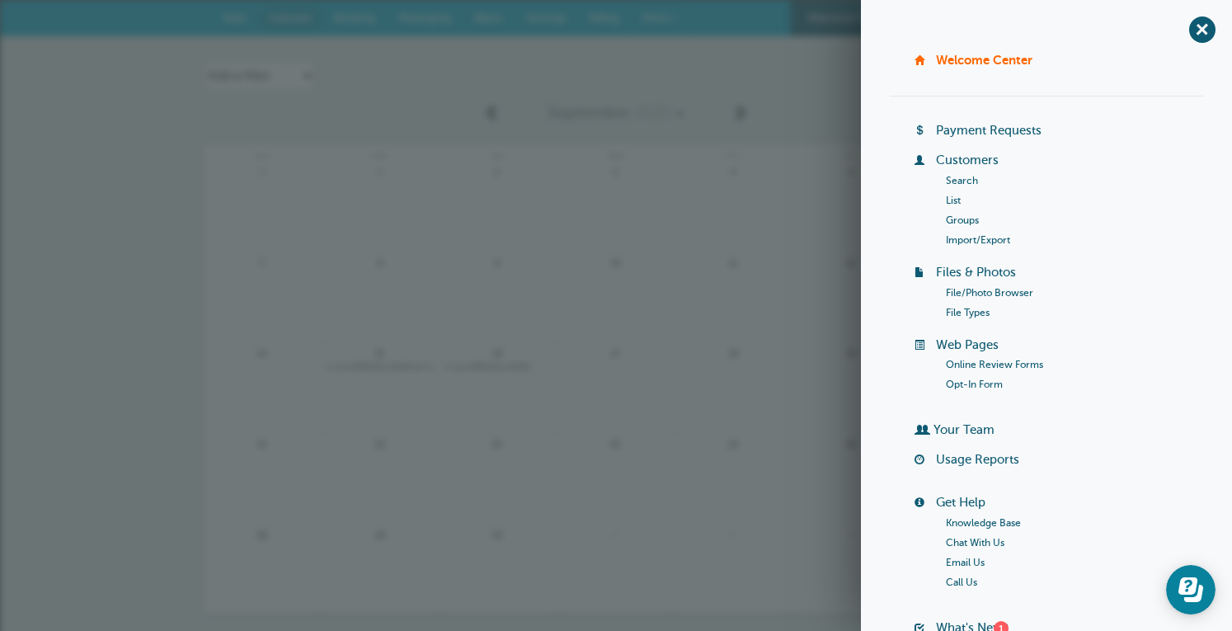
scroll to position [135, 0]
